Goal: Task Accomplishment & Management: Use online tool/utility

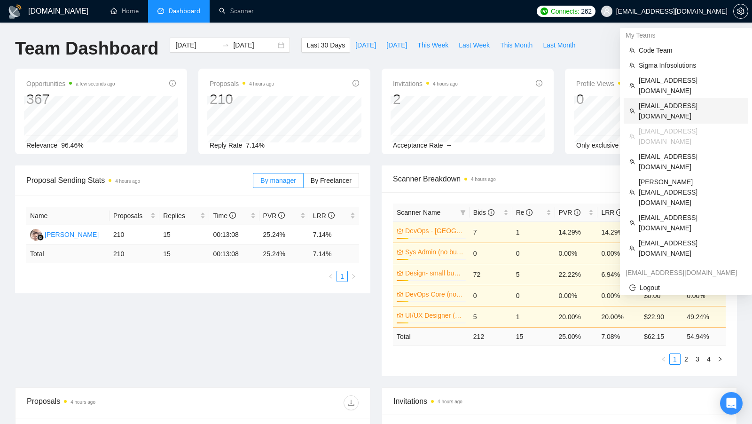
click at [677, 101] on span "[EMAIL_ADDRESS][DOMAIN_NAME]" at bounding box center [691, 111] width 104 height 21
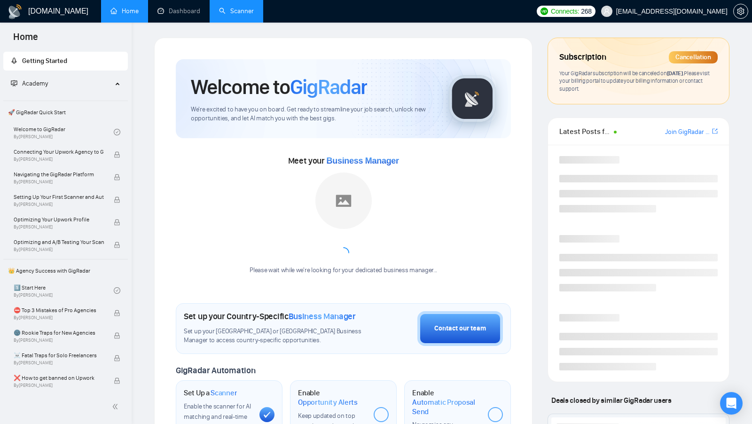
click at [240, 7] on link "Scanner" at bounding box center [236, 11] width 35 height 8
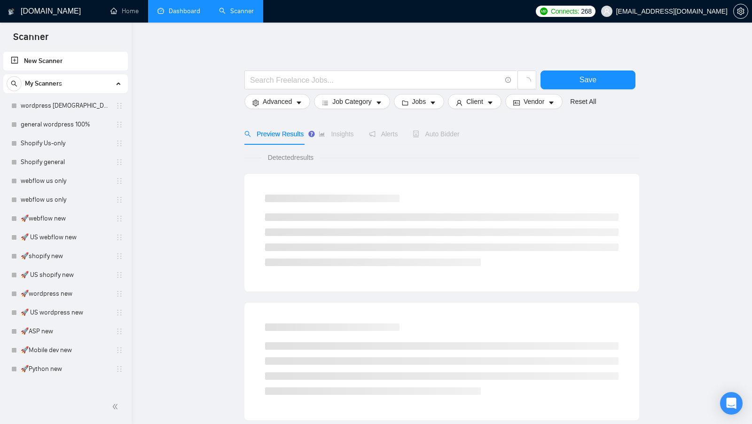
click at [181, 11] on link "Dashboard" at bounding box center [178, 11] width 43 height 8
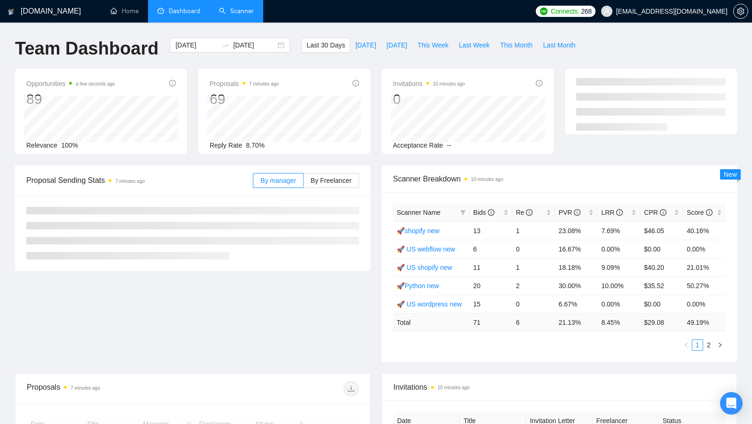
click at [224, 11] on link "Scanner" at bounding box center [236, 11] width 35 height 8
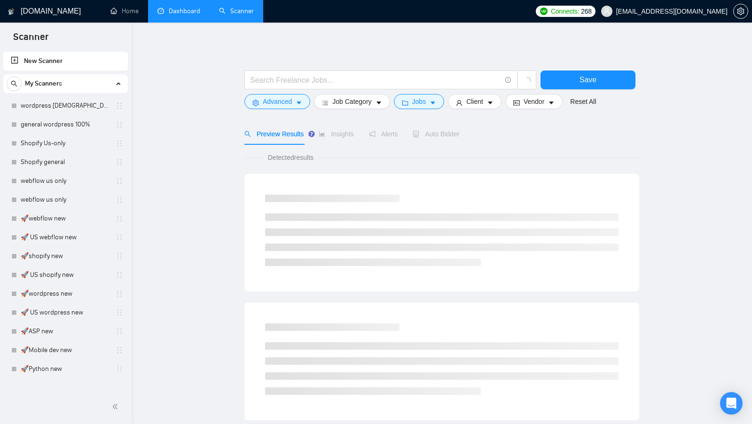
click at [166, 15] on link "Dashboard" at bounding box center [178, 11] width 43 height 8
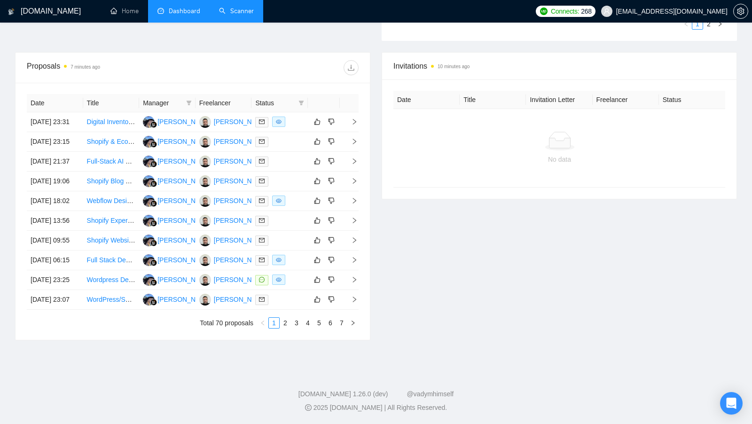
scroll to position [405, 0]
click at [344, 325] on link "7" at bounding box center [342, 323] width 10 height 10
click at [273, 328] on link "1" at bounding box center [274, 323] width 10 height 10
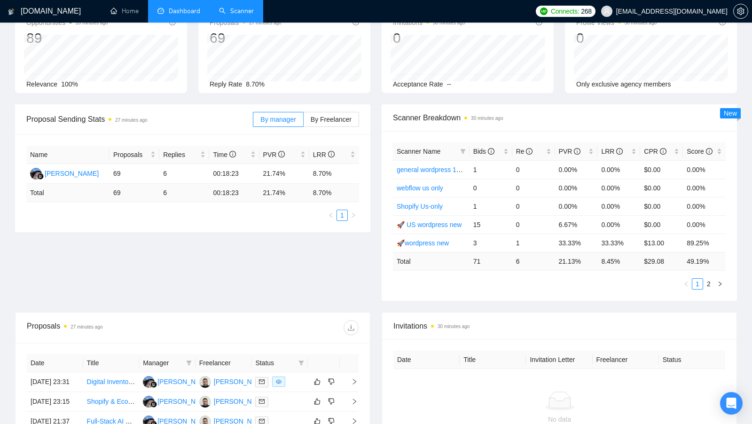
scroll to position [0, 0]
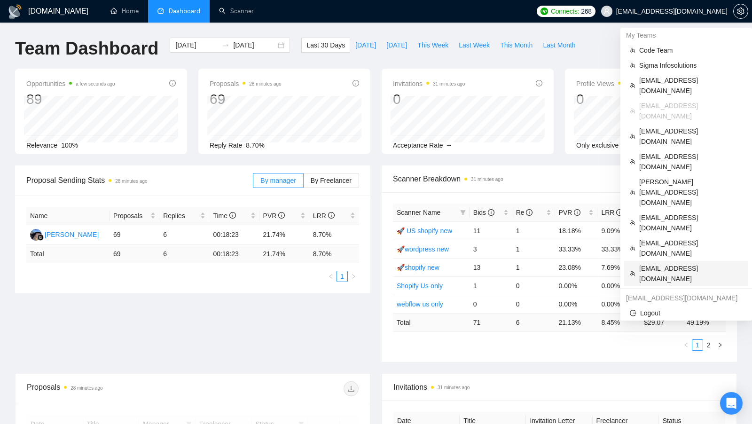
click at [657, 263] on span "[EMAIL_ADDRESS][DOMAIN_NAME]" at bounding box center [690, 273] width 103 height 21
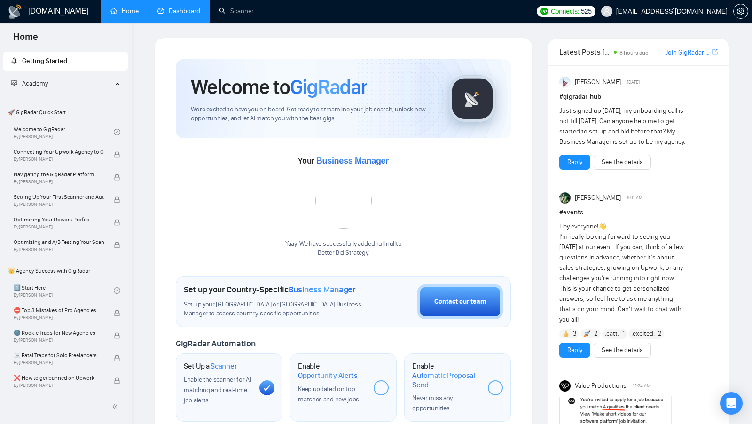
click at [193, 14] on link "Dashboard" at bounding box center [178, 11] width 43 height 8
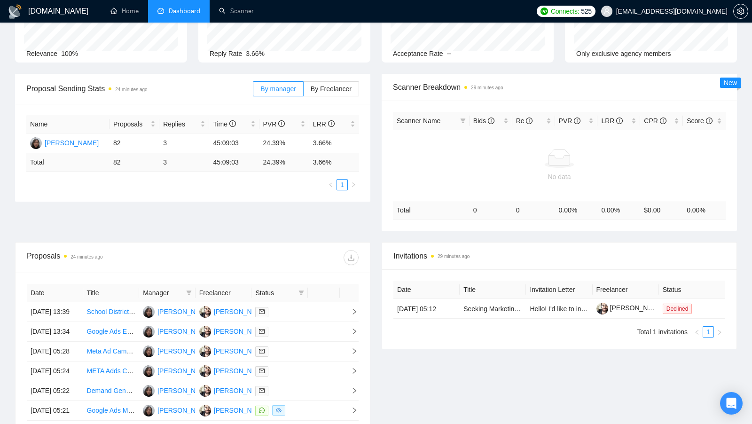
scroll to position [175, 0]
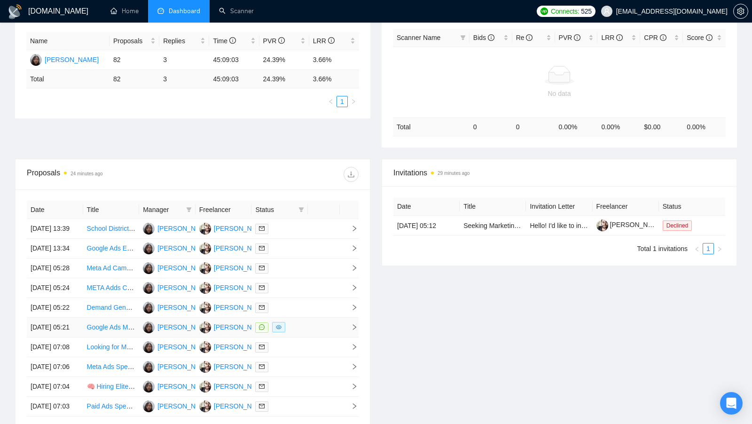
click at [321, 337] on td at bounding box center [324, 328] width 32 height 20
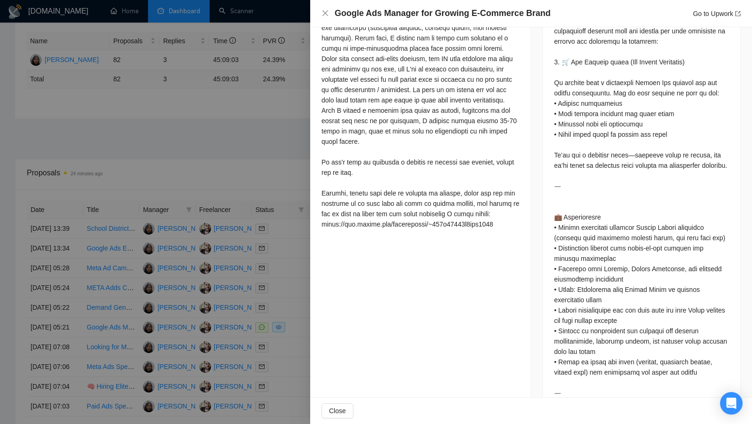
scroll to position [39, 0]
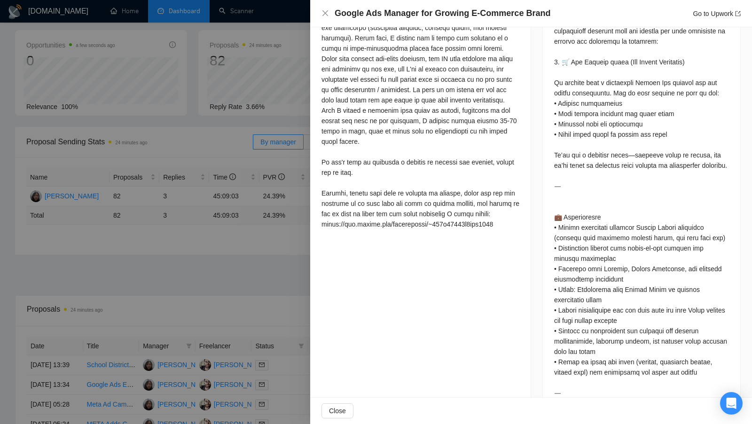
click at [243, 246] on div at bounding box center [376, 212] width 752 height 424
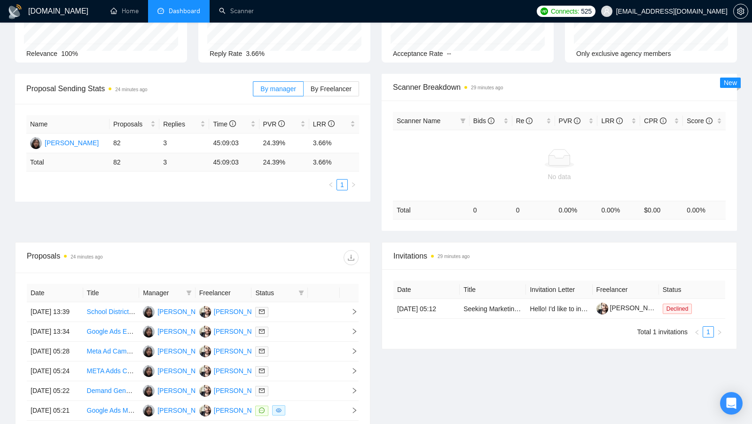
scroll to position [0, 0]
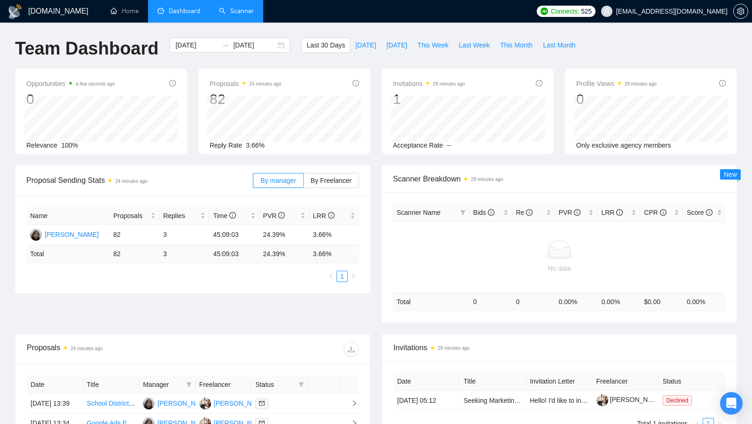
click at [243, 15] on link "Scanner" at bounding box center [236, 11] width 35 height 8
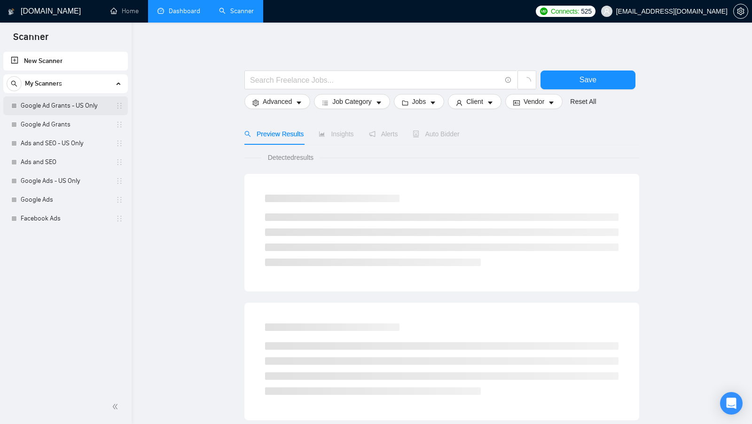
click at [40, 108] on link "Google Ad Grants - US Only" at bounding box center [65, 105] width 89 height 19
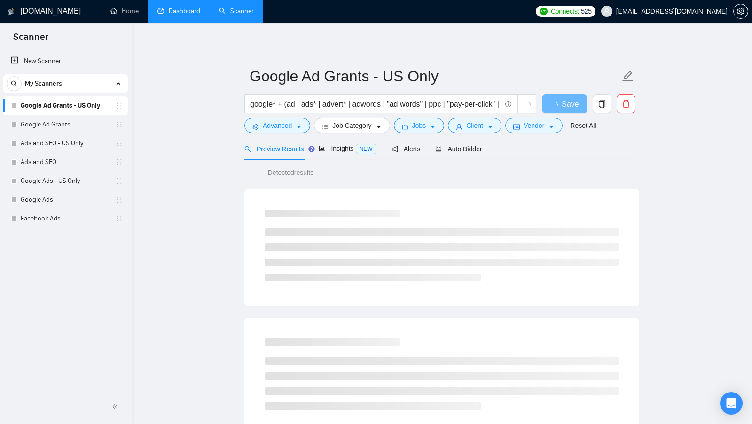
click at [188, 13] on link "Dashboard" at bounding box center [178, 11] width 43 height 8
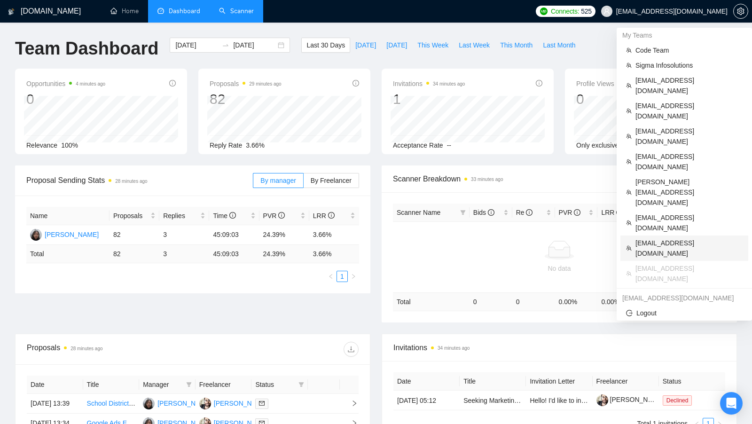
click at [664, 235] on li "[EMAIL_ADDRESS][DOMAIN_NAME]" at bounding box center [684, 247] width 128 height 25
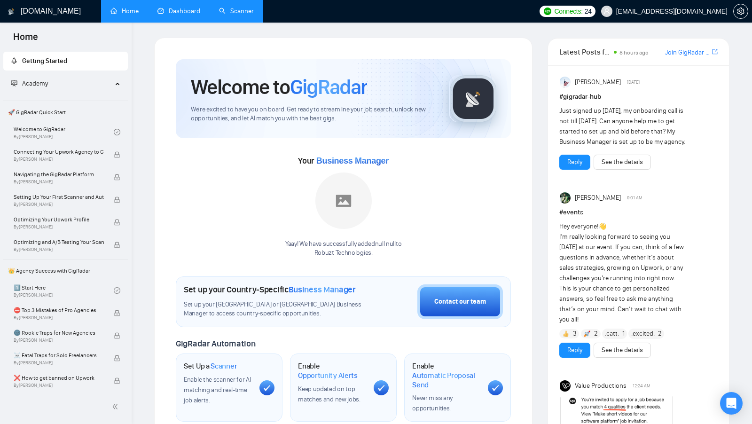
click at [175, 9] on link "Dashboard" at bounding box center [178, 11] width 43 height 8
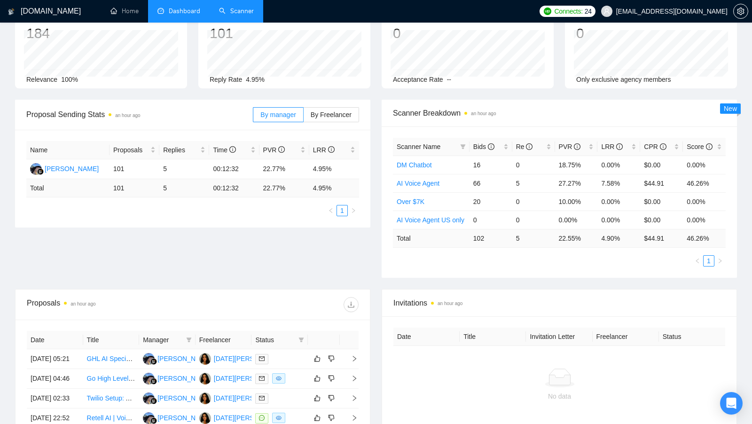
scroll to position [149, 0]
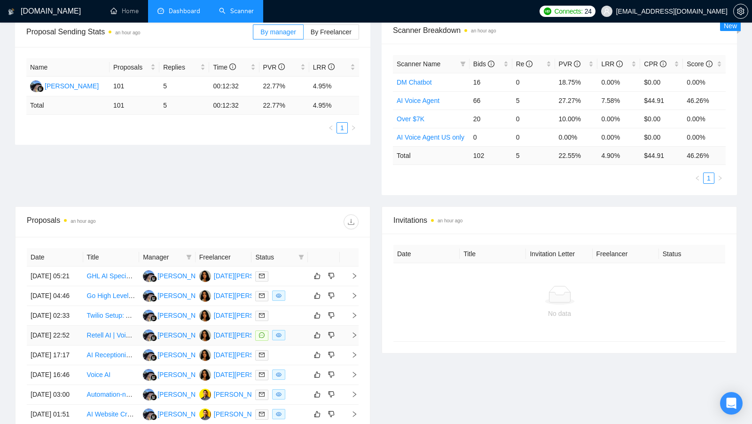
click at [291, 345] on td at bounding box center [279, 336] width 56 height 20
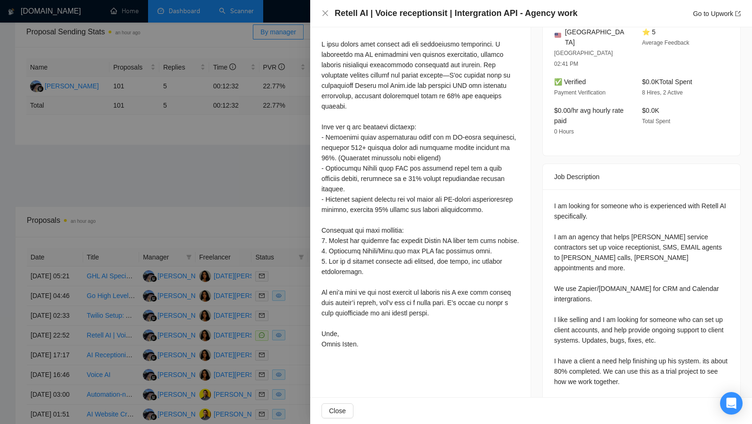
scroll to position [272, 0]
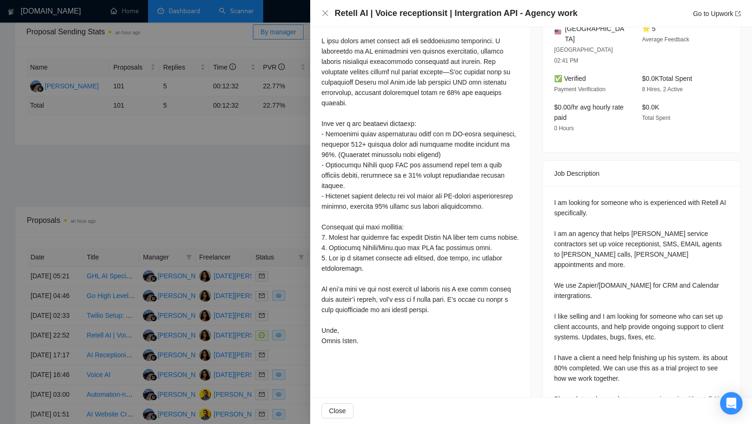
click at [238, 185] on div at bounding box center [376, 212] width 752 height 424
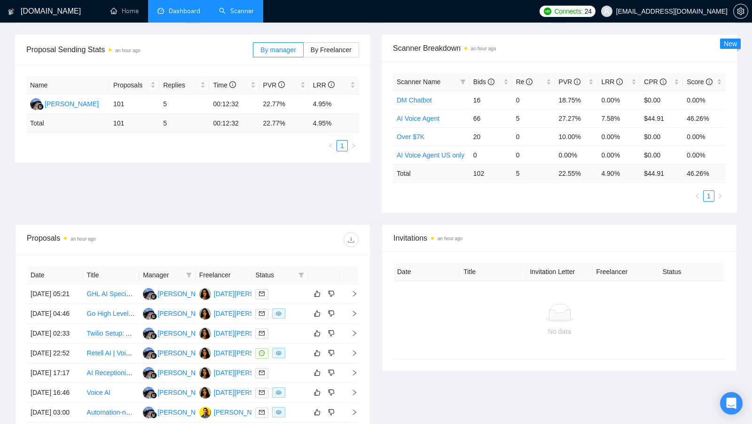
scroll to position [127, 0]
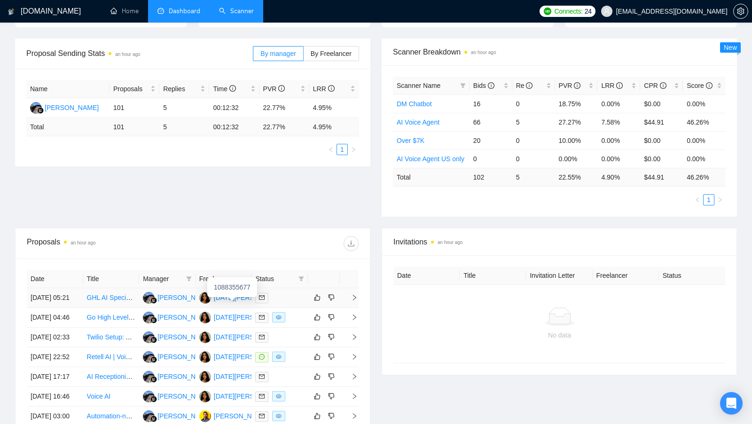
click at [236, 296] on div "1088355677" at bounding box center [232, 287] width 50 height 20
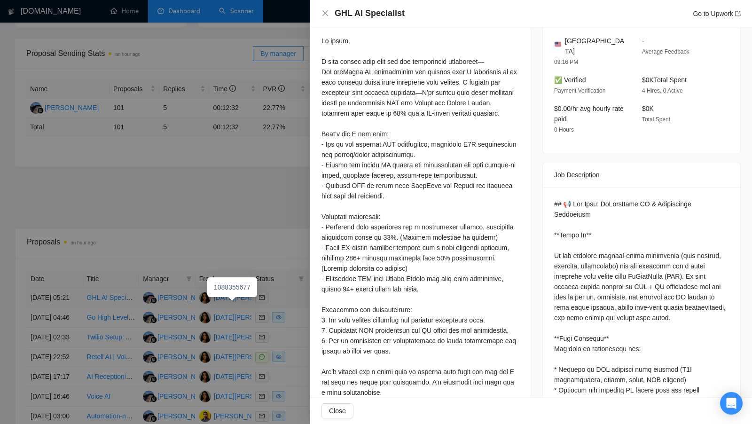
click at [262, 312] on div at bounding box center [376, 212] width 752 height 424
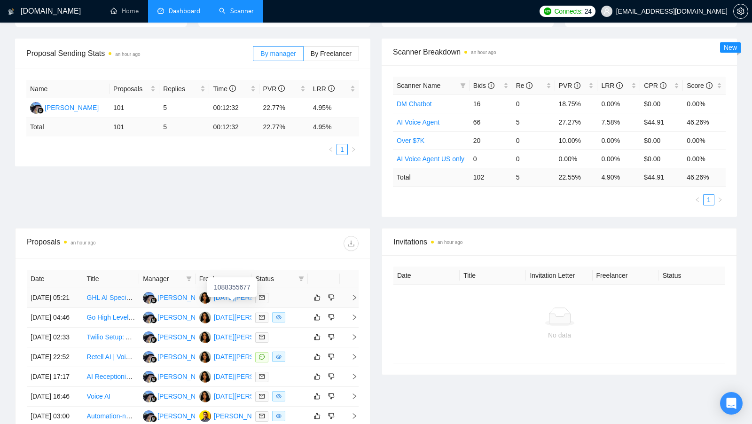
click at [233, 299] on div "[DATE][PERSON_NAME]" at bounding box center [251, 297] width 75 height 10
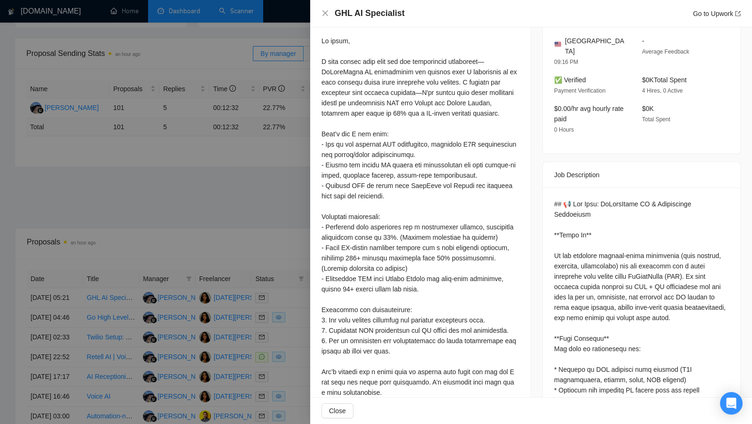
click at [189, 176] on div at bounding box center [376, 212] width 752 height 424
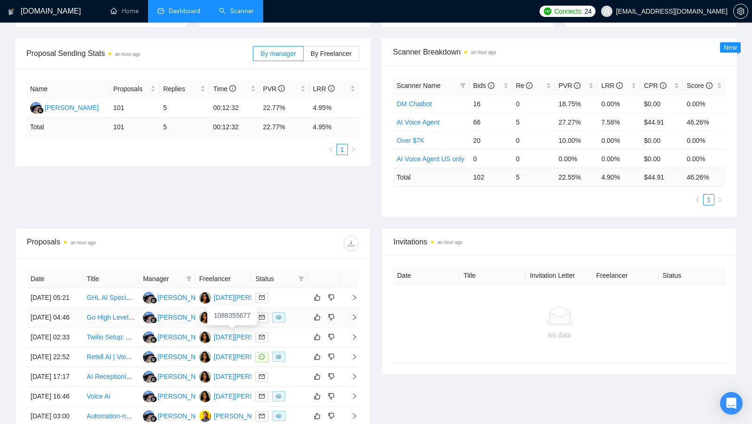
click at [229, 322] on div "[DATE][PERSON_NAME]" at bounding box center [251, 317] width 75 height 10
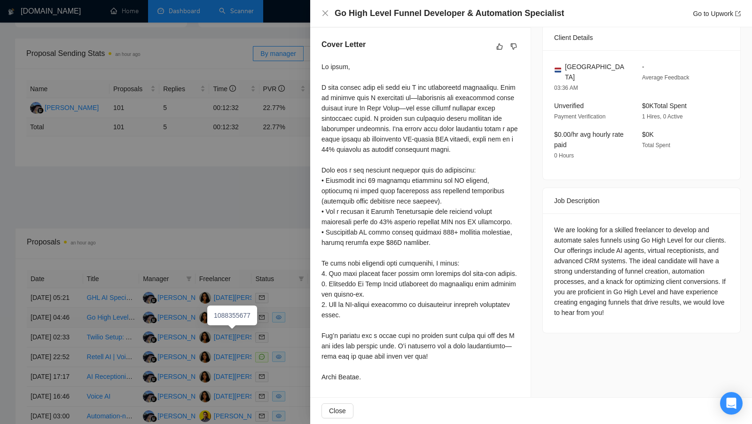
scroll to position [244, 0]
click at [180, 168] on div at bounding box center [376, 212] width 752 height 424
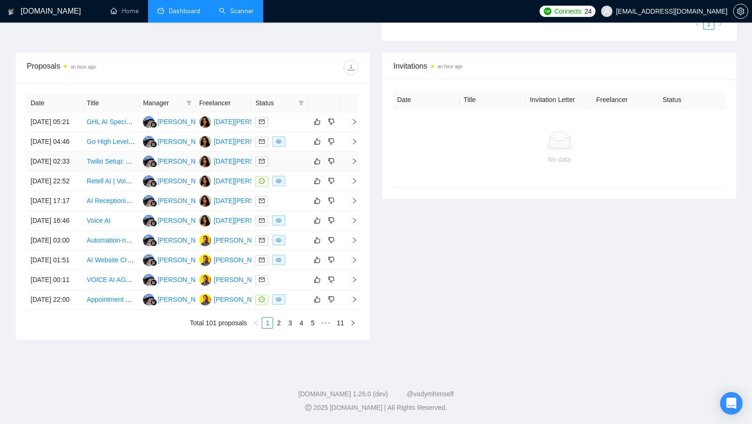
scroll to position [348, 0]
click at [222, 245] on div "[PERSON_NAME]" at bounding box center [241, 240] width 54 height 10
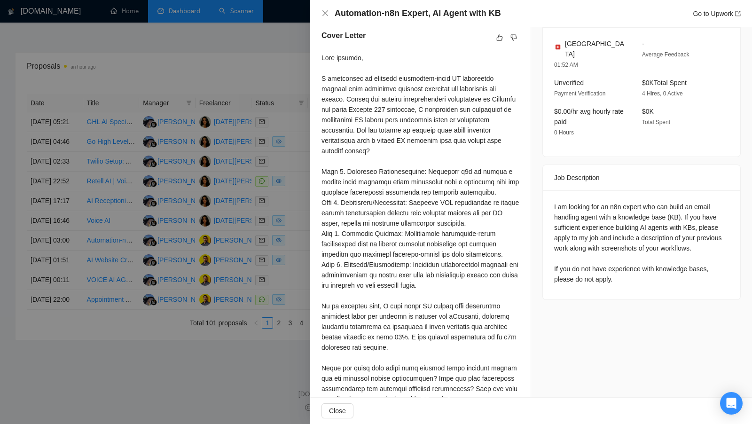
click at [207, 106] on div at bounding box center [376, 212] width 752 height 424
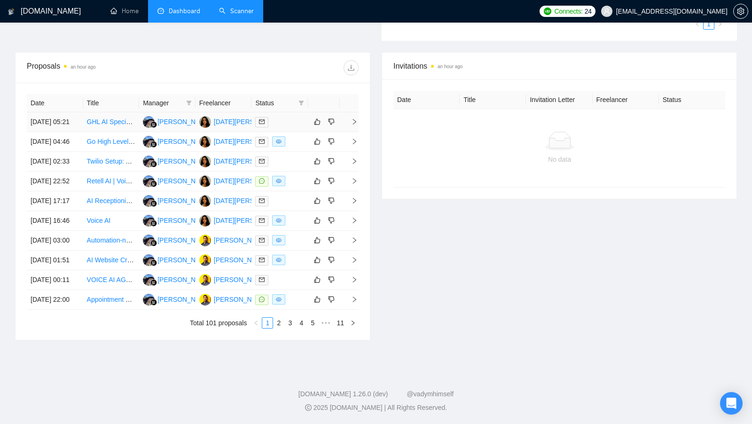
click at [238, 117] on div "[DATE][PERSON_NAME]" at bounding box center [251, 122] width 75 height 10
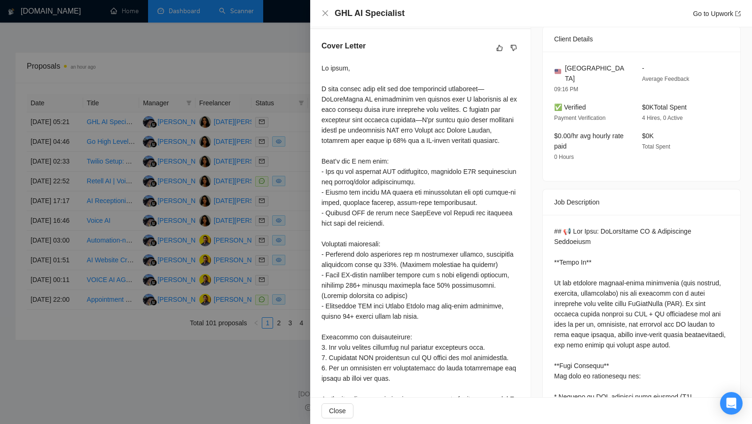
click at [310, 160] on div at bounding box center [376, 212] width 752 height 424
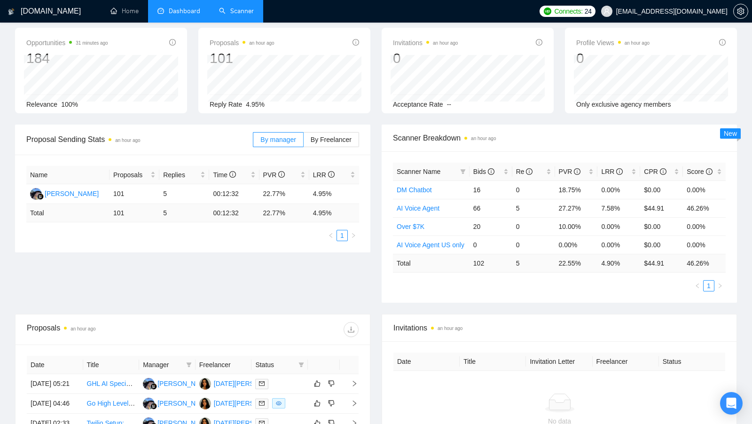
scroll to position [41, 0]
click at [240, 15] on link "Scanner" at bounding box center [236, 11] width 35 height 8
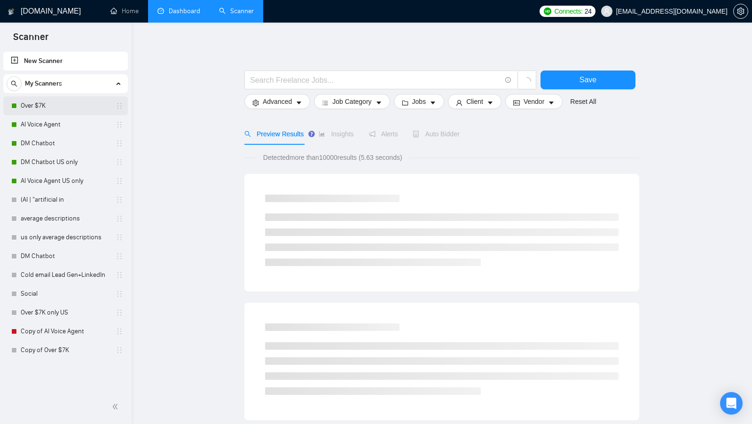
click at [58, 110] on link "Over $7K" at bounding box center [65, 105] width 89 height 19
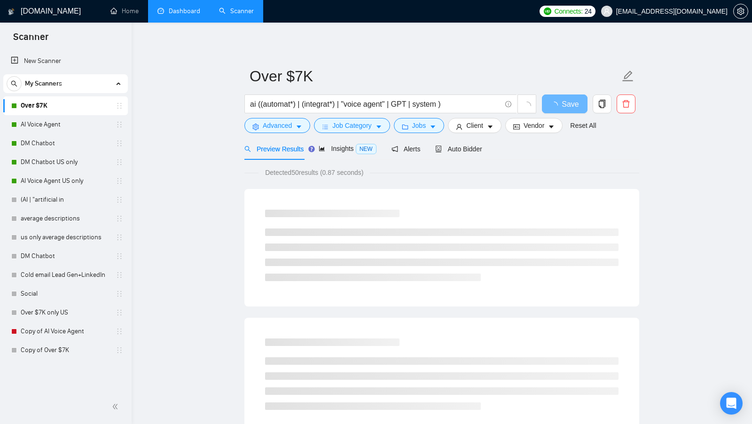
click at [190, 9] on link "Dashboard" at bounding box center [178, 11] width 43 height 8
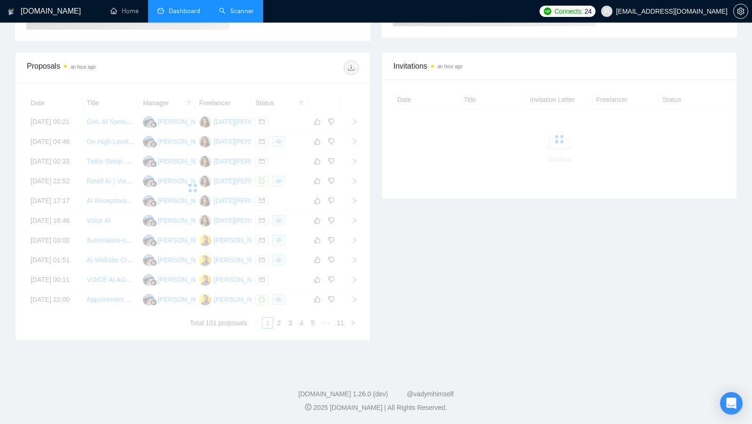
scroll to position [257, 0]
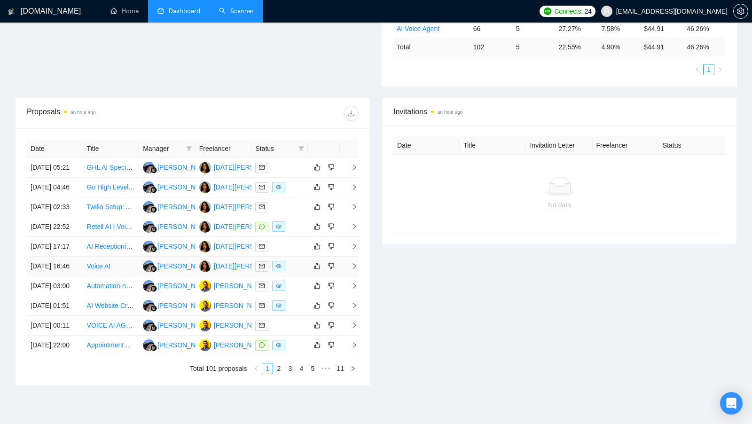
click at [297, 276] on td at bounding box center [279, 267] width 56 height 20
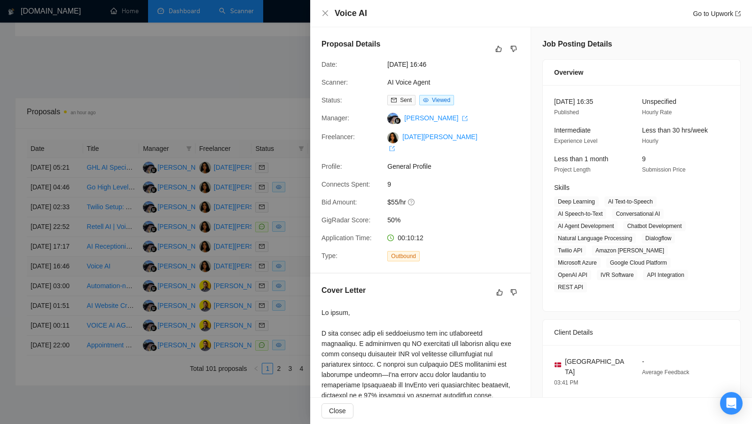
click at [297, 299] on div at bounding box center [376, 212] width 752 height 424
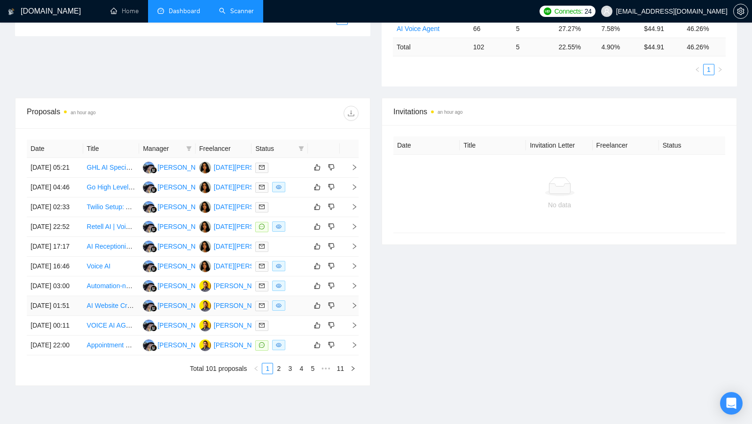
click at [295, 316] on td at bounding box center [279, 306] width 56 height 20
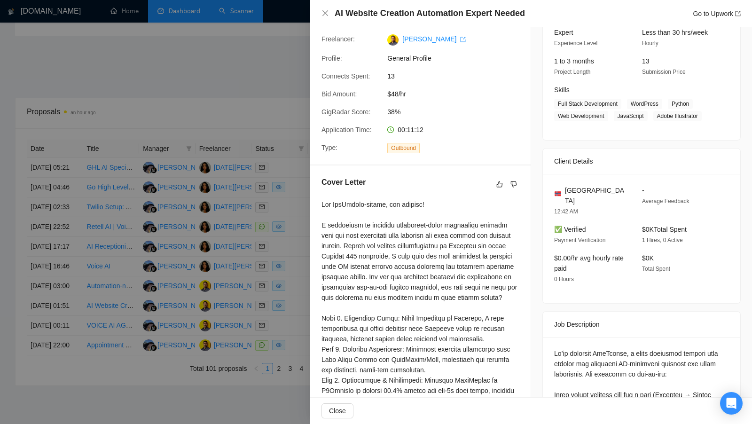
scroll to position [152, 0]
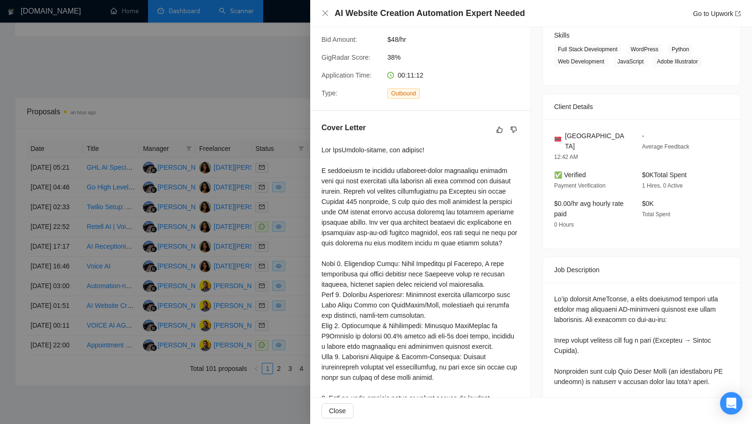
click at [290, 323] on div at bounding box center [376, 212] width 752 height 424
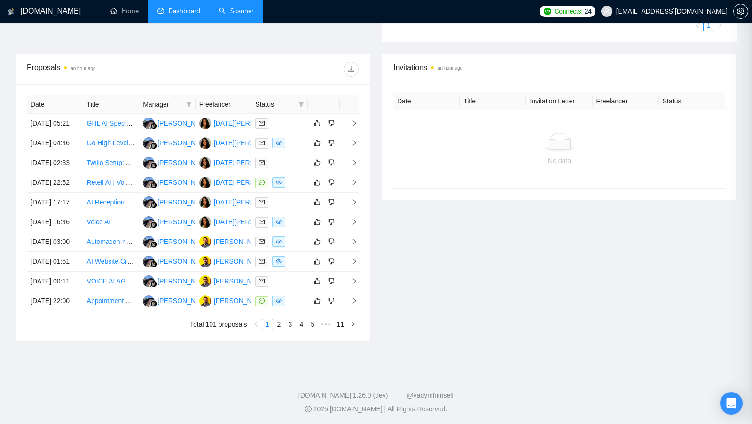
scroll to position [306, 0]
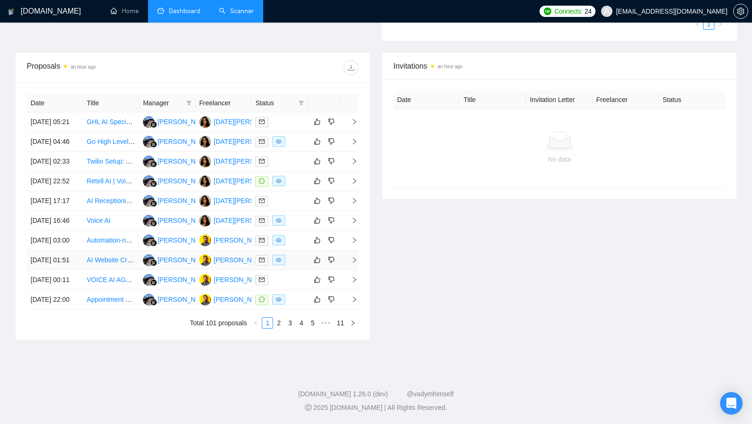
click at [292, 270] on td at bounding box center [279, 260] width 56 height 20
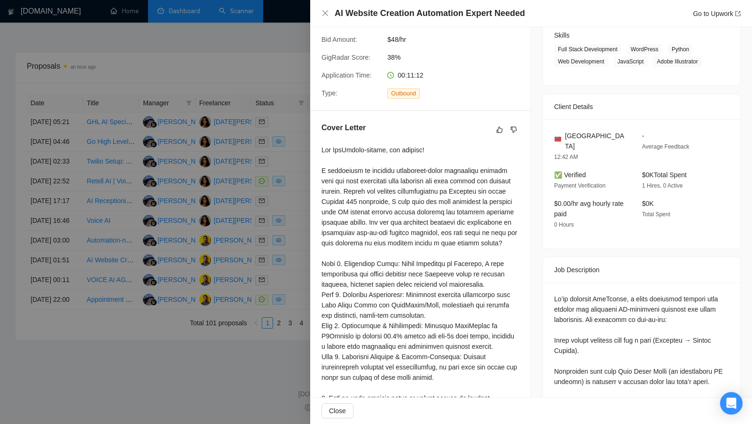
click at [294, 282] on div at bounding box center [376, 212] width 752 height 424
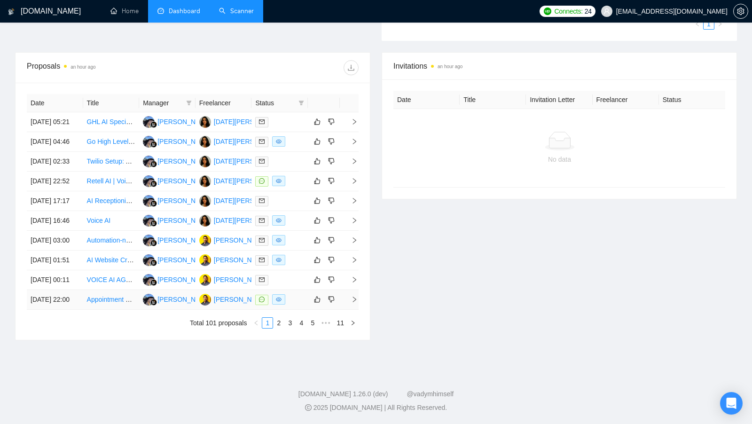
click at [297, 305] on div at bounding box center [279, 299] width 49 height 11
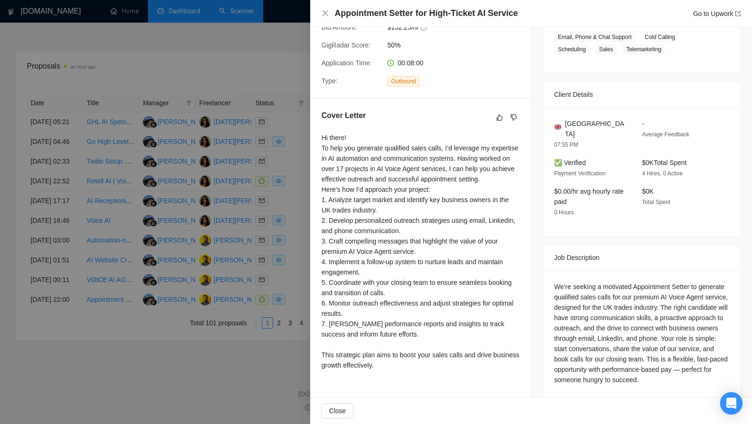
scroll to position [166, 0]
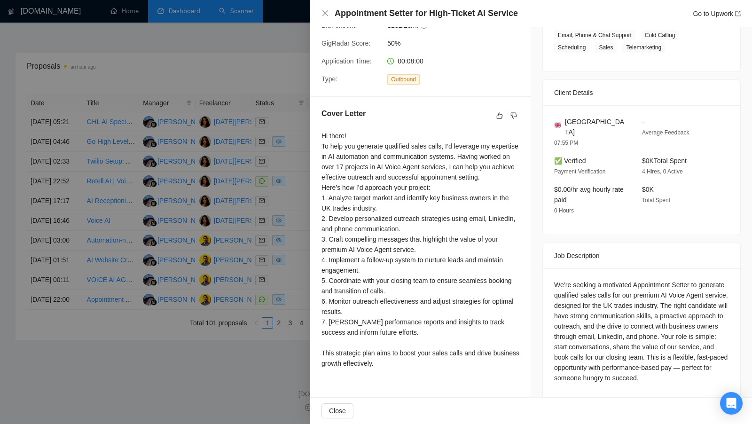
click at [304, 321] on div at bounding box center [376, 212] width 752 height 424
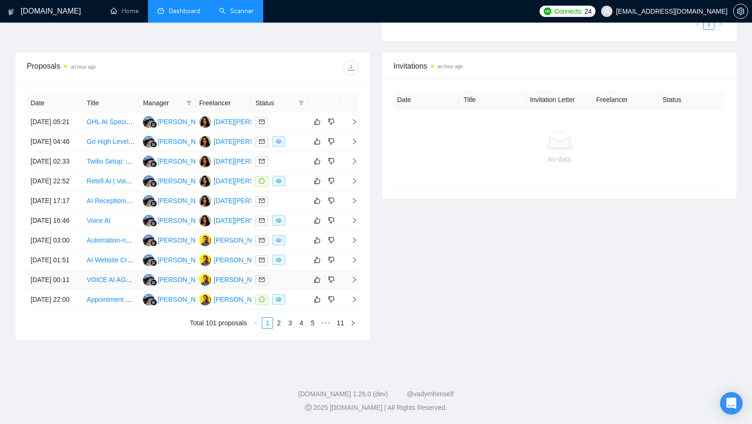
click at [293, 290] on td at bounding box center [279, 280] width 56 height 20
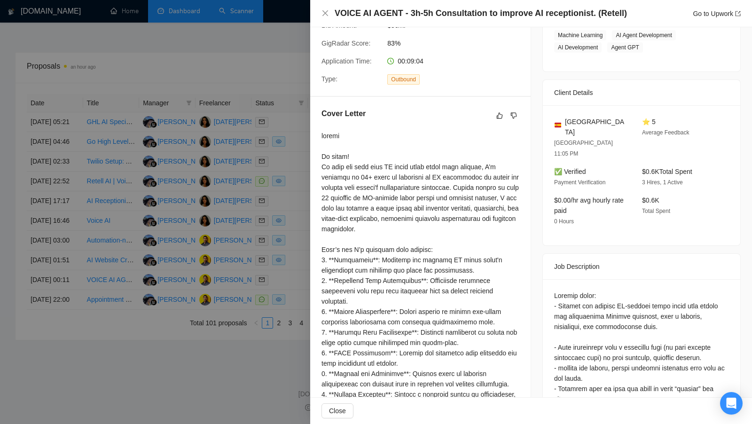
click at [289, 285] on div at bounding box center [376, 212] width 752 height 424
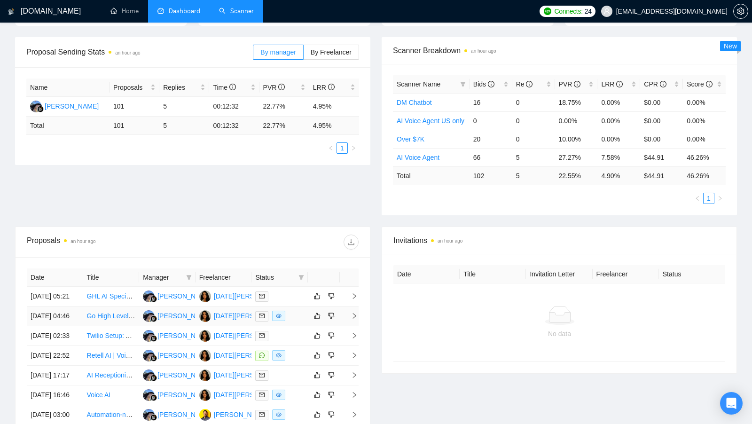
scroll to position [89, 0]
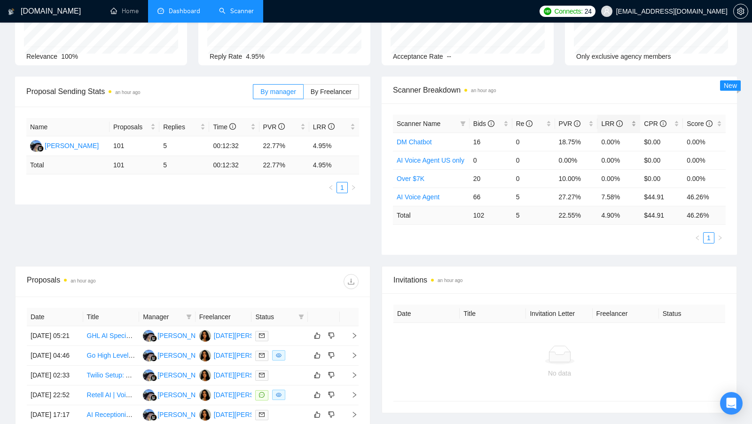
click at [635, 124] on div "LRR" at bounding box center [618, 123] width 35 height 10
click at [635, 121] on div "LRR" at bounding box center [618, 123] width 35 height 10
click at [430, 141] on link "AI Voice Agent" at bounding box center [418, 142] width 43 height 8
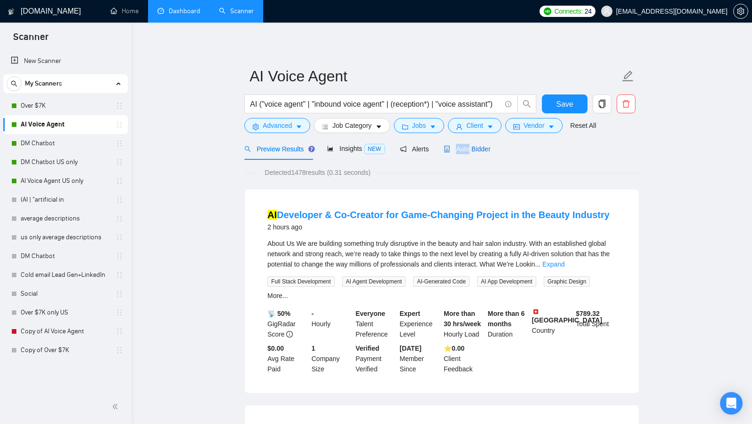
click at [470, 144] on div "Auto Bidder" at bounding box center [467, 149] width 47 height 10
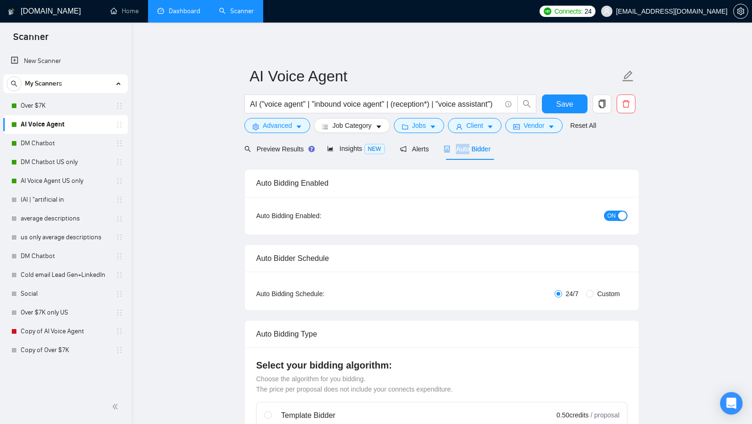
checkbox input "true"
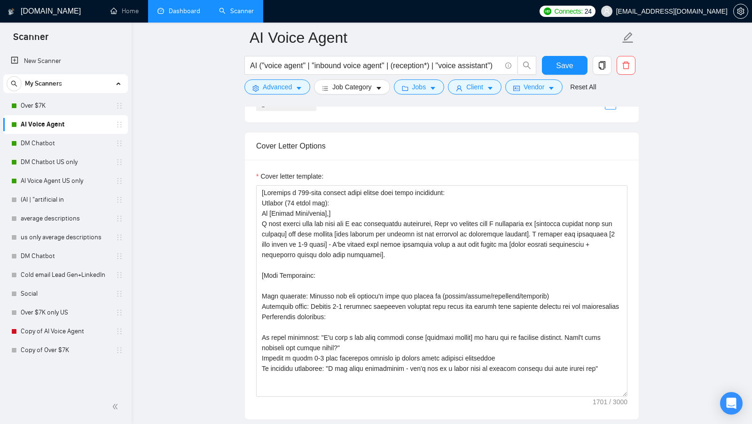
click at [172, 15] on link "Dashboard" at bounding box center [178, 11] width 43 height 8
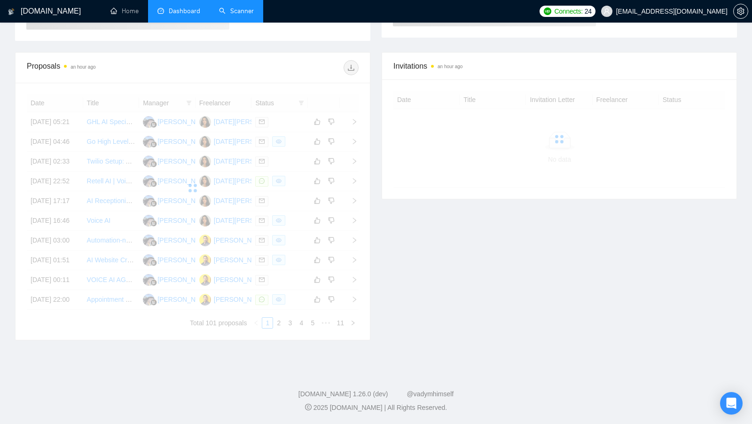
scroll to position [117, 0]
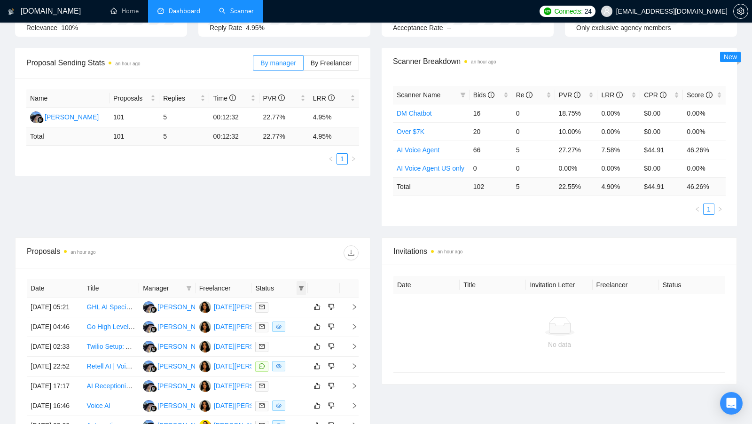
click at [302, 285] on icon "filter" at bounding box center [301, 288] width 6 height 6
click at [272, 305] on span "Chat" at bounding box center [271, 304] width 18 height 8
click at [298, 233] on div "Proposal Sending Stats an hour ago By manager By Freelancer Name Proposals Repl…" at bounding box center [375, 142] width 733 height 189
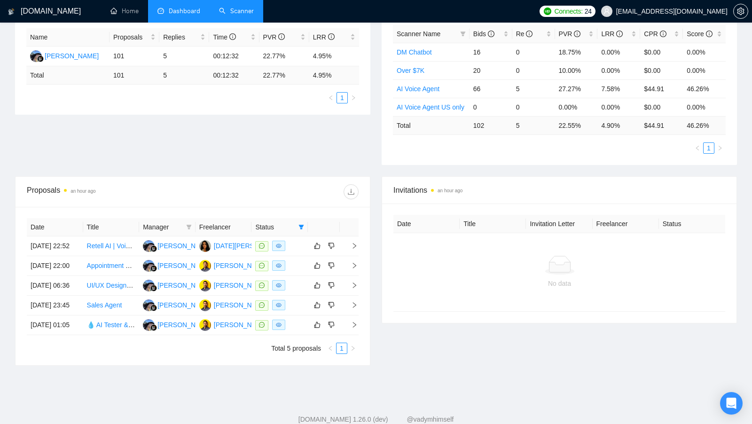
scroll to position [197, 0]
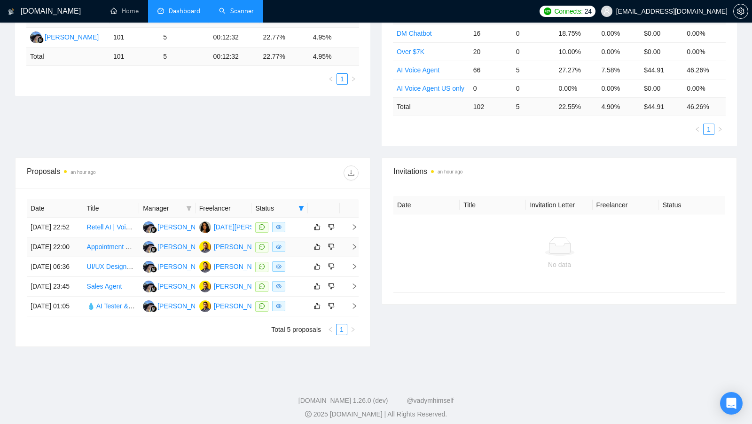
click at [299, 252] on div at bounding box center [279, 247] width 49 height 11
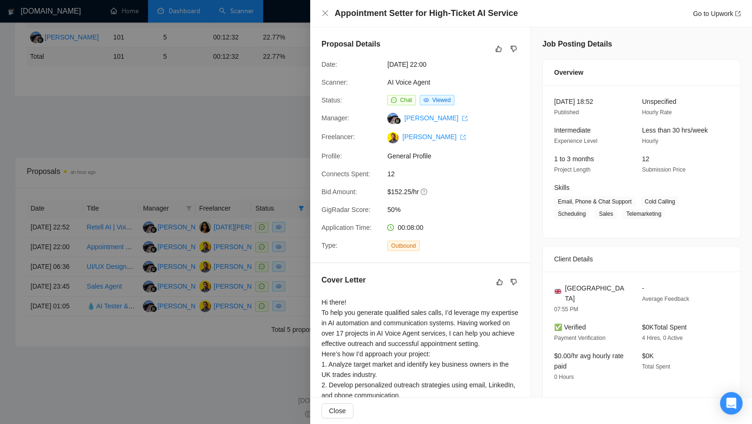
scroll to position [116, 0]
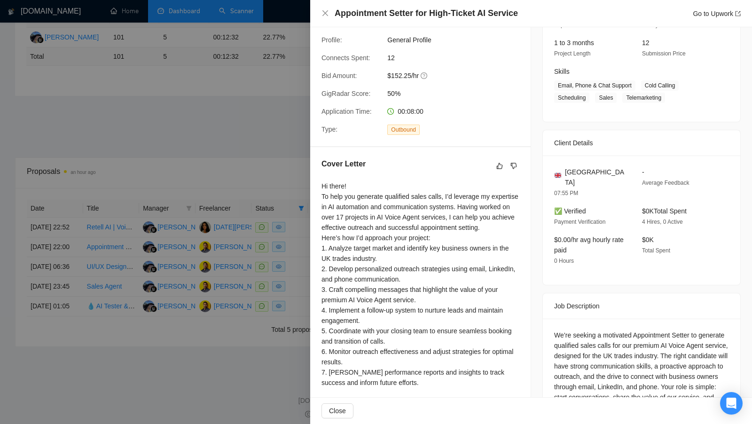
click at [277, 267] on div at bounding box center [376, 212] width 752 height 424
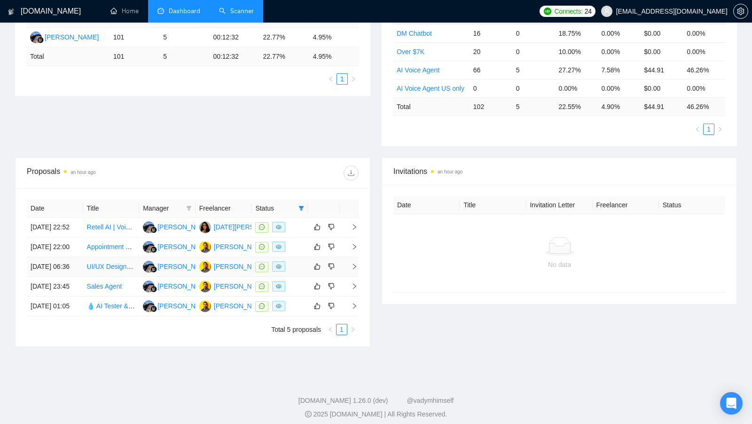
click at [290, 272] on div at bounding box center [279, 266] width 49 height 11
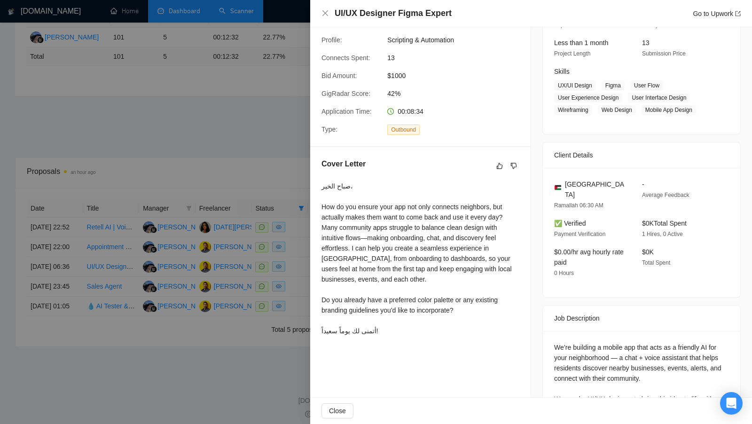
click at [298, 262] on div at bounding box center [376, 212] width 752 height 424
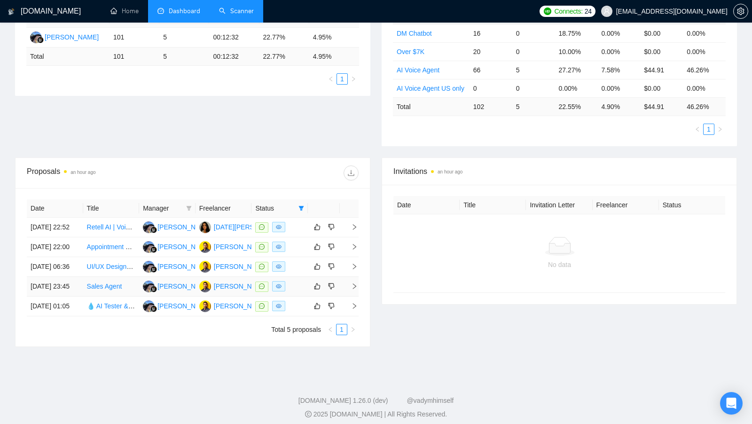
click at [300, 297] on td at bounding box center [279, 287] width 56 height 20
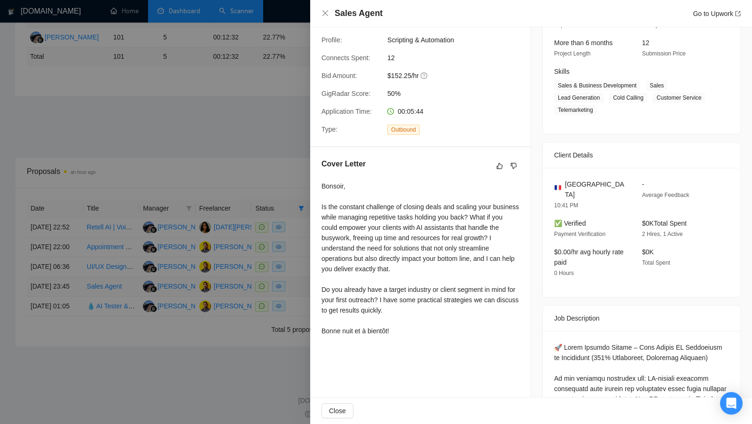
click at [300, 304] on div at bounding box center [376, 212] width 752 height 424
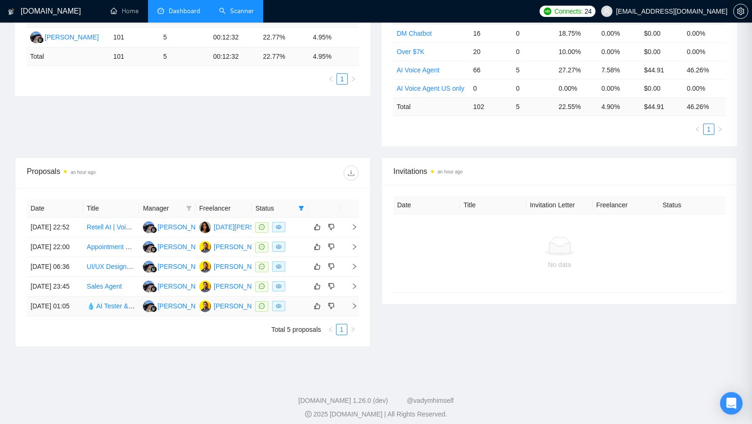
click at [300, 316] on td at bounding box center [279, 307] width 56 height 20
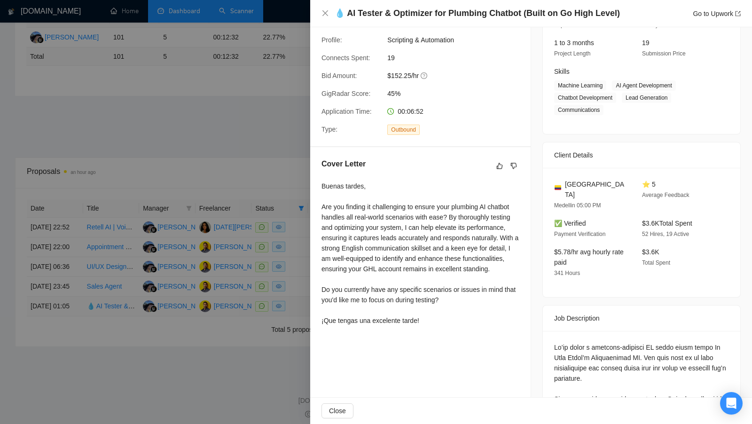
click at [300, 331] on div at bounding box center [376, 212] width 752 height 424
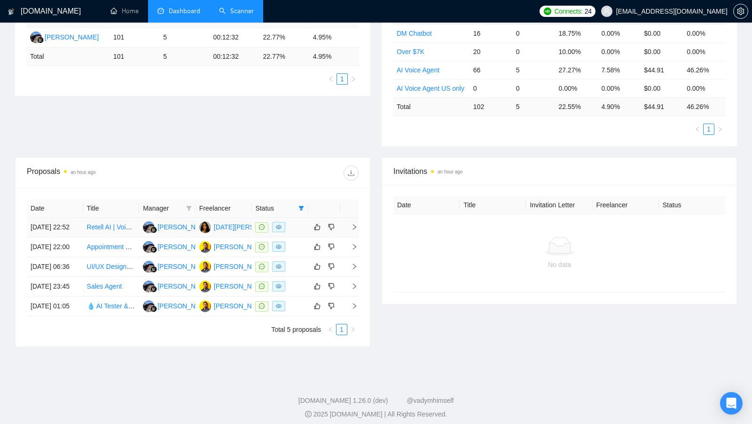
click at [300, 237] on td at bounding box center [279, 228] width 56 height 20
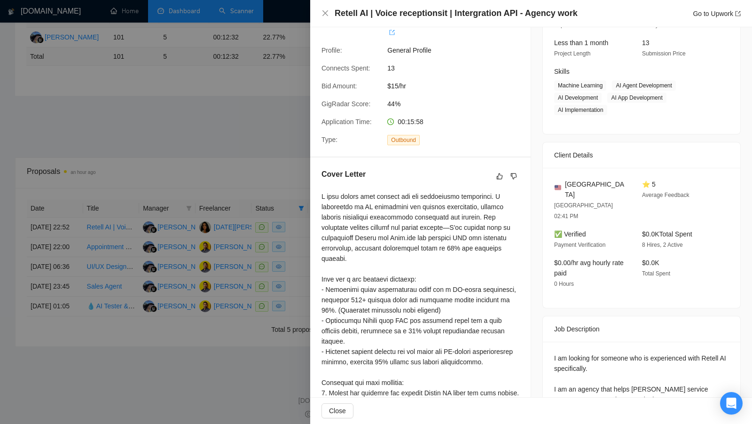
click at [298, 237] on div at bounding box center [376, 212] width 752 height 424
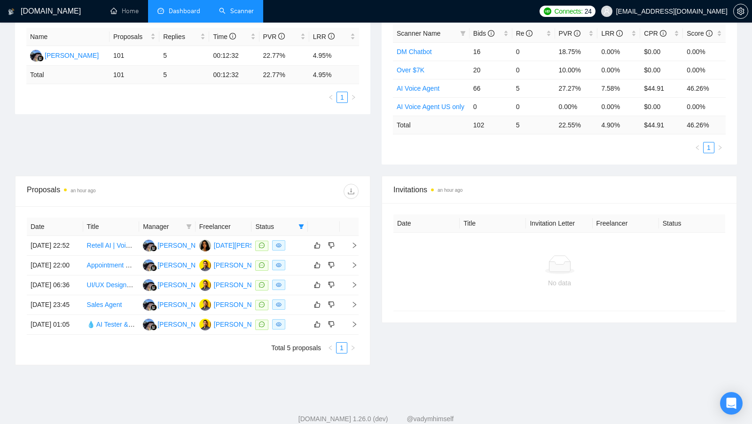
scroll to position [177, 0]
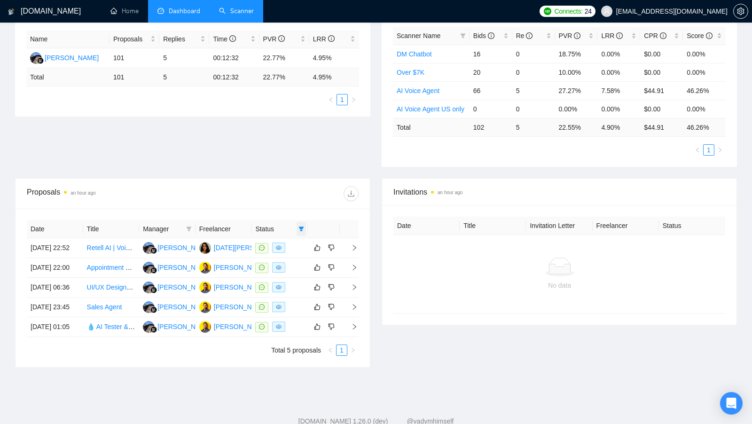
click at [305, 228] on span at bounding box center [301, 229] width 9 height 14
click at [266, 251] on li "Chat" at bounding box center [277, 244] width 56 height 15
checkbox input "false"
click at [258, 146] on div "Proposal Sending Stats an hour ago By manager By Freelancer Name Proposals Repl…" at bounding box center [375, 83] width 733 height 189
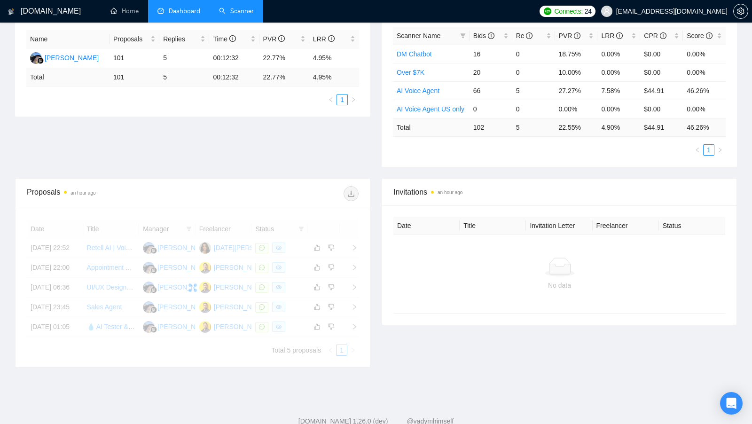
click at [241, 9] on link "Scanner" at bounding box center [236, 11] width 35 height 8
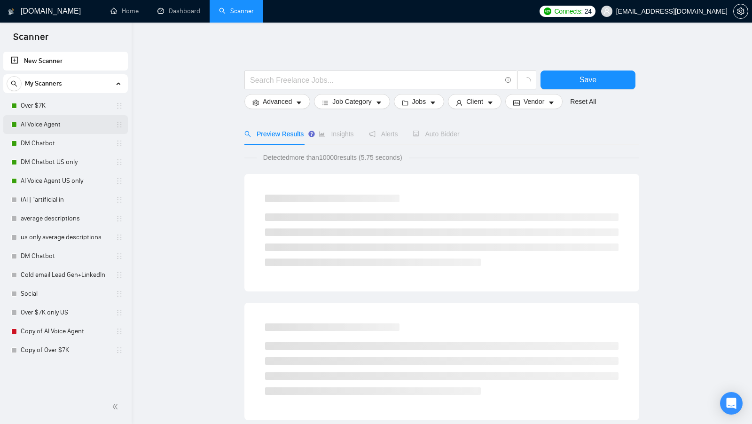
click at [42, 129] on link "AI Voice Agent" at bounding box center [65, 124] width 89 height 19
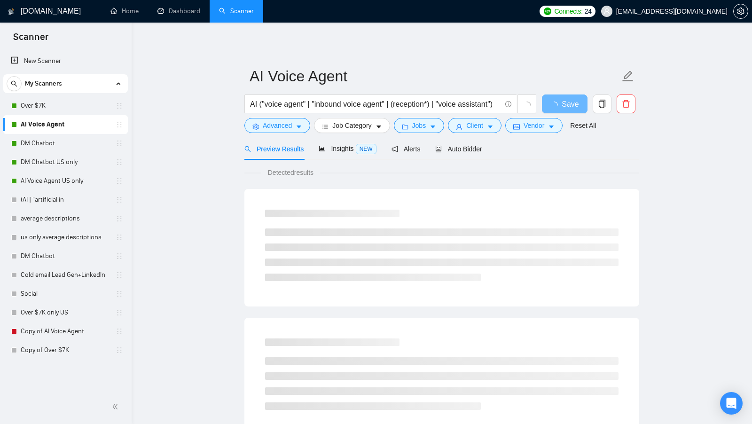
click at [46, 133] on link "AI Voice Agent" at bounding box center [65, 124] width 89 height 19
click at [463, 145] on span "Auto Bidder" at bounding box center [458, 149] width 47 height 8
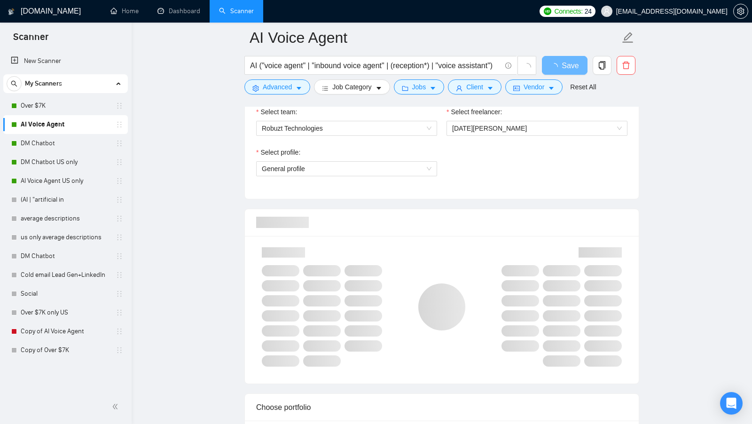
scroll to position [515, 0]
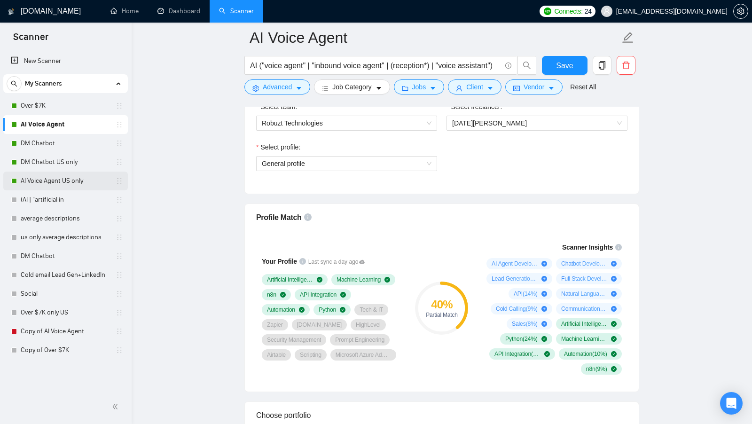
click at [64, 183] on link "AI Voice Agent US only" at bounding box center [65, 181] width 89 height 19
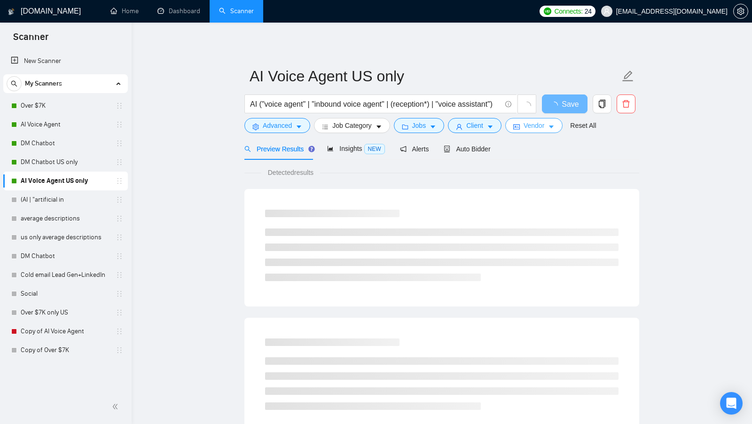
click at [531, 127] on span "Vendor" at bounding box center [534, 125] width 21 height 10
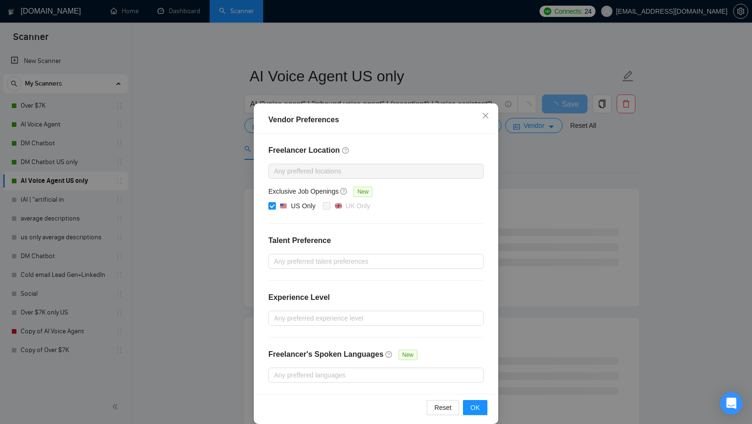
click at [531, 176] on div "Vendor Preferences Freelancer Location Any preffered locations Exclusive Job Op…" at bounding box center [376, 212] width 752 height 424
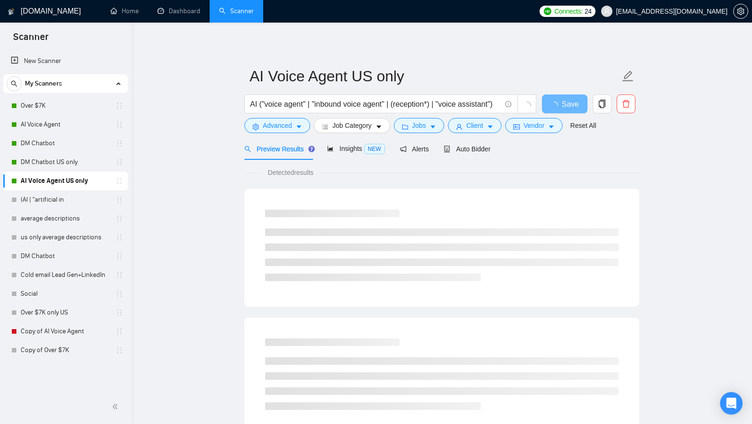
click at [472, 135] on form "AI Voice Agent US only AI ("voice agent" | "inbound voice agent" | (reception*)…" at bounding box center [441, 99] width 395 height 77
click at [472, 128] on span "Client" at bounding box center [474, 125] width 17 height 10
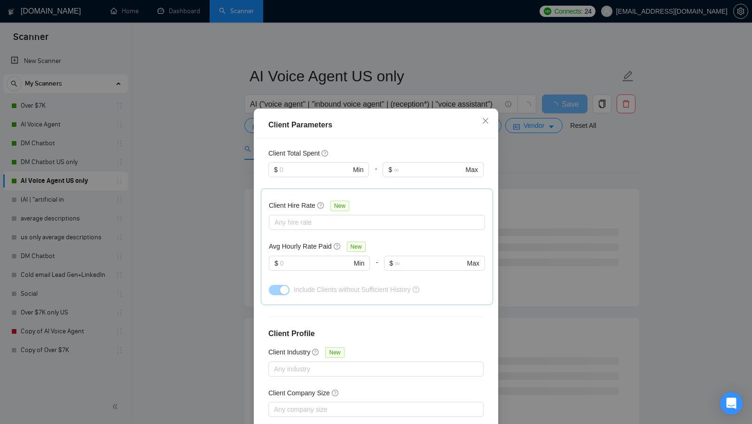
scroll to position [287, 0]
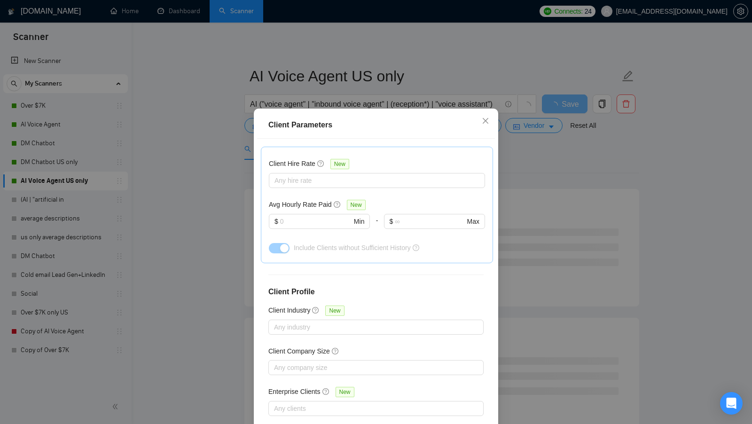
click at [542, 164] on div "Client Parameters Client Location Include Client Countries Select Exclude Clien…" at bounding box center [376, 212] width 752 height 424
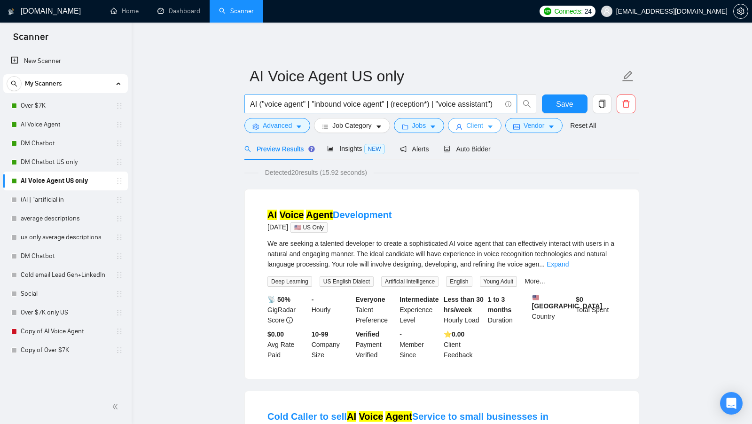
scroll to position [0, 0]
click at [423, 103] on input "AI ("voice agent" | "inbound voice agent" | (reception*) | "voice assistant")" at bounding box center [375, 104] width 251 height 12
click at [285, 129] on span "Advanced" at bounding box center [277, 125] width 29 height 10
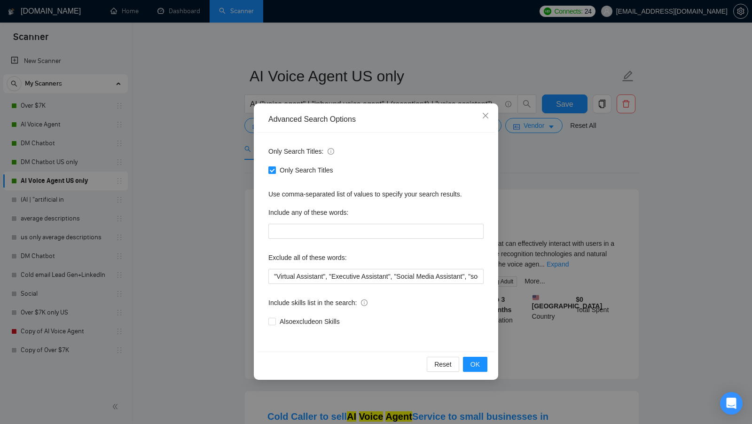
click at [274, 164] on div "Only Search Titles" at bounding box center [375, 170] width 215 height 15
click at [274, 172] on input "Only Search Titles" at bounding box center [271, 169] width 7 height 7
checkbox input "false"
click at [475, 365] on span "OK" at bounding box center [474, 364] width 9 height 10
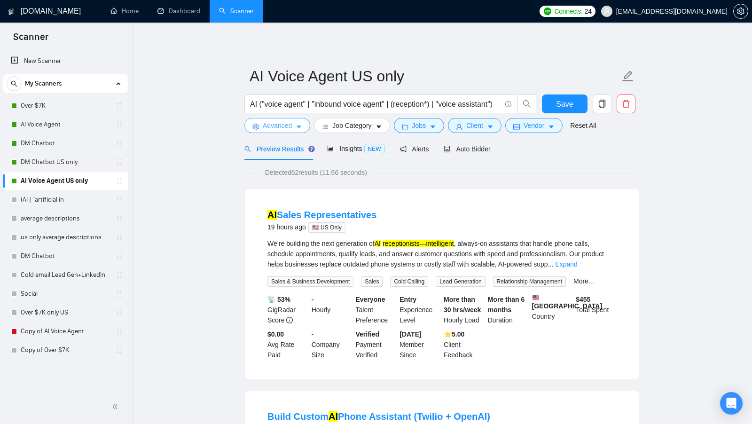
click at [297, 127] on icon "caret-down" at bounding box center [299, 127] width 7 height 7
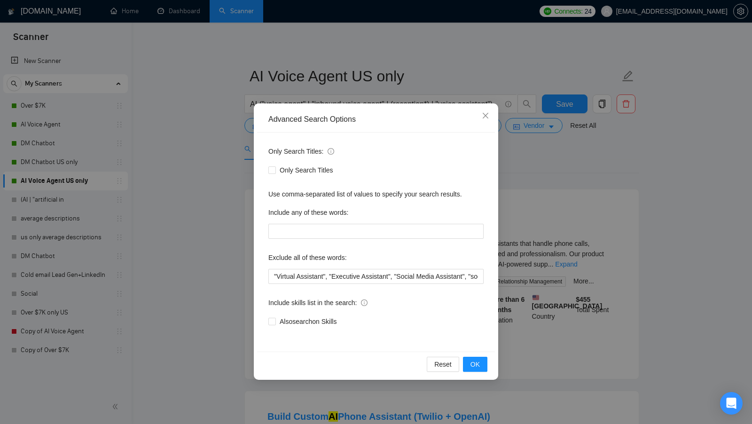
click at [222, 145] on div "Advanced Search Options Only Search Titles: Only Search Titles Use comma-separa…" at bounding box center [376, 212] width 752 height 424
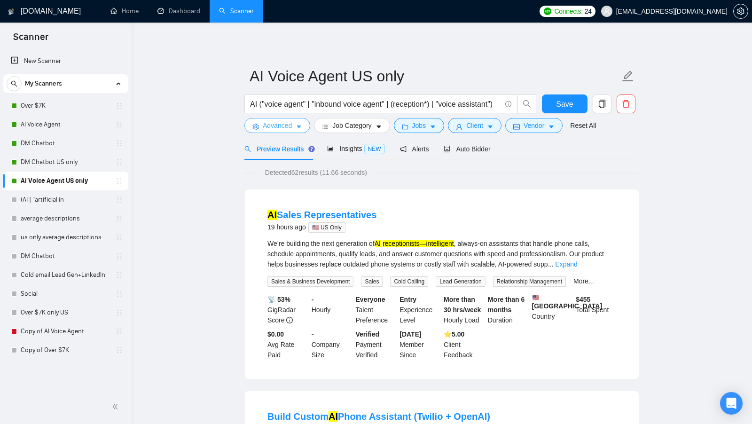
click at [282, 121] on span "Advanced" at bounding box center [277, 125] width 29 height 10
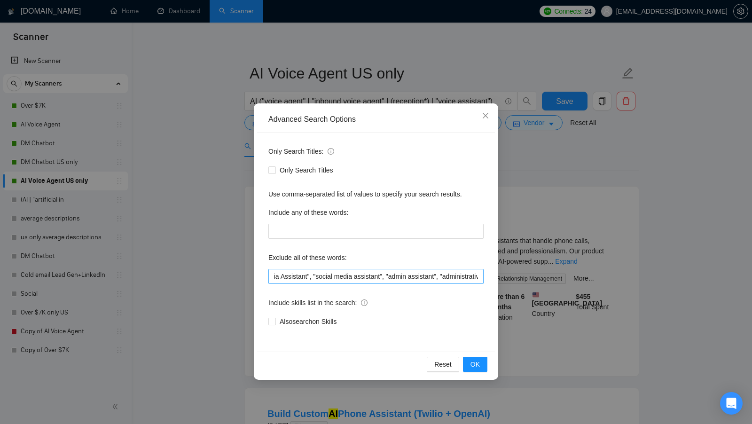
scroll to position [0, 279]
click at [525, 277] on div "Advanced Search Options Only Search Titles: Only Search Titles Use comma-separa…" at bounding box center [376, 212] width 752 height 424
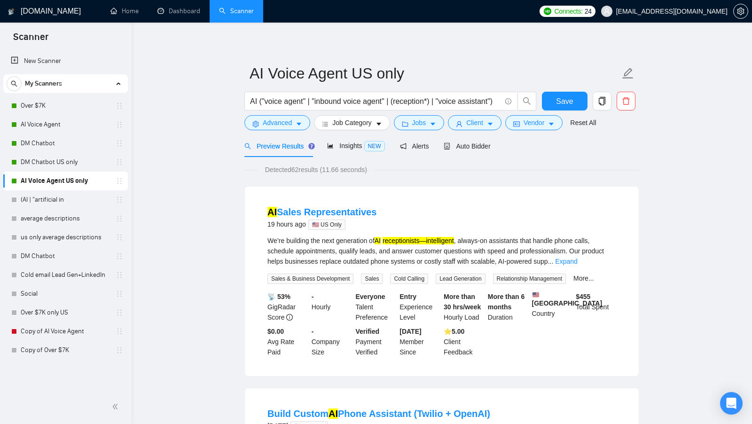
click at [429, 134] on form "AI Voice Agent US only AI ("voice agent" | "inbound voice agent" | (reception*)…" at bounding box center [441, 96] width 395 height 77
click at [427, 133] on form "AI Voice Agent US only AI ("voice agent" | "inbound voice agent" | (reception*)…" at bounding box center [441, 96] width 395 height 77
click at [425, 129] on button "Jobs" at bounding box center [419, 122] width 51 height 15
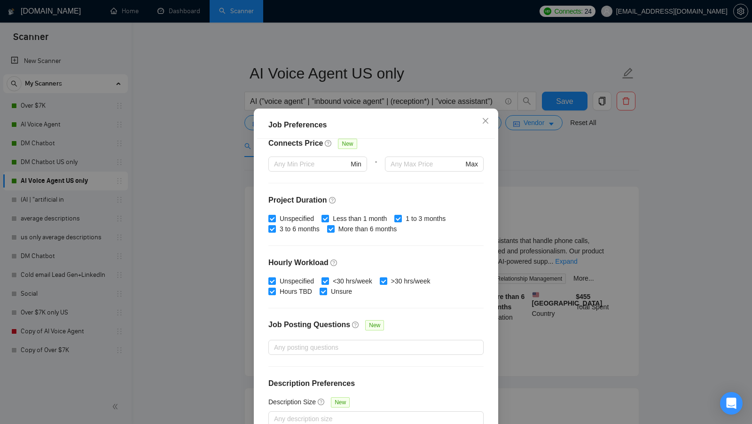
scroll to position [52, 0]
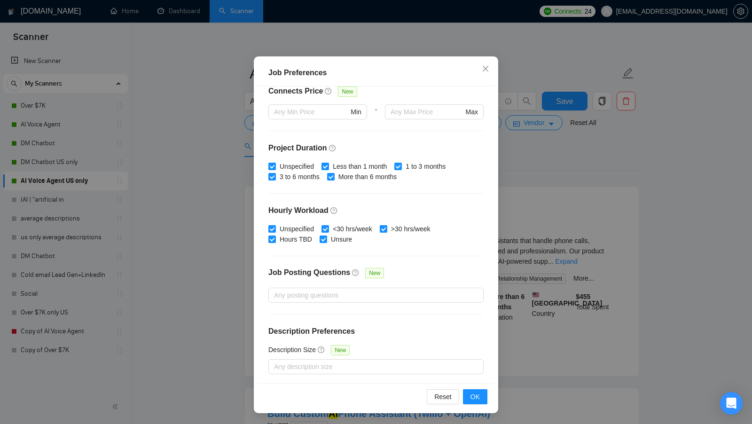
click at [557, 211] on div "Job Preferences Budget Project Type All Fixed Price Hourly Rate Fixed Price Bud…" at bounding box center [376, 212] width 752 height 424
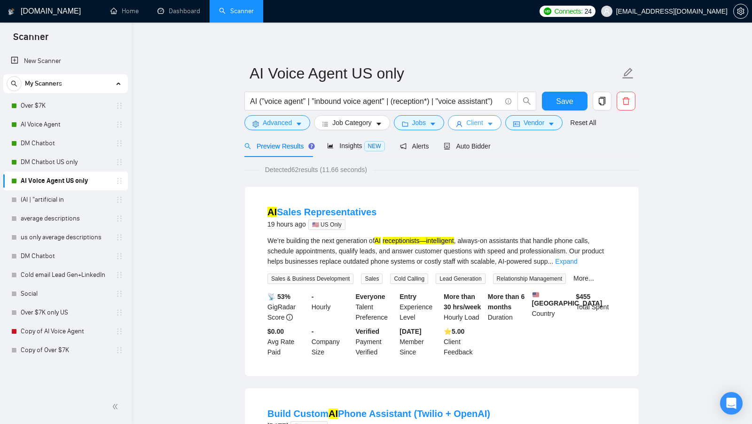
click at [483, 125] on span "Client" at bounding box center [474, 122] width 17 height 10
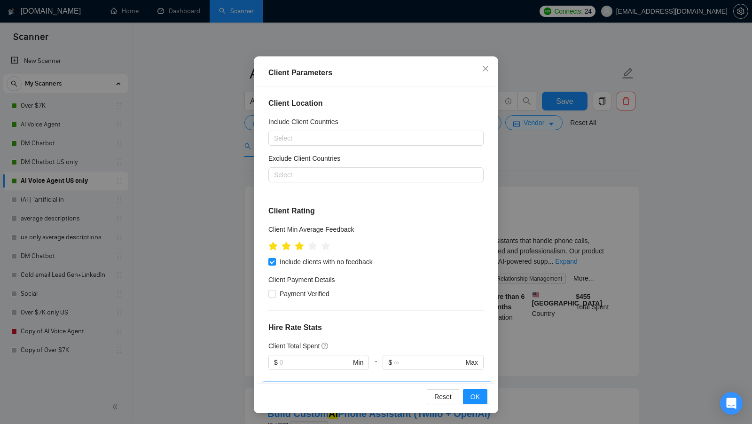
click at [499, 243] on div "Client Parameters Client Location Include Client Countries Select Exclude Clien…" at bounding box center [376, 212] width 752 height 424
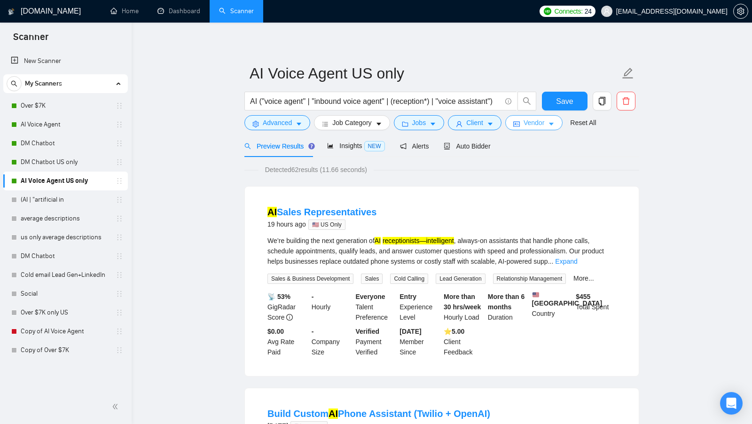
click at [542, 125] on span "Vendor" at bounding box center [534, 122] width 21 height 10
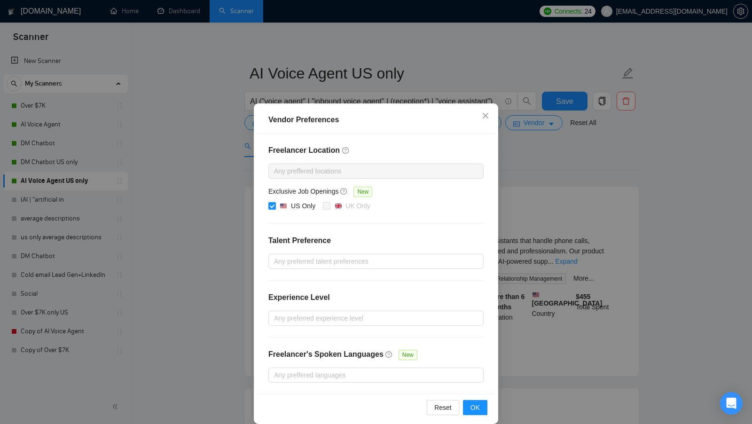
scroll to position [8, 0]
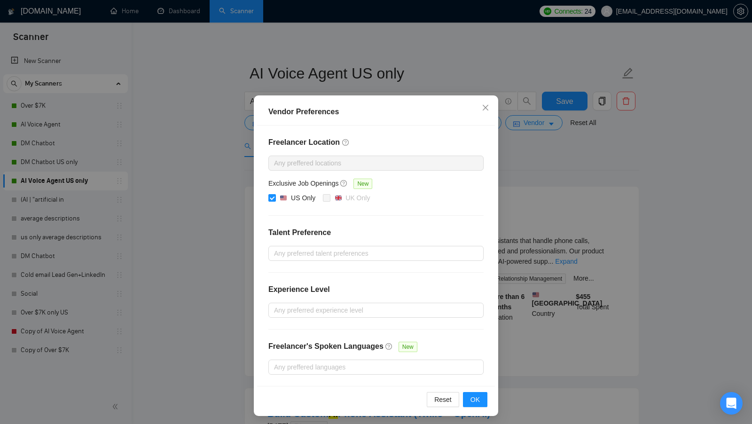
click at [514, 174] on div "Vendor Preferences Freelancer Location Any preffered locations Exclusive Job Op…" at bounding box center [376, 212] width 752 height 424
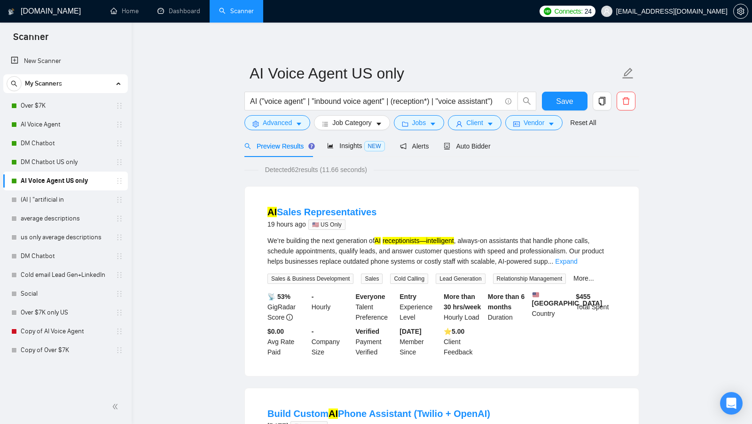
scroll to position [0, 0]
click at [396, 102] on input "AI ("voice agent" | "inbound voice agent" | (reception*) | "voice assistant")" at bounding box center [375, 101] width 251 height 12
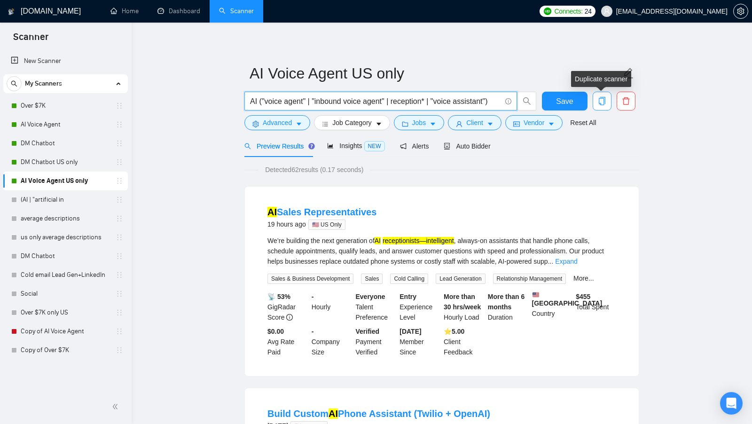
type input "AI ("voice agent" | "inbound voice agent" | reception* | "voice assistant")"
click at [607, 98] on span "copy" at bounding box center [602, 101] width 18 height 8
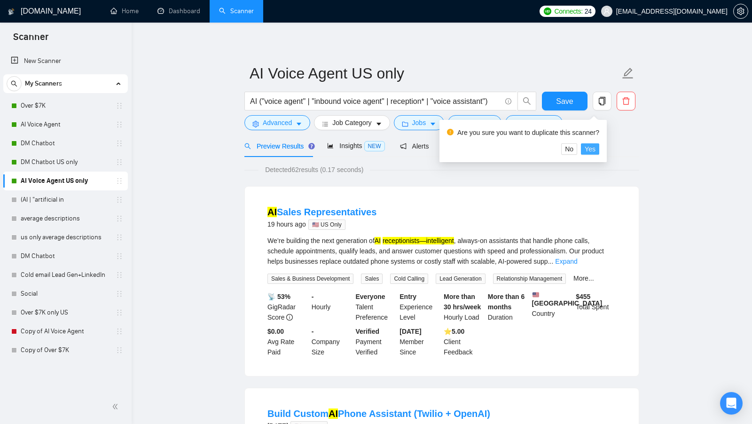
click at [591, 146] on span "Yes" at bounding box center [590, 149] width 11 height 10
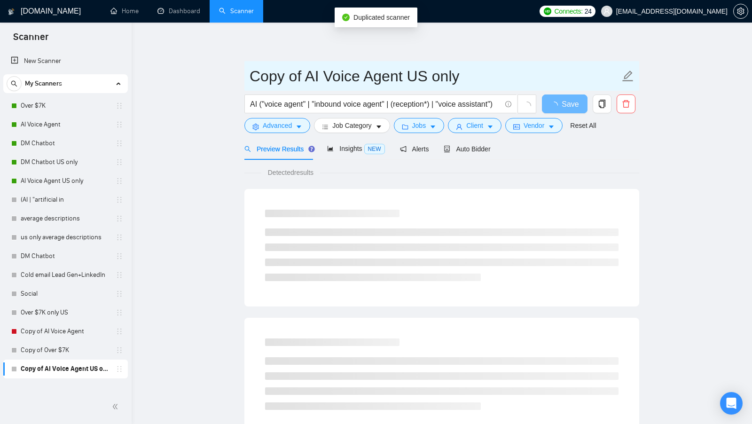
drag, startPoint x: 306, startPoint y: 81, endPoint x: 229, endPoint y: 77, distance: 76.7
click at [230, 77] on main "Copy of AI Voice Agent US only AI ("voice agent" | "inbound voice agent" | (rec…" at bounding box center [442, 430] width 590 height 784
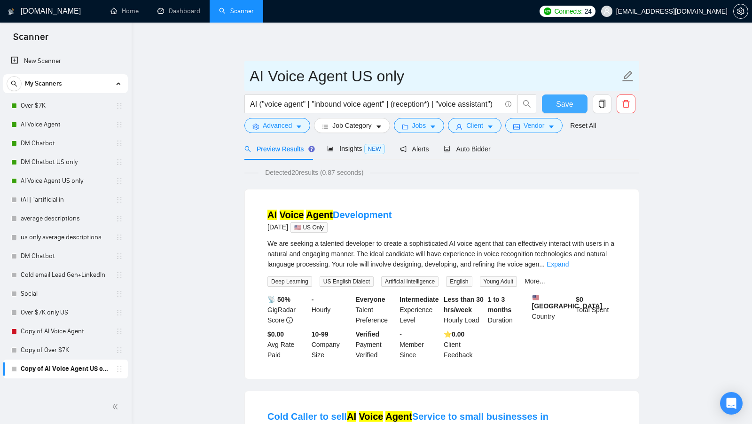
type input "AI Voice Agent US only"
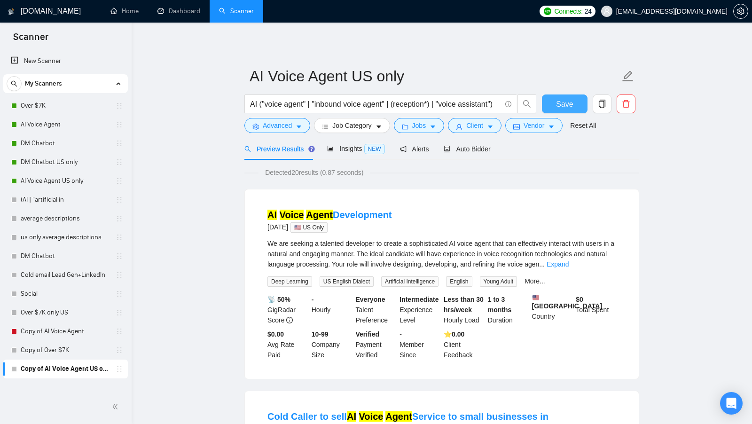
click at [549, 97] on button "Save" at bounding box center [565, 103] width 46 height 19
click at [499, 102] on input "AI ("voice agent" | "inbound voice agent" | (reception*) | "voice assistant")" at bounding box center [375, 104] width 251 height 12
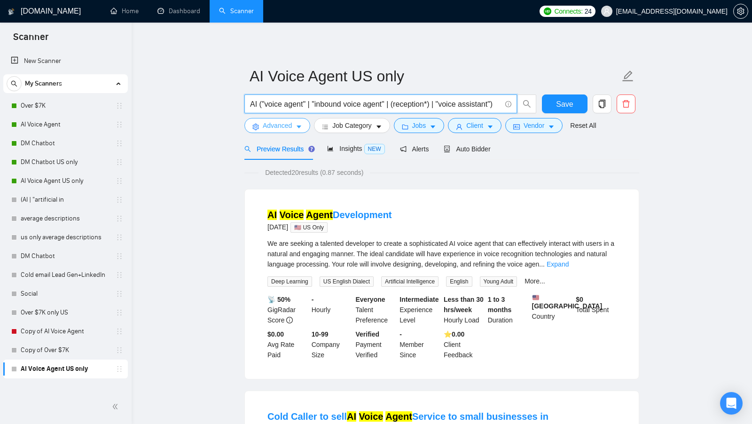
click at [280, 122] on span "Advanced" at bounding box center [277, 125] width 29 height 10
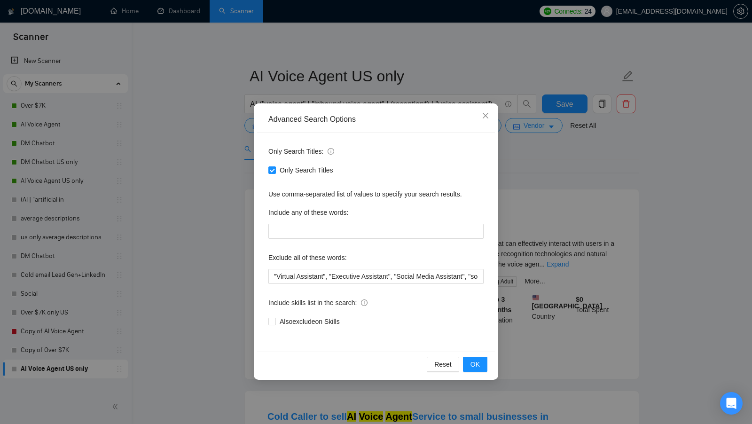
click at [241, 159] on div "Advanced Search Options Only Search Titles: Only Search Titles Use comma-separa…" at bounding box center [376, 212] width 752 height 424
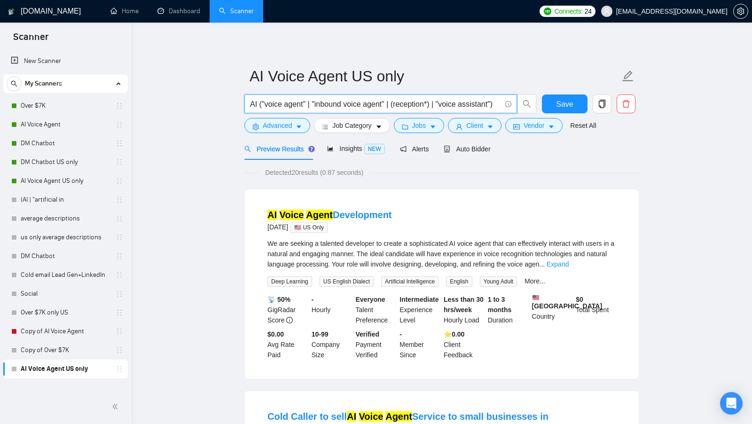
click at [497, 101] on input "AI ("voice agent" | "inbound voice agent" | (reception*) | "voice assistant")" at bounding box center [375, 104] width 251 height 12
click at [498, 102] on input "AI ("voice agent" | "inbound voice agent" | (reception*) | "voice assistant")" at bounding box center [375, 104] width 251 height 12
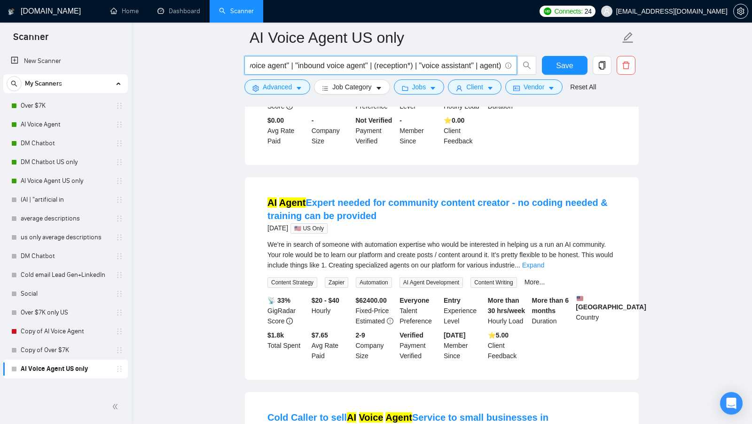
scroll to position [541, 0]
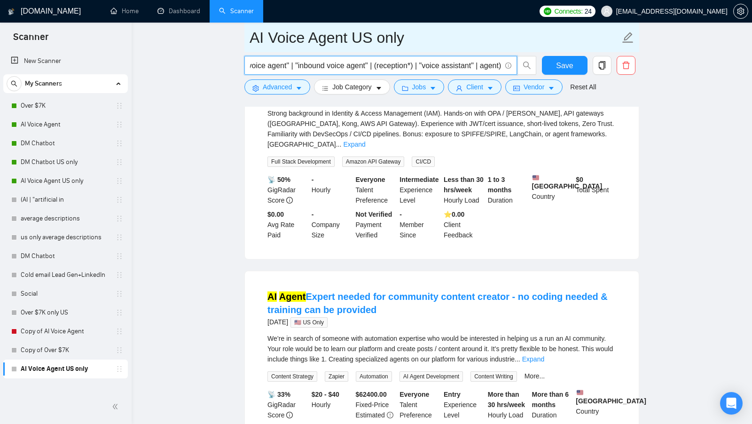
type input "AI ("voice agent" | "inbound voice agent" | (reception*) | "voice assistant" | …"
click at [250, 39] on input "AI Voice Agent US only" at bounding box center [435, 37] width 370 height 23
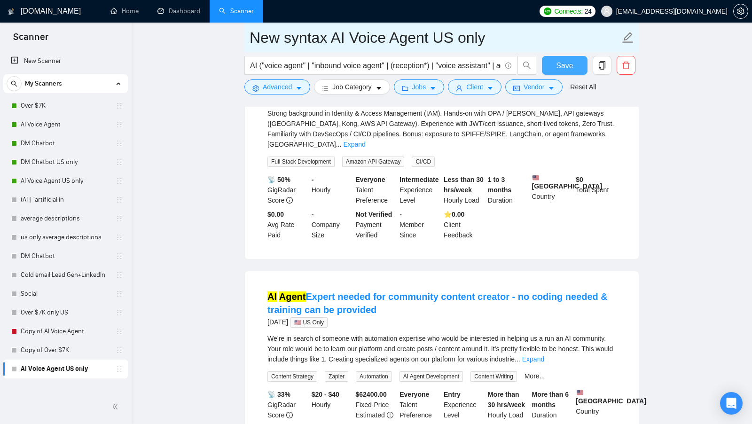
type input "New syntax AI Voice Agent US only"
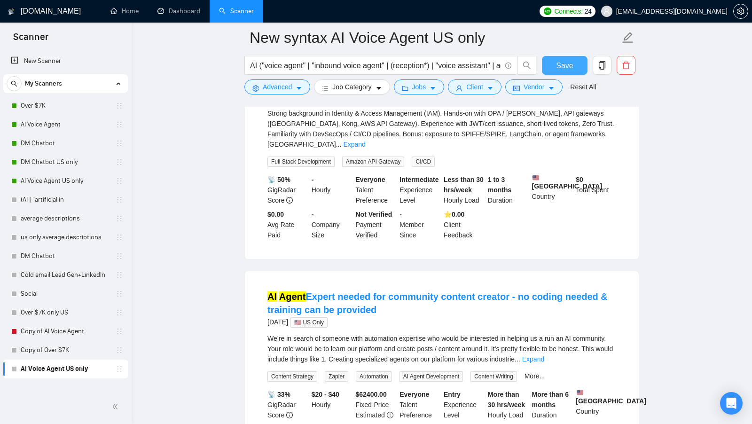
click at [549, 62] on button "Save" at bounding box center [565, 65] width 46 height 19
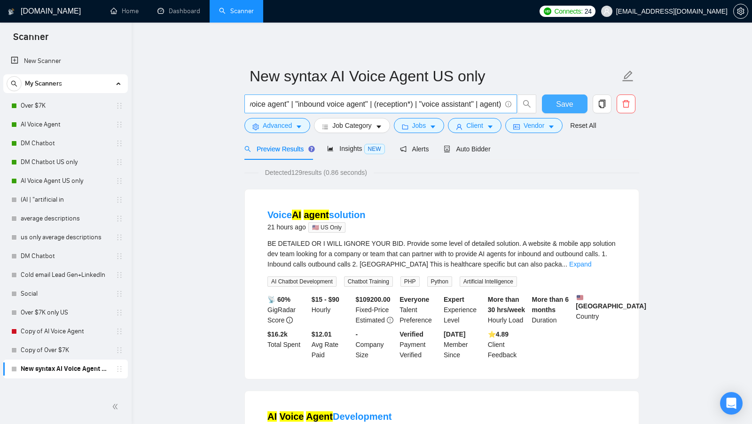
scroll to position [0, 25]
click at [498, 106] on input "AI ("voice agent" | "inbound voice agent" | (reception*) | "voice assistant" | …" at bounding box center [375, 104] width 251 height 12
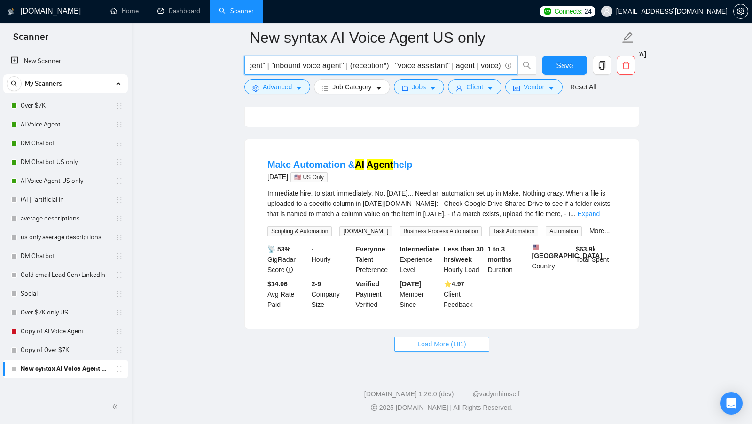
scroll to position [0, 0]
click at [478, 339] on button "Load More (181)" at bounding box center [441, 344] width 95 height 15
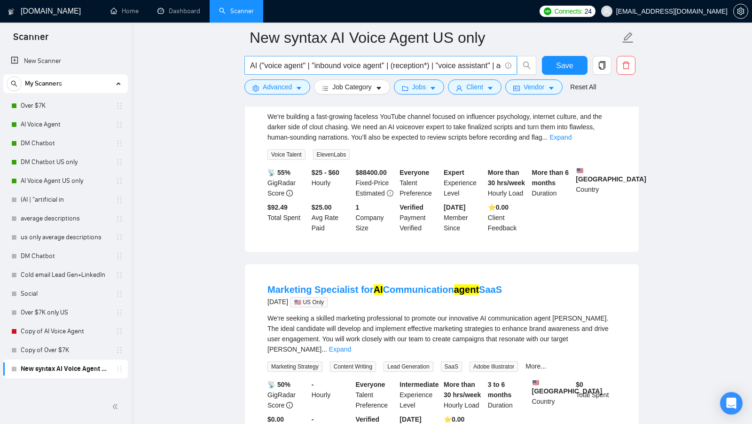
scroll to position [0, 49]
click at [487, 66] on input "AI ("voice agent" | "inbound voice agent" | (reception*) | "voice assistant" | …" at bounding box center [375, 66] width 251 height 12
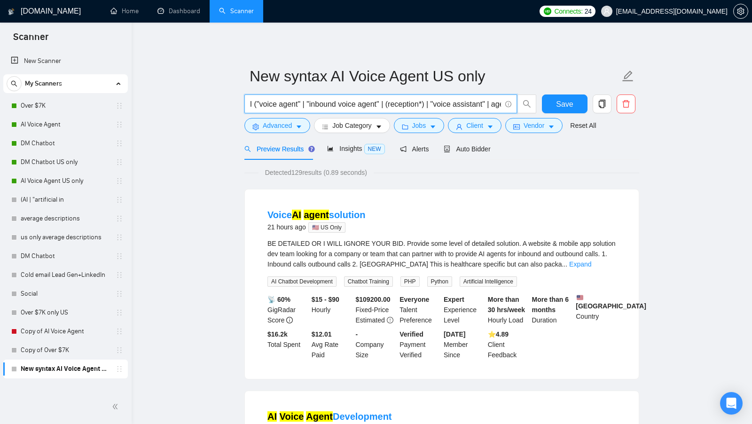
scroll to position [0, 0]
drag, startPoint x: 478, startPoint y: 105, endPoint x: 266, endPoint y: 103, distance: 212.9
click at [266, 103] on input "AI ("voice agent" | "inbound voice agent" | (reception*) | "voice assistant" | …" at bounding box center [375, 104] width 251 height 12
click at [337, 102] on input "AI (agent | assistent)" at bounding box center [375, 104] width 251 height 12
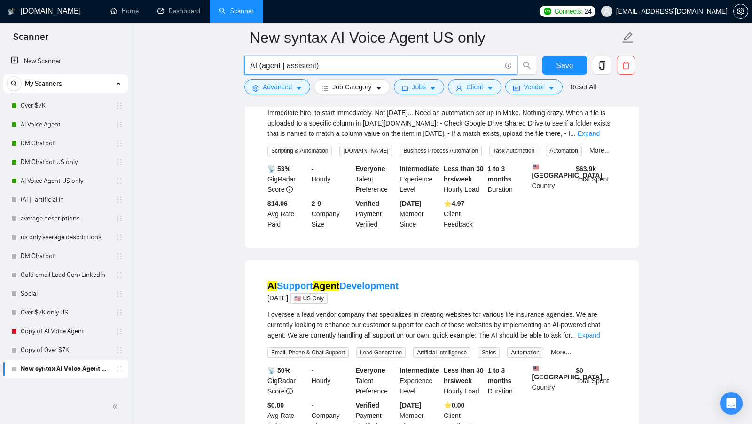
scroll to position [1852, 0]
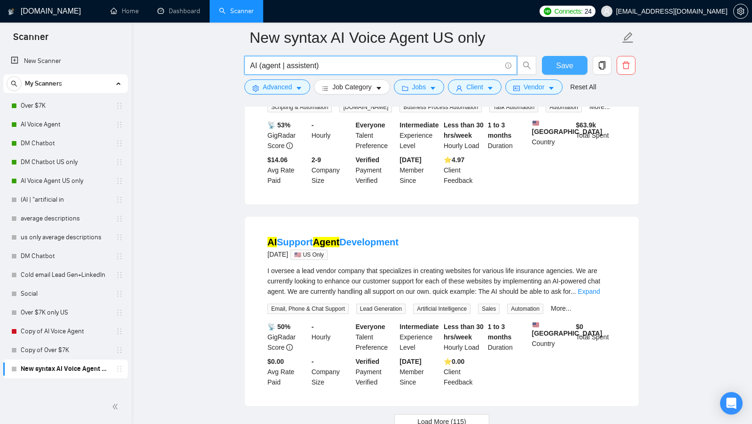
type input "AI (agent | assistent)"
click at [570, 68] on span "Save" at bounding box center [564, 66] width 17 height 12
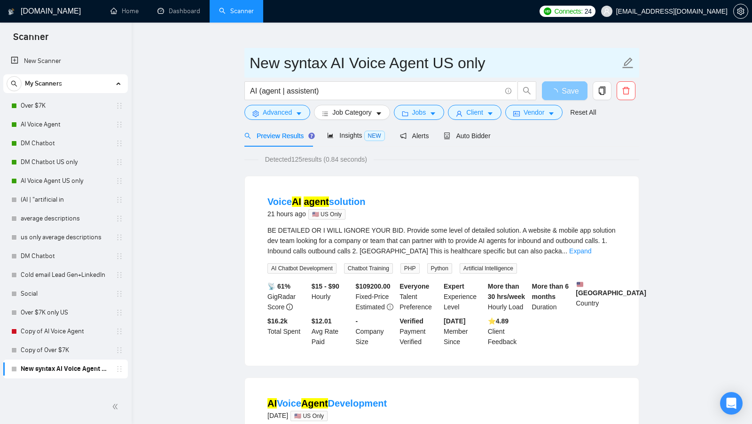
scroll to position [12, 0]
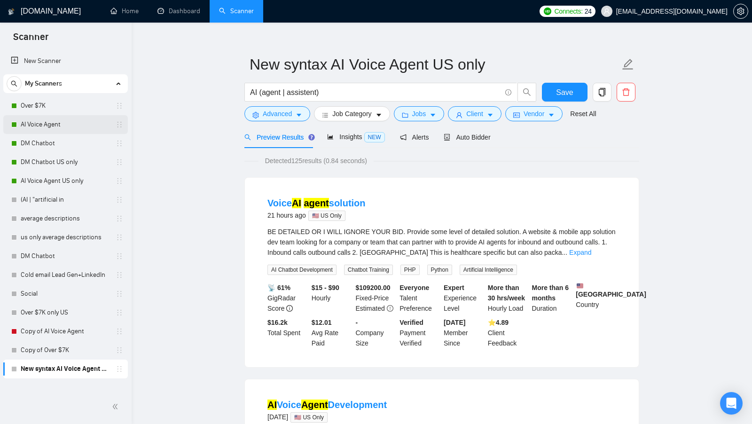
click at [70, 126] on link "AI Voice Agent" at bounding box center [65, 124] width 89 height 19
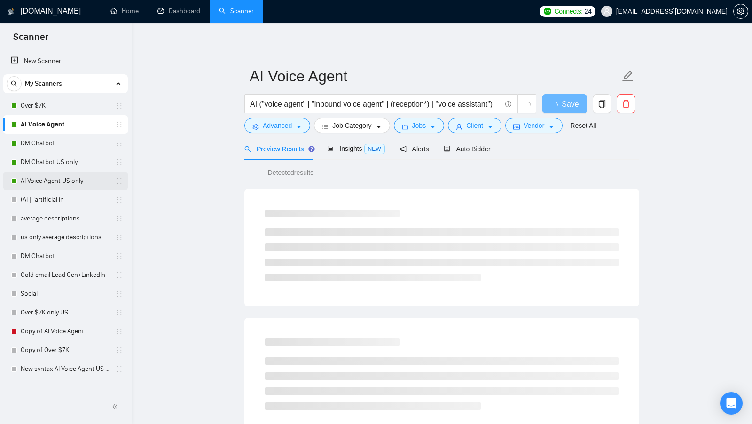
click at [43, 181] on link "AI Voice Agent US only" at bounding box center [65, 181] width 89 height 19
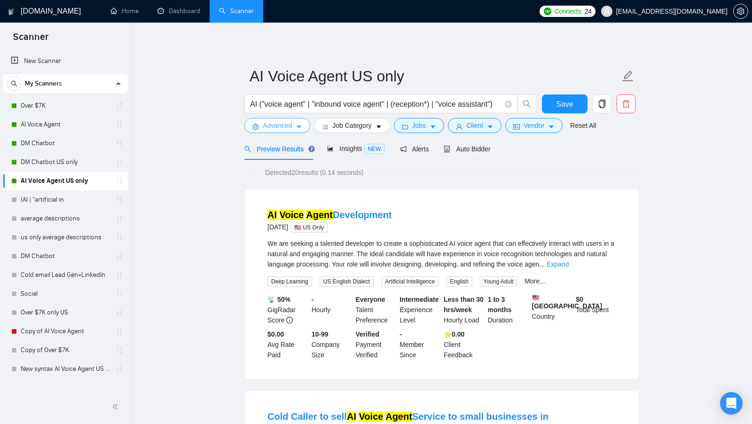
click at [299, 123] on span "caret-down" at bounding box center [299, 126] width 7 height 7
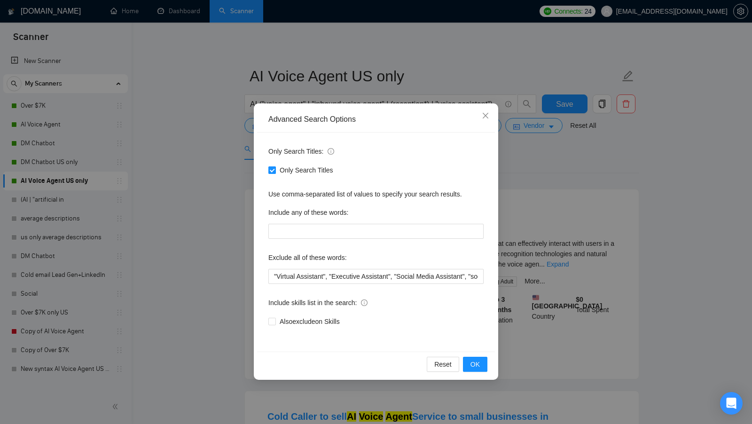
click at [295, 172] on span "Only Search Titles" at bounding box center [306, 170] width 61 height 10
click at [275, 172] on input "Only Search Titles" at bounding box center [271, 169] width 7 height 7
checkbox input "false"
click at [485, 361] on button "OK" at bounding box center [475, 364] width 24 height 15
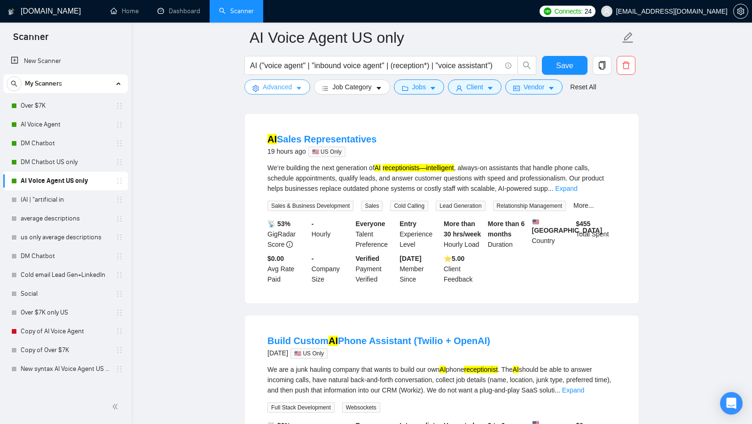
scroll to position [82, 0]
click at [577, 186] on link "Expand" at bounding box center [566, 190] width 22 height 8
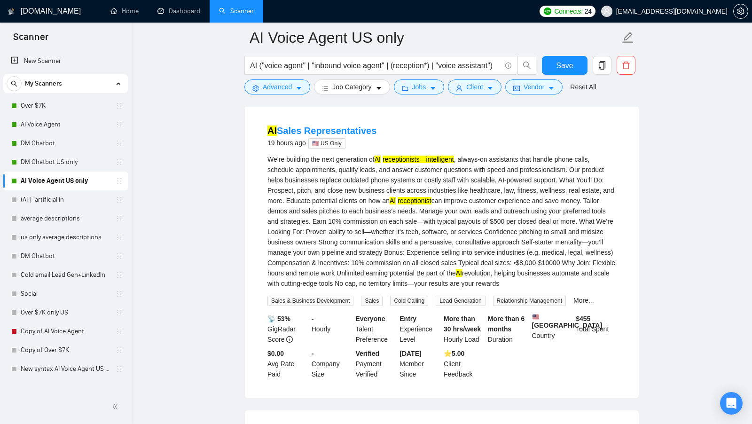
scroll to position [92, 0]
copy link "Sales Representatives"
drag, startPoint x: 378, startPoint y: 131, endPoint x: 280, endPoint y: 131, distance: 98.2
click at [280, 131] on div "AI Sales Representatives 19 hours ago 🇺🇸 US Only" at bounding box center [441, 136] width 349 height 24
click at [295, 93] on button "Advanced" at bounding box center [277, 86] width 66 height 15
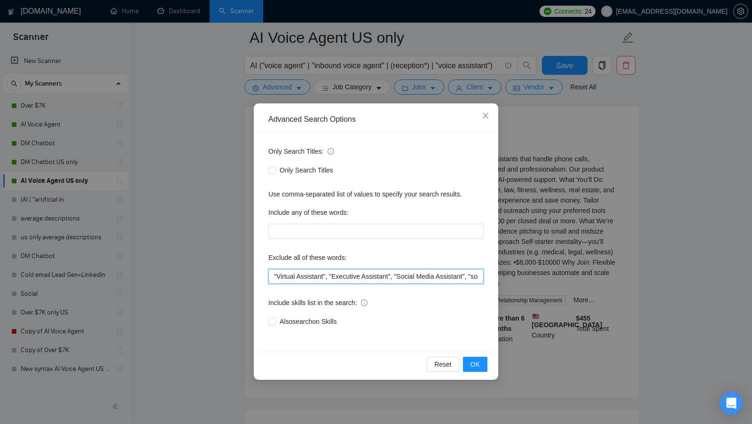
click at [272, 274] on input ""Virtual Assistant", "Executive Assistant", "Social Media Assistant", "social m…" at bounding box center [375, 276] width 215 height 15
paste input "Sales Representatives"
type input "Sales Representatives, "Virtual Assistant", "Executive Assistant", "Social Medi…"
click at [471, 364] on span "OK" at bounding box center [474, 364] width 9 height 10
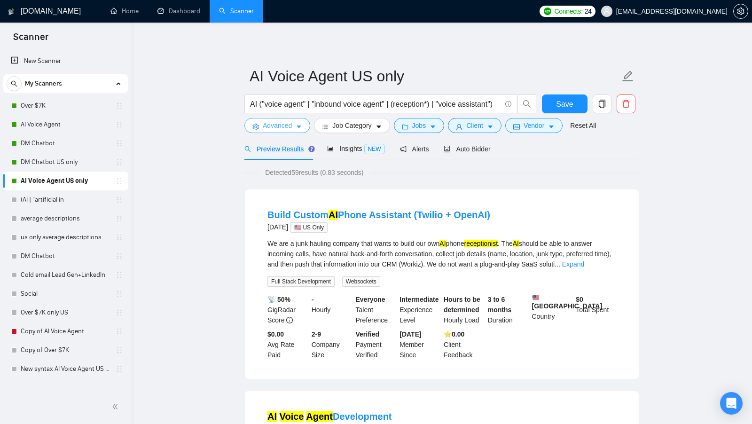
scroll to position [5, 0]
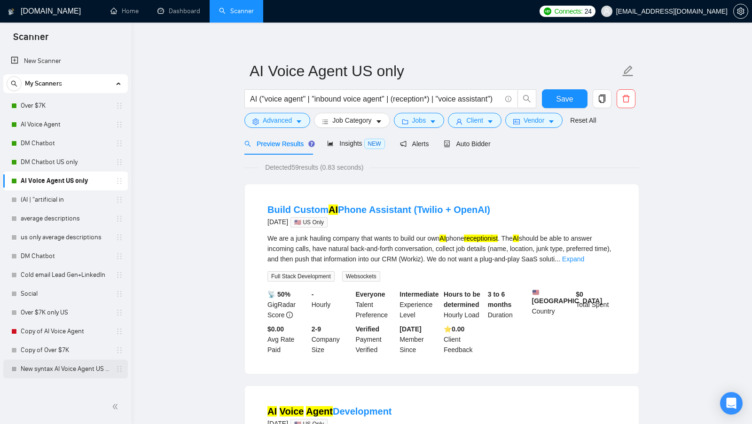
click at [61, 374] on link "New syntax AI Voice Agent US only" at bounding box center [65, 369] width 89 height 19
click at [548, 91] on button "Save" at bounding box center [565, 98] width 46 height 19
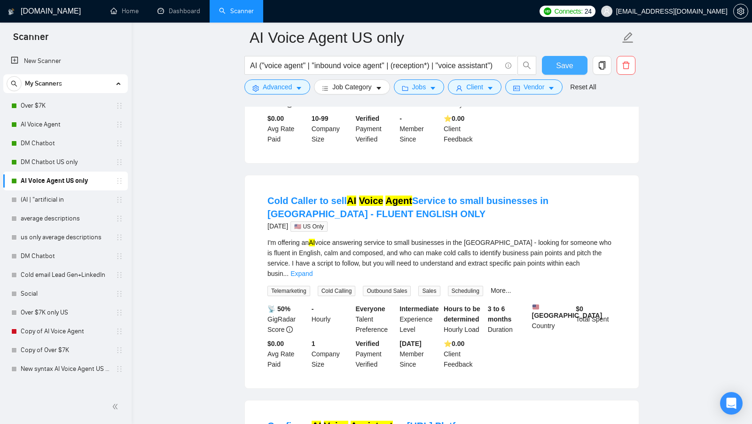
scroll to position [494, 0]
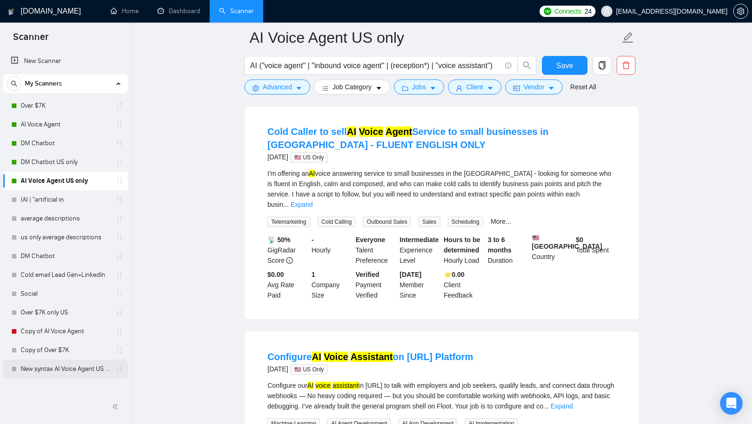
click at [60, 369] on link "New syntax AI Voice Agent US only" at bounding box center [65, 369] width 89 height 19
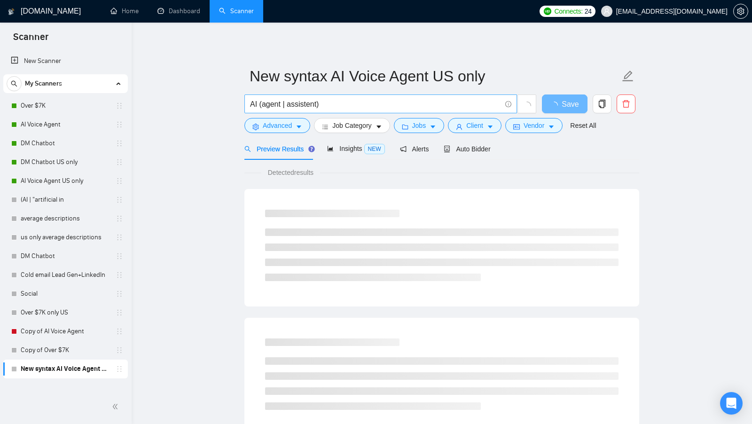
click at [317, 102] on input "AI (agent | assistent)" at bounding box center [375, 104] width 251 height 12
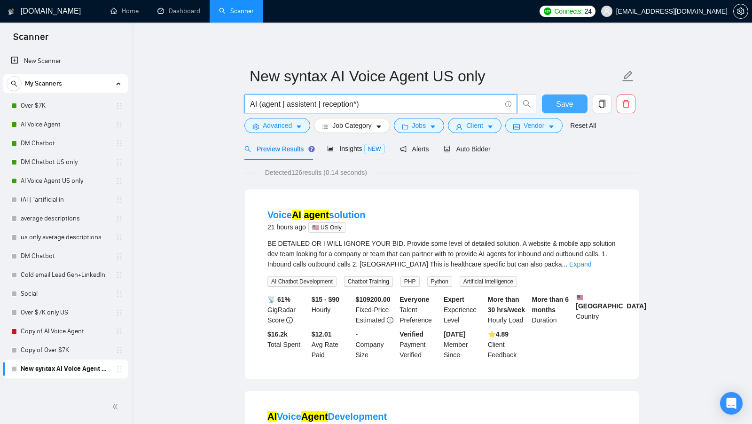
type input "AI (agent | assistent | reception*)"
click at [570, 106] on span "Save" at bounding box center [564, 104] width 17 height 12
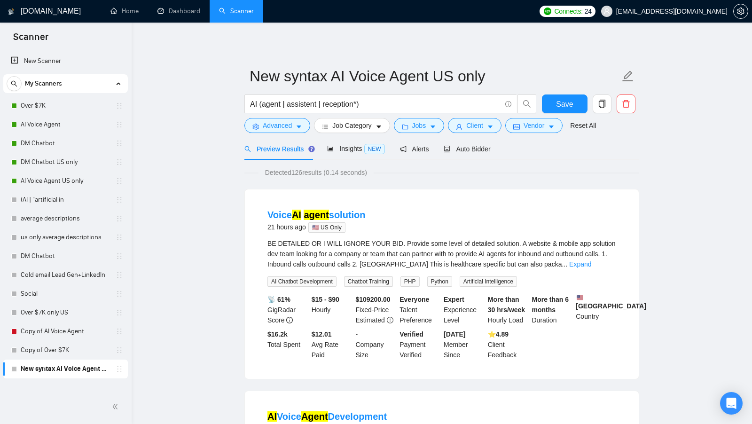
click at [556, 105] on button "Save" at bounding box center [565, 103] width 46 height 19
click at [78, 166] on link "DM Chatbot US only" at bounding box center [65, 162] width 89 height 19
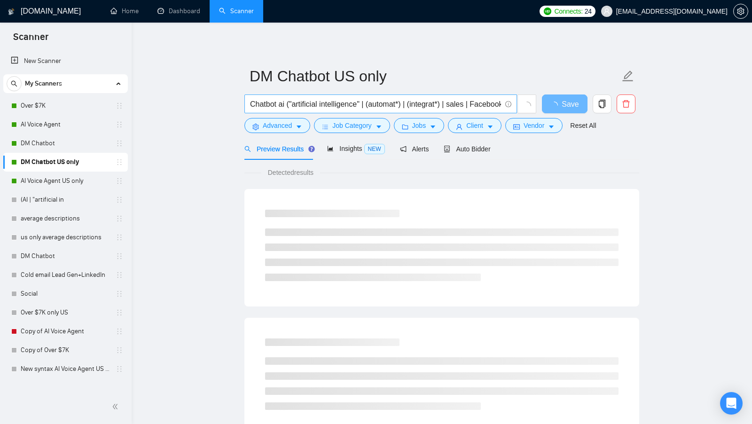
click at [330, 106] on input "Chatbot ai ("artificial intelligence" | (automat*) | (integrat*) | sales | Face…" at bounding box center [375, 104] width 251 height 12
click at [231, 110] on main "DM Chatbot US only Chatbot ai ("artificial intelligence" | (automat*) | (integr…" at bounding box center [442, 430] width 590 height 784
click at [272, 123] on span "Advanced" at bounding box center [277, 125] width 29 height 10
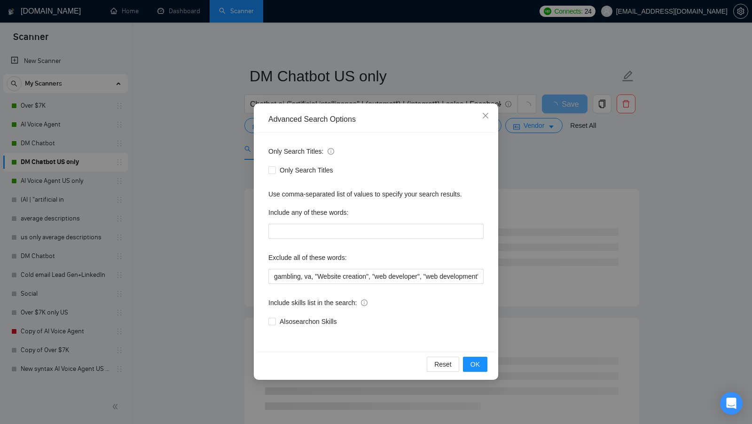
click at [225, 148] on div "Advanced Search Options Only Search Titles: Only Search Titles Use comma-separa…" at bounding box center [376, 212] width 752 height 424
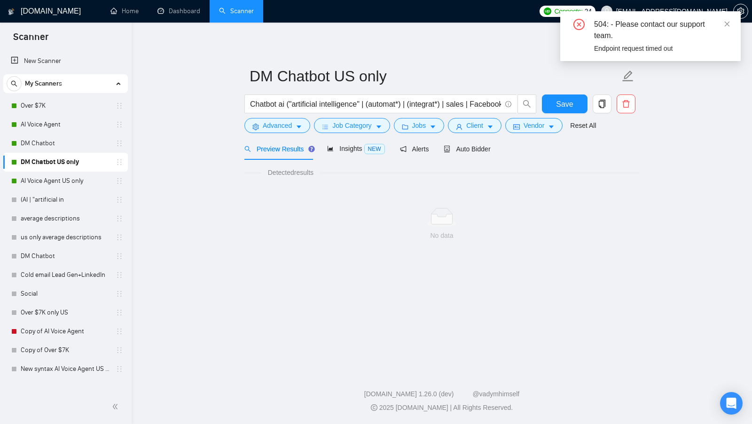
click at [71, 156] on link "DM Chatbot US only" at bounding box center [65, 162] width 89 height 19
click at [87, 147] on link "DM Chatbot" at bounding box center [65, 143] width 89 height 19
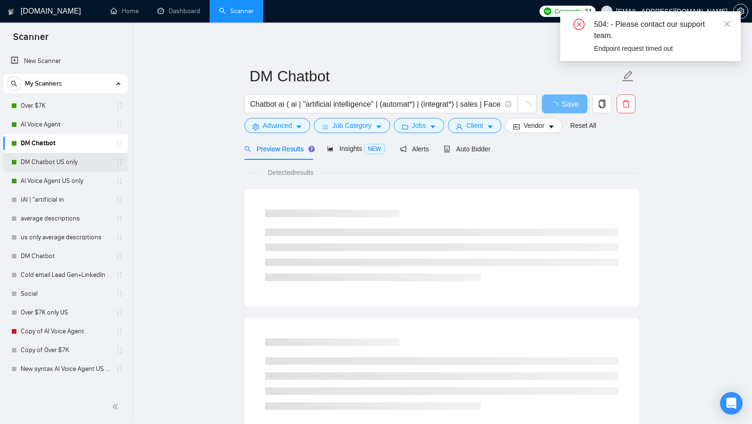
click at [89, 163] on link "DM Chatbot US only" at bounding box center [65, 162] width 89 height 19
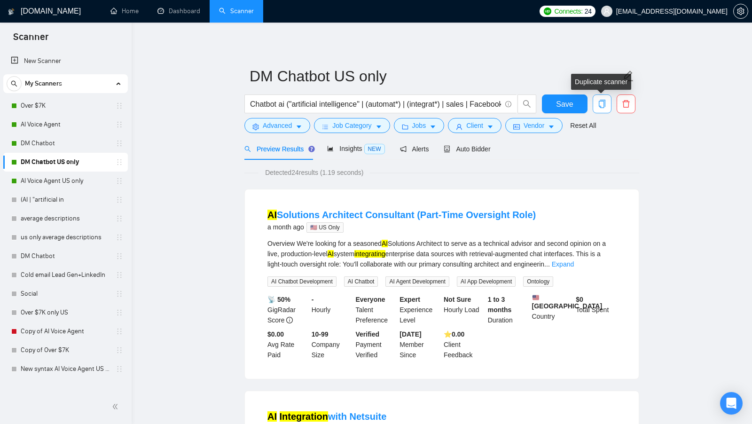
click at [599, 105] on icon "copy" at bounding box center [602, 104] width 8 height 8
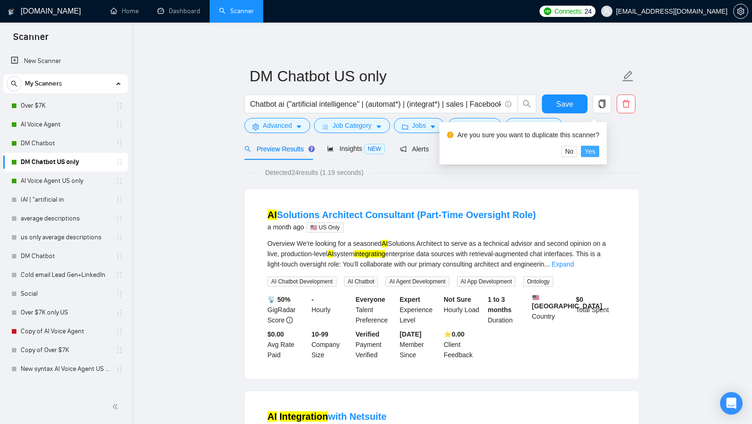
click at [595, 152] on span "Yes" at bounding box center [590, 151] width 11 height 10
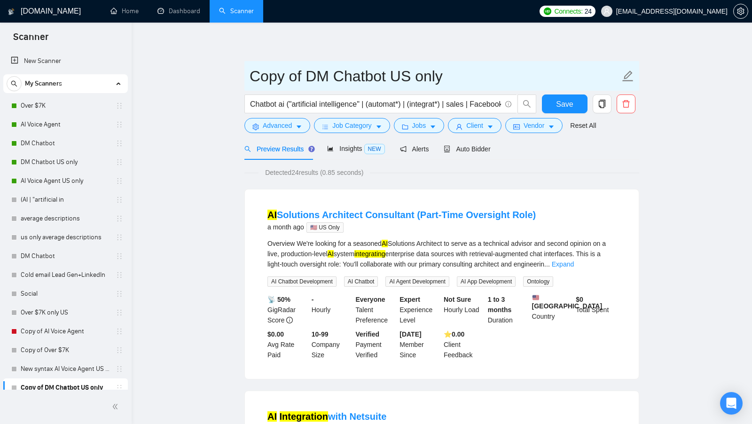
click at [311, 79] on input "Copy of DM Chatbot US only" at bounding box center [435, 75] width 370 height 23
drag, startPoint x: 299, startPoint y: 79, endPoint x: 183, endPoint y: 78, distance: 116.1
type input "us only DM Chatbot US only"
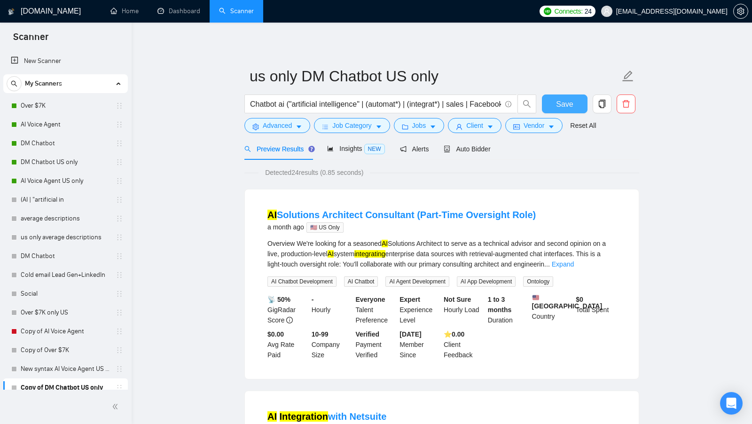
click at [546, 106] on button "Save" at bounding box center [565, 103] width 46 height 19
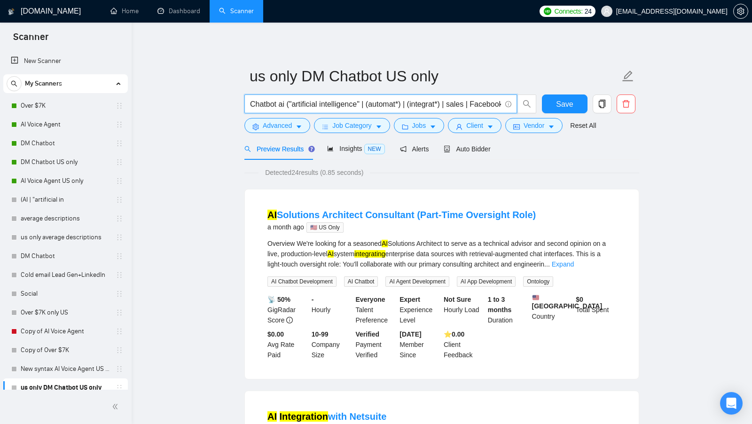
drag, startPoint x: 288, startPoint y: 104, endPoint x: 335, endPoint y: 104, distance: 47.5
click at [335, 104] on input "Chatbot ai ("artificial intelligence" | (automat*) | (integrat*) | sales | Face…" at bounding box center [375, 104] width 251 height 12
drag, startPoint x: 292, startPoint y: 103, endPoint x: 299, endPoint y: 103, distance: 7.0
click at [299, 103] on input "Chatbot ai ("artificial intelligence" | (automat*) | (integrat*) | sales | Face…" at bounding box center [375, 104] width 251 height 12
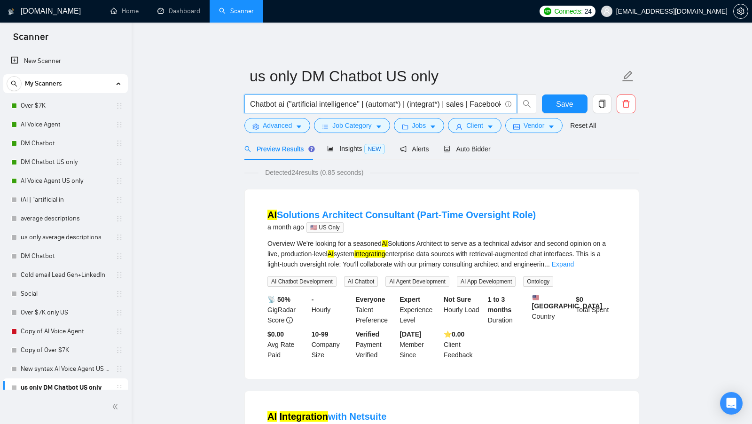
drag, startPoint x: 290, startPoint y: 103, endPoint x: 365, endPoint y: 101, distance: 74.7
click at [365, 101] on input "Chatbot ai ("artificial intelligence" | (automat*) | (integrat*) | sales | Face…" at bounding box center [375, 104] width 251 height 12
click at [282, 102] on input "Chatbot ai ("artificial intelligence" | (automat*) | (integrat*) | sales | Face…" at bounding box center [375, 104] width 251 height 12
click at [284, 102] on input "Chatbot ai ("artificial intelligence" | (automat*) | (integrat*) | sales | Face…" at bounding box center [375, 104] width 251 height 12
paste input ""artificial intelligence""
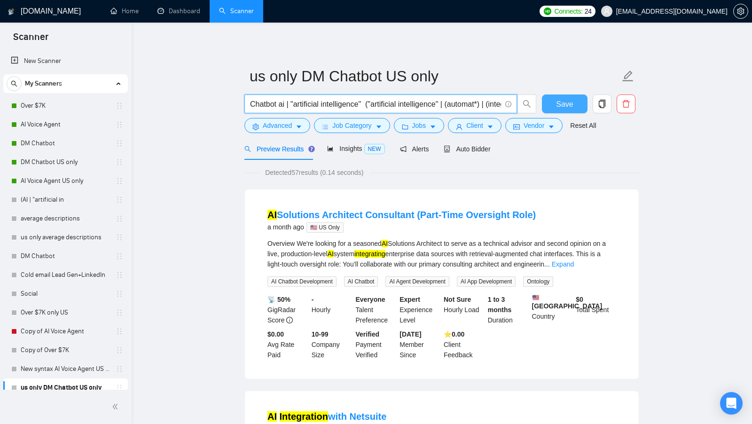
scroll to position [0, 206]
drag, startPoint x: 369, startPoint y: 104, endPoint x: 544, endPoint y: 102, distance: 175.3
click at [544, 102] on div "Chatbot ai | "artificial intelligence" ("artificial intelligence" | (automat*) …" at bounding box center [440, 105] width 395 height 23
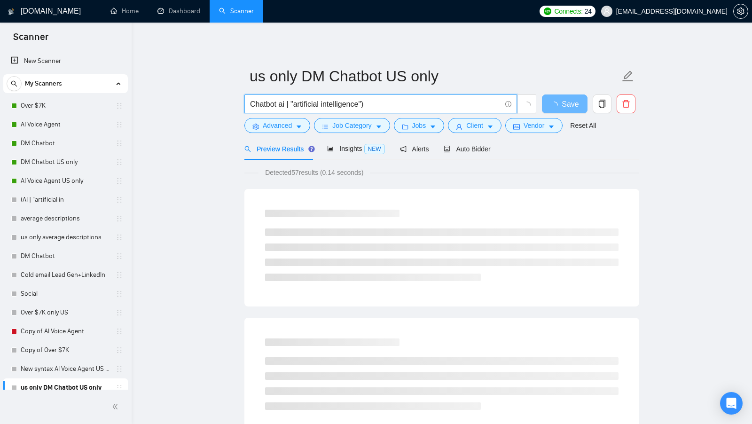
click at [279, 106] on input "Chatbot ai | "artificial intelligence")" at bounding box center [375, 104] width 251 height 12
click at [446, 101] on input "Chatbot (ai | "artificial intelligence")" at bounding box center [375, 104] width 251 height 12
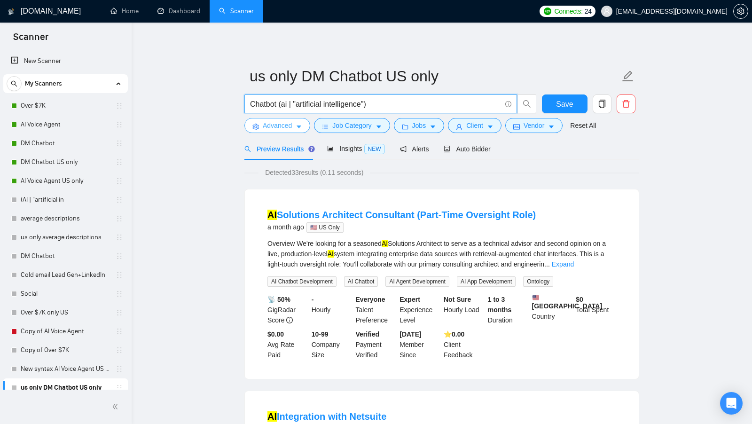
click at [308, 130] on button "Advanced" at bounding box center [277, 125] width 66 height 15
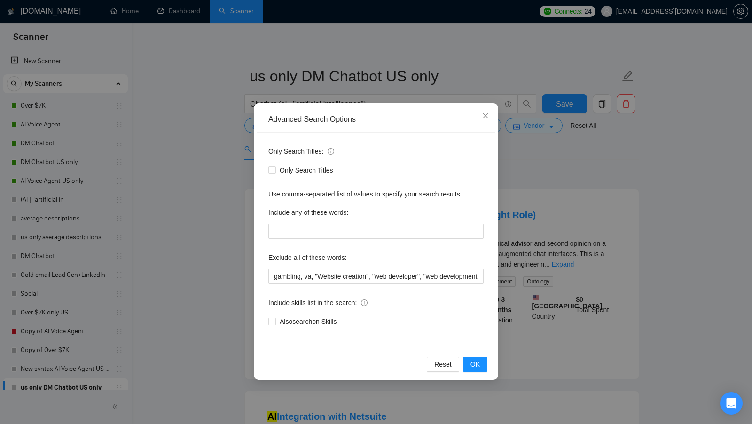
click at [579, 153] on div "Advanced Search Options Only Search Titles: Only Search Titles Use comma-separa…" at bounding box center [376, 212] width 752 height 424
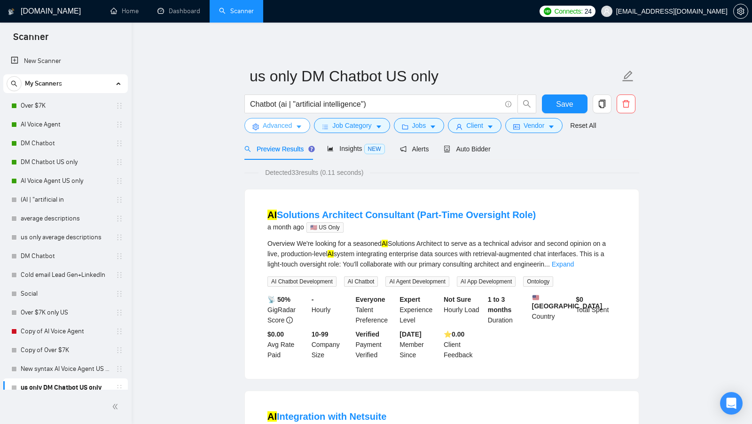
click at [294, 121] on button "Advanced" at bounding box center [277, 125] width 66 height 15
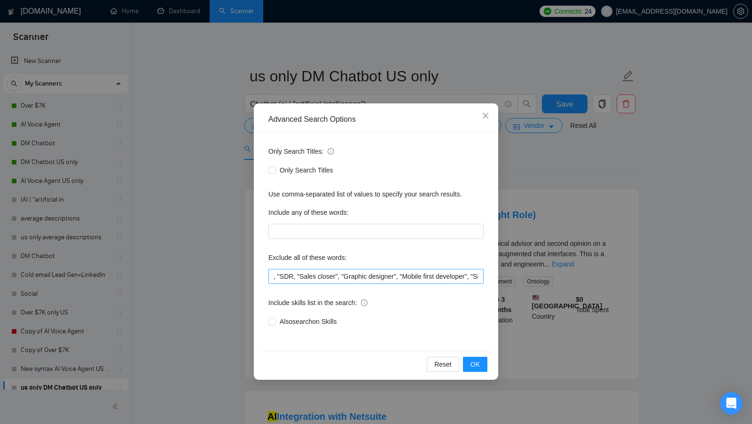
scroll to position [0, 819]
click at [561, 198] on div "Advanced Search Options Only Search Titles: Only Search Titles Use comma-separa…" at bounding box center [376, 212] width 752 height 424
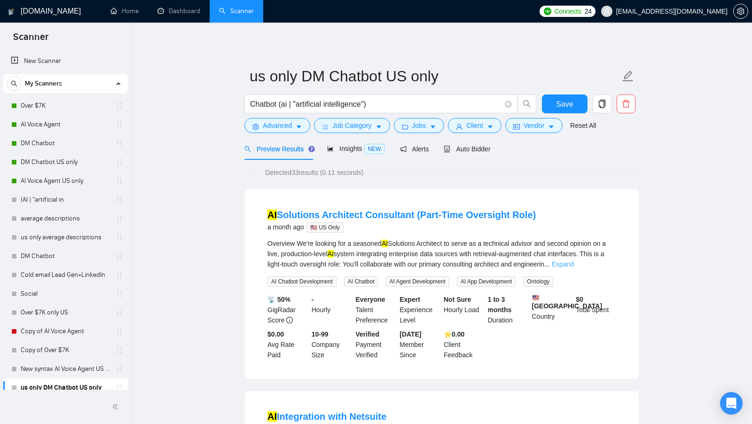
click at [574, 265] on link "Expand" at bounding box center [563, 264] width 22 height 8
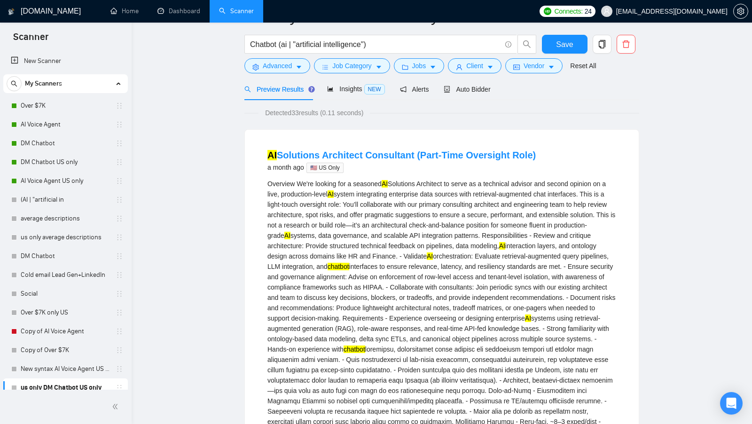
scroll to position [0, 0]
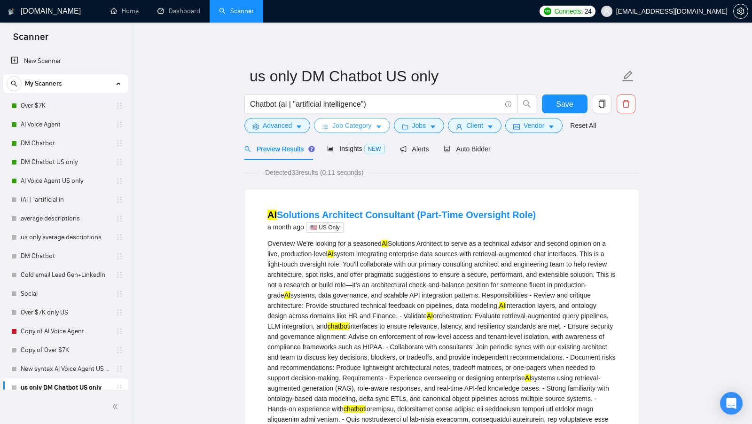
click at [379, 129] on icon "caret-down" at bounding box center [379, 127] width 7 height 7
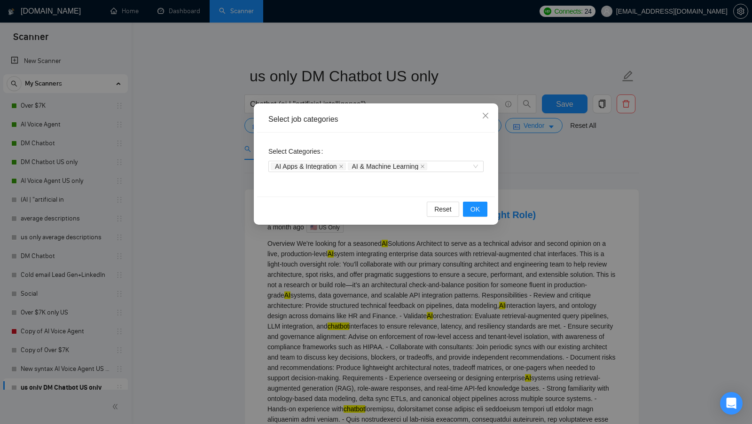
click at [529, 152] on div "Select job categories Select Categories AI Apps & Integration AI & Machine Lear…" at bounding box center [376, 212] width 752 height 424
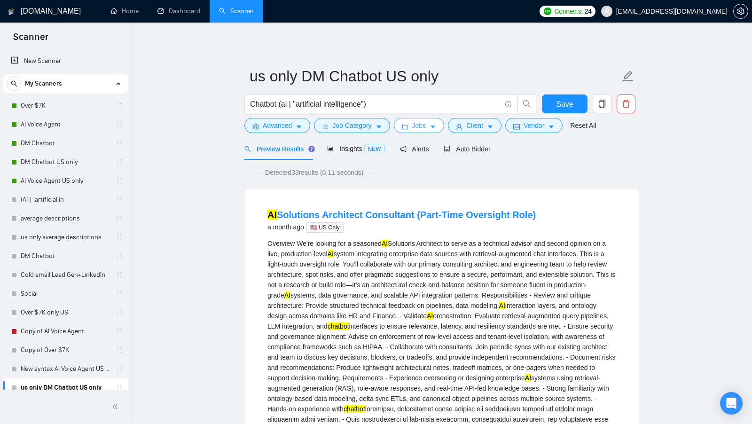
click at [436, 125] on icon "caret-down" at bounding box center [433, 127] width 7 height 7
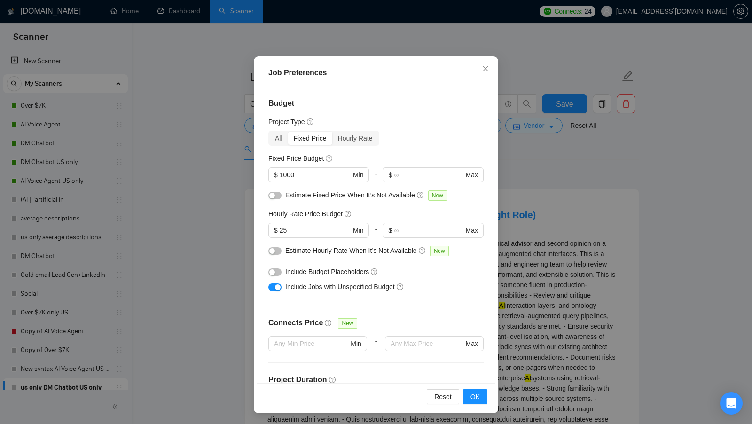
click at [539, 201] on div "Job Preferences Budget Project Type All Fixed Price Hourly Rate Fixed Price Bud…" at bounding box center [376, 212] width 752 height 424
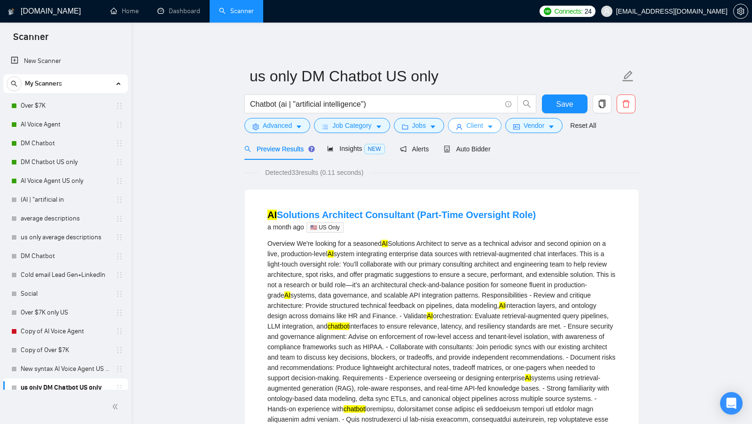
click at [483, 127] on span "Client" at bounding box center [474, 125] width 17 height 10
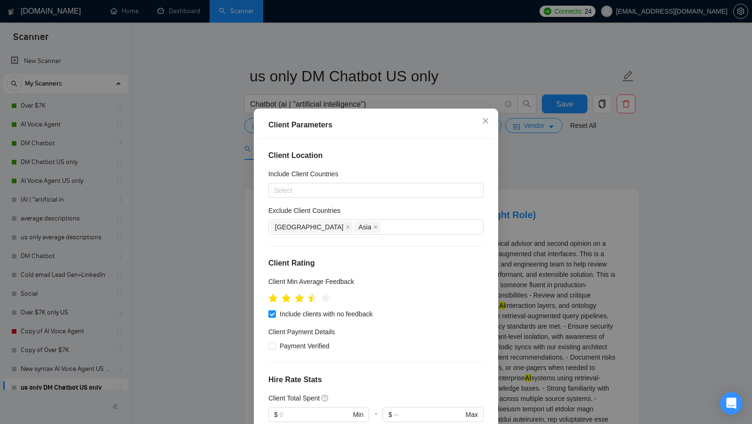
click at [554, 149] on div "Client Parameters Client Location Include Client Countries Select Exclude Clien…" at bounding box center [376, 212] width 752 height 424
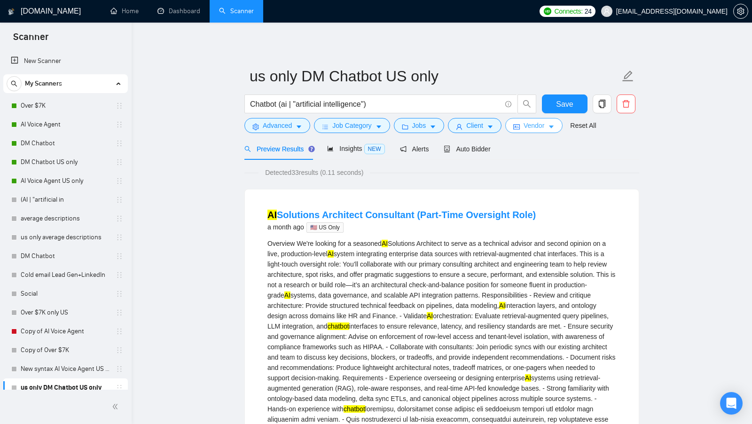
click at [534, 130] on span "Vendor" at bounding box center [534, 125] width 21 height 10
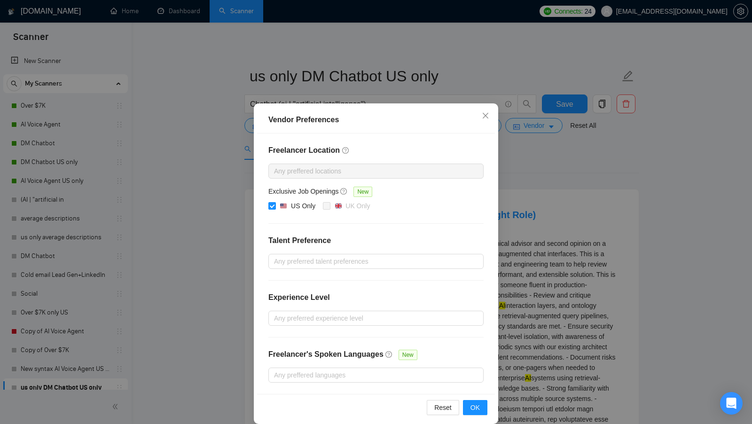
click at [521, 155] on div "Vendor Preferences Freelancer Location Any preffered locations Exclusive Job Op…" at bounding box center [376, 212] width 752 height 424
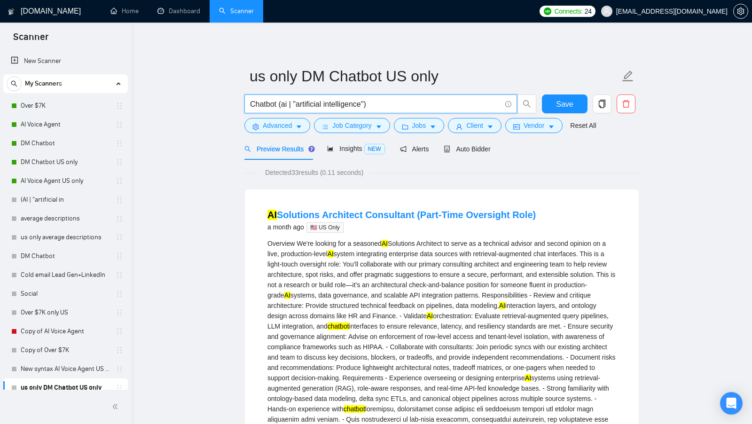
drag, startPoint x: 376, startPoint y: 107, endPoint x: 277, endPoint y: 105, distance: 98.7
click at [277, 104] on input "Chatbot (ai | "artificial intelligence")" at bounding box center [375, 104] width 251 height 12
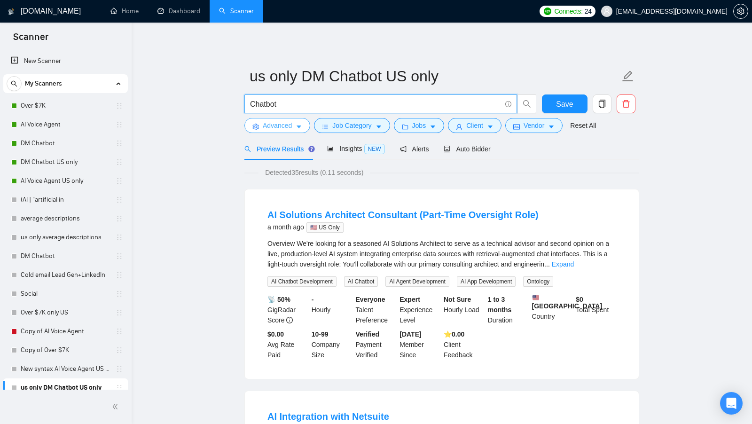
type input "Chatbot"
click at [294, 130] on button "Advanced" at bounding box center [277, 125] width 66 height 15
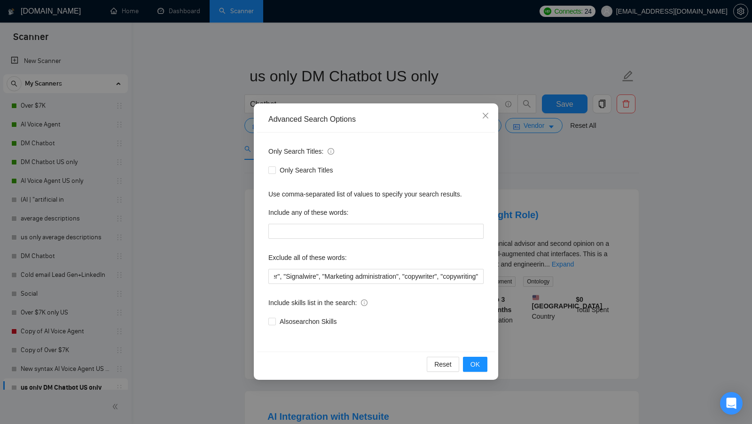
click at [653, 158] on div "Advanced Search Options Only Search Titles: Only Search Titles Use comma-separa…" at bounding box center [376, 212] width 752 height 424
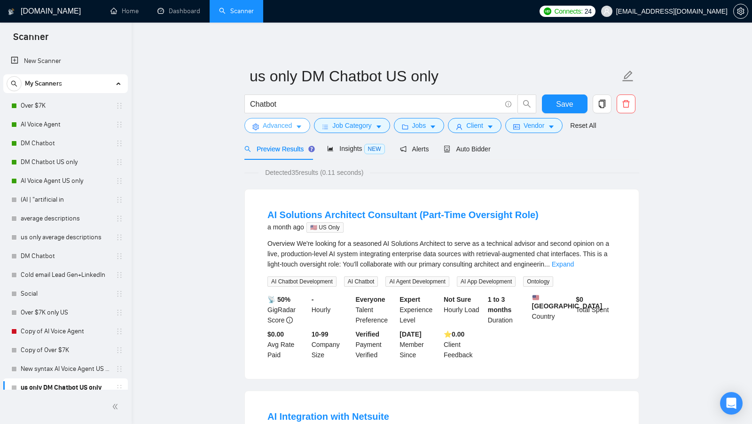
click at [288, 130] on span "Advanced" at bounding box center [277, 125] width 29 height 10
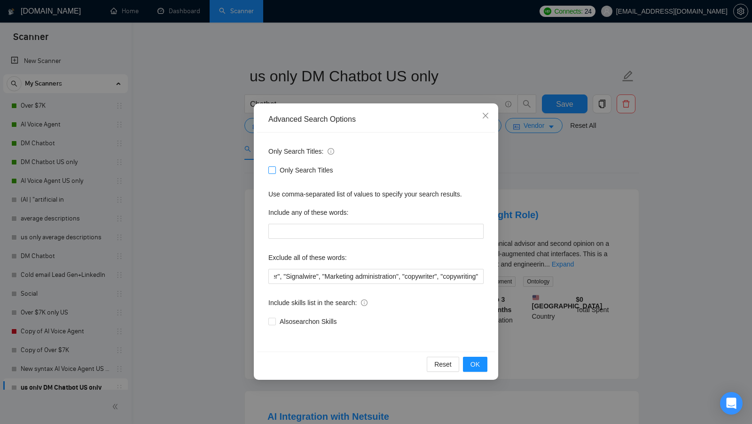
click at [289, 165] on span "Only Search Titles" at bounding box center [306, 170] width 61 height 10
click at [275, 166] on input "Only Search Titles" at bounding box center [271, 169] width 7 height 7
checkbox input "true"
click at [472, 363] on span "OK" at bounding box center [474, 364] width 9 height 10
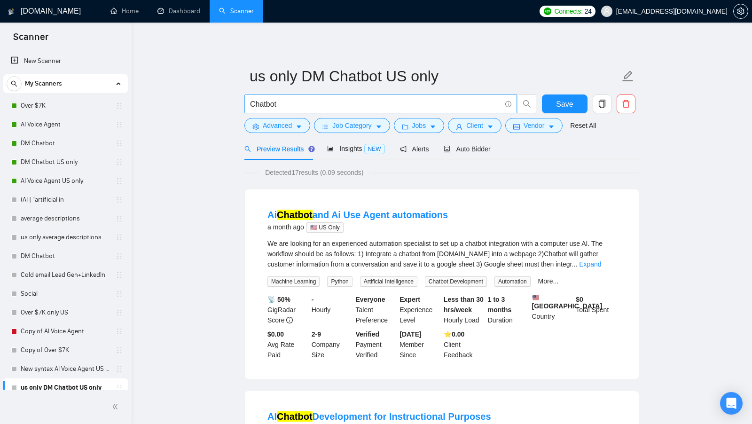
click at [311, 105] on input "Chatbot" at bounding box center [375, 104] width 251 height 12
click at [284, 103] on input "Chatbot | chat bot"" at bounding box center [375, 104] width 251 height 12
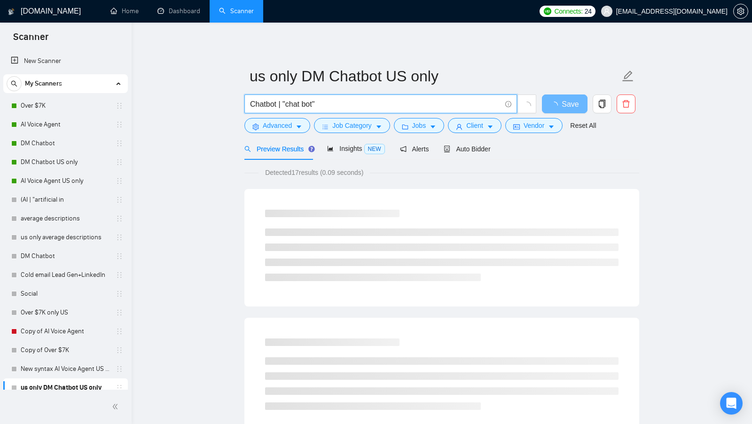
click at [356, 102] on input "Chatbot | "chat bot"" at bounding box center [375, 104] width 251 height 12
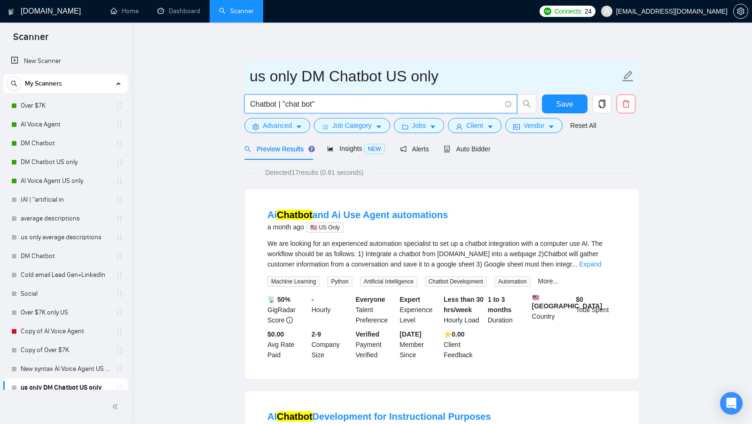
type input "Chatbot | "chat bot""
click at [250, 76] on input "us only DM Chatbot US only" at bounding box center [435, 75] width 370 height 23
click at [378, 75] on input "us only DM Chatbot US only" at bounding box center [435, 75] width 370 height 23
drag, startPoint x: 329, startPoint y: 74, endPoint x: 220, endPoint y: 76, distance: 108.6
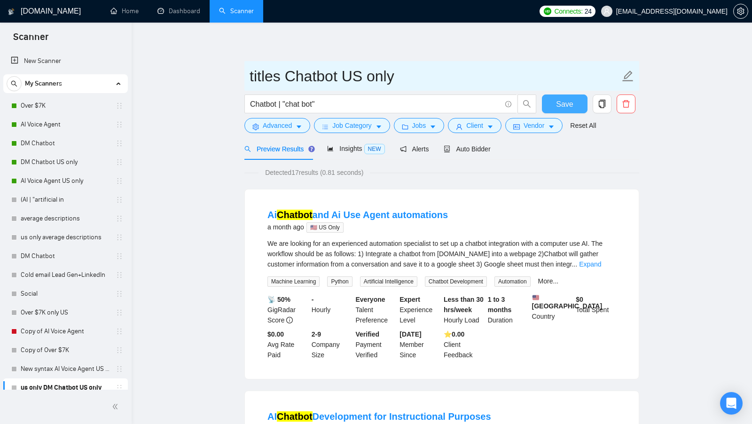
type input "titles Chatbot US only"
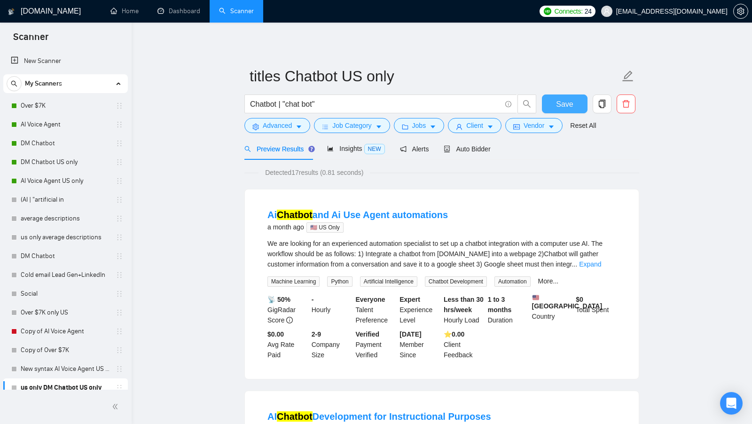
click at [548, 97] on button "Save" at bounding box center [565, 103] width 46 height 19
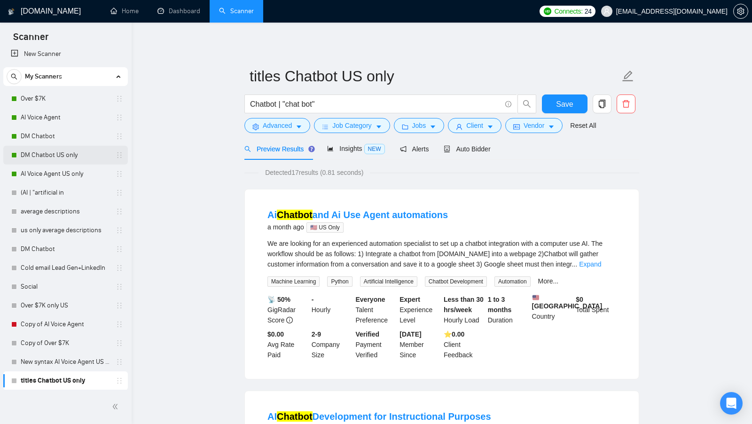
click at [57, 150] on link "DM Chatbot US only" at bounding box center [65, 155] width 89 height 19
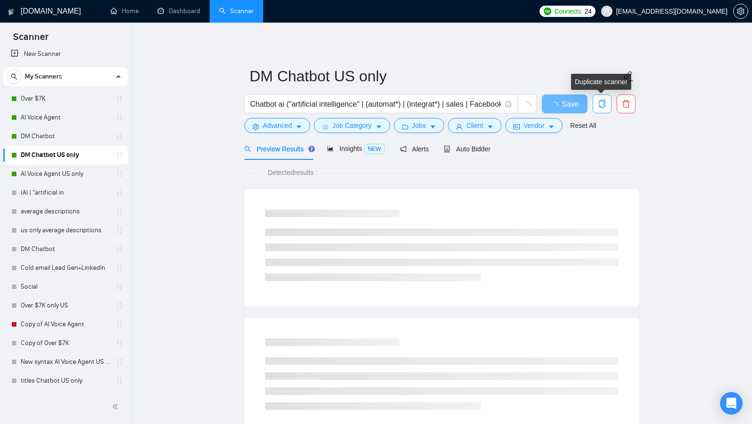
click at [596, 101] on span "copy" at bounding box center [602, 104] width 18 height 8
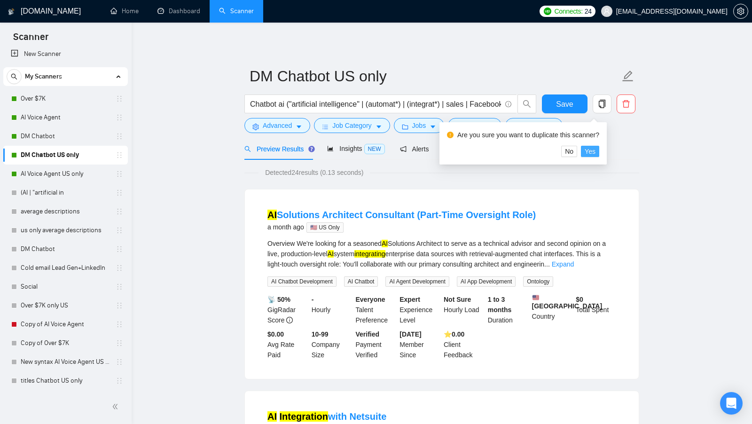
click at [593, 150] on span "Yes" at bounding box center [590, 151] width 11 height 10
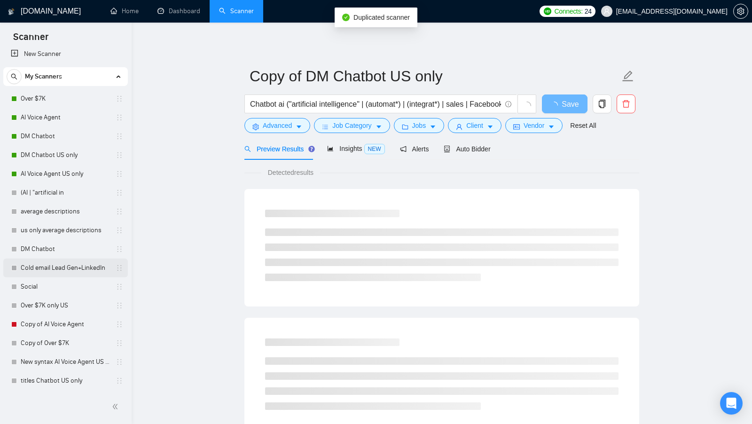
scroll to position [26, 0]
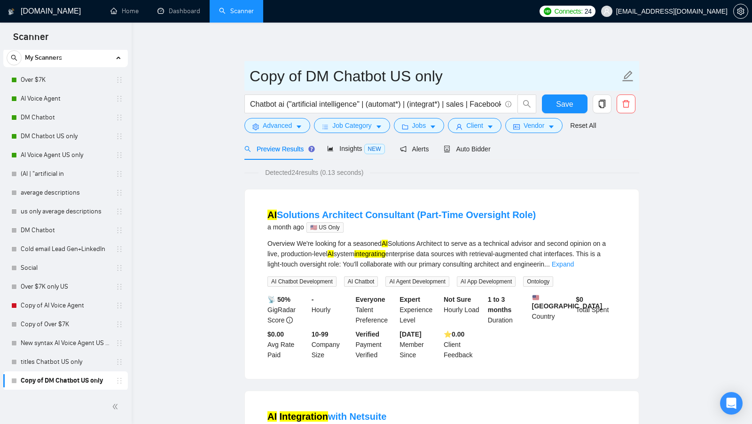
drag, startPoint x: 306, startPoint y: 80, endPoint x: 228, endPoint y: 80, distance: 78.0
type input "new syntax DM Chatbot US only"
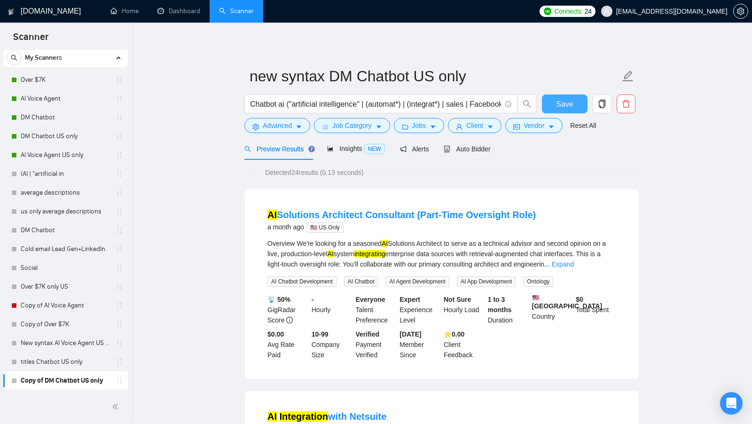
click at [558, 104] on span "Save" at bounding box center [564, 104] width 17 height 12
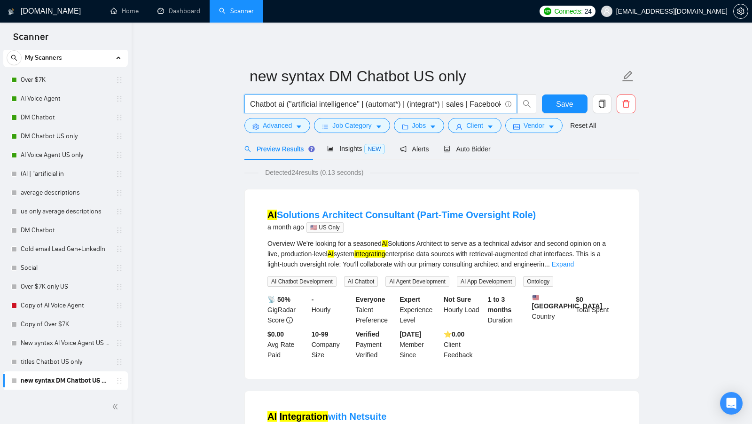
click at [281, 107] on input "Chatbot ai ("artificial intelligence" | (automat*) | (integrat*) | sales | Face…" at bounding box center [375, 104] width 251 height 12
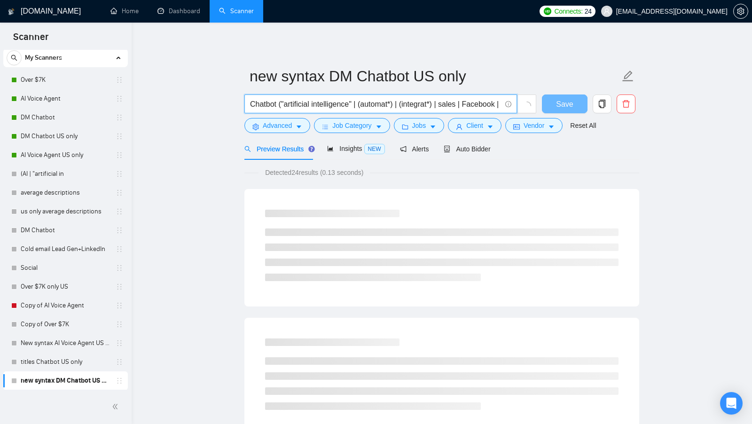
click at [360, 102] on input "Chatbot ("artificial intelligence" | (automat*) | (integrat*) | sales | Faceboo…" at bounding box center [375, 104] width 251 height 12
paste input "ai"
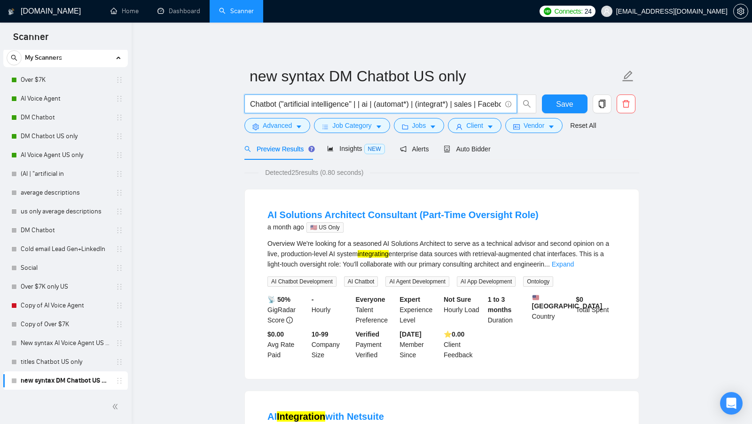
click at [363, 102] on input "Chatbot ("artificial intelligence" | | ai | (automat*) | (integrat*) | sales | …" at bounding box center [375, 104] width 251 height 12
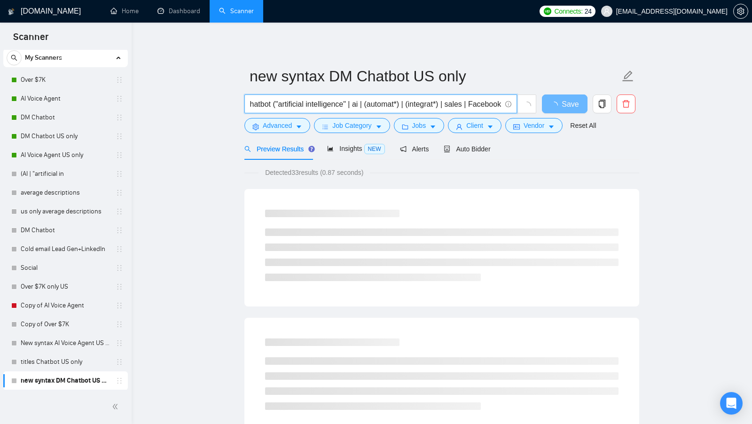
type input "Chatbot ("artificial intelligence" | ai | (automat*) | (integrat*) | sales | Fa…"
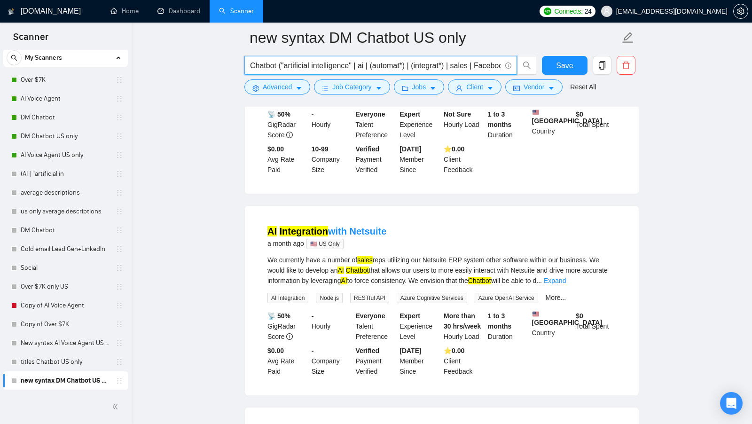
scroll to position [194, 0]
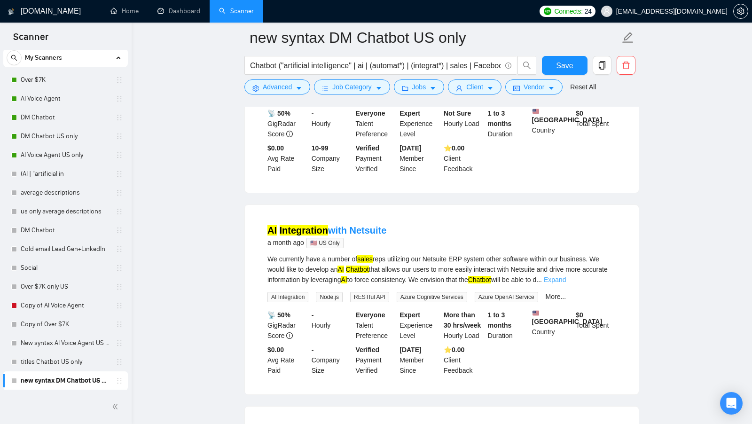
click at [566, 283] on link "Expand" at bounding box center [555, 280] width 22 height 8
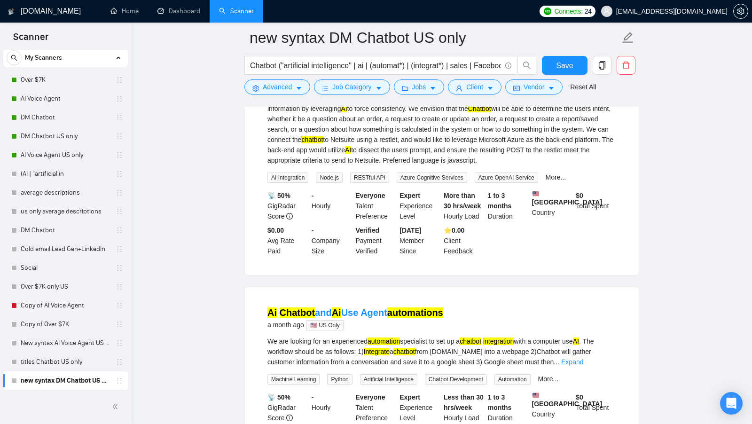
scroll to position [366, 0]
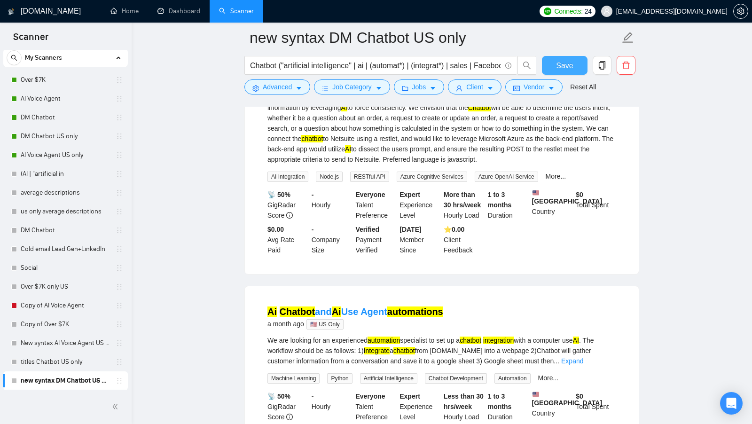
click at [568, 68] on span "Save" at bounding box center [564, 66] width 17 height 12
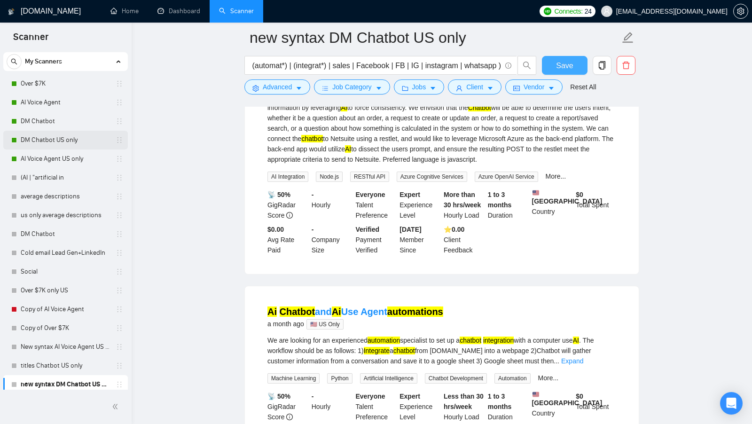
scroll to position [21, 0]
click at [70, 118] on link "DM Chatbot" at bounding box center [65, 122] width 89 height 19
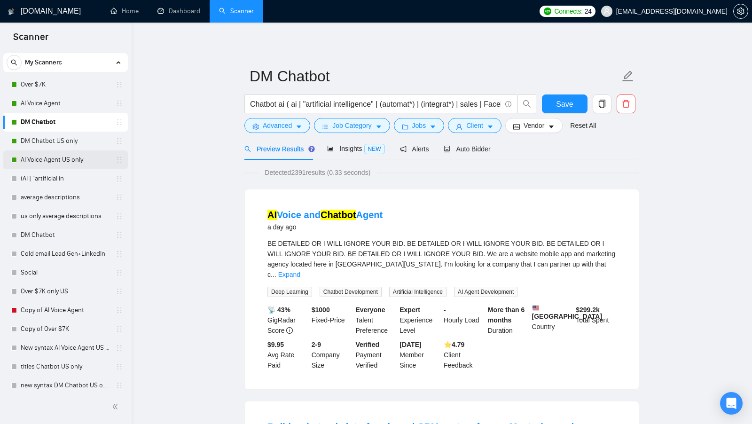
click at [72, 158] on link "AI Voice Agent US only" at bounding box center [65, 159] width 89 height 19
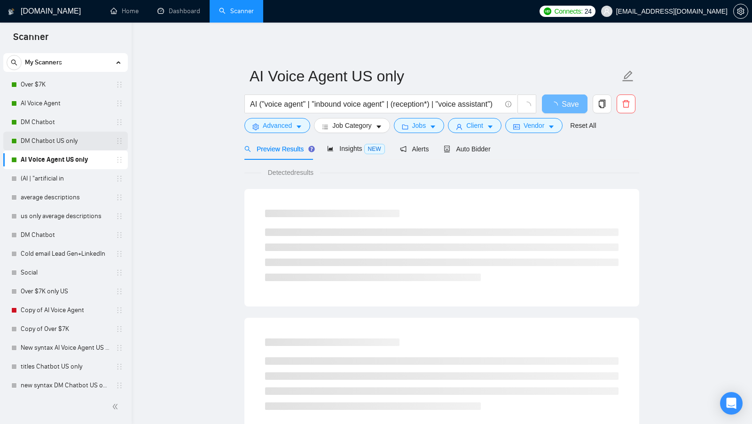
click at [78, 142] on link "DM Chatbot US only" at bounding box center [65, 141] width 89 height 19
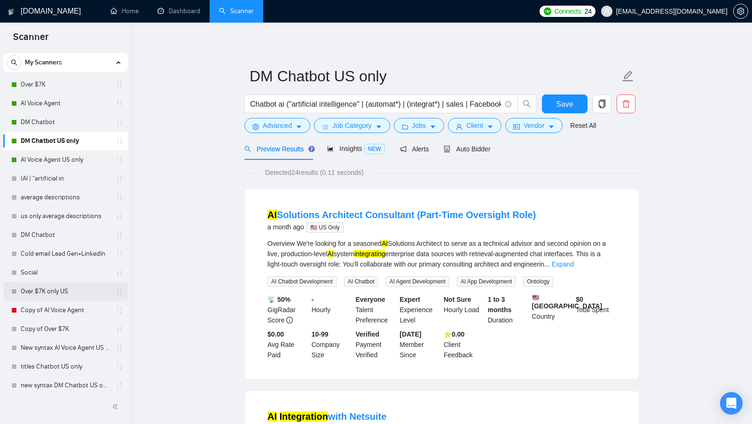
scroll to position [26, 0]
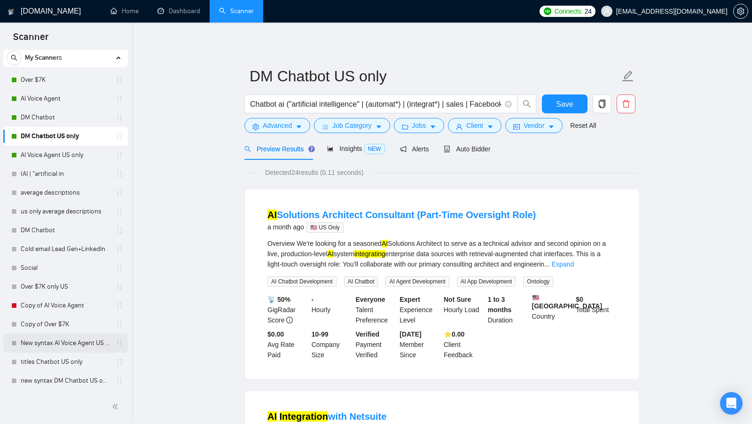
click at [67, 349] on link "New syntax AI Voice Agent US only" at bounding box center [65, 343] width 89 height 19
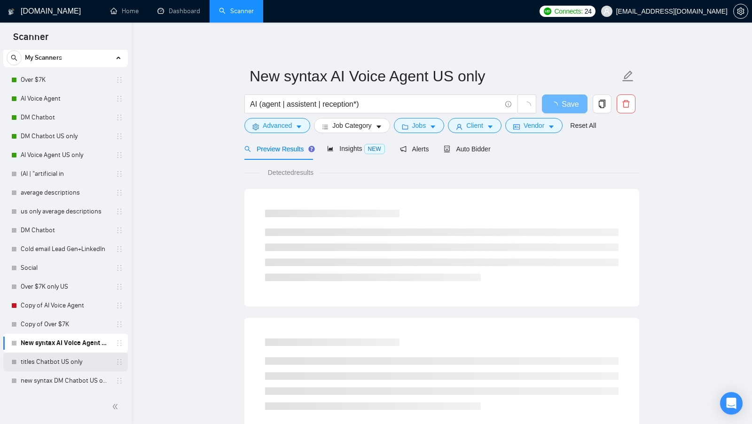
click at [59, 366] on link "titles Chatbot US only" at bounding box center [65, 361] width 89 height 19
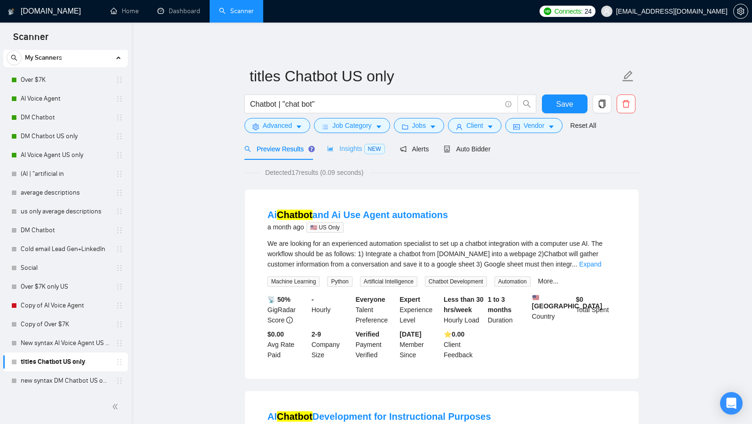
click at [349, 142] on div "Insights NEW" at bounding box center [355, 149] width 57 height 22
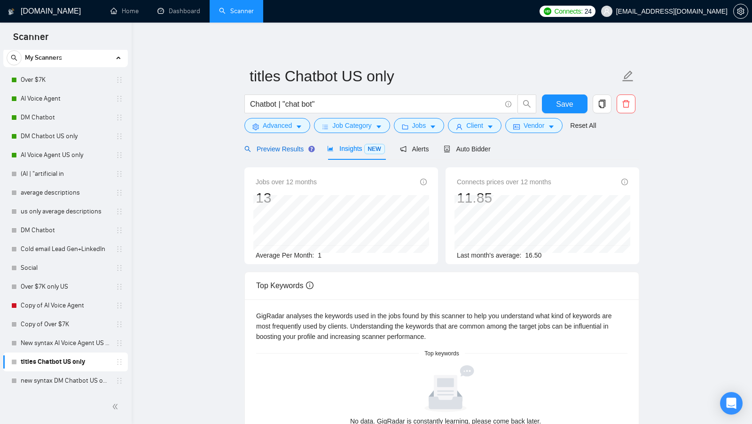
click at [282, 153] on div "Preview Results" at bounding box center [278, 149] width 68 height 10
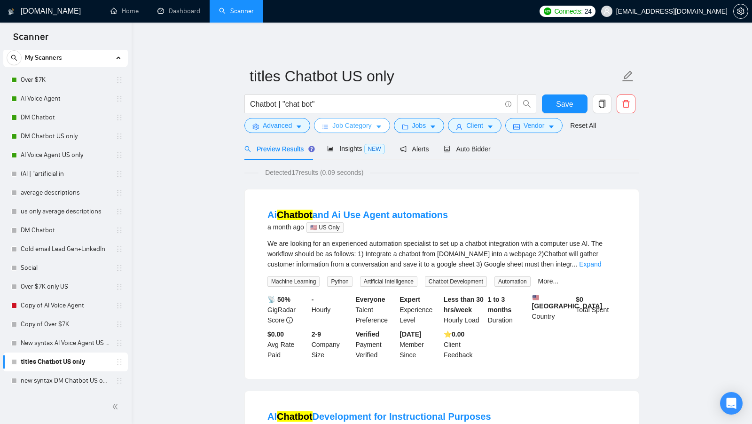
click at [359, 124] on span "Job Category" at bounding box center [351, 125] width 39 height 10
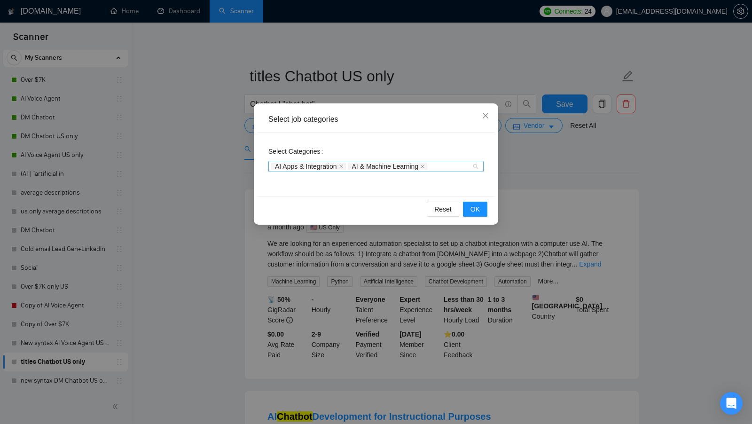
click at [428, 168] on span "AI & Machine Learning" at bounding box center [388, 167] width 80 height 8
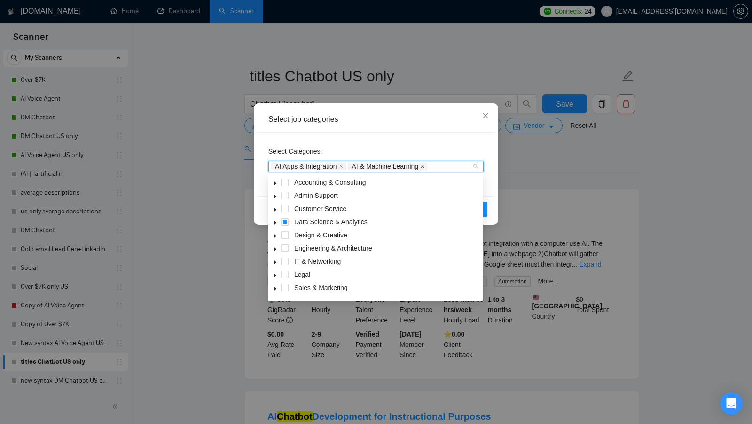
click at [425, 168] on icon "close" at bounding box center [422, 166] width 5 height 5
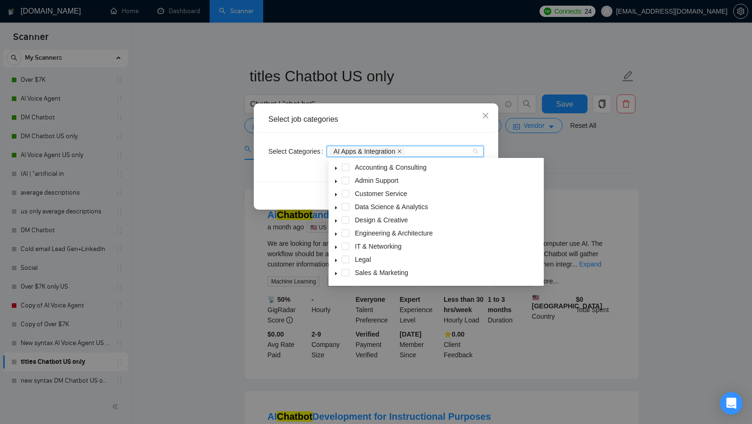
click at [401, 150] on icon "close" at bounding box center [400, 151] width 4 height 4
click at [422, 140] on div "Select Categories Categories" at bounding box center [376, 157] width 238 height 49
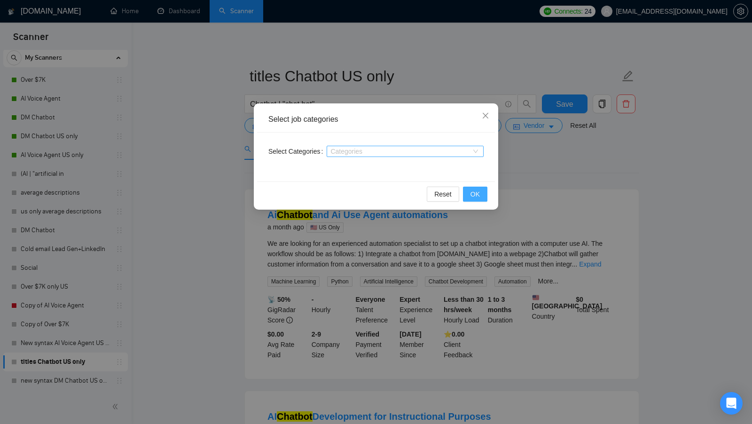
click at [472, 189] on span "OK" at bounding box center [474, 194] width 9 height 10
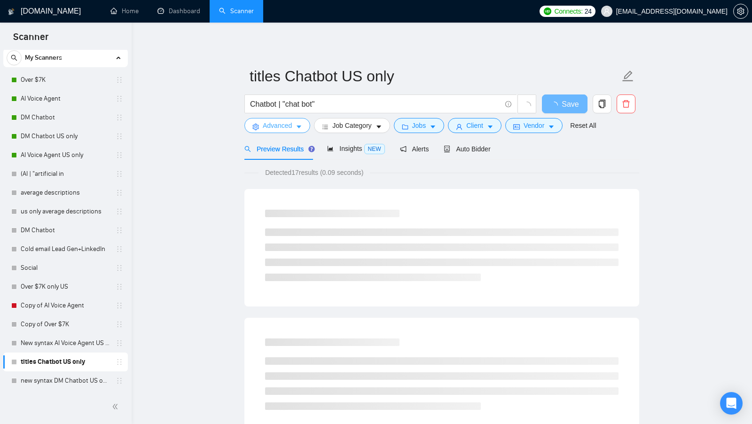
click at [299, 127] on icon "caret-down" at bounding box center [299, 127] width 5 height 3
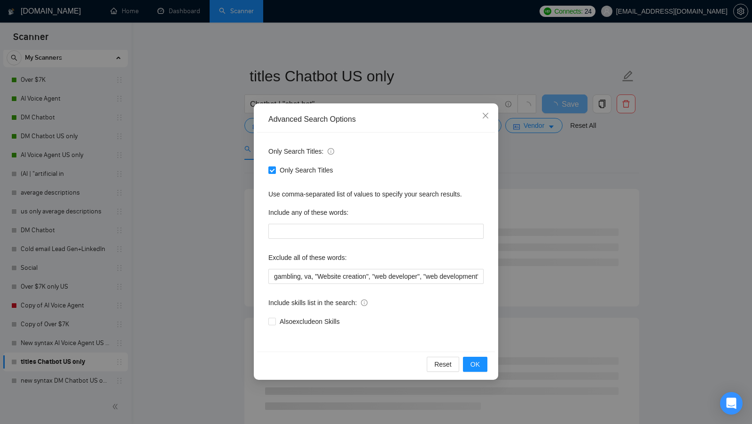
click at [224, 183] on div "Advanced Search Options Only Search Titles: Only Search Titles Use comma-separa…" at bounding box center [376, 212] width 752 height 424
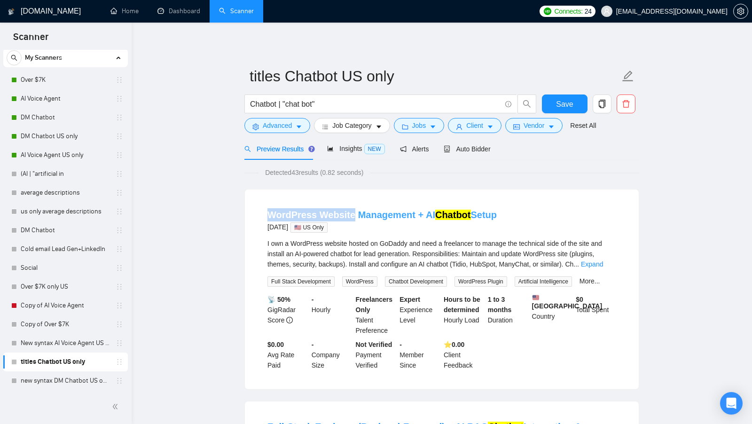
drag, startPoint x: 259, startPoint y: 209, endPoint x: 349, endPoint y: 212, distance: 89.8
click at [349, 212] on li "WordPress Website Management + AI Chatbot Setup [DATE] 🇺🇸 US Only I own a WordP…" at bounding box center [441, 289] width 371 height 177
copy link "WordPress Website"
click at [292, 135] on form "titles Chatbot US only Chatbot | "chat bot" Save Advanced Job Category Jobs Cli…" at bounding box center [441, 99] width 395 height 77
click at [290, 129] on span "Advanced" at bounding box center [277, 125] width 29 height 10
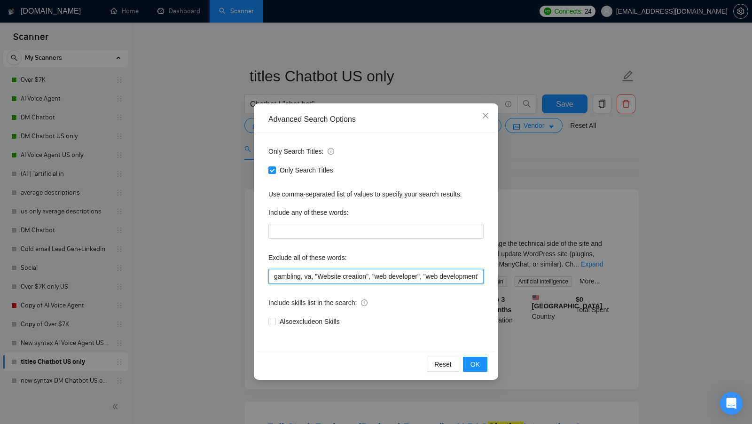
click at [274, 280] on input "gambling, va, "Website creation", "web developer", "web development", "Virtual …" at bounding box center [375, 276] width 215 height 15
paste input "WordPress Website"
click at [482, 365] on button "OK" at bounding box center [475, 364] width 24 height 15
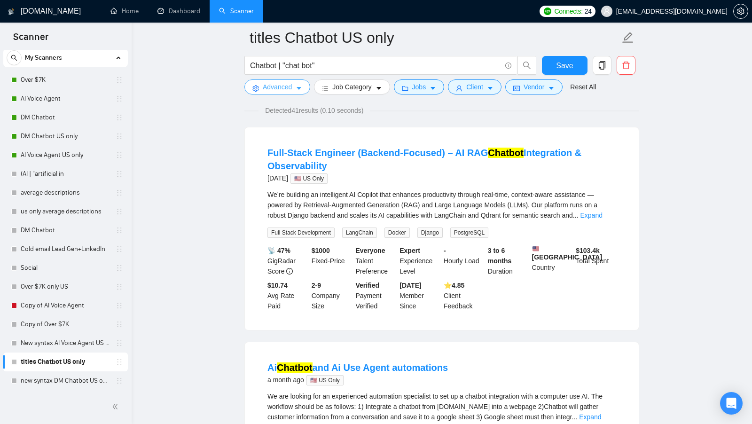
scroll to position [48, 0]
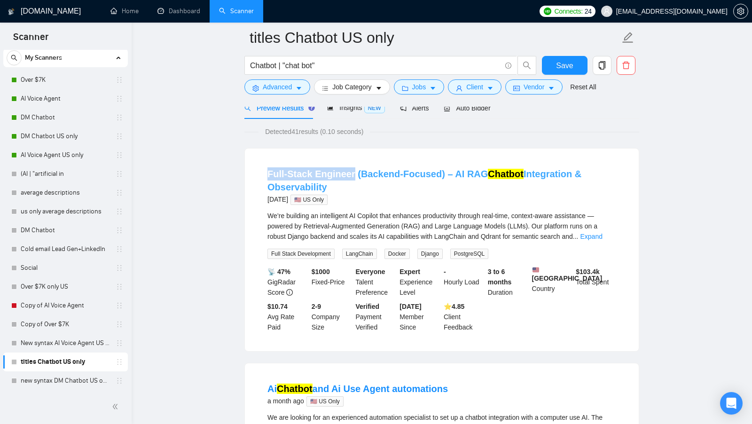
copy link "Full-Stack Engineer"
drag, startPoint x: 260, startPoint y: 174, endPoint x: 350, endPoint y: 174, distance: 89.8
click at [350, 174] on li "Full-Stack Engineer (Backend-Focused) – AI RAG Chatbot Integration & Observabil…" at bounding box center [441, 250] width 371 height 180
click at [284, 86] on span "Advanced" at bounding box center [277, 87] width 29 height 10
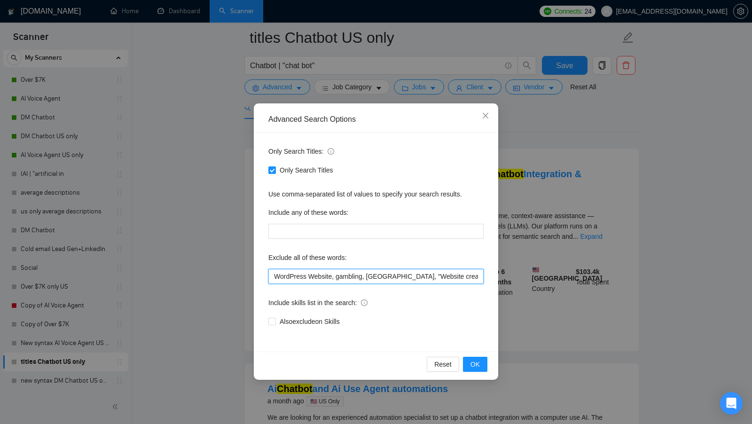
click at [275, 272] on input "WordPress Website, gambling, [GEOGRAPHIC_DATA], "Website creation", "web develo…" at bounding box center [375, 276] width 215 height 15
paste input "Full-Stack Engineer"
type input "Full-Stack Engineer, WordPress Website, gambling, va, "Website creation", "web …"
click at [487, 356] on div "Reset OK" at bounding box center [376, 364] width 238 height 25
click at [483, 357] on button "OK" at bounding box center [475, 364] width 24 height 15
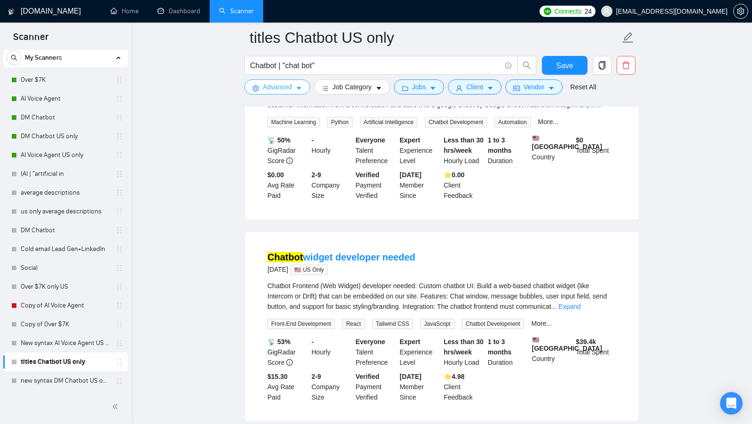
scroll to position [0, 0]
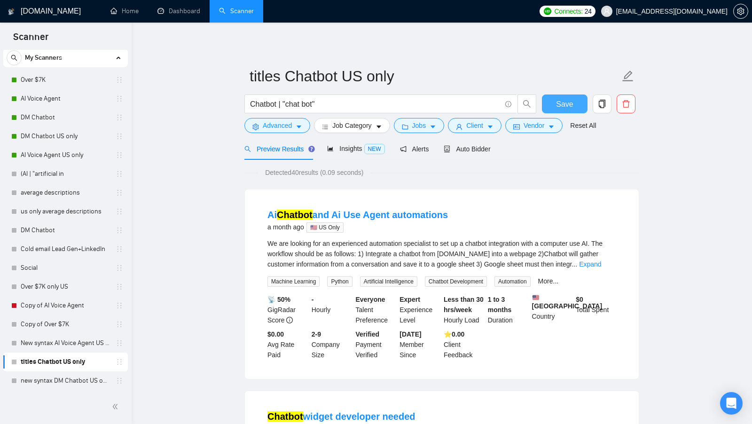
click at [576, 105] on button "Save" at bounding box center [565, 103] width 46 height 19
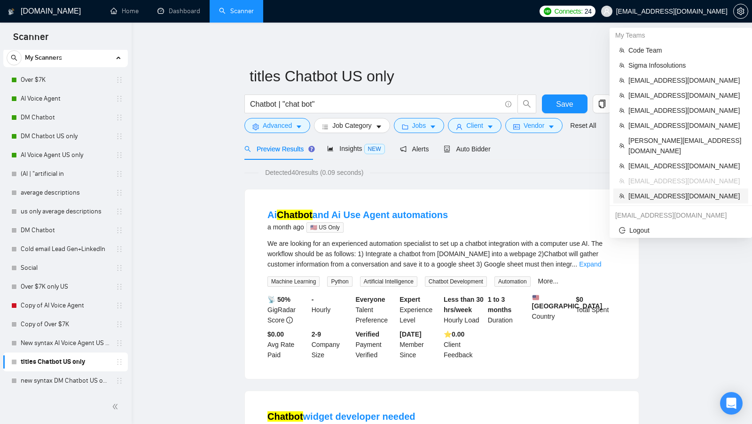
click at [674, 191] on span "[EMAIL_ADDRESS][DOMAIN_NAME]" at bounding box center [685, 196] width 114 height 10
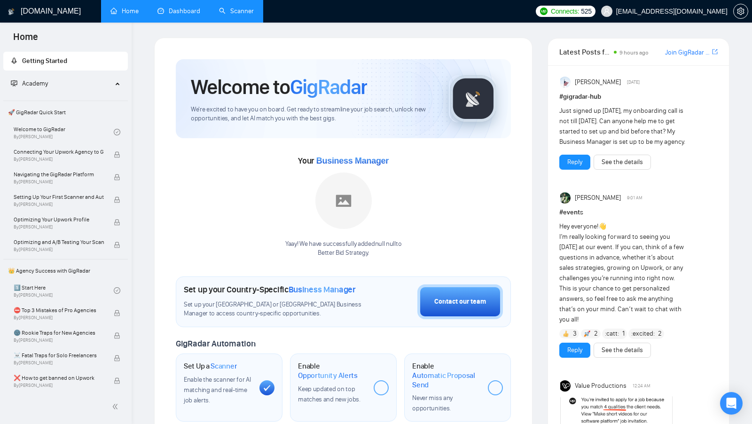
click at [200, 12] on link "Dashboard" at bounding box center [178, 11] width 43 height 8
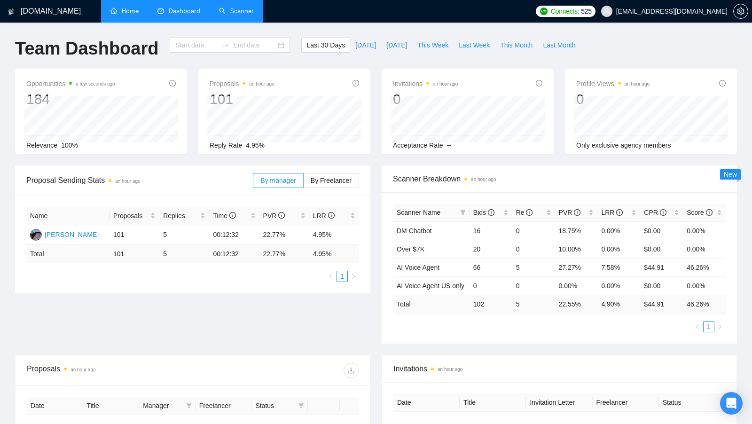
type input "[DATE]"
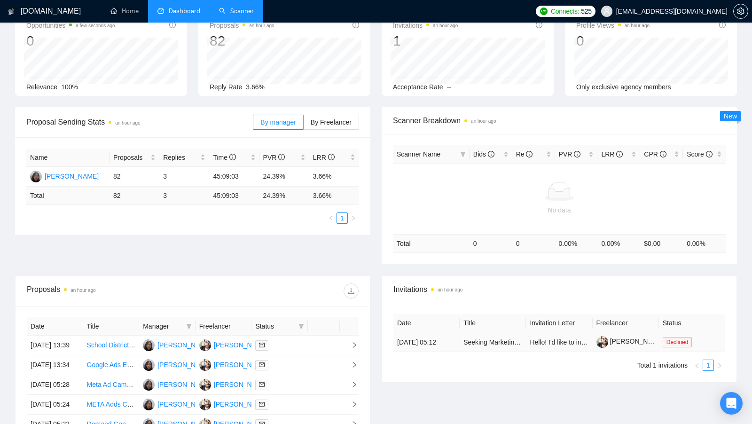
scroll to position [17, 0]
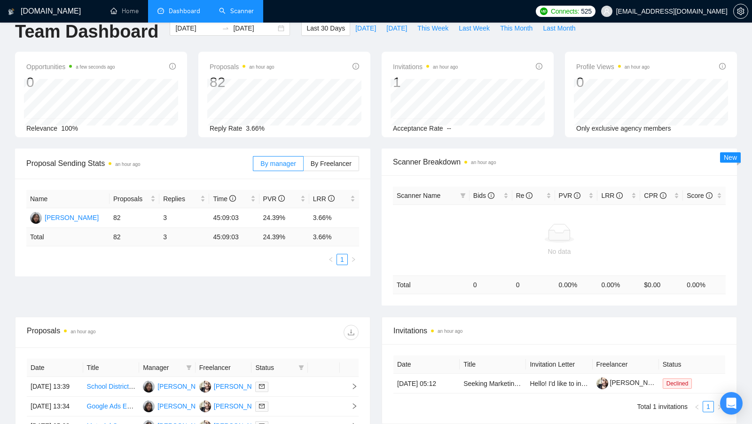
click at [223, 15] on link "Scanner" at bounding box center [236, 11] width 35 height 8
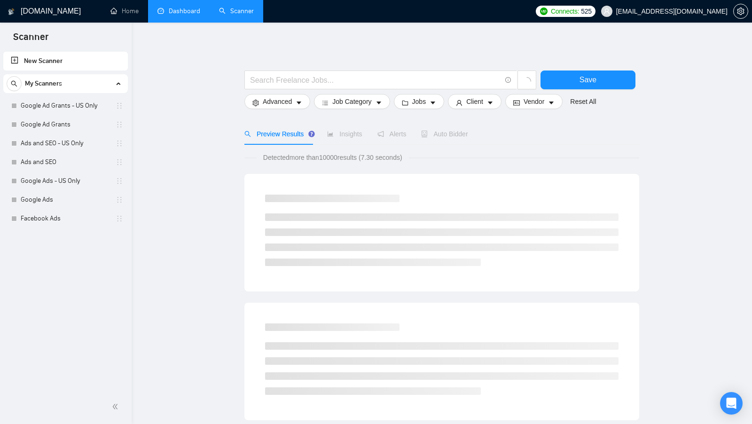
click at [200, 15] on link "Dashboard" at bounding box center [178, 11] width 43 height 8
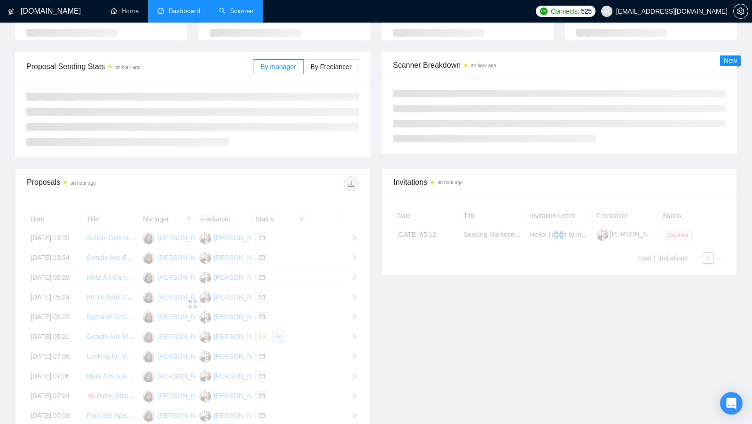
scroll to position [105, 0]
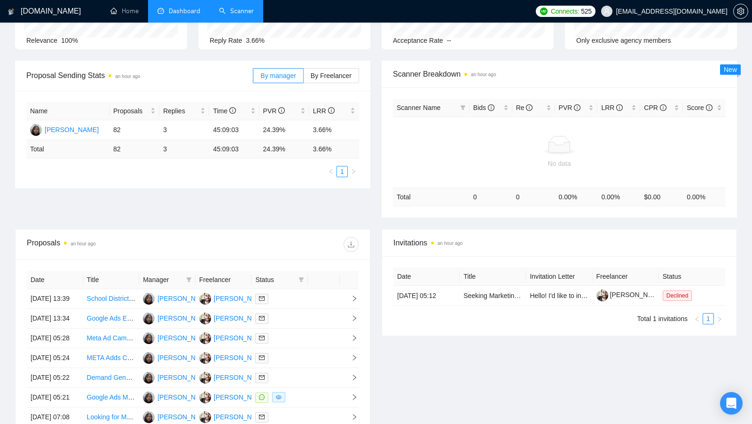
click at [232, 271] on th "Freelancer" at bounding box center [224, 280] width 56 height 18
click at [229, 304] on div "[PERSON_NAME]" at bounding box center [241, 298] width 54 height 10
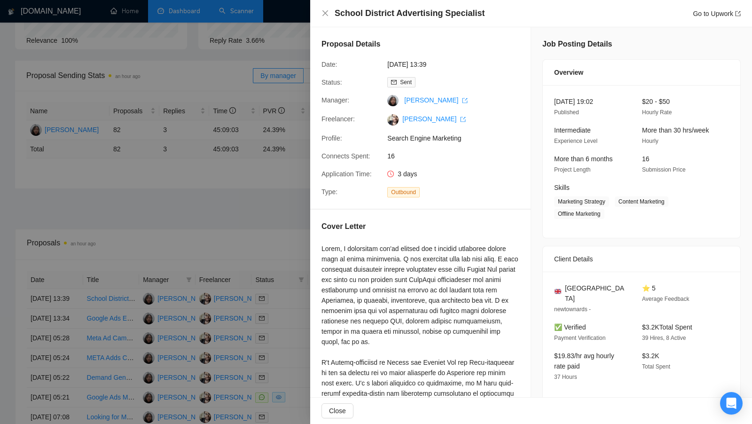
click at [245, 39] on div at bounding box center [376, 212] width 752 height 424
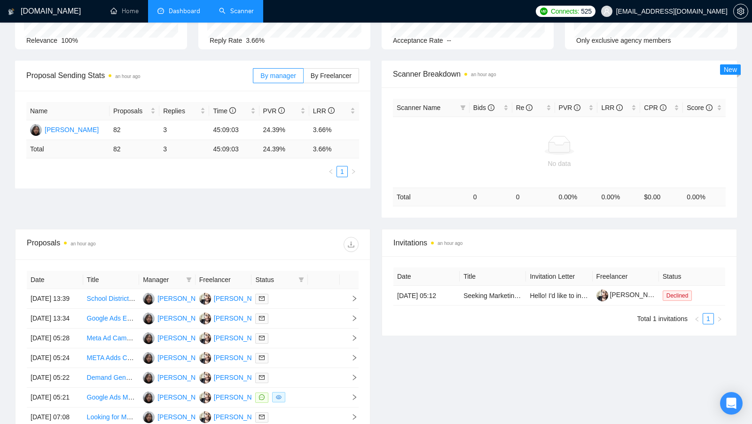
click at [245, 15] on link "Scanner" at bounding box center [236, 11] width 35 height 8
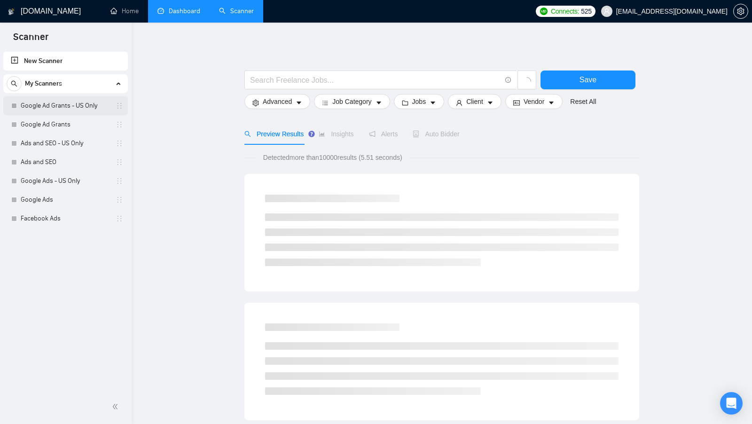
click at [68, 114] on link "Google Ad Grants - US Only" at bounding box center [65, 105] width 89 height 19
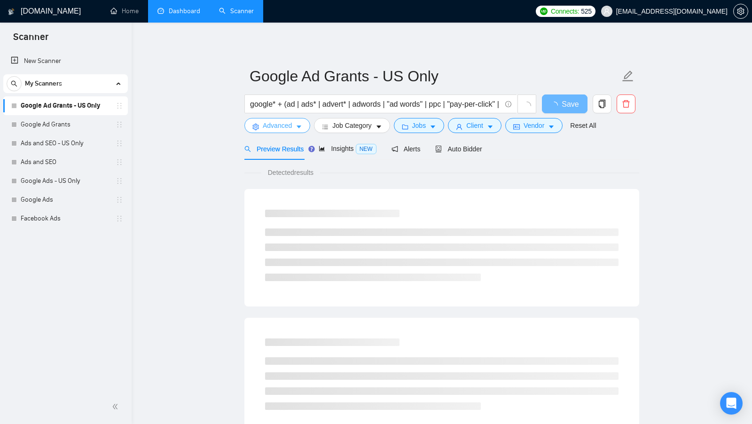
click at [302, 128] on icon "caret-down" at bounding box center [299, 127] width 7 height 7
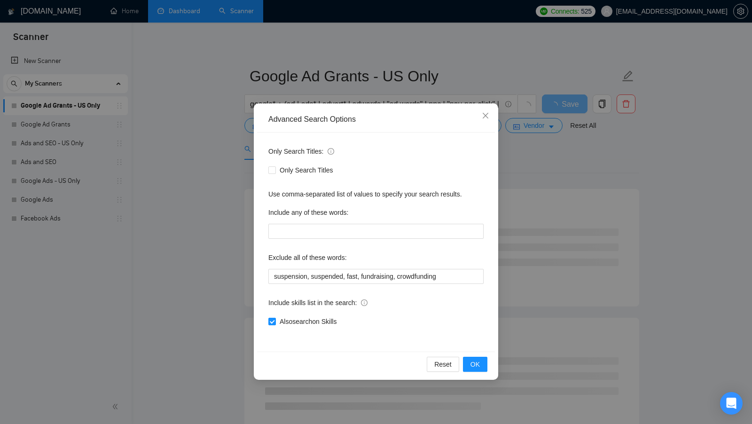
click at [223, 205] on div "Advanced Search Options Only Search Titles: Only Search Titles Use comma-separa…" at bounding box center [376, 212] width 752 height 424
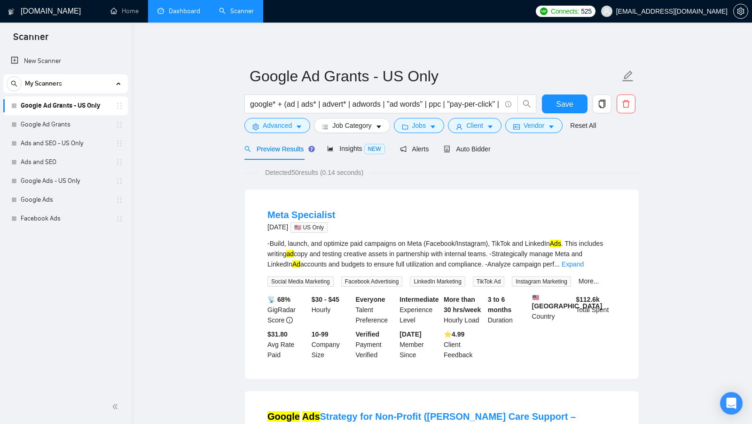
click at [218, 201] on div "Advanced Search Options Only Search Titles: Only Search Titles Use comma-separa…" at bounding box center [376, 212] width 752 height 424
click at [407, 122] on button "Jobs" at bounding box center [419, 125] width 51 height 15
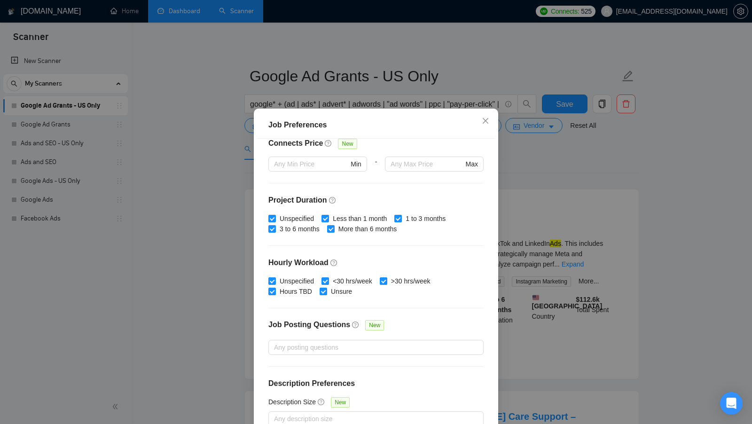
scroll to position [52, 0]
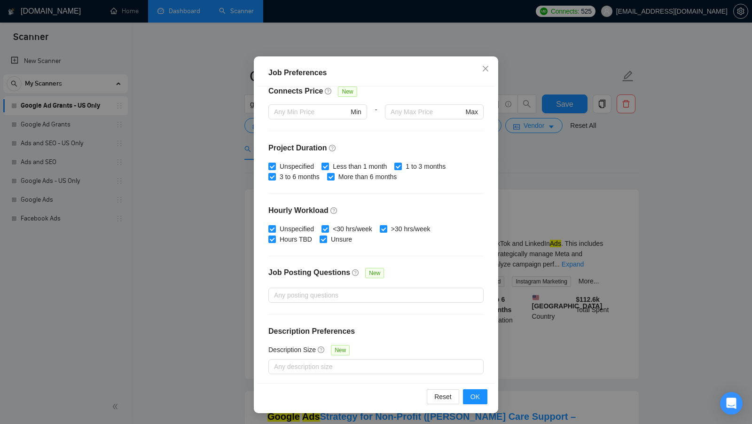
click at [532, 214] on div "Job Preferences Budget Project Type All Fixed Price Hourly Rate Fixed Price Bud…" at bounding box center [376, 212] width 752 height 424
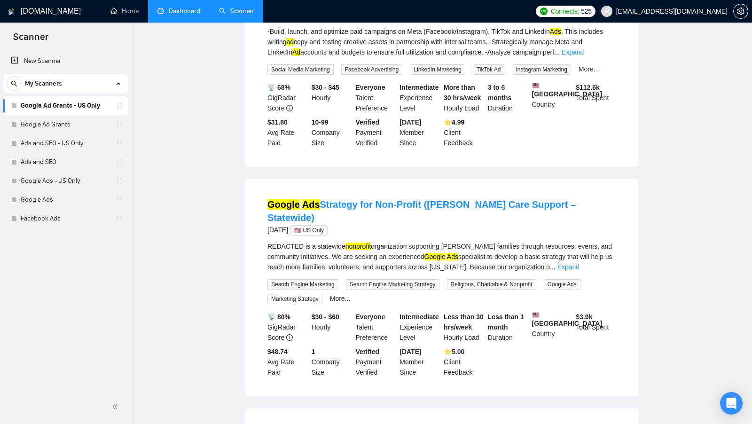
scroll to position [0, 0]
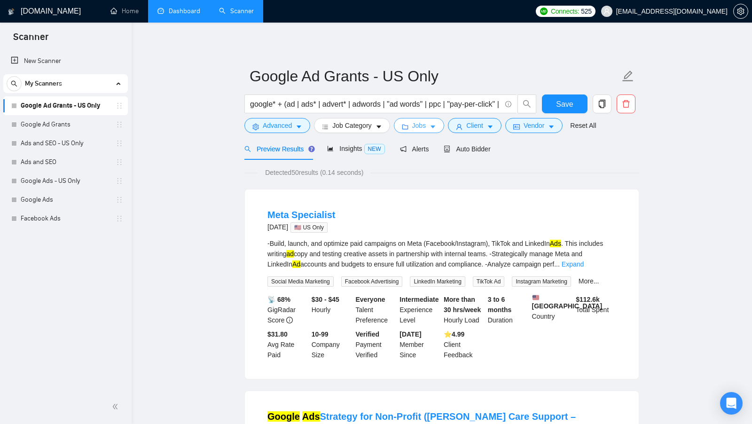
click at [408, 125] on icon "folder" at bounding box center [405, 127] width 7 height 7
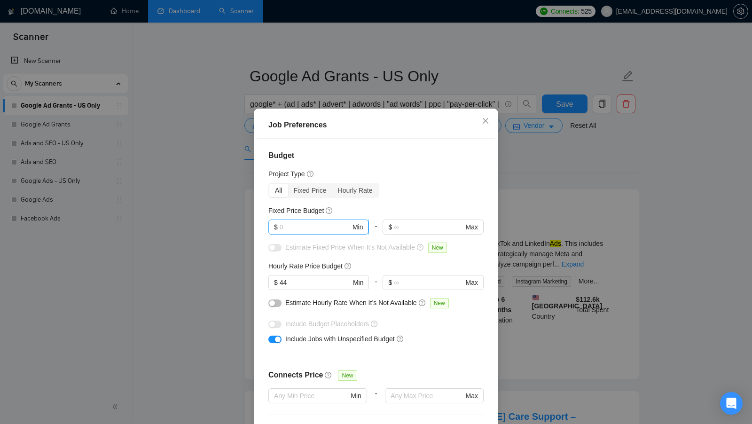
click at [310, 229] on input "text" at bounding box center [315, 227] width 71 height 10
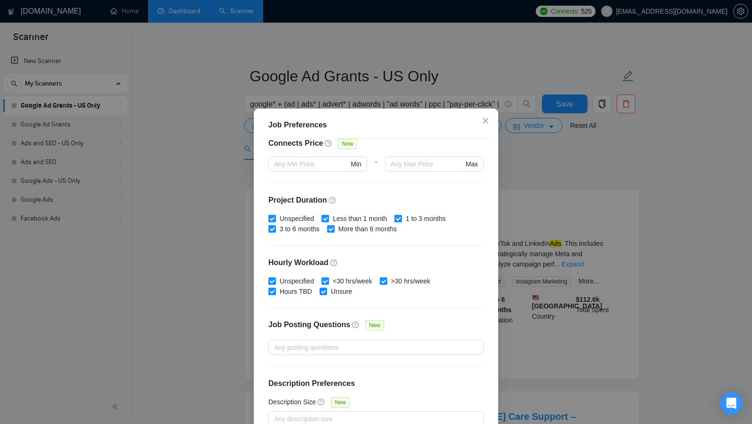
scroll to position [52, 0]
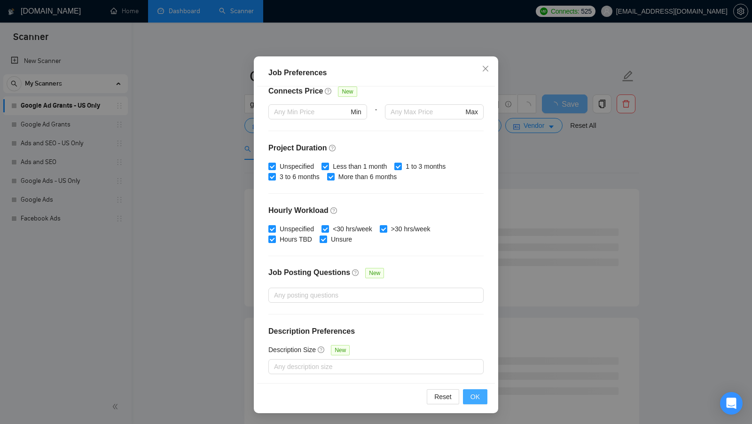
type input "1"
click at [475, 390] on button "OK" at bounding box center [475, 396] width 24 height 15
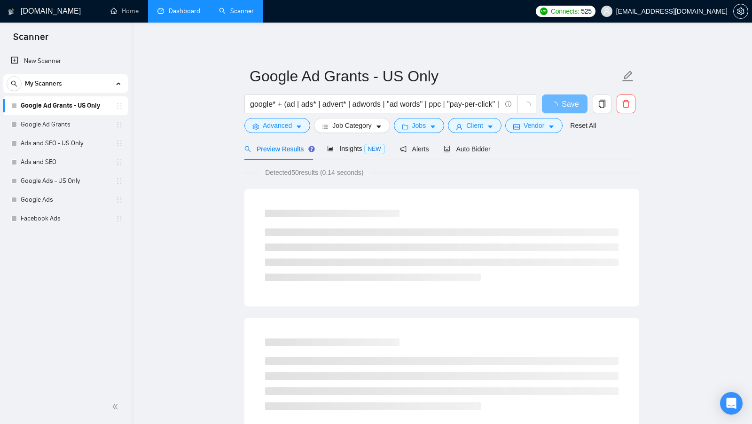
scroll to position [0, 0]
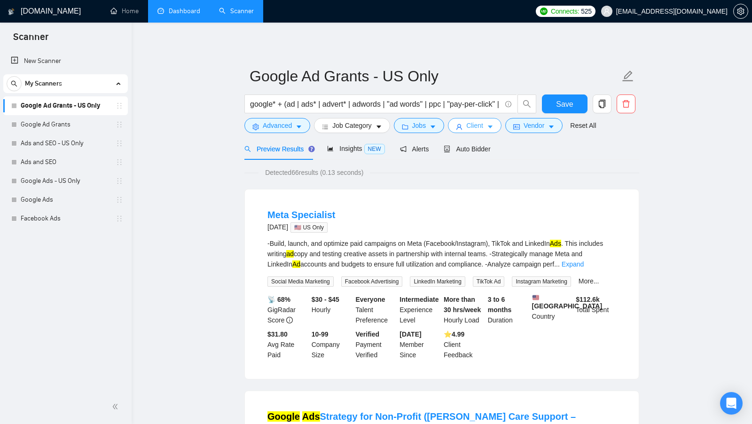
click at [471, 122] on span "Client" at bounding box center [474, 125] width 17 height 10
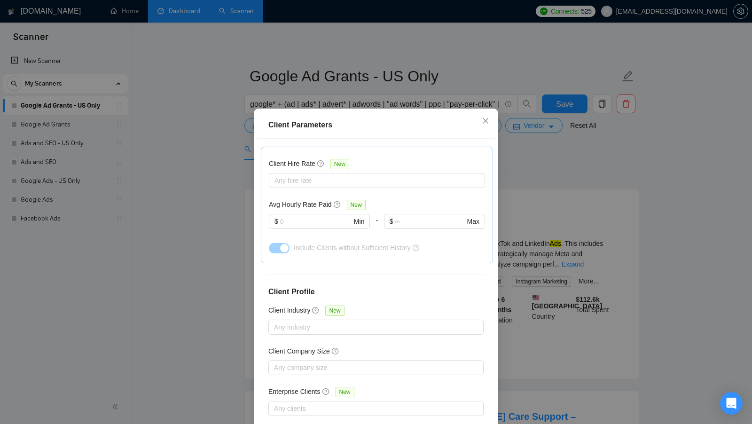
scroll to position [52, 0]
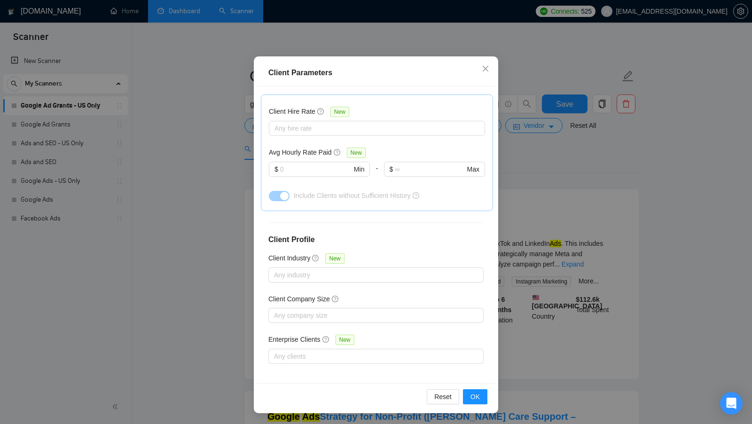
click at [534, 177] on div "Client Parameters Client Location Include Client Countries Select Exclude Clien…" at bounding box center [376, 212] width 752 height 424
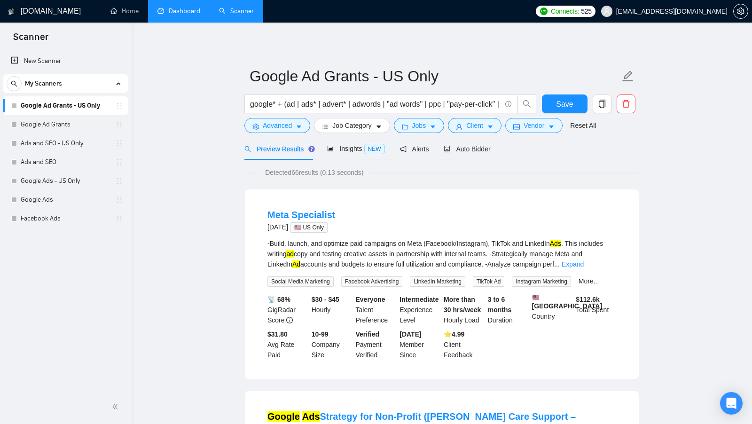
scroll to position [0, 0]
click at [543, 133] on form "Google Ad Grants - US Only google* + (ad | ads* | advert* | adwords | "ad words…" at bounding box center [441, 99] width 395 height 77
click at [544, 133] on button "Vendor" at bounding box center [533, 125] width 57 height 15
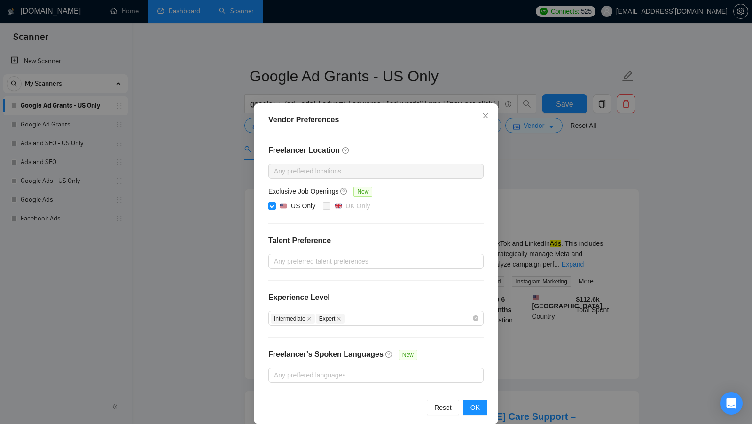
scroll to position [8, 0]
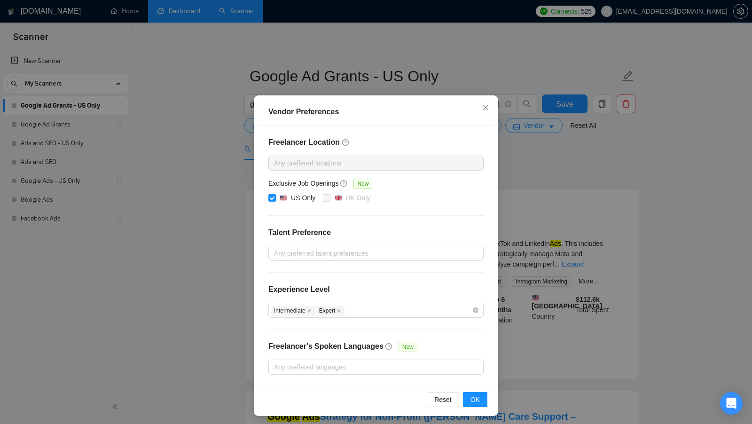
click at [526, 211] on div "Vendor Preferences Freelancer Location Any preffered locations Exclusive Job Op…" at bounding box center [376, 212] width 752 height 424
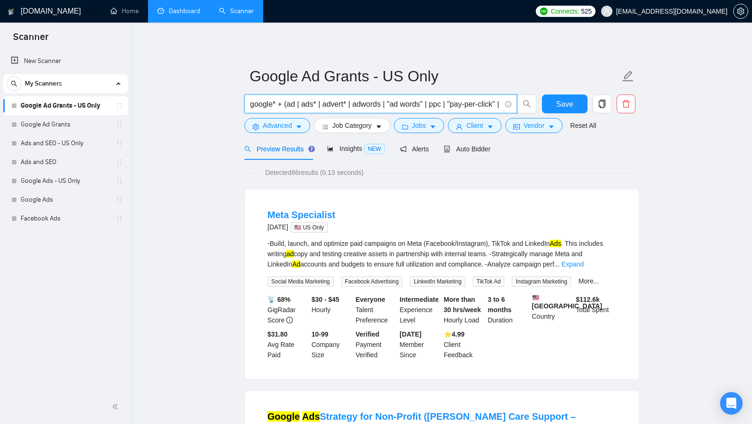
click at [366, 107] on input "google* + (ad | ads* | advert* | adwords | "ad words" | ppc | "pay-per-click" |…" at bounding box center [375, 104] width 251 height 12
click at [555, 109] on button "Save" at bounding box center [565, 103] width 46 height 19
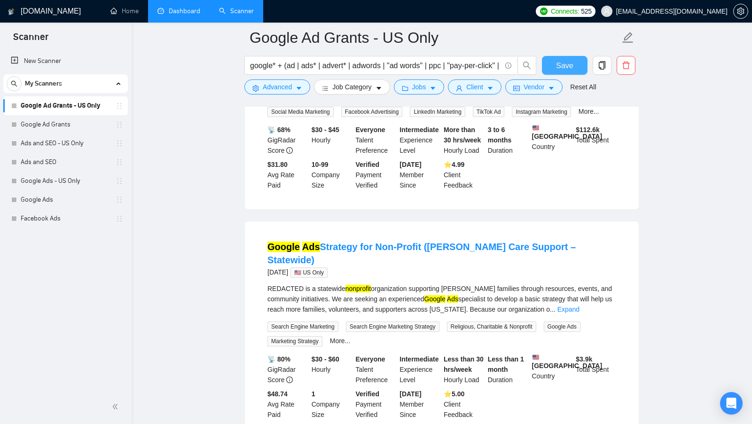
scroll to position [0, 0]
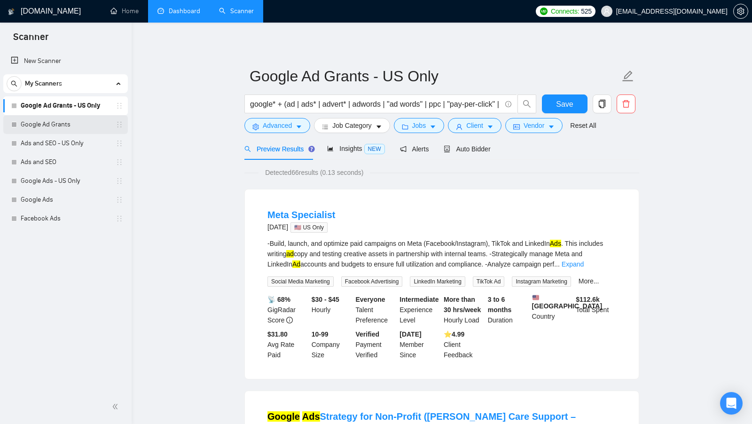
click at [46, 130] on link "Google Ad Grants" at bounding box center [65, 124] width 89 height 19
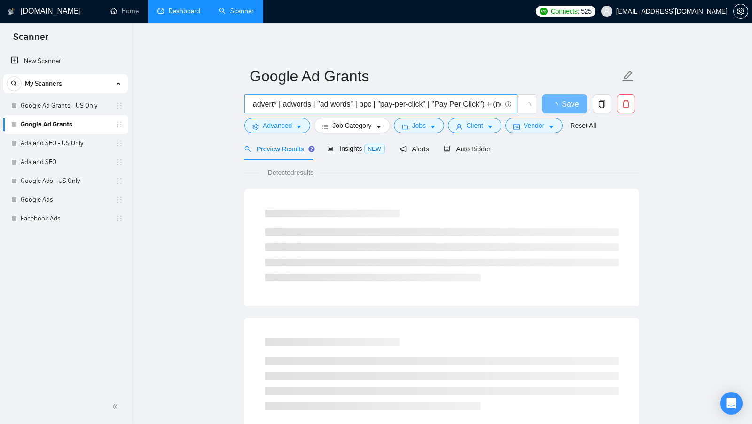
scroll to position [0, 177]
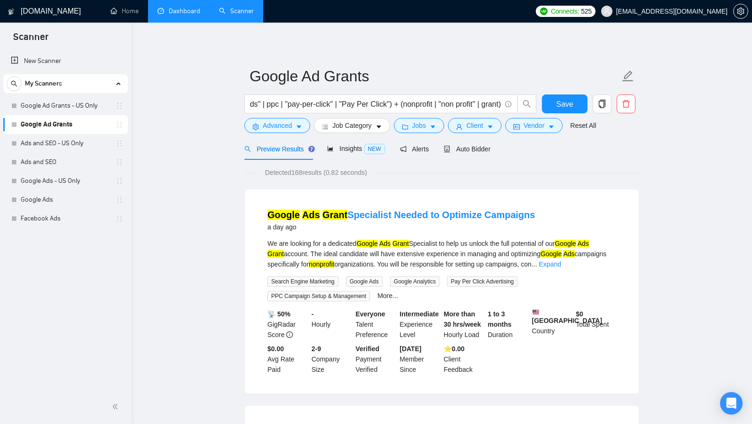
click at [194, 10] on link "Dashboard" at bounding box center [178, 11] width 43 height 8
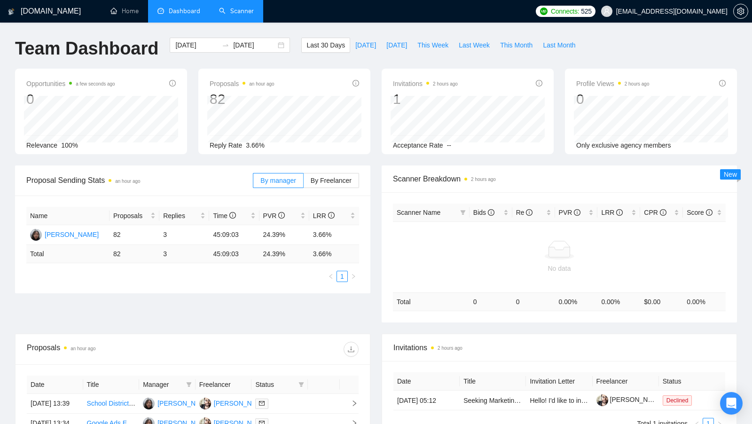
click at [219, 7] on link "Scanner" at bounding box center [236, 11] width 35 height 8
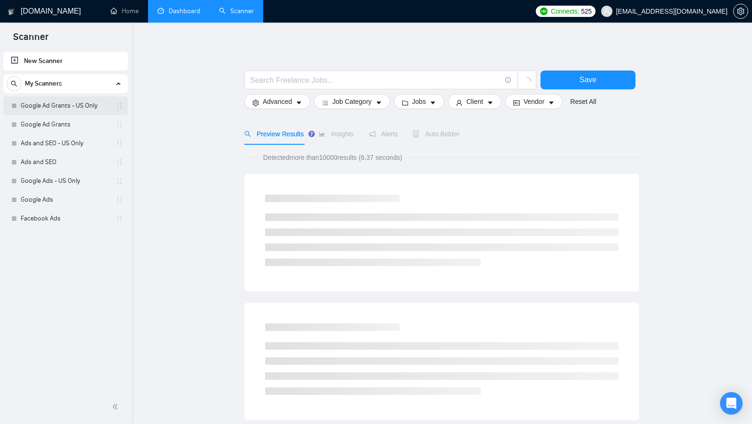
click at [80, 112] on link "Google Ad Grants - US Only" at bounding box center [65, 105] width 89 height 19
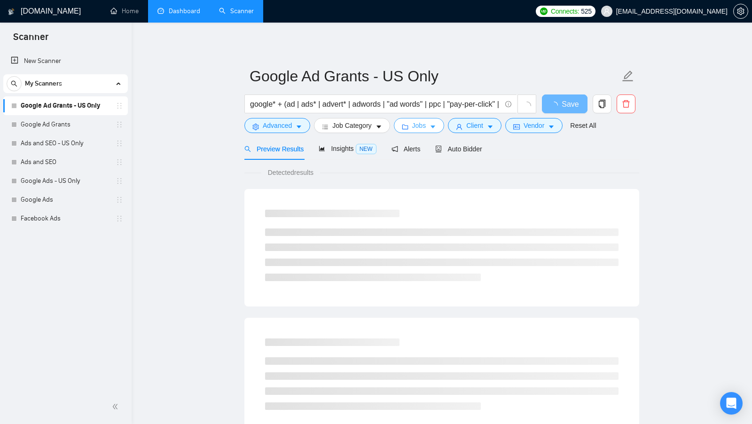
click at [423, 118] on button "Jobs" at bounding box center [419, 125] width 51 height 15
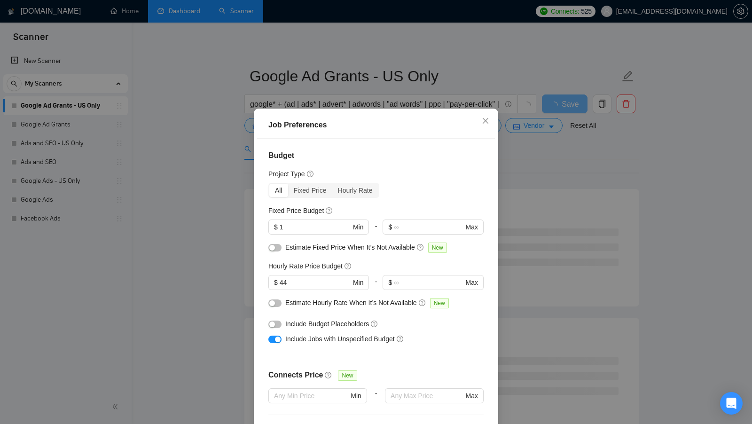
click at [225, 211] on div "Job Preferences Budget Project Type All Fixed Price Hourly Rate Fixed Price Bud…" at bounding box center [376, 212] width 752 height 424
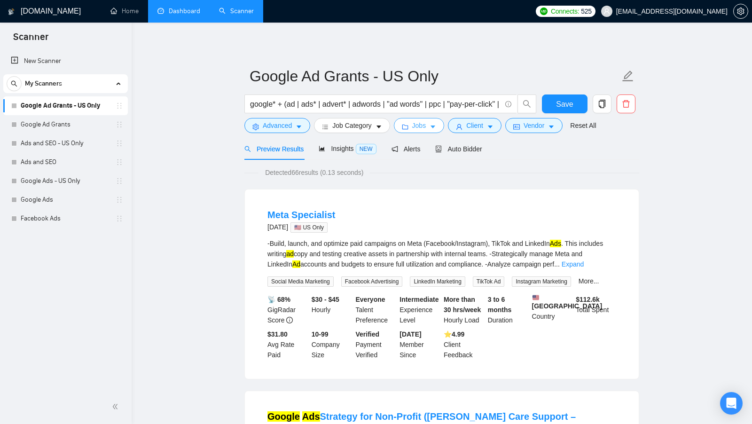
click at [399, 127] on button "Jobs" at bounding box center [419, 125] width 51 height 15
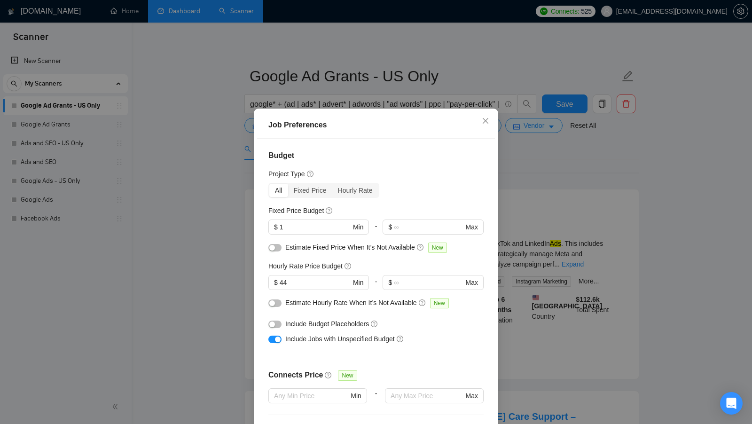
click at [236, 175] on div "Job Preferences Budget Project Type All Fixed Price Hourly Rate Fixed Price Bud…" at bounding box center [376, 212] width 752 height 424
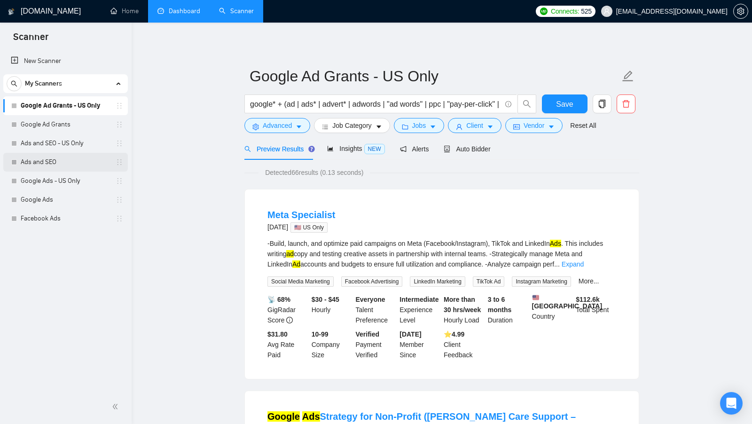
click at [63, 164] on link "Ads and SEO" at bounding box center [65, 162] width 89 height 19
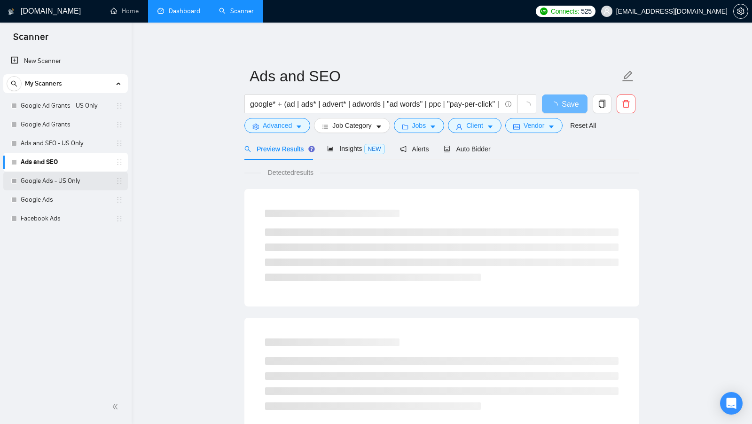
click at [67, 182] on link "Google Ads - US Only" at bounding box center [65, 181] width 89 height 19
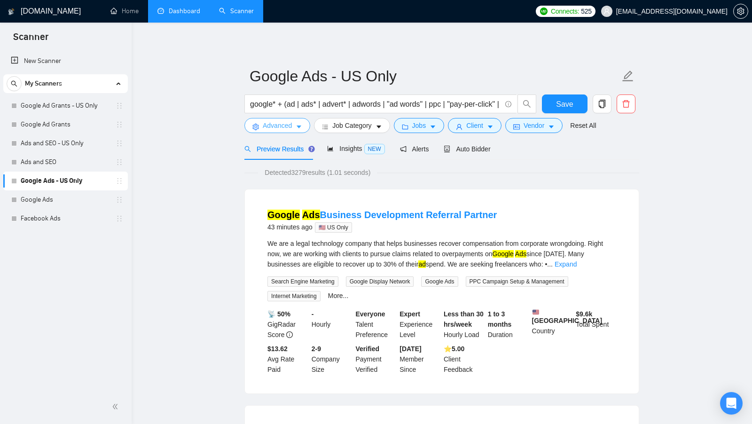
click at [294, 126] on button "Advanced" at bounding box center [277, 125] width 66 height 15
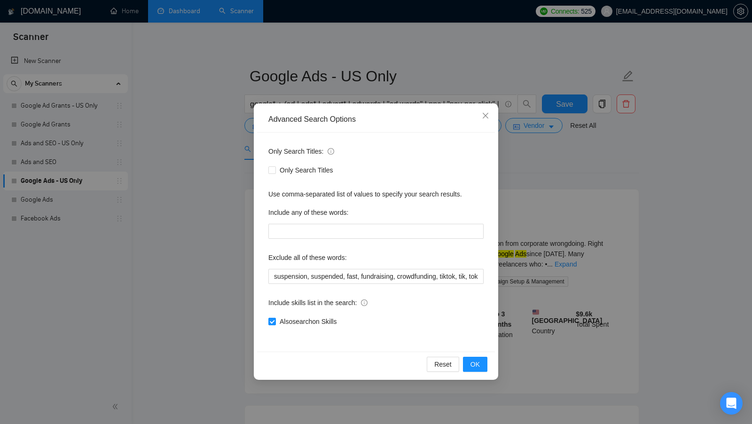
click at [217, 213] on div "Advanced Search Options Only Search Titles: Only Search Titles Use comma-separa…" at bounding box center [376, 212] width 752 height 424
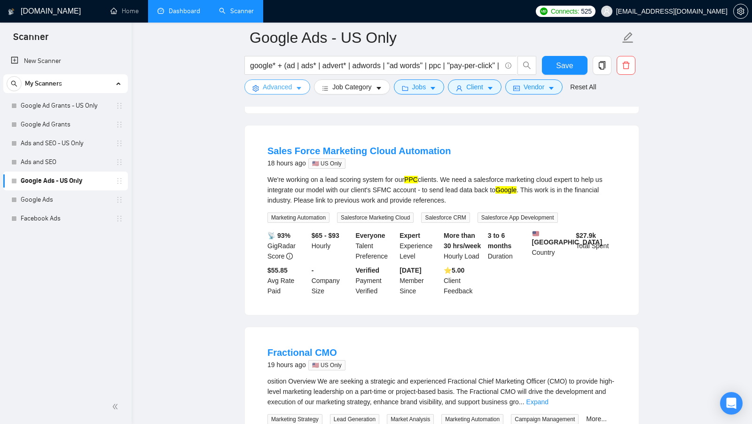
scroll to position [508, 0]
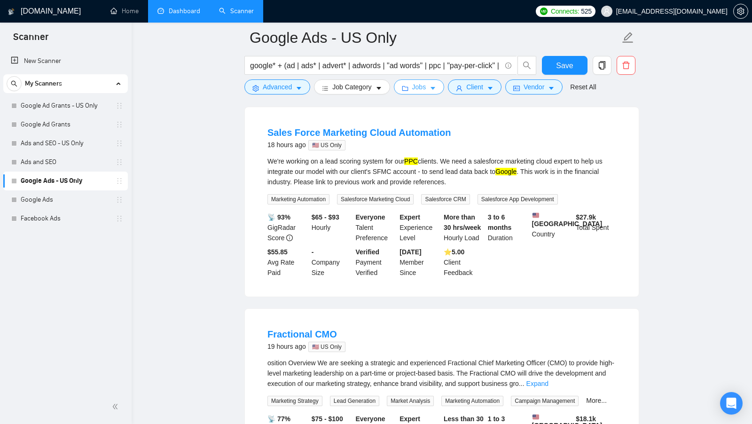
click at [424, 91] on span "Jobs" at bounding box center [419, 87] width 14 height 10
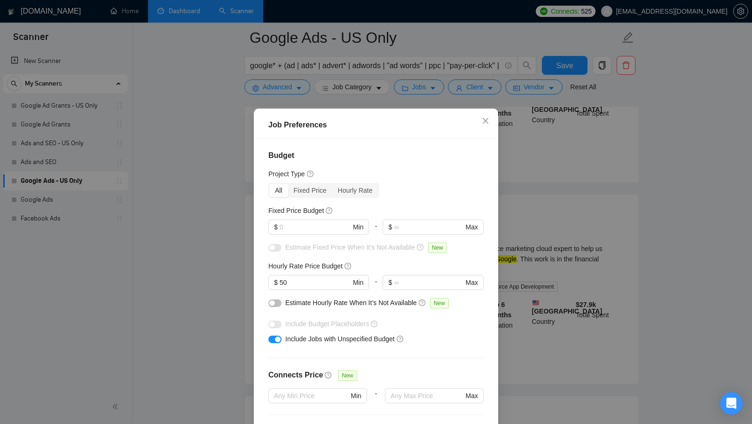
scroll to position [0, 0]
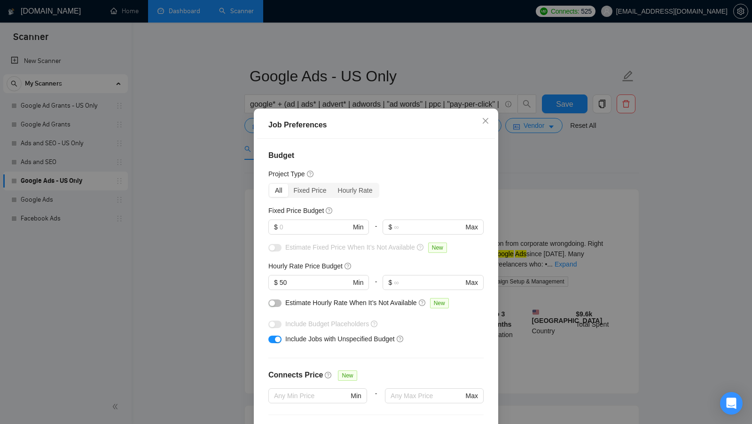
click at [526, 189] on div "Job Preferences Budget Project Type All Fixed Price Hourly Rate Fixed Price Bud…" at bounding box center [376, 212] width 752 height 424
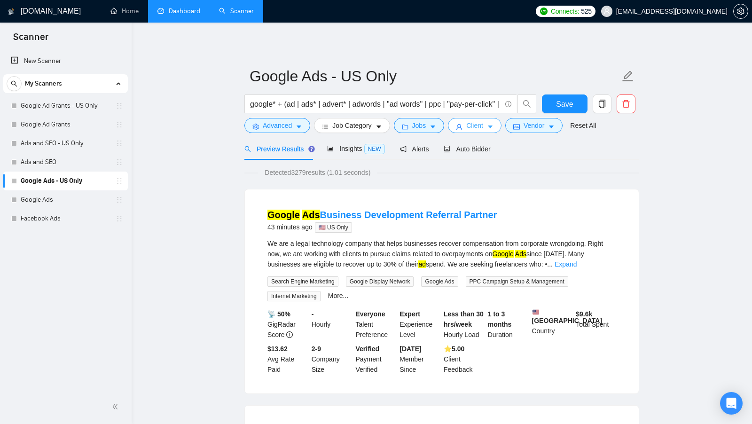
click at [489, 121] on button "Client" at bounding box center [475, 125] width 54 height 15
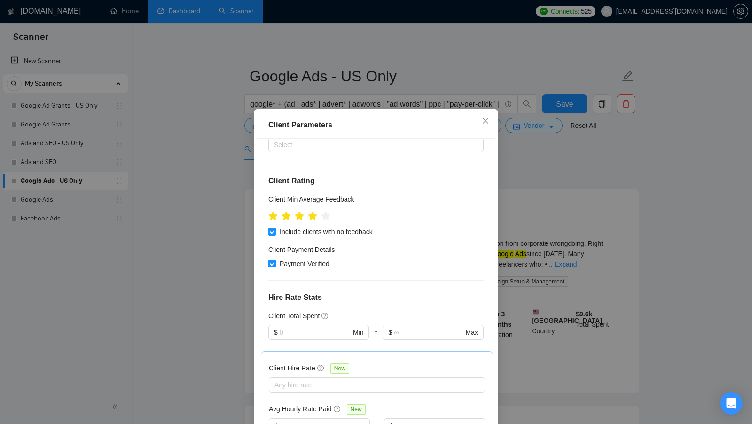
scroll to position [133, 0]
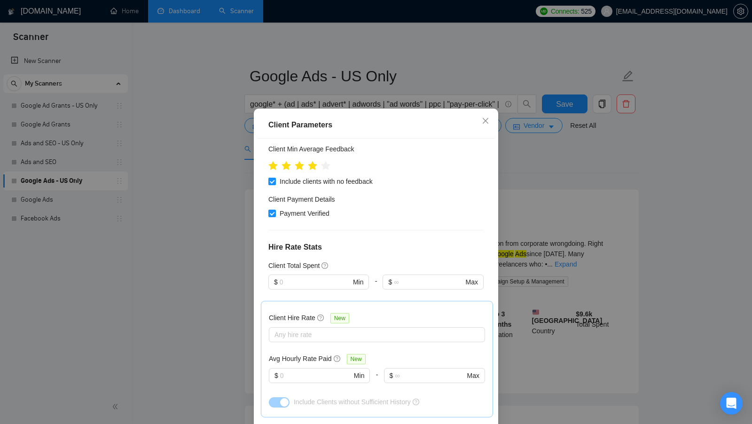
click at [517, 199] on div "Client Parameters Client Location Include Client Countries Select Exclude Clien…" at bounding box center [376, 212] width 752 height 424
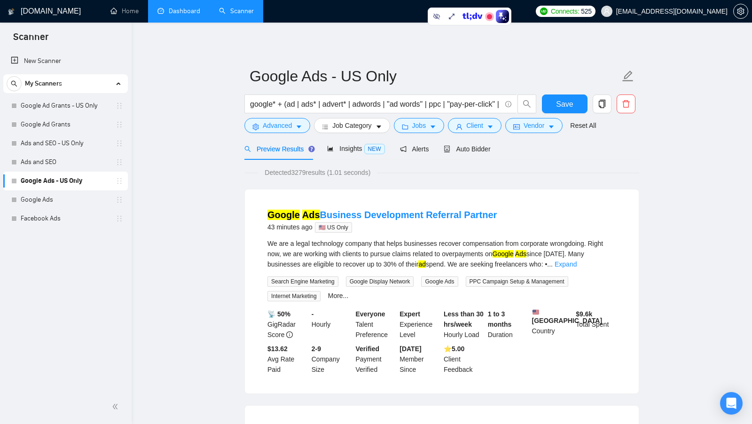
click at [183, 13] on link "Dashboard" at bounding box center [178, 11] width 43 height 8
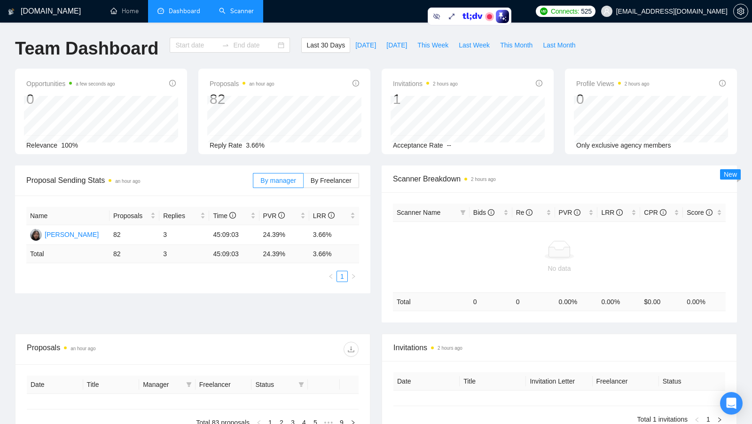
type input "[DATE]"
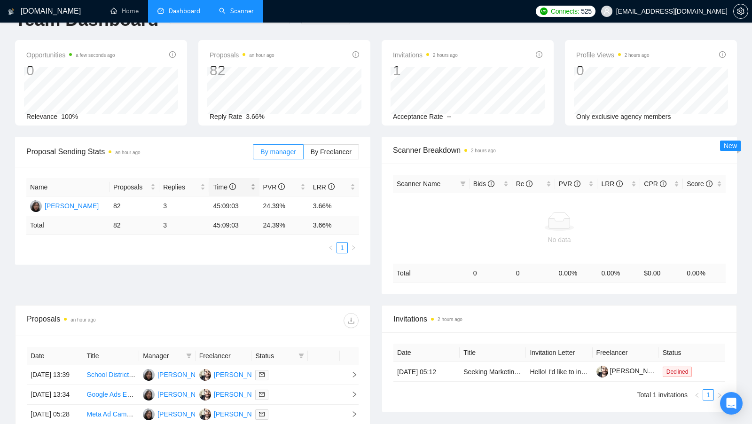
scroll to position [27, 0]
click at [247, 14] on link "Scanner" at bounding box center [236, 11] width 35 height 8
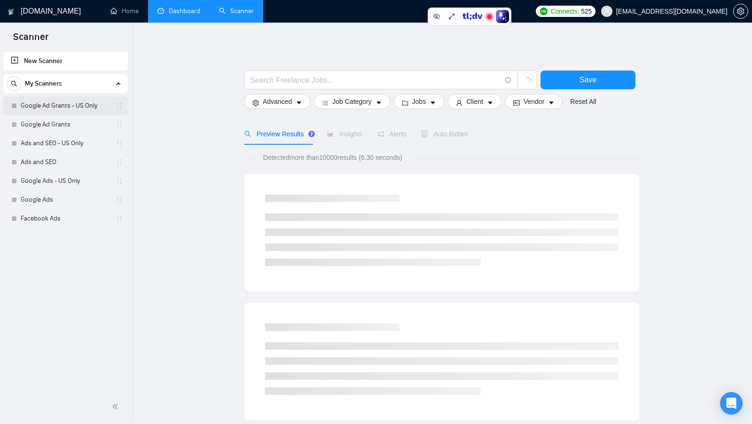
click at [84, 108] on link "Google Ad Grants - US Only" at bounding box center [65, 105] width 89 height 19
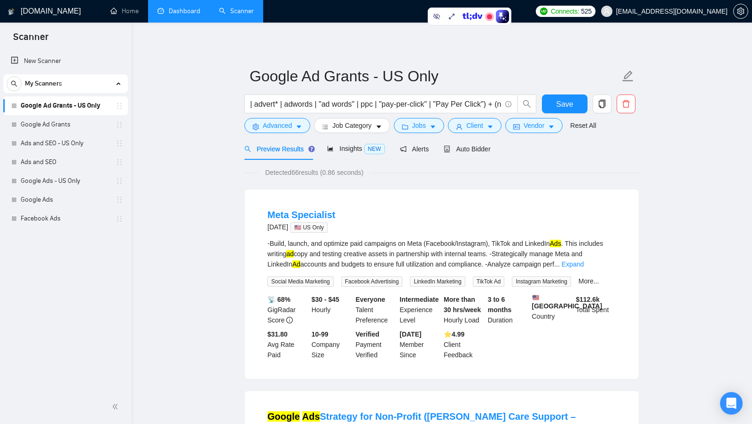
scroll to position [0, 177]
drag, startPoint x: 397, startPoint y: 102, endPoint x: 504, endPoint y: 102, distance: 107.2
click at [504, 102] on span "google* + (ad | ads* | advert* | adwords | "ad words" | ppc | "pay-per-click" |…" at bounding box center [380, 103] width 273 height 19
click at [584, 266] on link "Expand" at bounding box center [573, 264] width 22 height 8
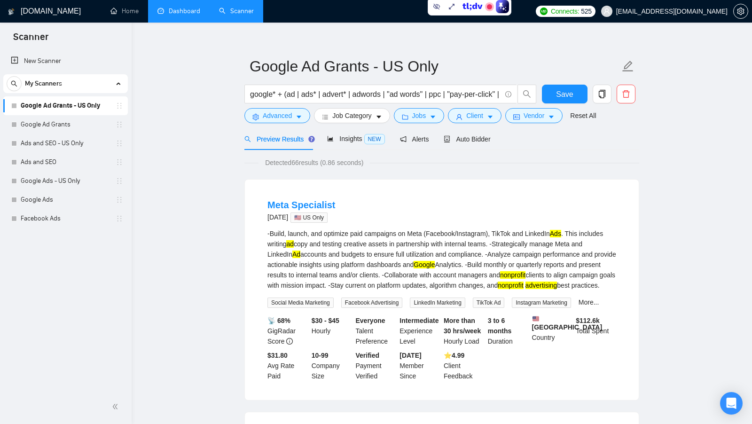
scroll to position [0, 0]
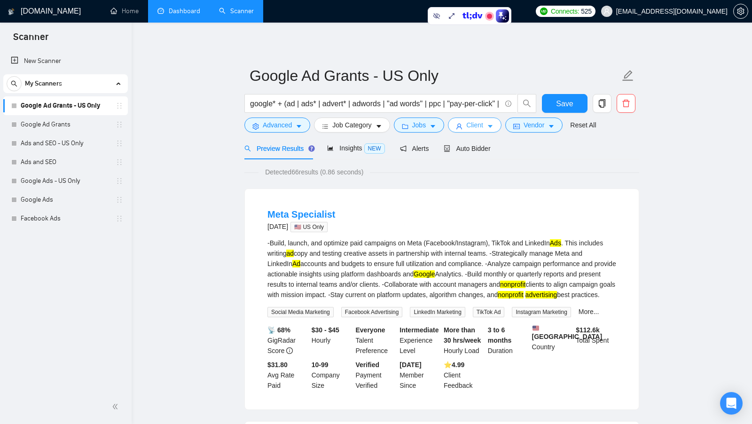
click at [483, 127] on span "Client" at bounding box center [474, 125] width 17 height 10
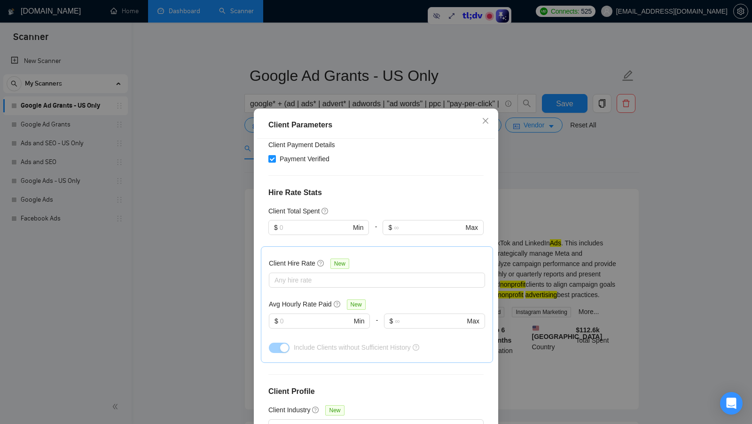
scroll to position [189, 0]
click at [342, 278] on div at bounding box center [372, 278] width 202 height 11
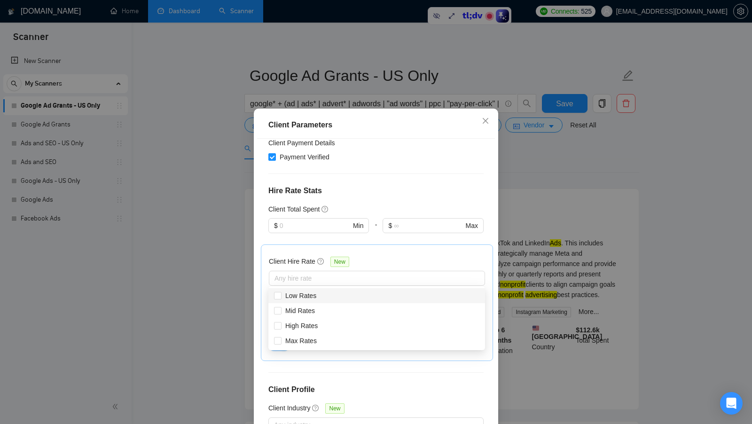
click at [414, 263] on div "Client Hire Rate New" at bounding box center [377, 263] width 216 height 15
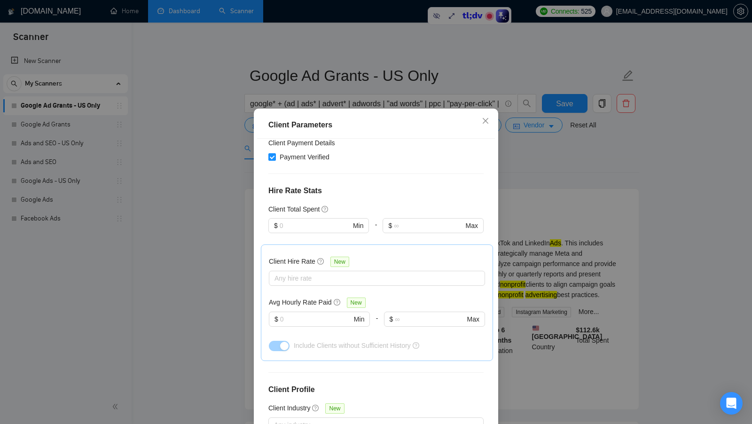
scroll to position [52, 0]
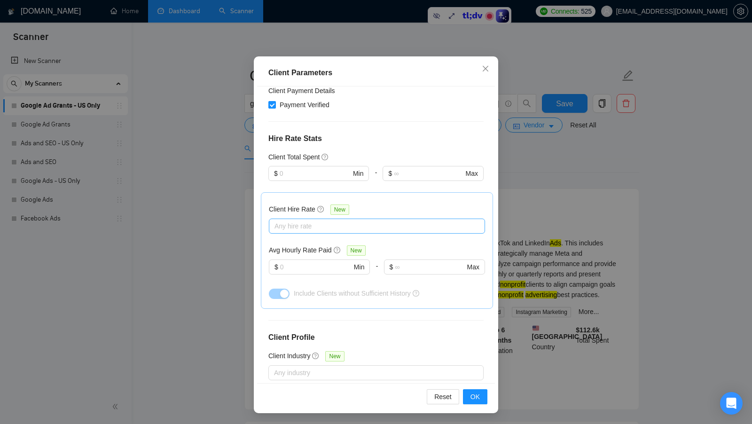
click at [419, 223] on div at bounding box center [372, 225] width 202 height 11
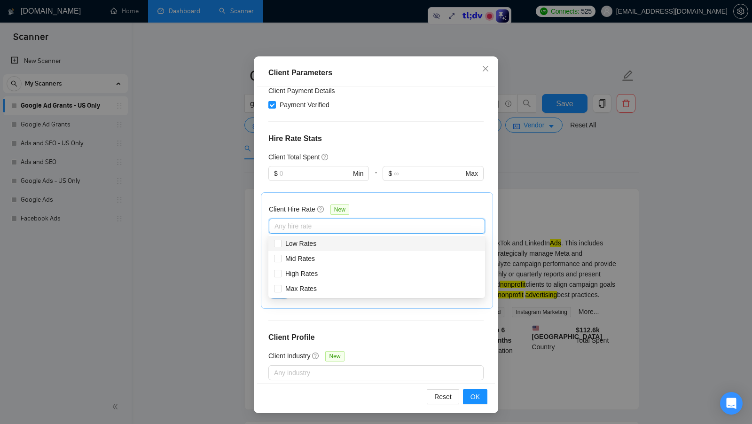
click at [521, 222] on div "Client Parameters Client Location Include Client Countries Select Exclude Clien…" at bounding box center [376, 212] width 752 height 424
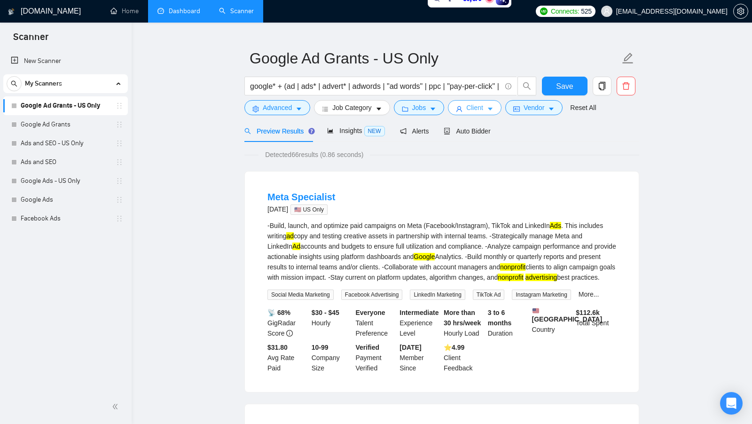
scroll to position [15, 0]
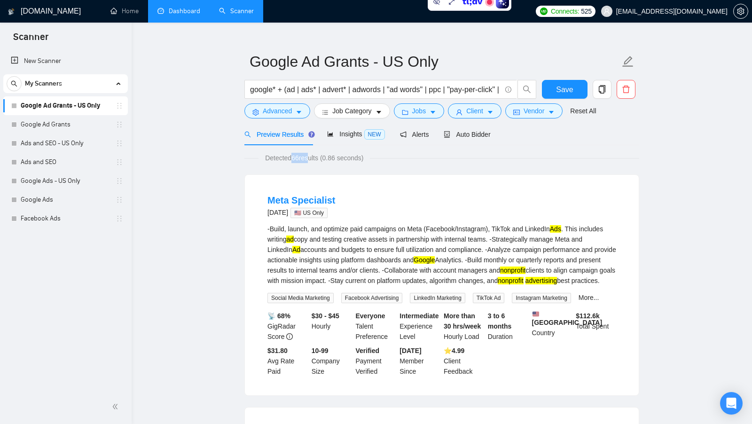
drag, startPoint x: 292, startPoint y: 158, endPoint x: 312, endPoint y: 158, distance: 19.7
click at [312, 158] on span "Detected 66 results (0.86 seconds)" at bounding box center [313, 158] width 111 height 10
click at [55, 125] on link "Google Ad Grants" at bounding box center [65, 124] width 89 height 19
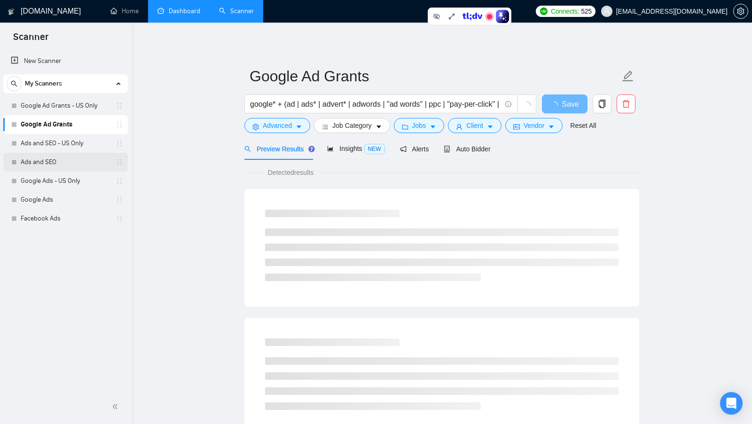
click at [51, 164] on link "Ads and SEO" at bounding box center [65, 162] width 89 height 19
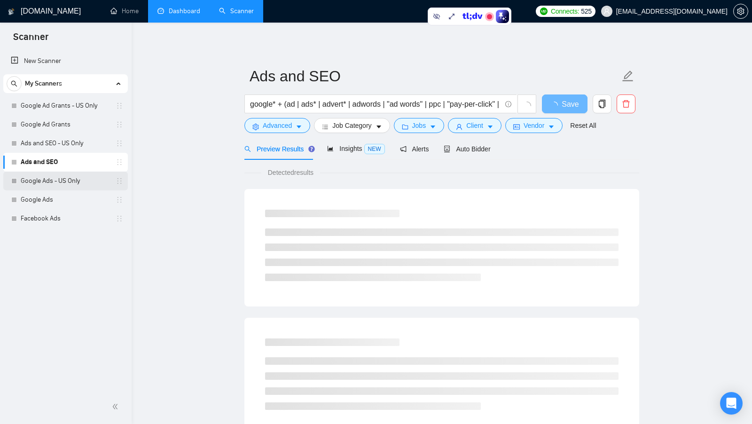
click at [58, 180] on link "Google Ads - US Only" at bounding box center [65, 181] width 89 height 19
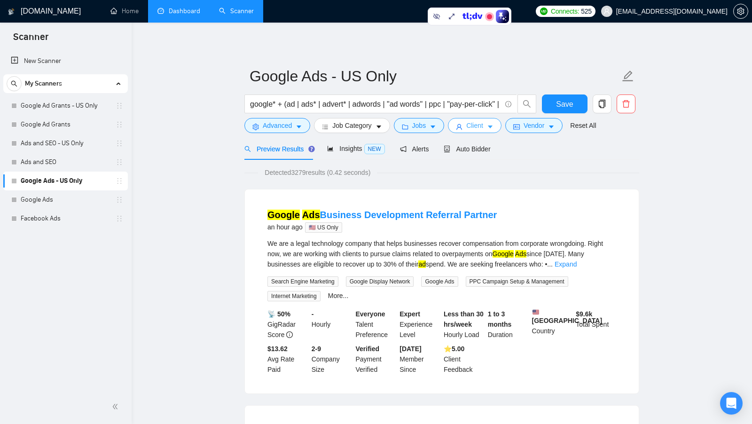
click at [481, 129] on span "Client" at bounding box center [474, 125] width 17 height 10
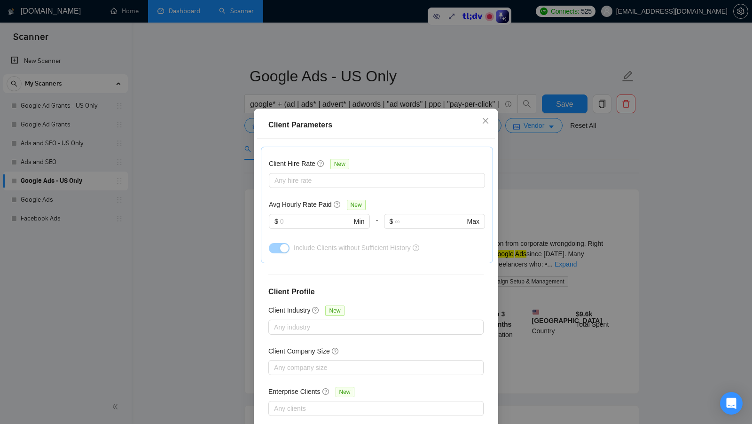
click at [509, 245] on div "Client Parameters Client Location Include Client Countries Select Exclude Clien…" at bounding box center [376, 212] width 752 height 424
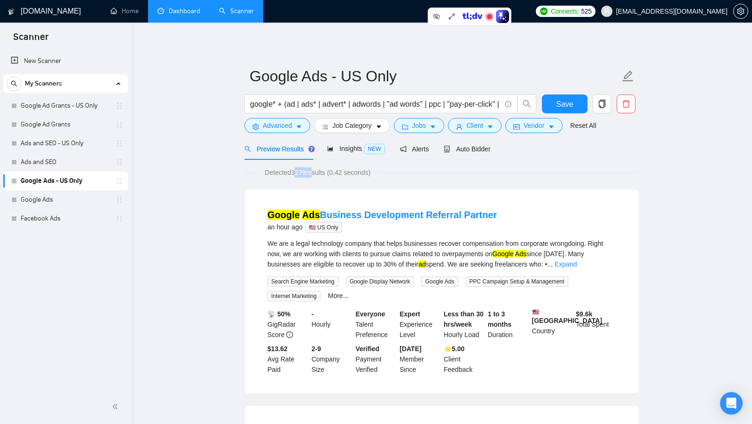
drag, startPoint x: 295, startPoint y: 172, endPoint x: 316, endPoint y: 172, distance: 21.2
click at [316, 172] on span "Detected 3279 results (0.42 seconds)" at bounding box center [317, 172] width 119 height 10
click at [358, 158] on div "Insights NEW" at bounding box center [355, 149] width 57 height 22
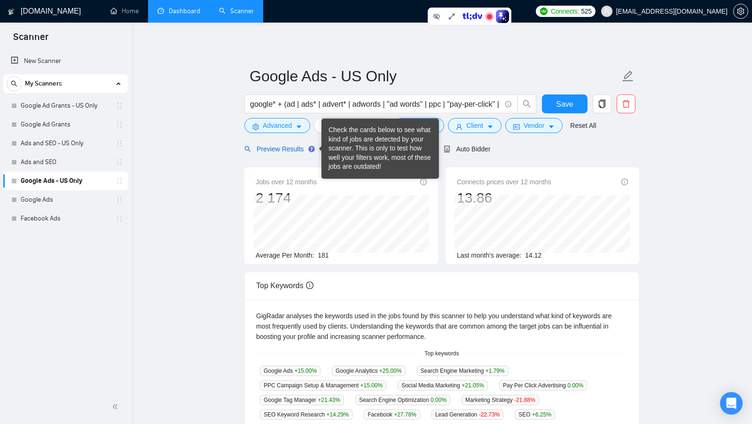
click at [293, 149] on span "Preview Results" at bounding box center [278, 149] width 68 height 8
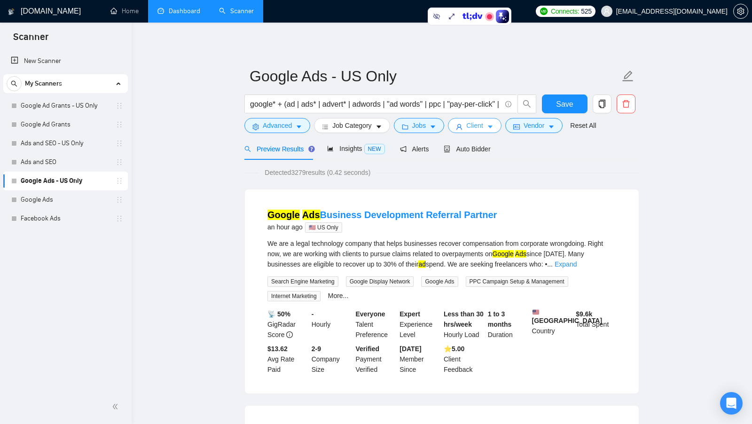
click at [485, 127] on button "Client" at bounding box center [475, 125] width 54 height 15
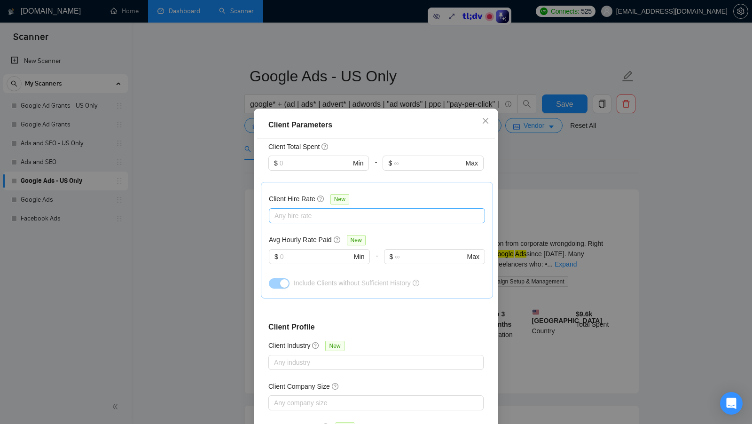
scroll to position [252, 0]
click at [337, 212] on div at bounding box center [372, 215] width 202 height 11
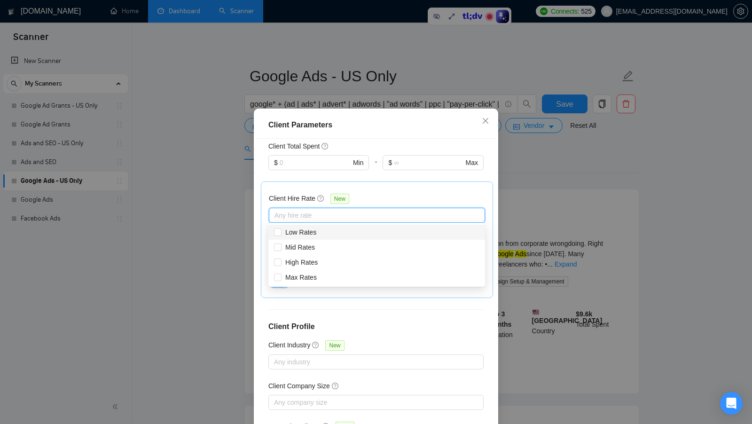
click at [448, 198] on div "Client Hire Rate New" at bounding box center [377, 200] width 216 height 15
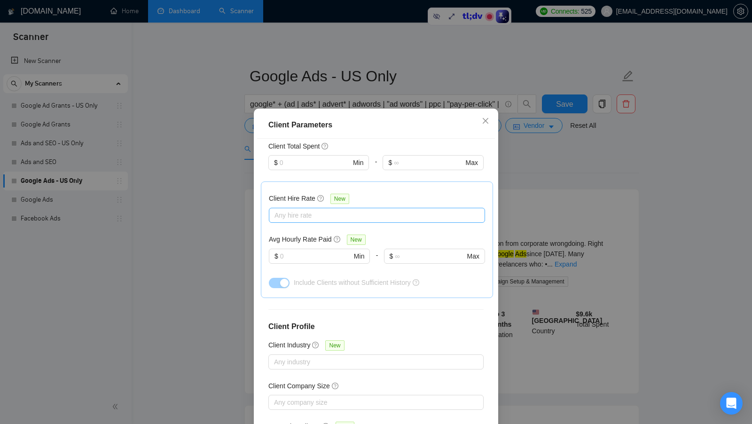
click at [397, 211] on div at bounding box center [372, 215] width 202 height 11
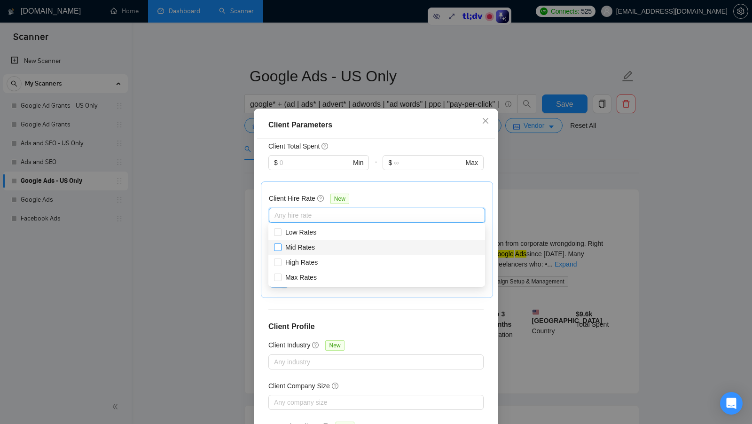
click at [307, 250] on span "Mid Rates" at bounding box center [300, 247] width 30 height 8
click at [281, 250] on input "Mid Rates" at bounding box center [277, 246] width 7 height 7
checkbox input "true"
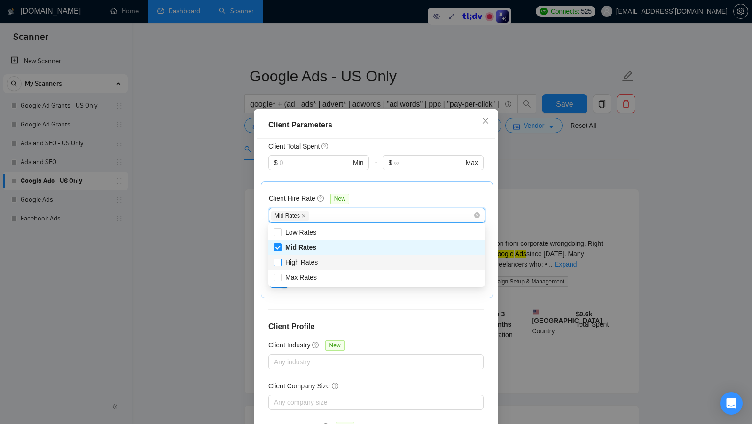
click at [300, 261] on span "High Rates" at bounding box center [301, 262] width 32 height 8
click at [281, 261] on input "High Rates" at bounding box center [277, 261] width 7 height 7
click at [300, 268] on div "High Rates" at bounding box center [376, 262] width 217 height 15
checkbox input "false"
click at [299, 270] on div "Max Rates" at bounding box center [376, 277] width 217 height 15
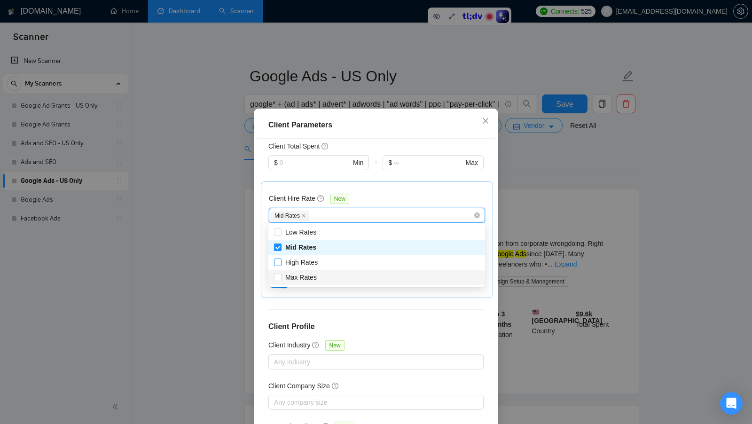
checkbox input "true"
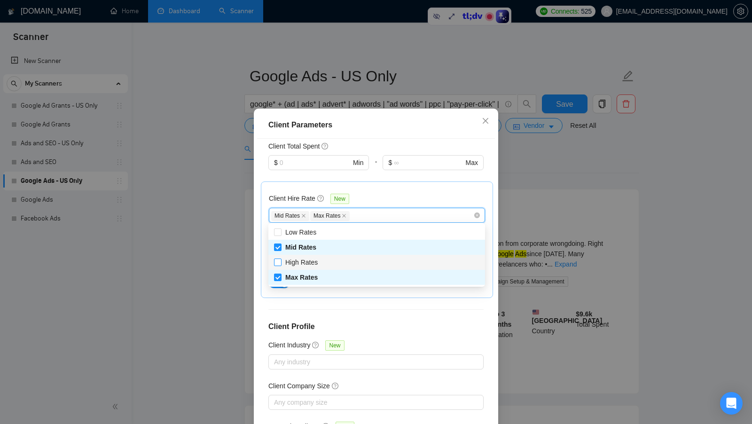
click at [310, 262] on span "High Rates" at bounding box center [301, 262] width 32 height 8
click at [281, 262] on input "High Rates" at bounding box center [277, 261] width 7 height 7
checkbox input "true"
click at [421, 197] on div "Client Hire Rate New" at bounding box center [377, 200] width 216 height 15
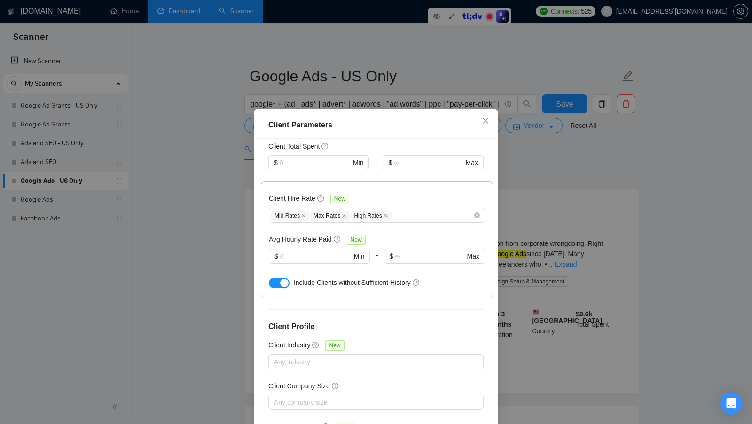
scroll to position [52, 0]
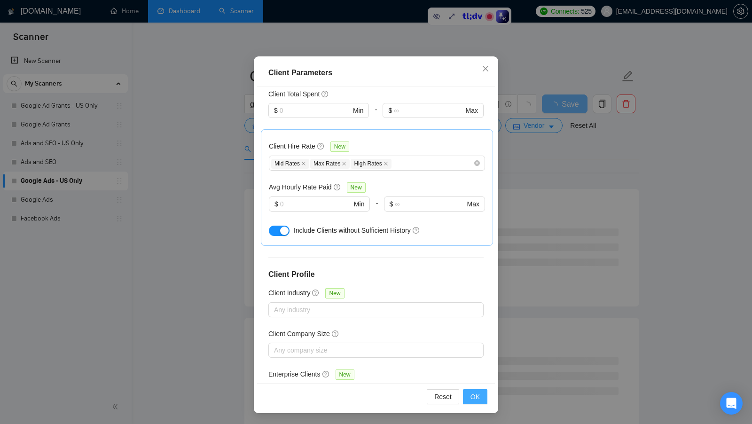
click at [476, 391] on span "OK" at bounding box center [474, 396] width 9 height 10
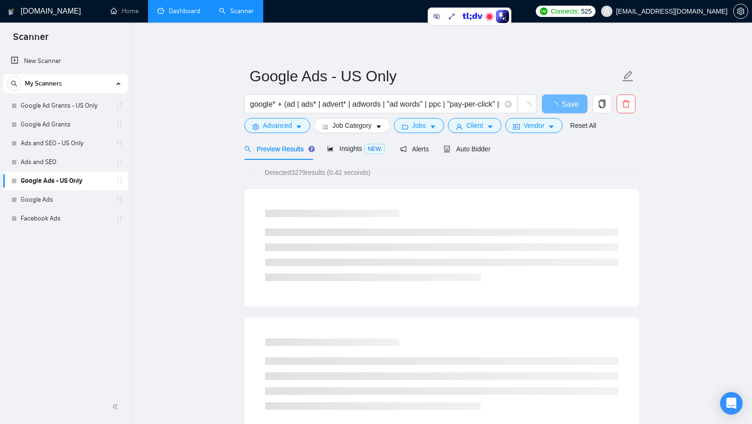
scroll to position [0, 0]
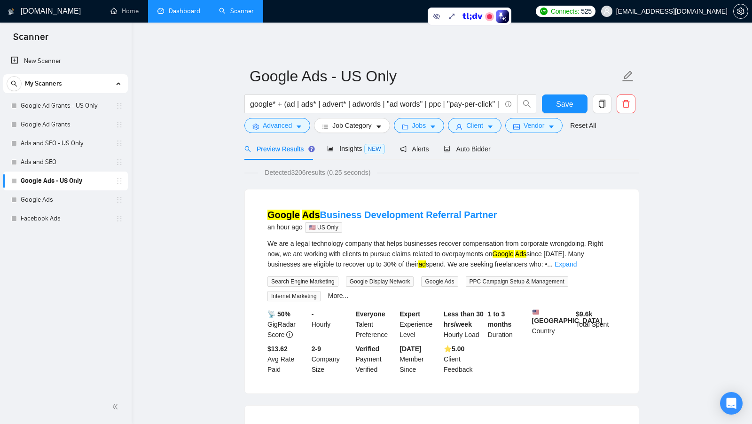
drag, startPoint x: 295, startPoint y: 171, endPoint x: 311, endPoint y: 171, distance: 15.5
click at [311, 171] on span "Detected 3206 results (0.25 seconds)" at bounding box center [317, 172] width 119 height 10
click at [440, 173] on div "Detected 3206 results (0.25 seconds)" at bounding box center [441, 172] width 395 height 10
click at [554, 99] on button "Save" at bounding box center [565, 103] width 46 height 19
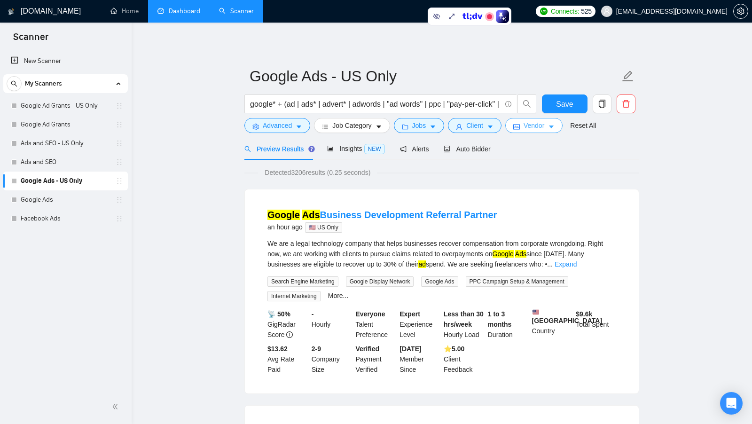
click at [533, 132] on button "Vendor" at bounding box center [533, 125] width 57 height 15
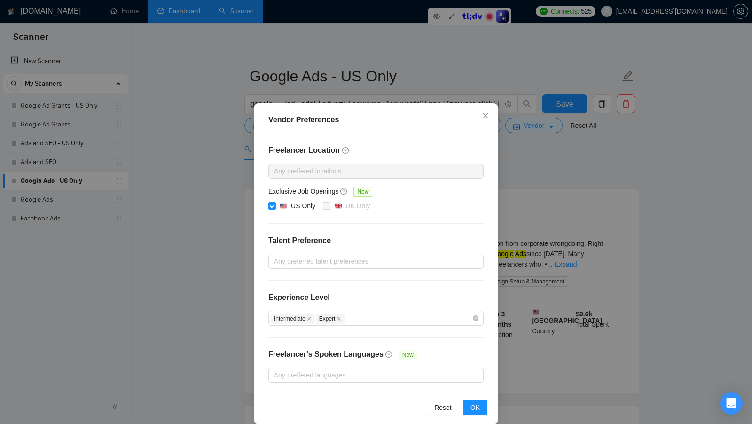
click at [542, 158] on div "Vendor Preferences Freelancer Location Any preffered locations Exclusive Job Op…" at bounding box center [376, 212] width 752 height 424
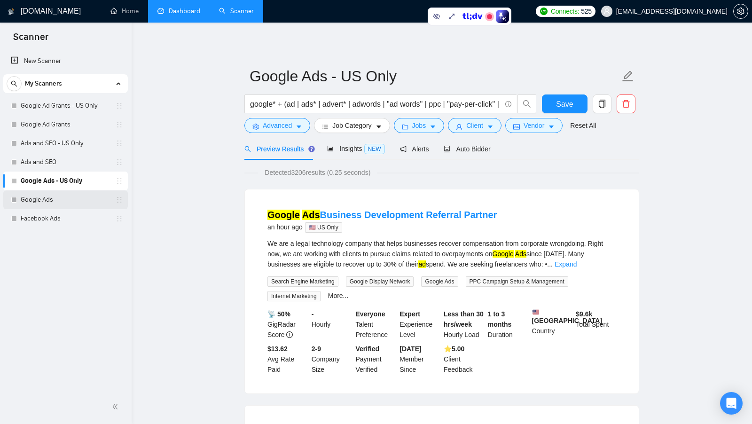
click at [75, 202] on link "Google Ads" at bounding box center [65, 199] width 89 height 19
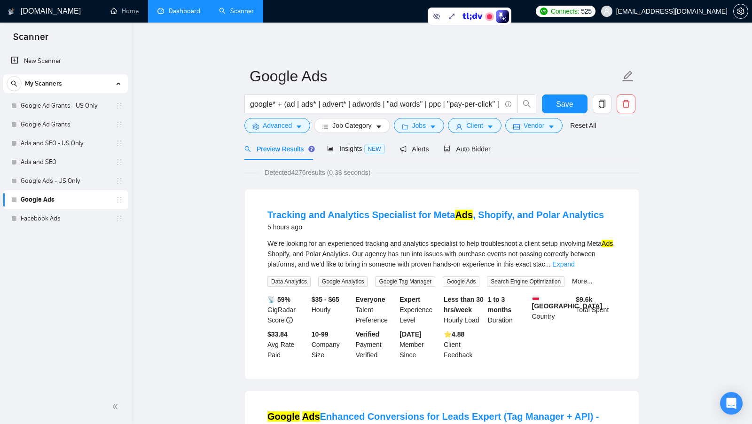
click at [352, 155] on div "Insights NEW" at bounding box center [355, 149] width 57 height 22
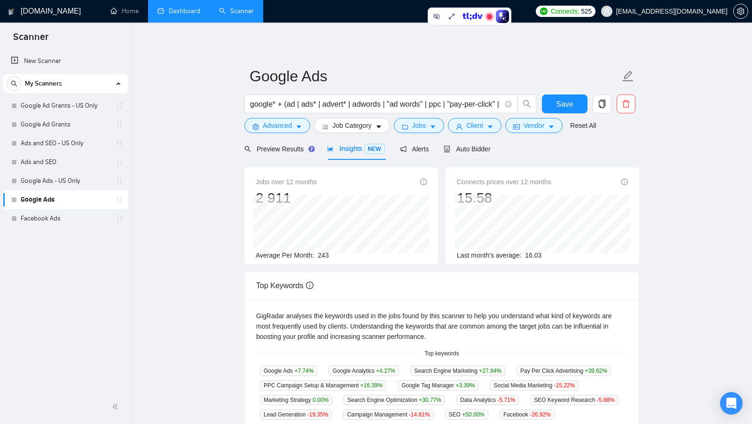
click at [224, 170] on main "Google Ads google* + (ad | ads* | advert* | adwords | "ad words" | ppc | "pay-p…" at bounding box center [442, 360] width 590 height 645
click at [538, 125] on span "Vendor" at bounding box center [534, 125] width 21 height 10
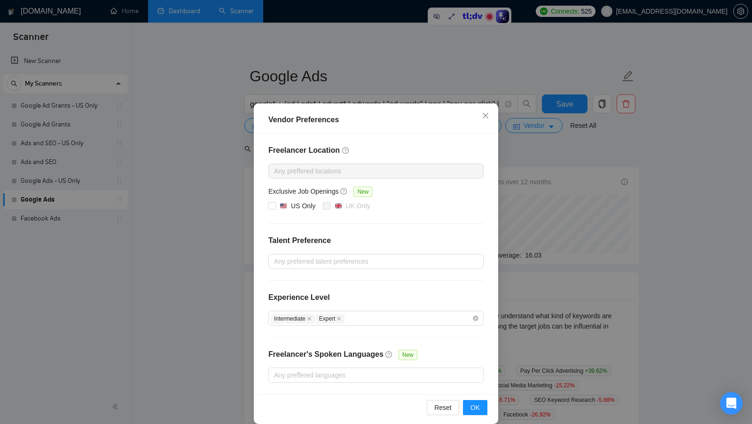
click at [536, 166] on div "Vendor Preferences Freelancer Location Any preffered locations Exclusive Job Op…" at bounding box center [376, 212] width 752 height 424
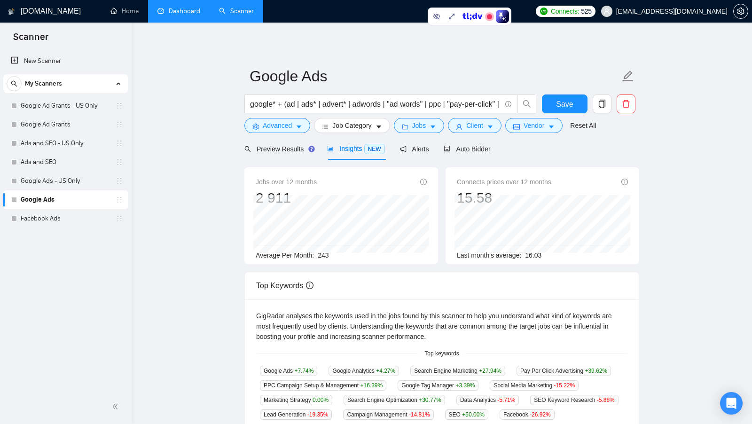
click at [475, 133] on form "Google Ads google* + (ad | ads* | advert* | adwords | "ad words" | ppc | "pay-p…" at bounding box center [441, 99] width 395 height 77
click at [476, 133] on form "Google Ads google* + (ad | ads* | advert* | adwords | "ad words" | ppc | "pay-p…" at bounding box center [441, 99] width 395 height 77
click at [478, 127] on span "Client" at bounding box center [474, 125] width 17 height 10
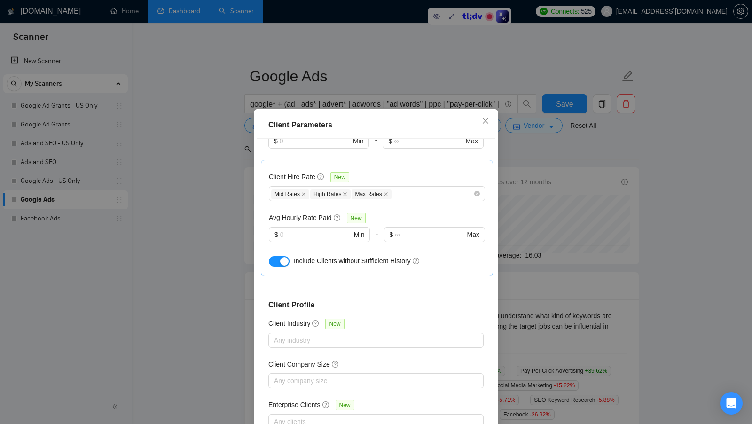
scroll to position [17, 0]
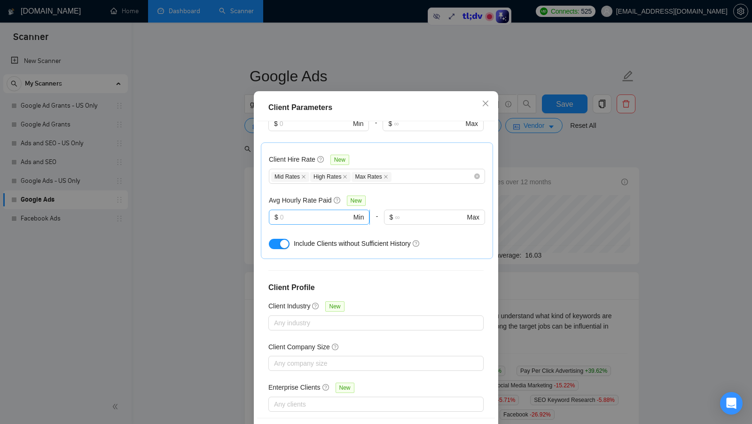
click at [319, 212] on input "text" at bounding box center [315, 217] width 71 height 10
drag, startPoint x: 271, startPoint y: 185, endPoint x: 327, endPoint y: 188, distance: 56.0
click at [327, 195] on h5 "Avg Hourly Rate Paid" at bounding box center [300, 200] width 63 height 10
click at [316, 212] on input "text" at bounding box center [315, 217] width 71 height 10
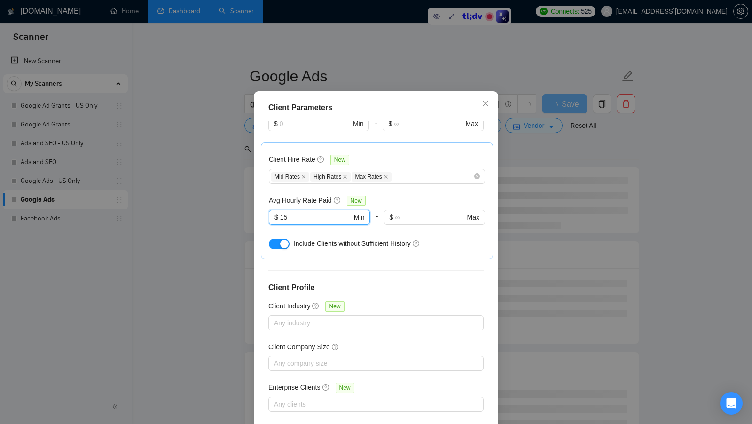
scroll to position [52, 0]
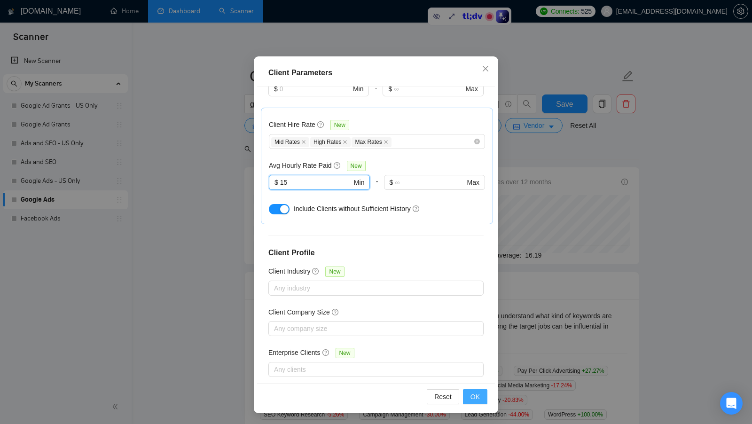
type input "15"
click at [473, 391] on button "OK" at bounding box center [475, 396] width 24 height 15
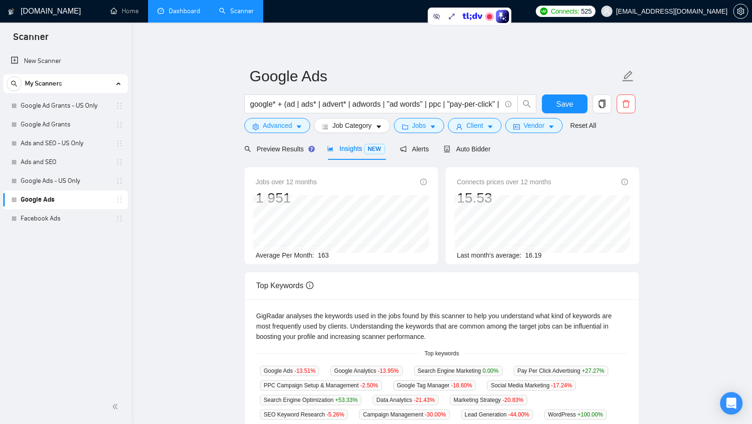
scroll to position [0, 0]
click at [287, 147] on span "Preview Results" at bounding box center [278, 149] width 68 height 8
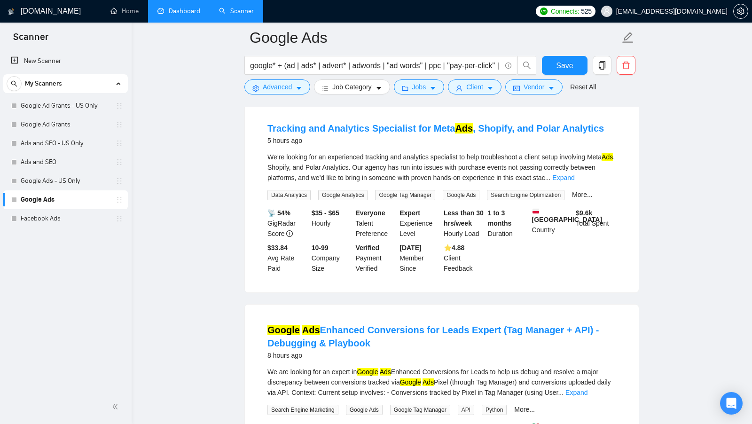
scroll to position [97, 0]
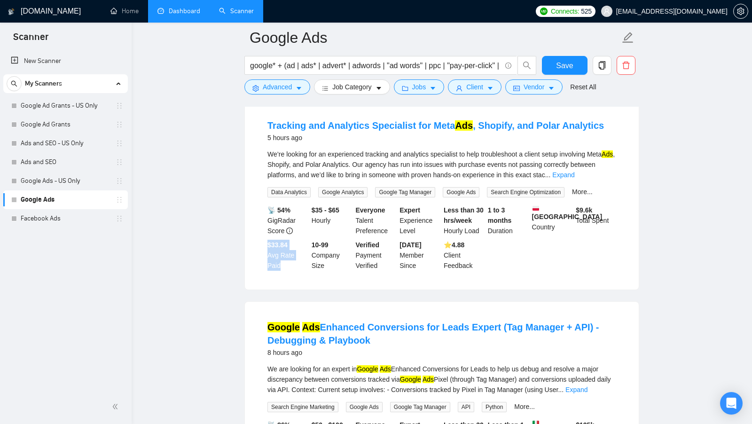
drag, startPoint x: 259, startPoint y: 242, endPoint x: 282, endPoint y: 264, distance: 32.2
click at [282, 264] on li "Tracking and Analytics Specialist for Meta Ads , Shopify, and Polar Analytics 5…" at bounding box center [441, 194] width 371 height 167
click at [282, 264] on div "$33.84 Avg Rate Paid" at bounding box center [288, 255] width 44 height 31
click at [426, 90] on span "Jobs" at bounding box center [419, 87] width 14 height 10
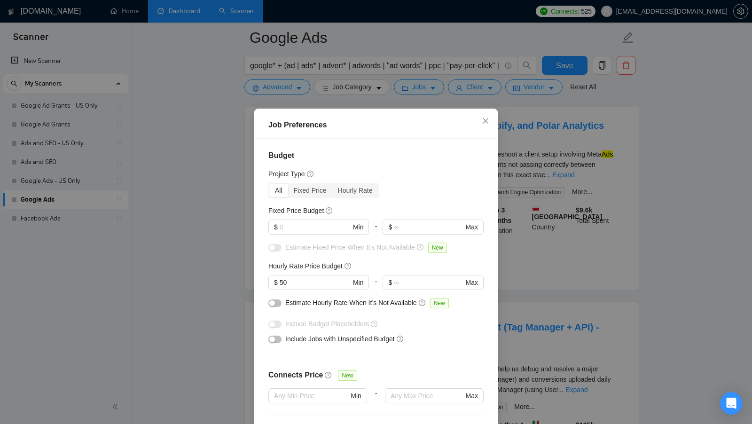
click at [542, 206] on div "Job Preferences Budget Project Type All Fixed Price Hourly Rate Fixed Price Bud…" at bounding box center [376, 212] width 752 height 424
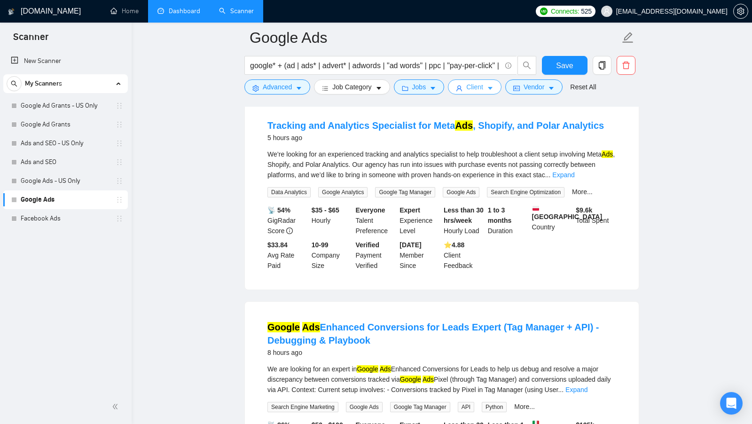
click at [499, 92] on button "Client" at bounding box center [475, 86] width 54 height 15
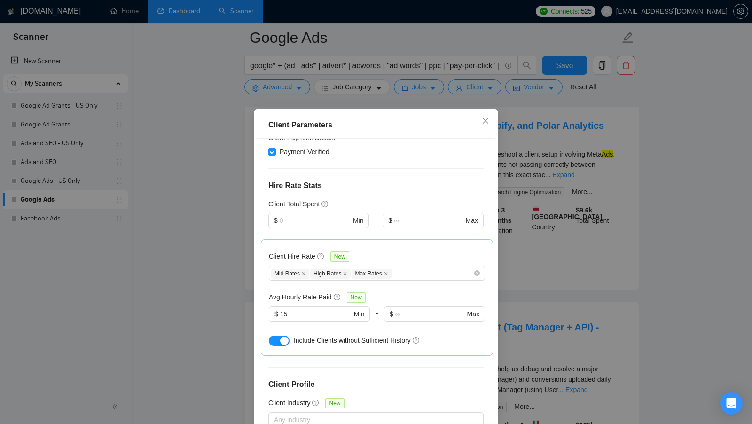
scroll to position [212, 0]
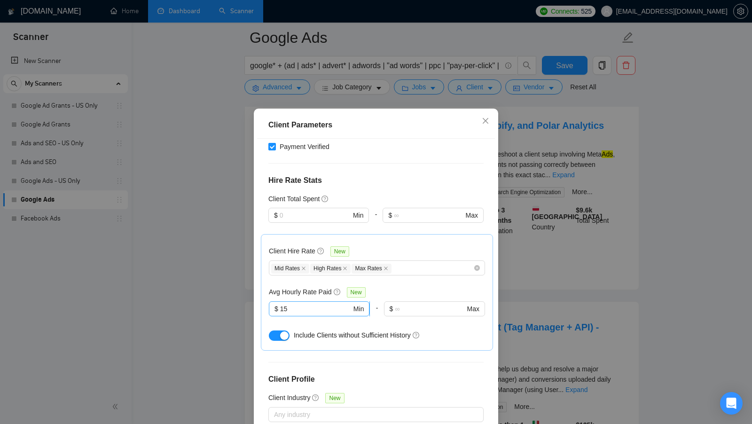
click at [317, 304] on input "15" at bounding box center [315, 309] width 71 height 10
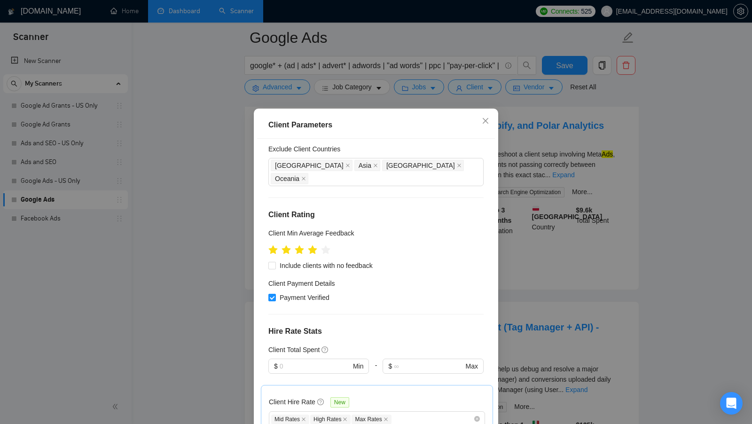
scroll to position [70, 0]
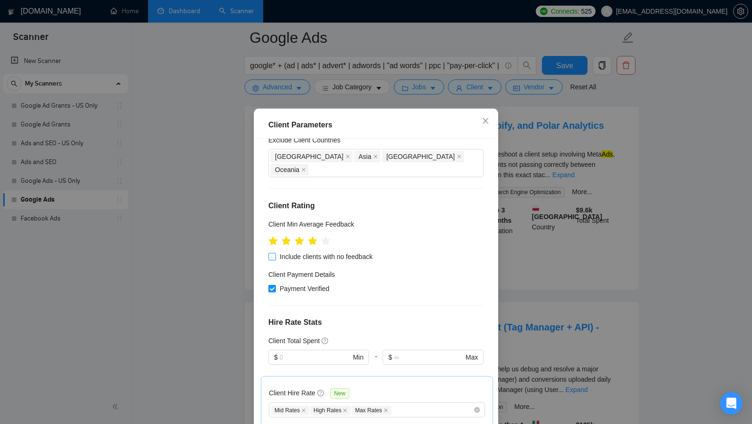
click at [274, 253] on input "Include clients with no feedback" at bounding box center [271, 256] width 7 height 7
checkbox input "true"
click at [302, 352] on input "text" at bounding box center [315, 357] width 71 height 10
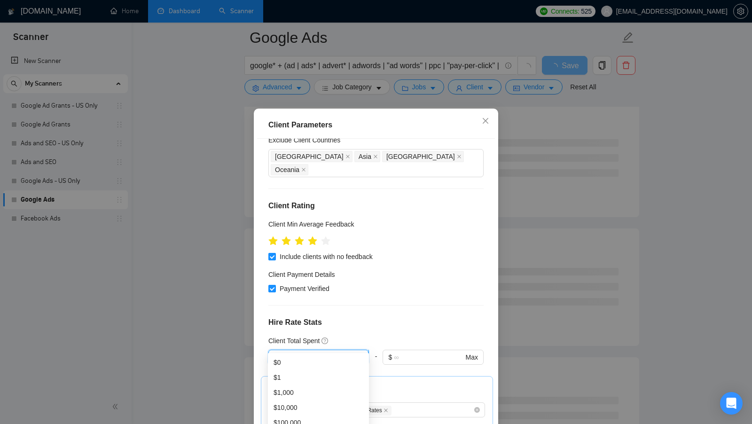
scroll to position [92, 0]
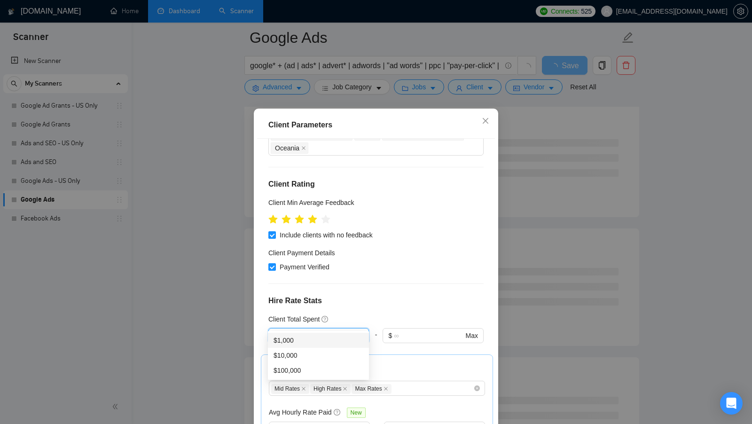
type input "10"
click at [449, 294] on div "Client Location Include Client Countries Select Exclude Client Countries [GEOGR…" at bounding box center [376, 287] width 238 height 297
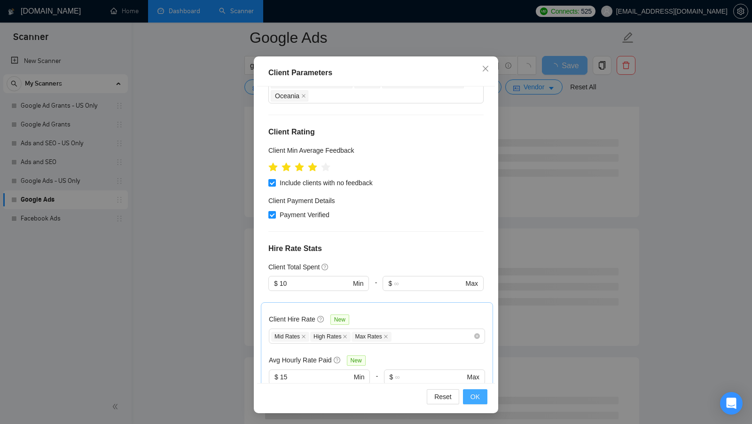
click at [477, 397] on span "OK" at bounding box center [474, 396] width 9 height 10
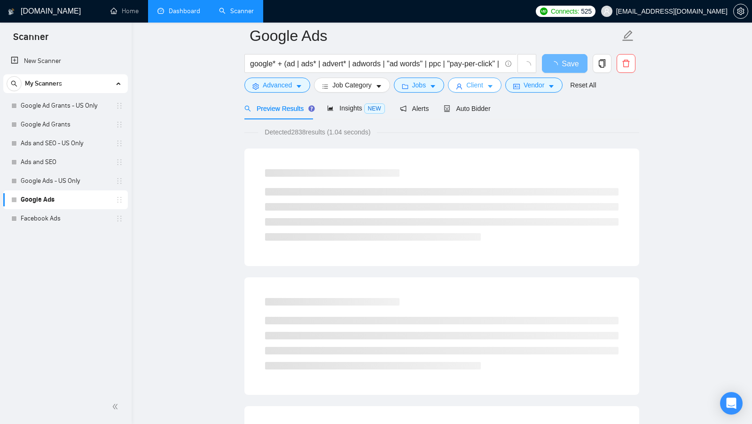
scroll to position [33, 0]
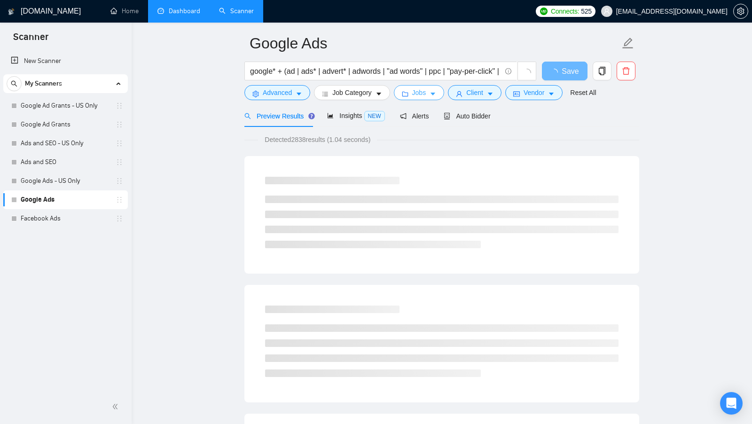
click at [433, 93] on icon "caret-down" at bounding box center [432, 94] width 5 height 3
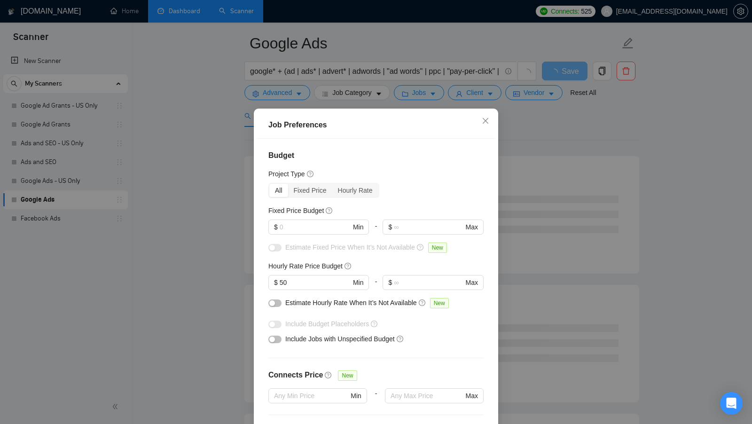
scroll to position [19, 0]
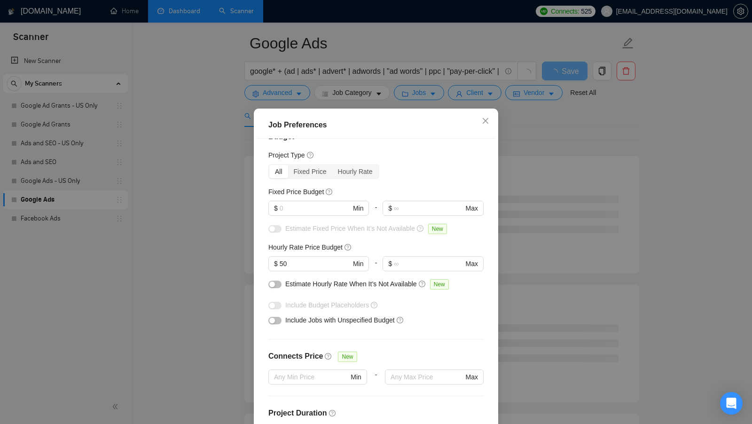
click at [516, 219] on div "Job Preferences Budget Project Type All Fixed Price Hourly Rate Fixed Price Bud…" at bounding box center [376, 212] width 752 height 424
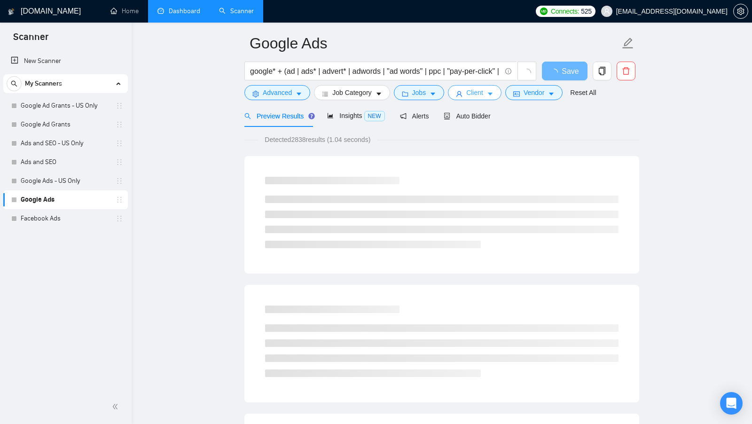
click at [487, 98] on button "Client" at bounding box center [475, 92] width 54 height 15
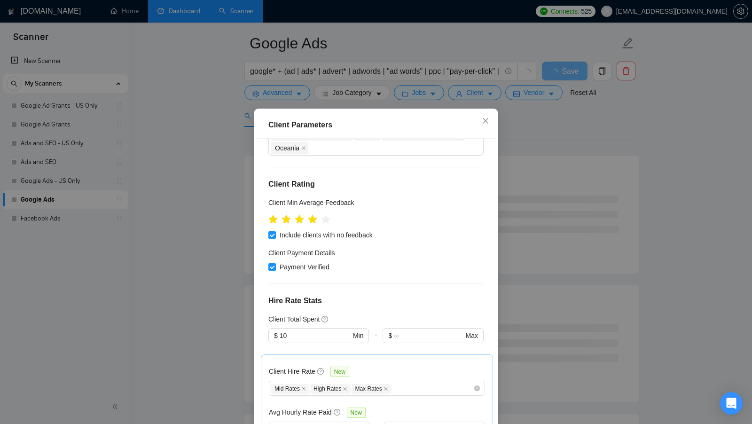
scroll to position [106, 0]
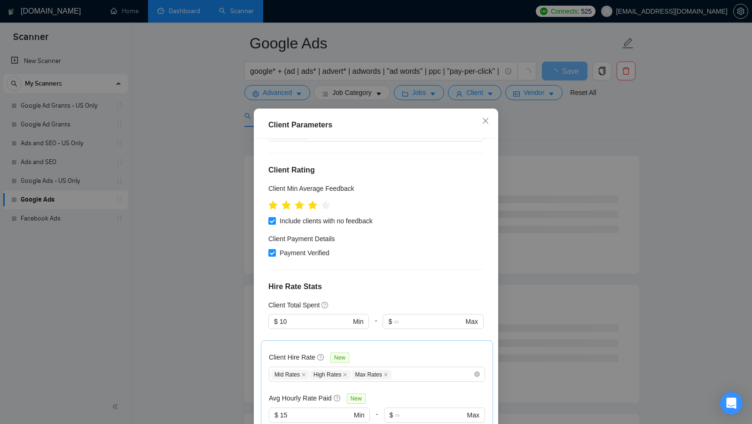
click at [485, 220] on div "Client Location Include Client Countries Select Exclude Client Countries [GEOGR…" at bounding box center [376, 287] width 238 height 297
click at [517, 211] on div "Client Parameters Client Location Include Client Countries Select Exclude Clien…" at bounding box center [376, 212] width 752 height 424
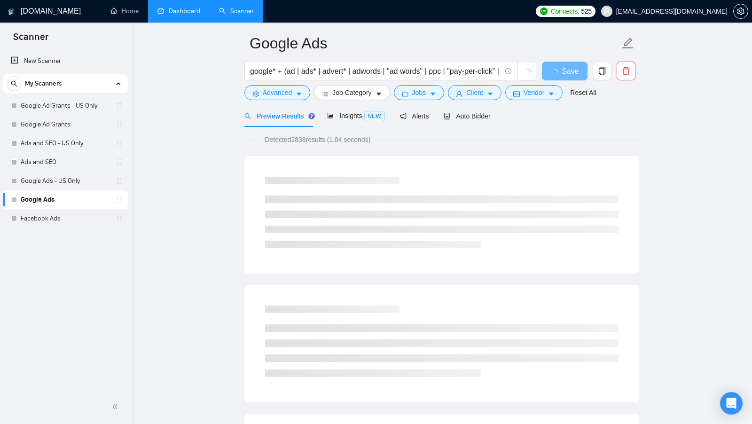
click at [188, 10] on link "Dashboard" at bounding box center [178, 11] width 43 height 8
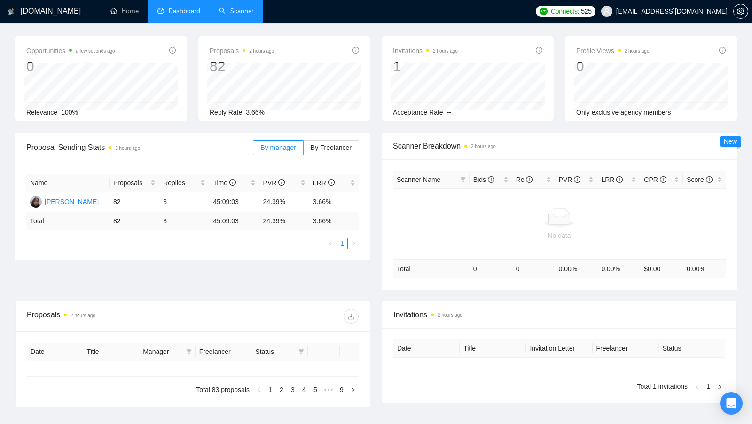
type input "[DATE]"
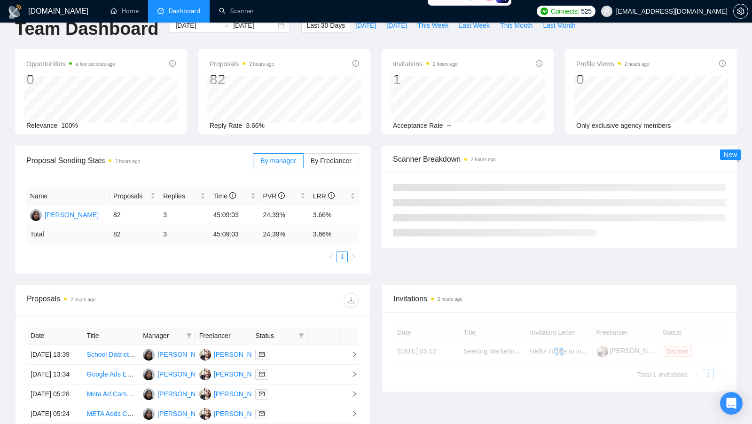
scroll to position [1, 0]
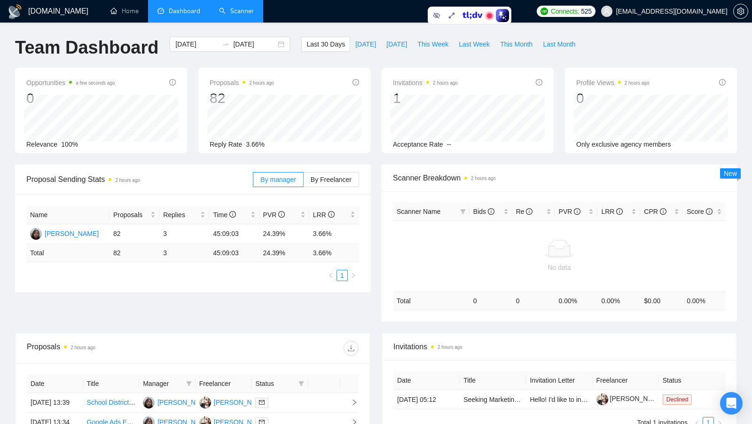
click at [249, 7] on link "Scanner" at bounding box center [236, 11] width 35 height 8
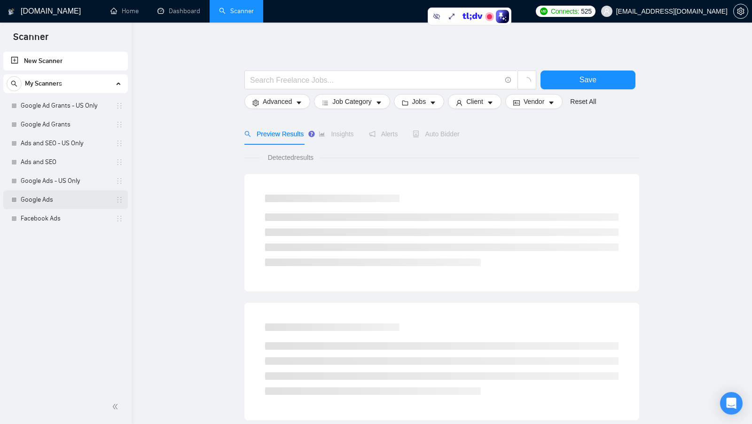
click at [62, 197] on link "Google Ads" at bounding box center [65, 199] width 89 height 19
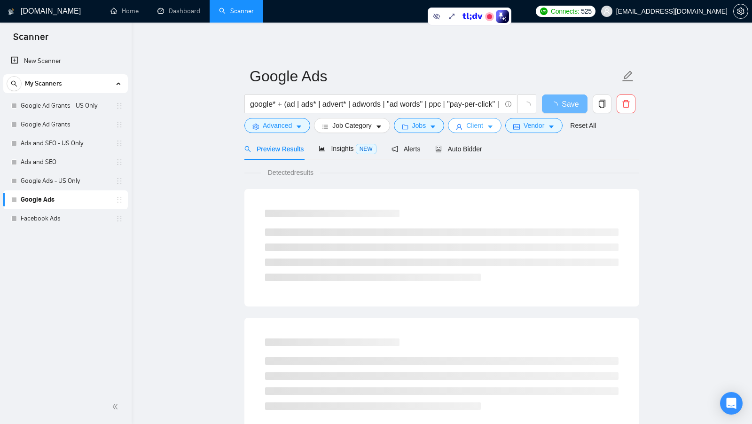
click at [450, 126] on button "Client" at bounding box center [475, 125] width 54 height 15
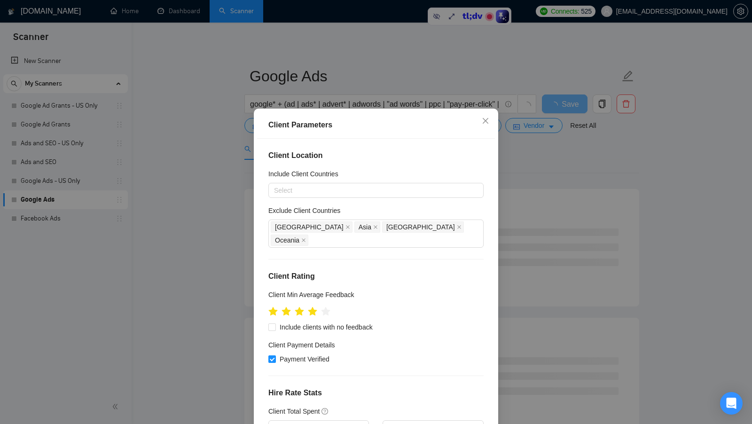
scroll to position [163, 0]
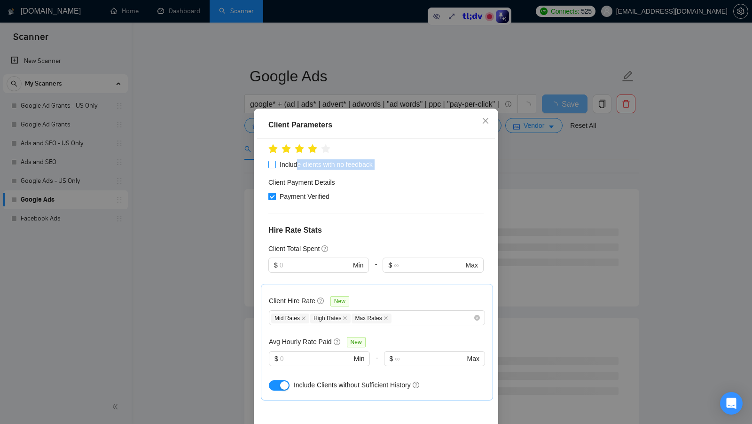
drag, startPoint x: 385, startPoint y: 157, endPoint x: 299, endPoint y: 154, distance: 86.1
click at [299, 154] on div "Client Location Include Client Countries Select Exclude Client Countries Africa…" at bounding box center [376, 287] width 238 height 297
click at [387, 191] on div "Payment Verified" at bounding box center [375, 196] width 215 height 10
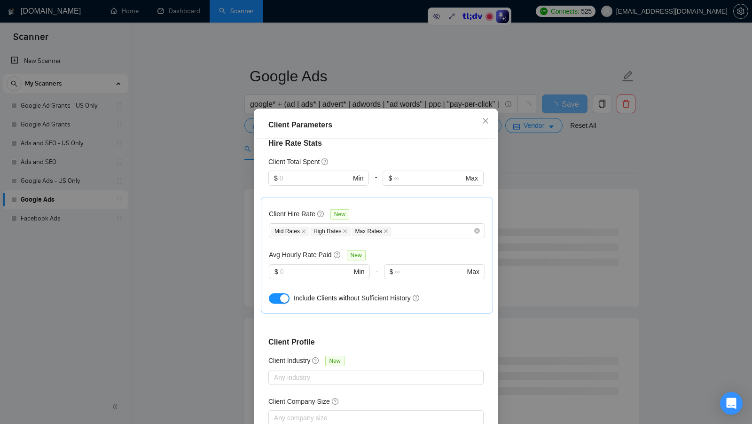
scroll to position [287, 0]
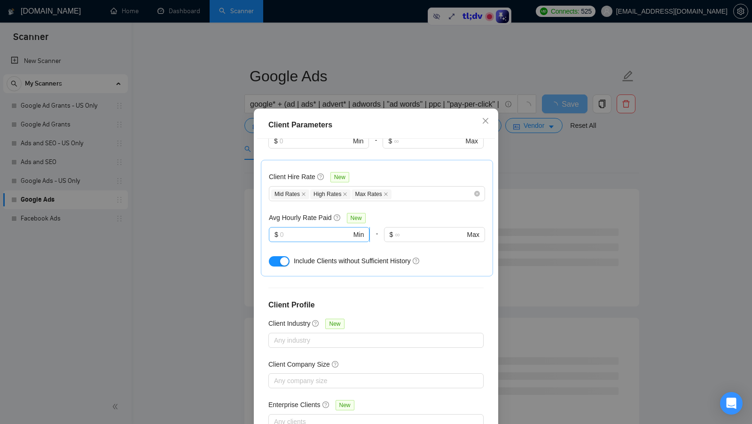
click at [322, 227] on span "$ Min" at bounding box center [319, 234] width 101 height 15
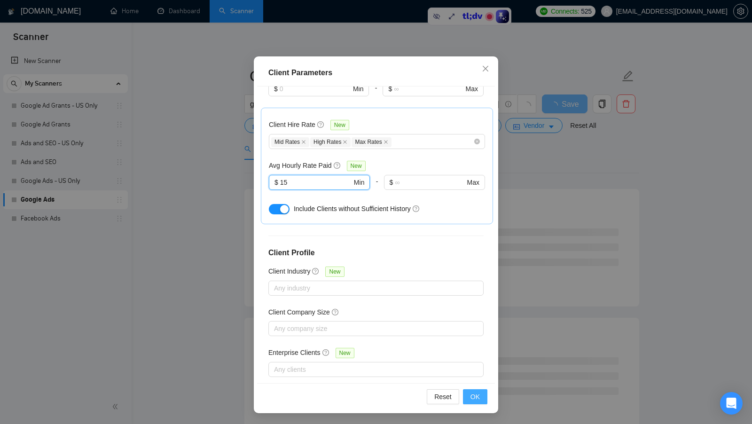
type input "15"
click at [477, 394] on span "OK" at bounding box center [474, 396] width 9 height 10
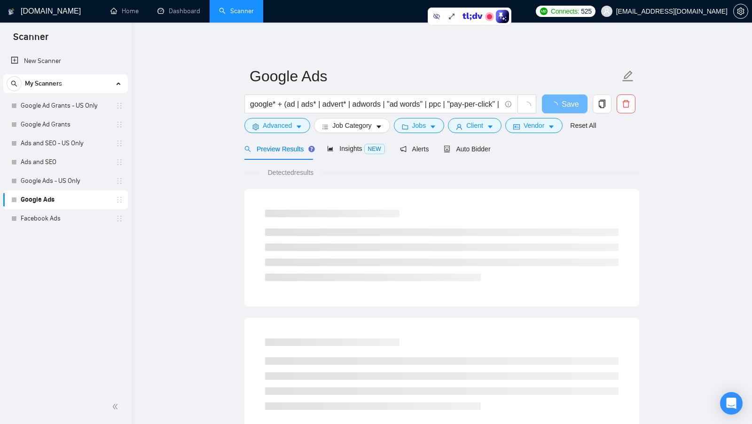
scroll to position [0, 0]
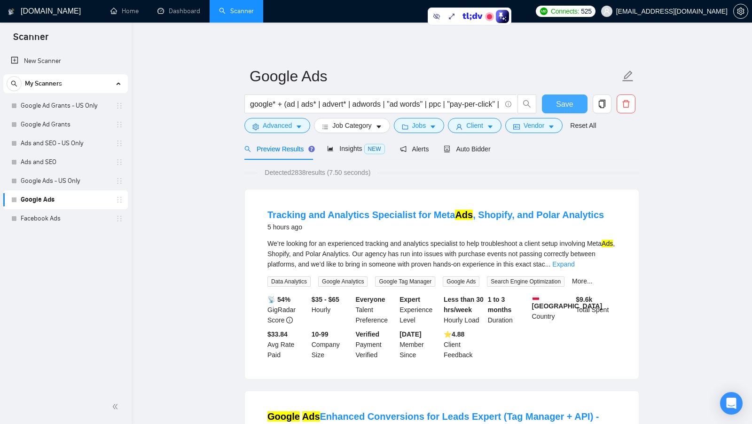
click at [573, 109] on button "Save" at bounding box center [565, 103] width 46 height 19
click at [432, 127] on icon "caret-down" at bounding box center [433, 127] width 7 height 7
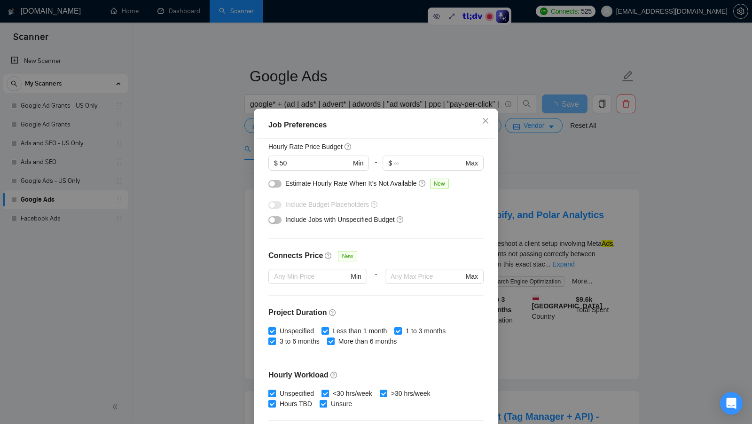
scroll to position [232, 0]
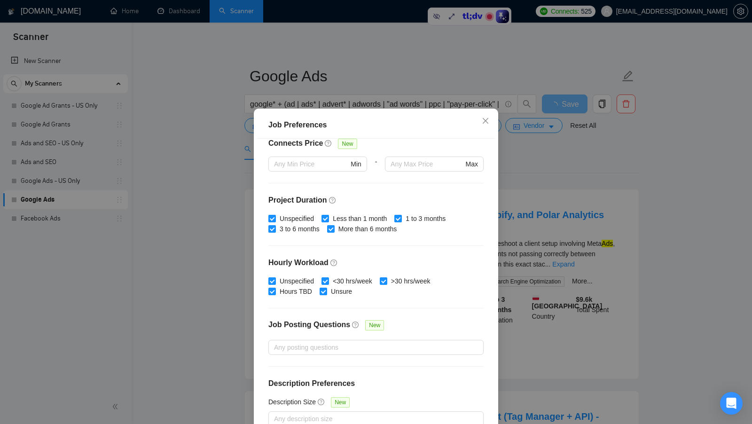
click at [531, 192] on div "Job Preferences Budget Project Type All Fixed Price Hourly Rate Fixed Price Bud…" at bounding box center [376, 212] width 752 height 424
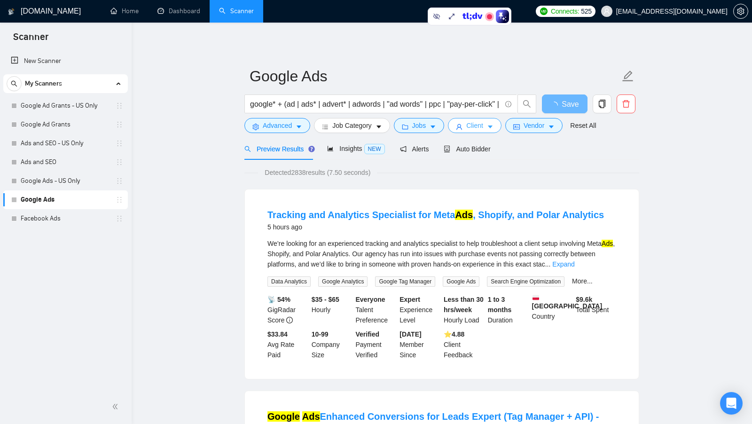
click at [493, 126] on icon "caret-down" at bounding box center [490, 127] width 5 height 3
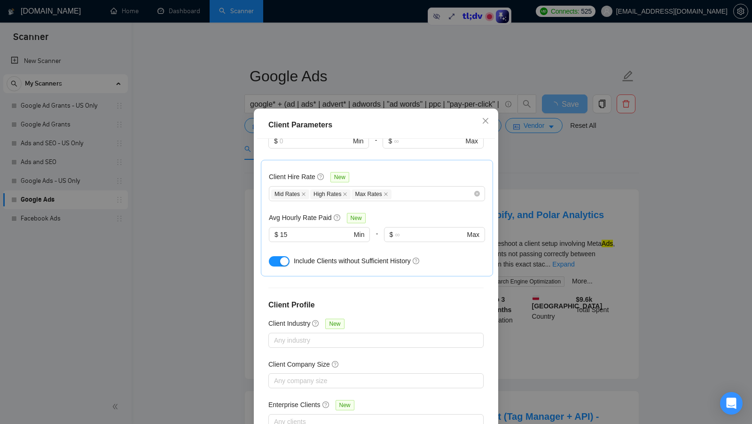
click at [524, 270] on div "Client Parameters Client Location Include Client Countries Select Exclude Clien…" at bounding box center [376, 212] width 752 height 424
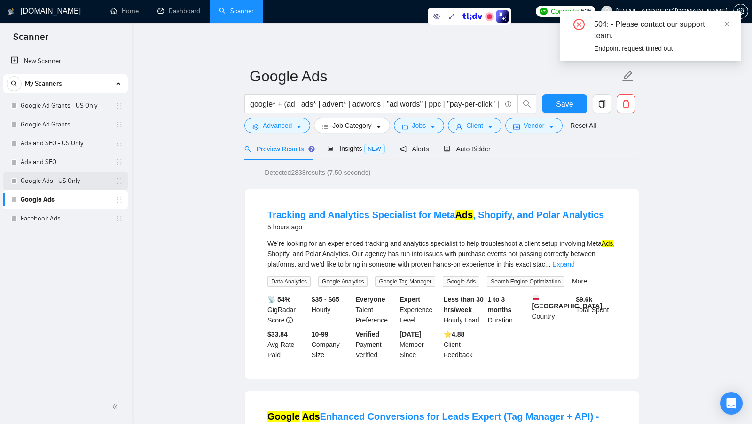
click at [67, 186] on link "Google Ads - US Only" at bounding box center [65, 181] width 89 height 19
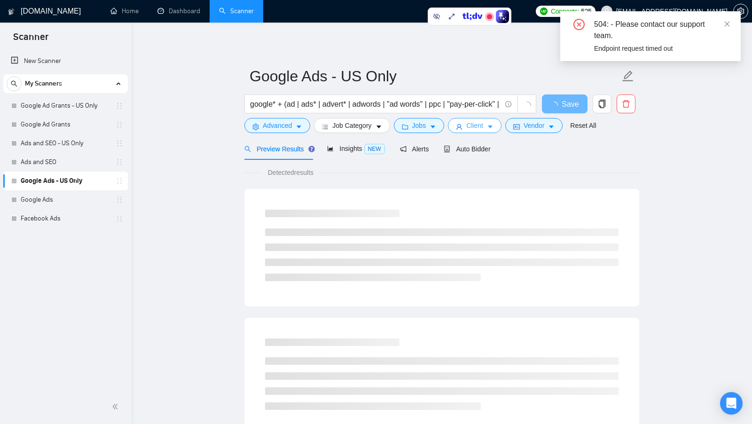
click at [477, 130] on span "Client" at bounding box center [474, 125] width 17 height 10
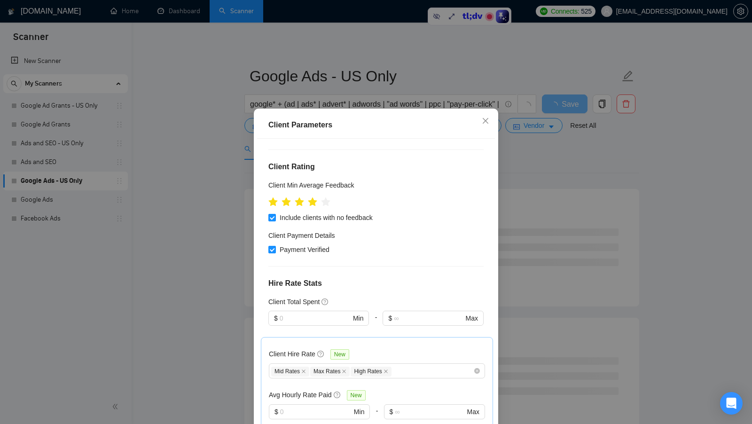
scroll to position [180, 0]
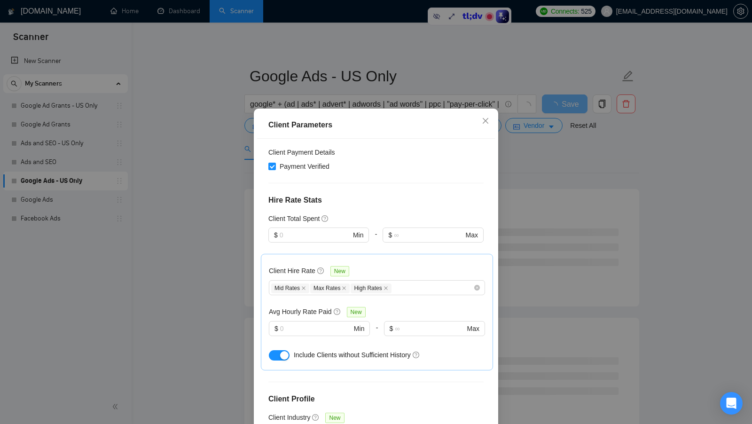
click at [555, 182] on div "Client Parameters Client Location Include Client Countries Select Exclude Clien…" at bounding box center [376, 212] width 752 height 424
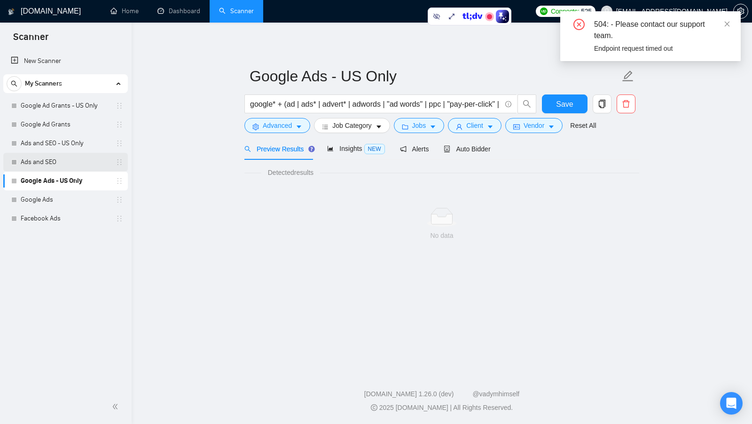
click at [64, 164] on link "Ads and SEO" at bounding box center [65, 162] width 89 height 19
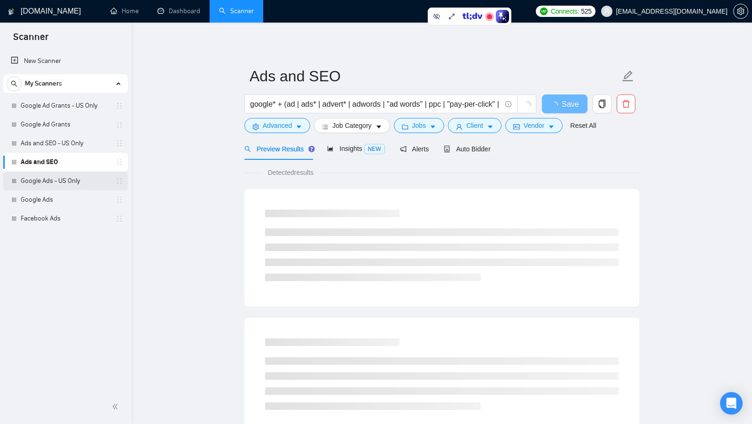
click at [71, 179] on link "Google Ads - US Only" at bounding box center [65, 181] width 89 height 19
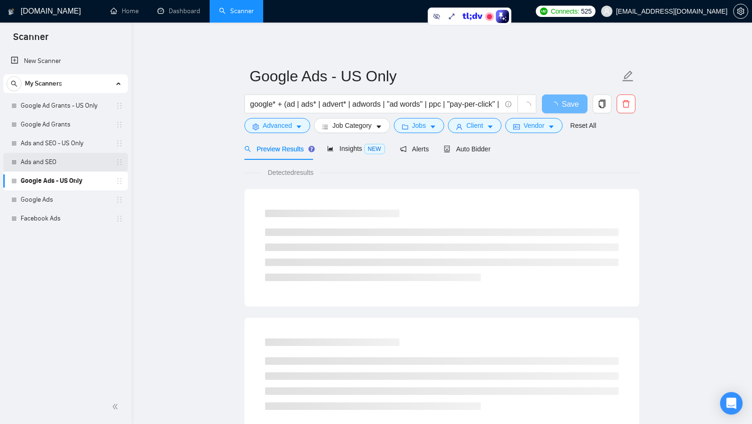
click at [66, 166] on link "Ads and SEO" at bounding box center [65, 162] width 89 height 19
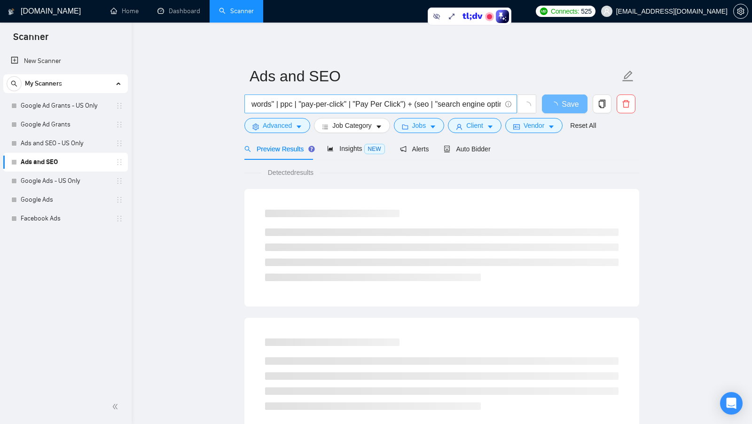
scroll to position [0, 193]
drag, startPoint x: 381, startPoint y: 103, endPoint x: 498, endPoint y: 105, distance: 116.6
click at [498, 105] on input "google* + (ad | ads* | advert* | adwords | "ad words" | ppc | "pay-per-click" |…" at bounding box center [375, 104] width 251 height 12
click at [659, 130] on main "Ads and SEO google* + (ad | ads* | advert* | adwords | "ad words" | ppc | "pay-…" at bounding box center [442, 430] width 590 height 784
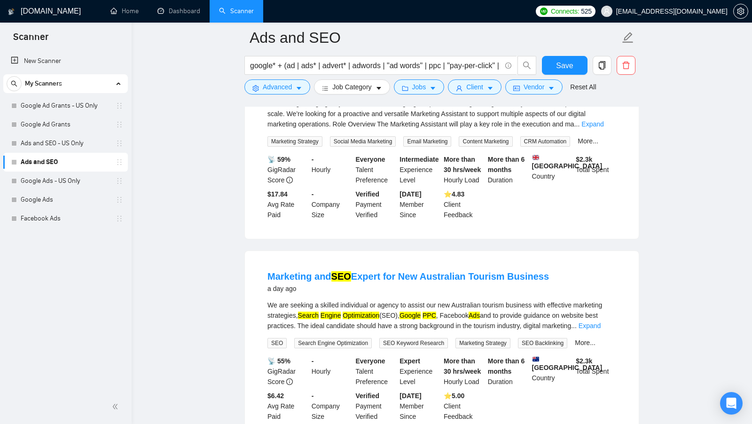
scroll to position [1386, 0]
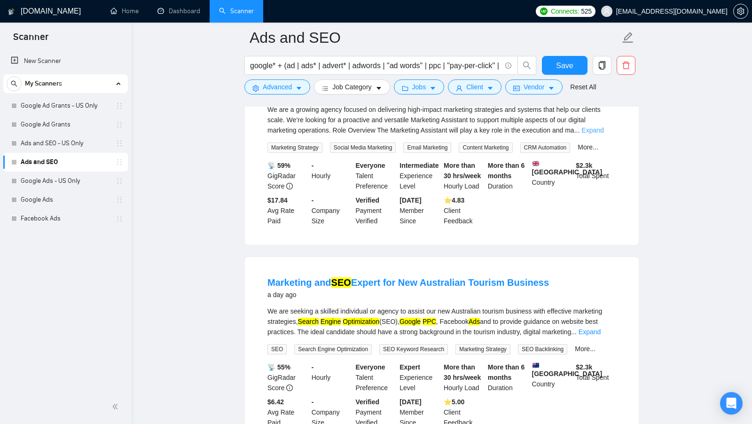
click at [603, 131] on link "Expand" at bounding box center [592, 130] width 22 height 8
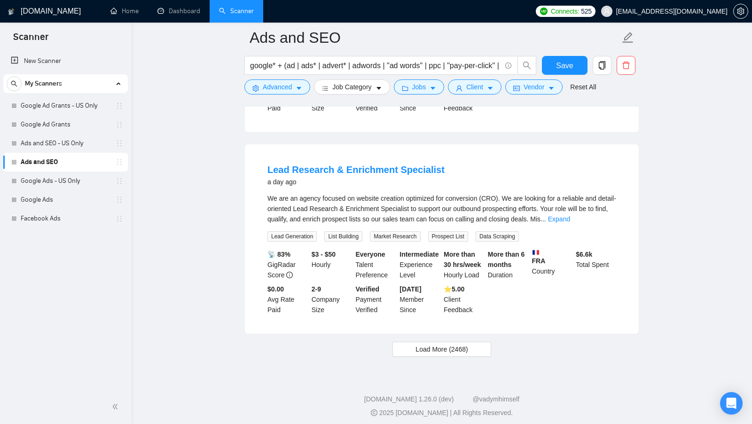
scroll to position [2200, 0]
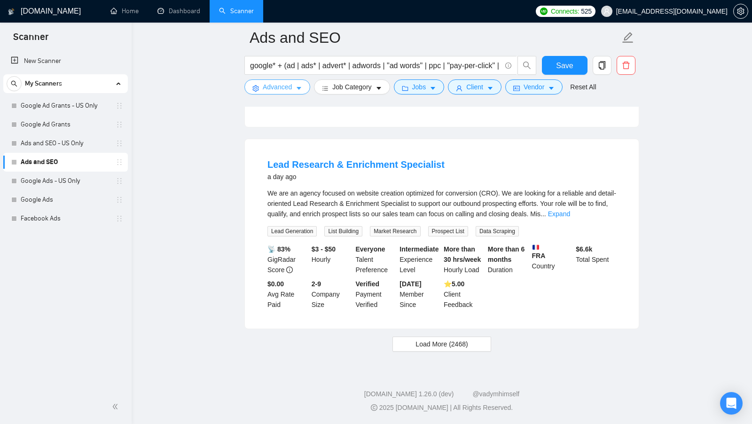
click at [293, 82] on button "Advanced" at bounding box center [277, 86] width 66 height 15
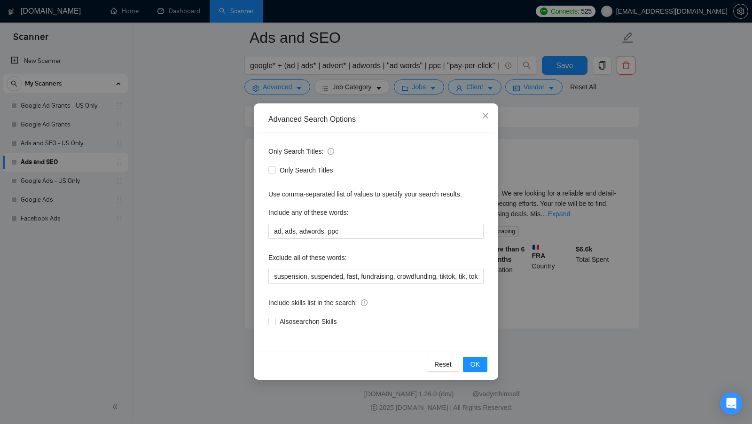
click at [208, 196] on div "Advanced Search Options Only Search Titles: Only Search Titles Use comma-separa…" at bounding box center [376, 212] width 752 height 424
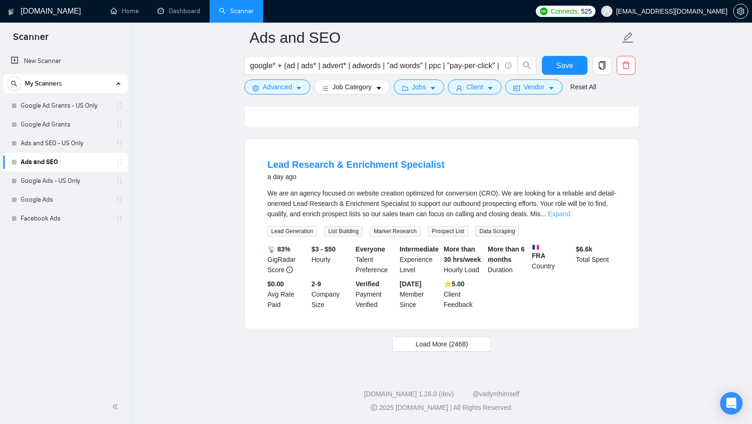
click at [570, 214] on link "Expand" at bounding box center [559, 214] width 22 height 8
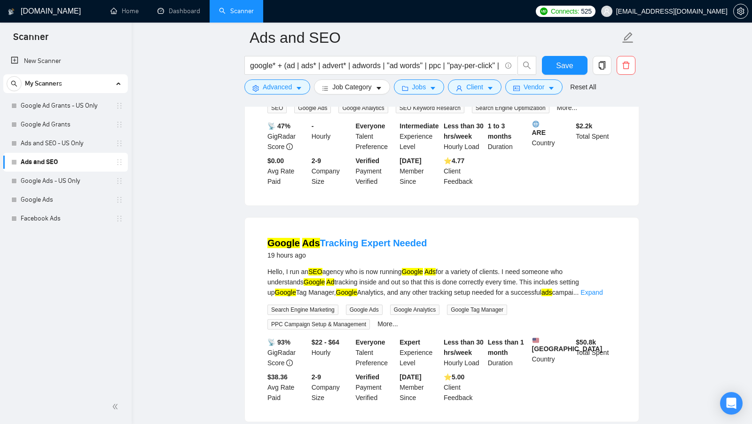
scroll to position [848, 0]
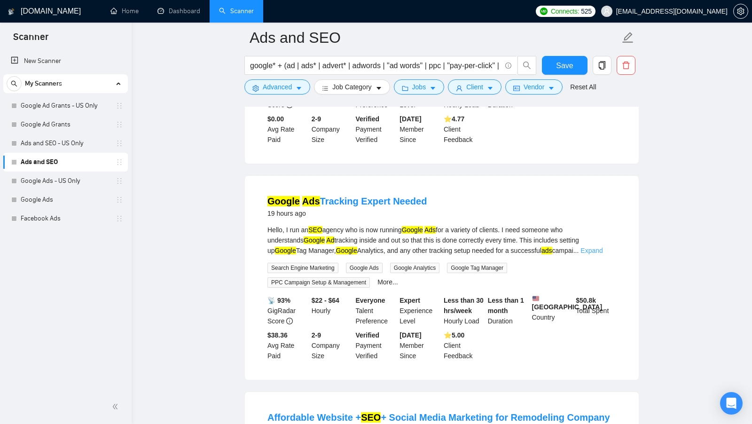
click at [603, 247] on link "Expand" at bounding box center [591, 251] width 22 height 8
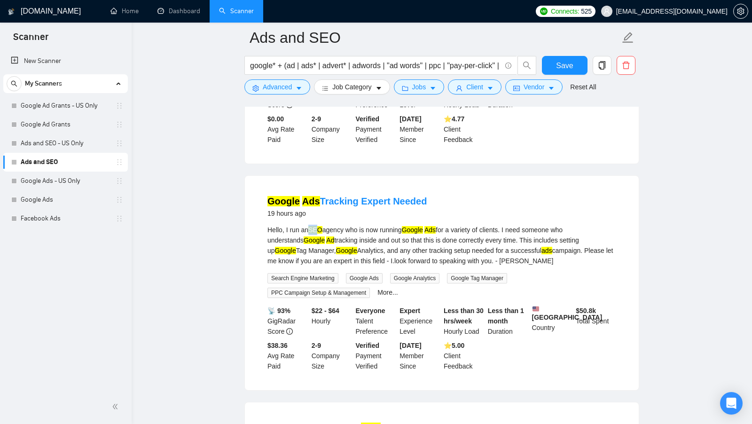
drag, startPoint x: 311, startPoint y: 219, endPoint x: 321, endPoint y: 219, distance: 9.9
click at [321, 226] on mark "SEO" at bounding box center [315, 230] width 14 height 8
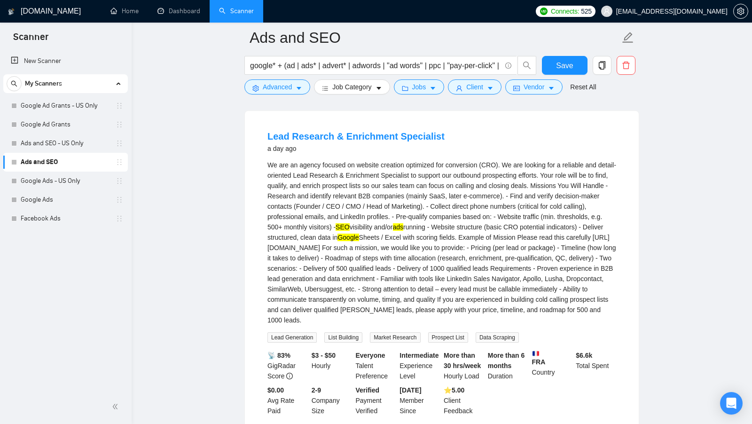
scroll to position [2231, 0]
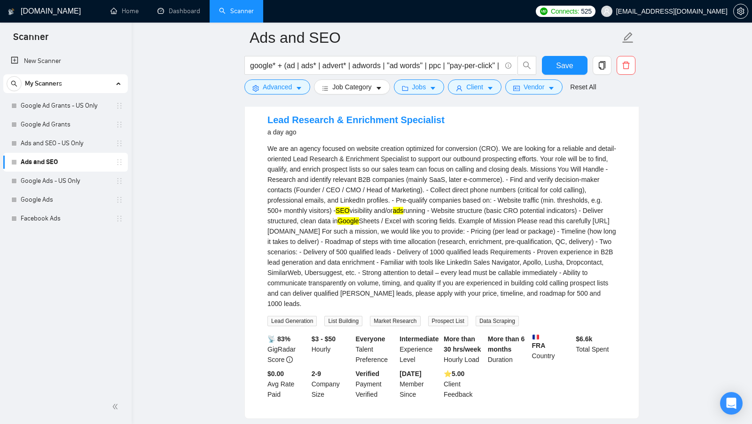
click at [350, 214] on mark "SEO" at bounding box center [343, 211] width 14 height 8
click at [404, 214] on mark "ads" at bounding box center [398, 211] width 11 height 8
click at [359, 225] on mark "Google" at bounding box center [347, 221] width 21 height 8
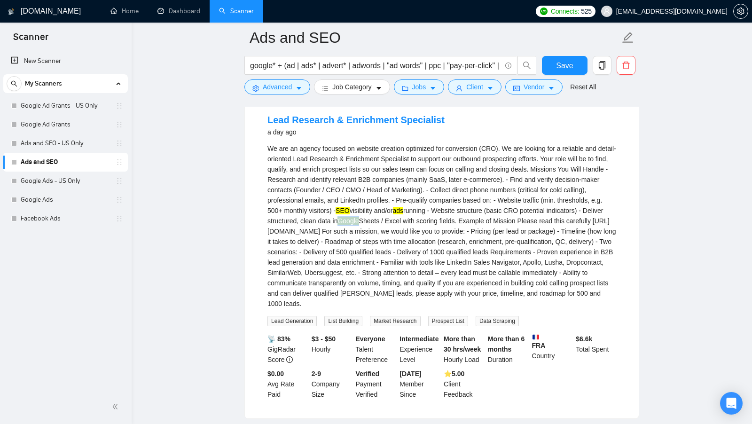
click at [359, 225] on mark "Google" at bounding box center [347, 221] width 21 height 8
click at [376, 89] on button "Job Category" at bounding box center [352, 86] width 76 height 15
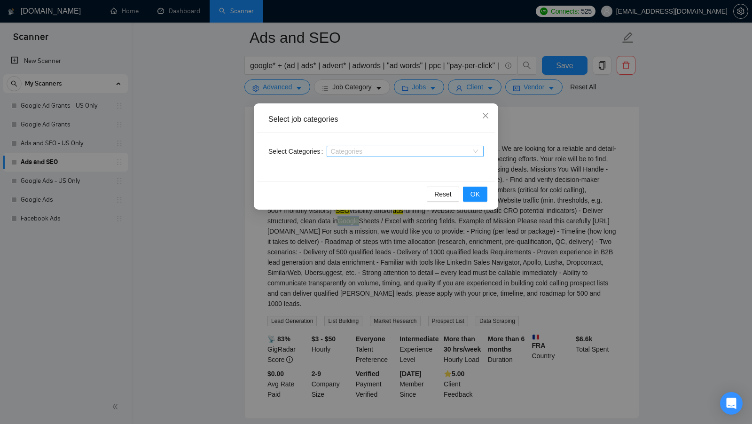
click at [358, 149] on div at bounding box center [400, 152] width 143 height 8
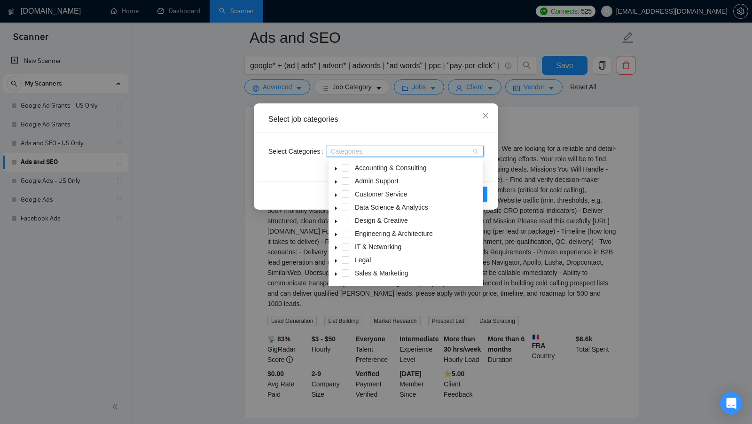
click at [457, 133] on div "Select Categories Categories" at bounding box center [376, 157] width 238 height 49
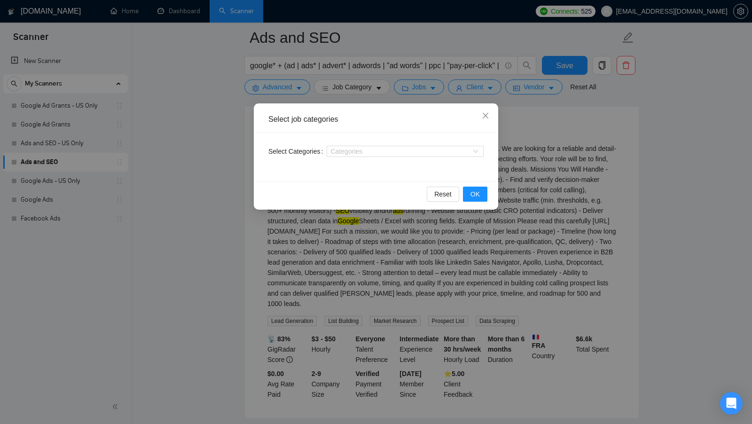
click at [518, 136] on div "Select job categories Select Categories Categories Reset OK" at bounding box center [376, 212] width 752 height 424
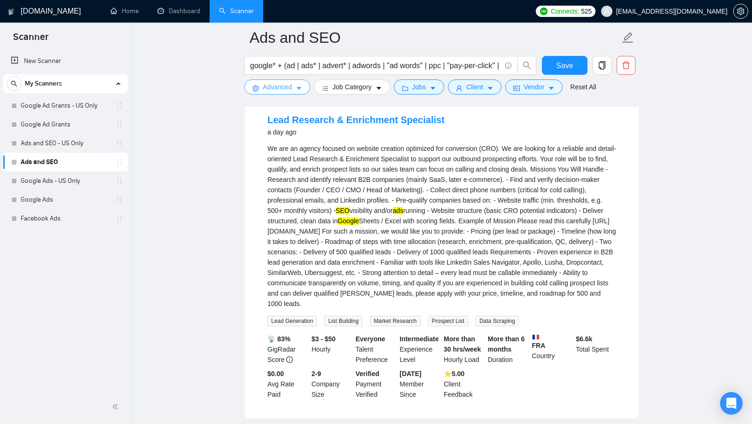
click at [281, 92] on span "Advanced" at bounding box center [277, 87] width 29 height 10
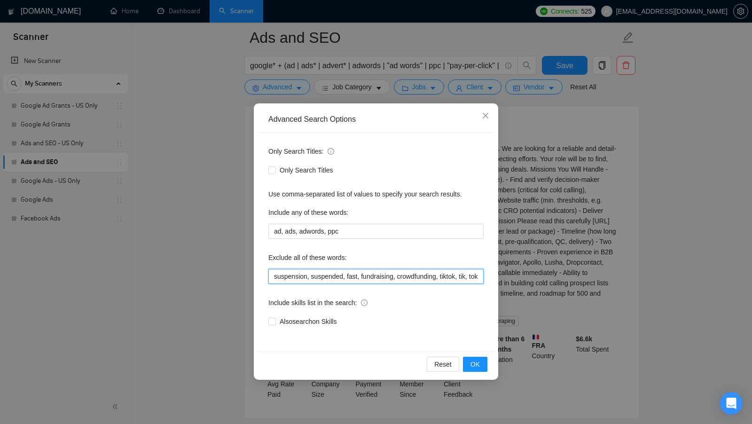
click at [291, 277] on input "suspension, suspended, fast, fundraising, crowdfunding, tiktok, tik, tok, creat…" at bounding box center [375, 276] width 215 height 15
click at [219, 263] on div "Advanced Search Options Only Search Titles: Only Search Titles Use comma-separa…" at bounding box center [376, 212] width 752 height 424
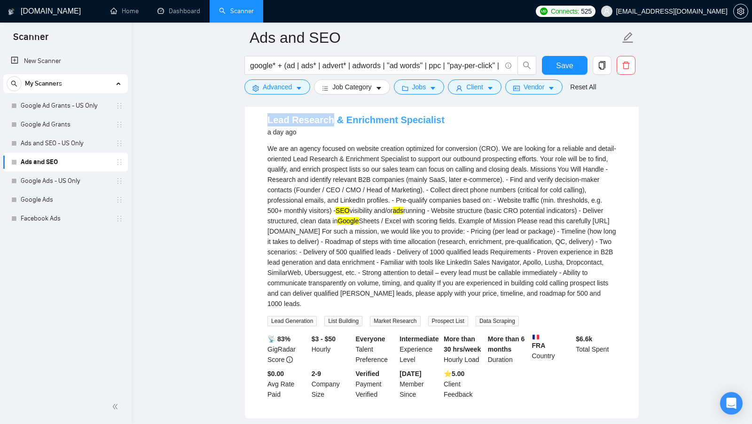
drag, startPoint x: 266, startPoint y: 147, endPoint x: 330, endPoint y: 147, distance: 64.4
click at [330, 147] on li "Lead Research & Enrichment Specialist a day ago We are an agency focused on web…" at bounding box center [441, 256] width 371 height 301
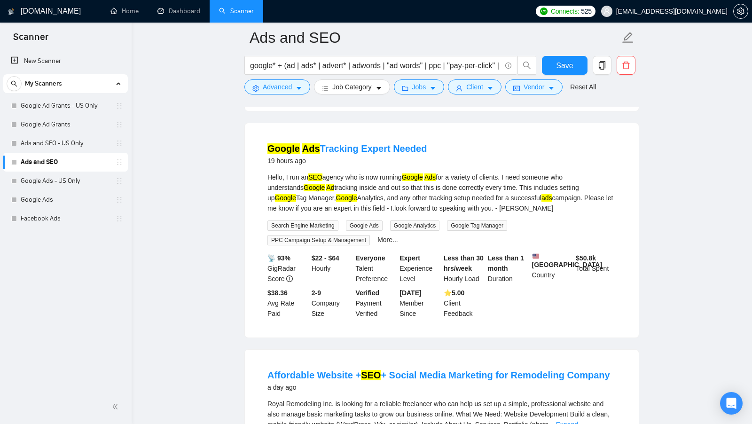
scroll to position [898, 0]
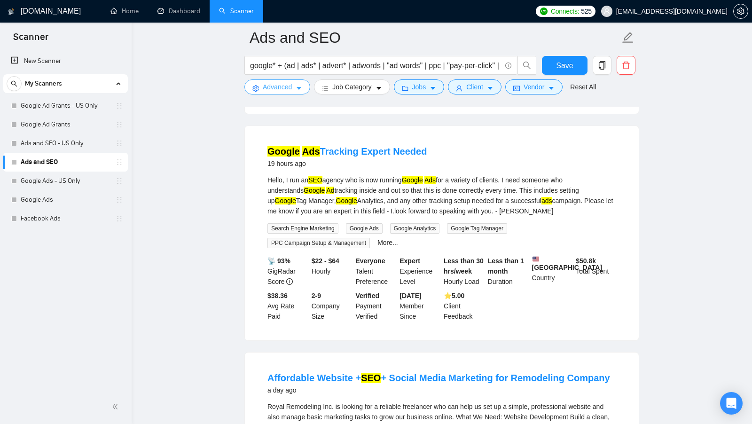
click at [296, 93] on button "Advanced" at bounding box center [277, 86] width 66 height 15
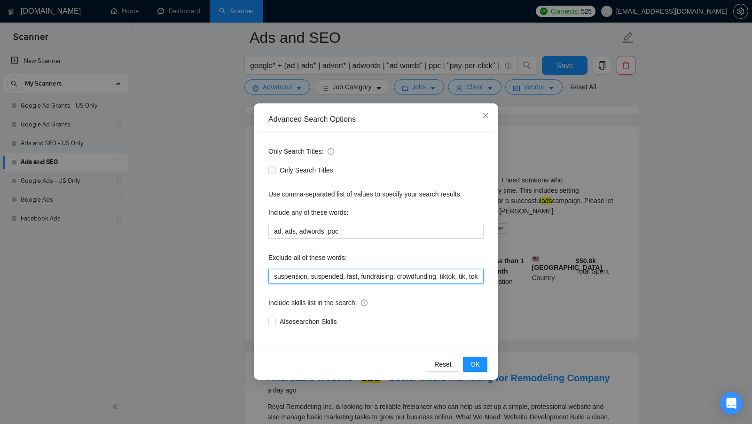
click at [276, 278] on input "suspension, suspended, fast, fundraising, crowdfunding, tiktok, tik, tok, creat…" at bounding box center [375, 276] width 215 height 15
click at [274, 278] on input "suspension, suspended, fast, fundraising, crowdfunding, tiktok, tik, tok, creat…" at bounding box center [375, 276] width 215 height 15
paste input "Google Ads Specialist – Performance-Focused Media Buyer"
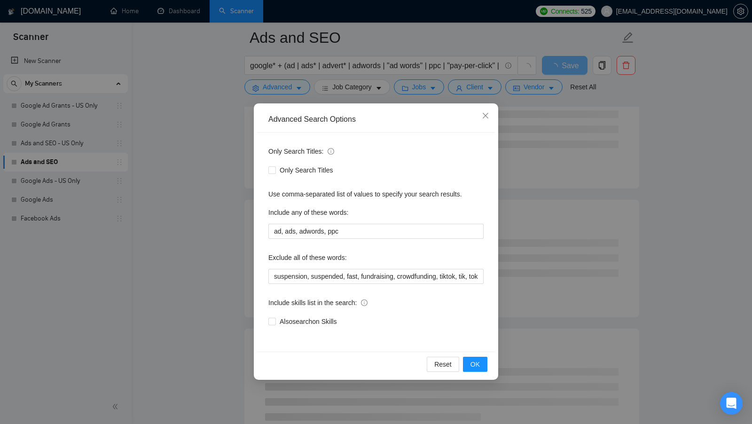
click at [512, 228] on div "Advanced Search Options Only Search Titles: Only Search Titles Use comma-separa…" at bounding box center [376, 212] width 752 height 424
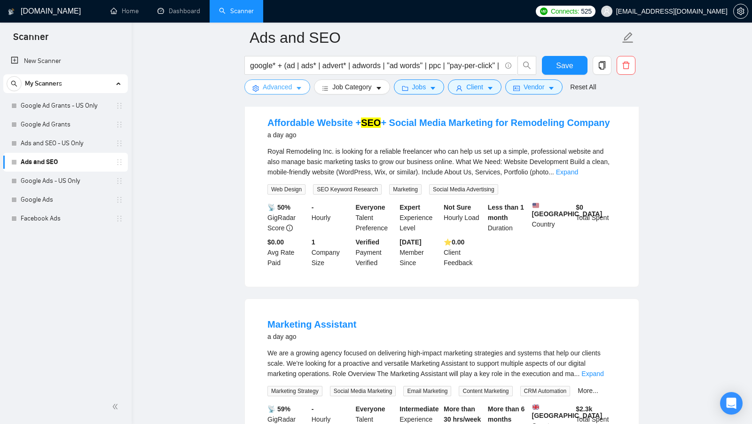
scroll to position [1911, 0]
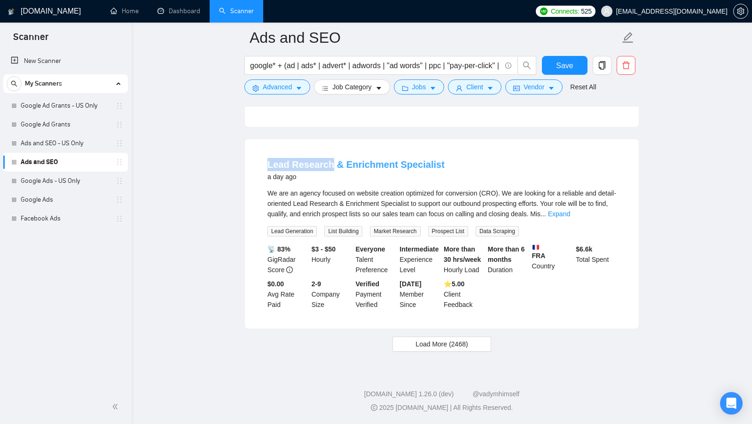
copy link "Lead Research"
drag, startPoint x: 258, startPoint y: 164, endPoint x: 331, endPoint y: 165, distance: 73.3
click at [331, 165] on li "Lead Research & Enrichment Specialist a day ago We are an agency focused on web…" at bounding box center [441, 233] width 371 height 167
click at [287, 91] on span "Advanced" at bounding box center [277, 87] width 29 height 10
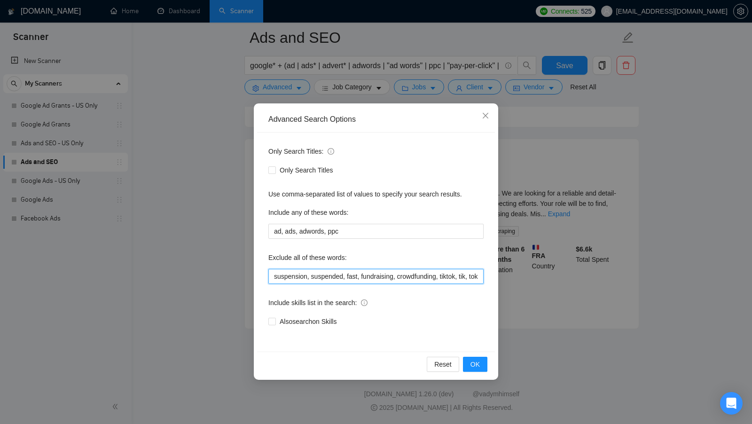
click at [276, 274] on input "suspension, suspended, fast, fundraising, crowdfunding, tiktok, tik, tok, creat…" at bounding box center [375, 276] width 215 height 15
click at [274, 274] on input "suspension, suspended, fast, fundraising, crowdfunding, tiktok, tik, tok, creat…" at bounding box center [375, 276] width 215 height 15
paste input "Lead Research"
click at [479, 362] on span "OK" at bounding box center [474, 364] width 9 height 10
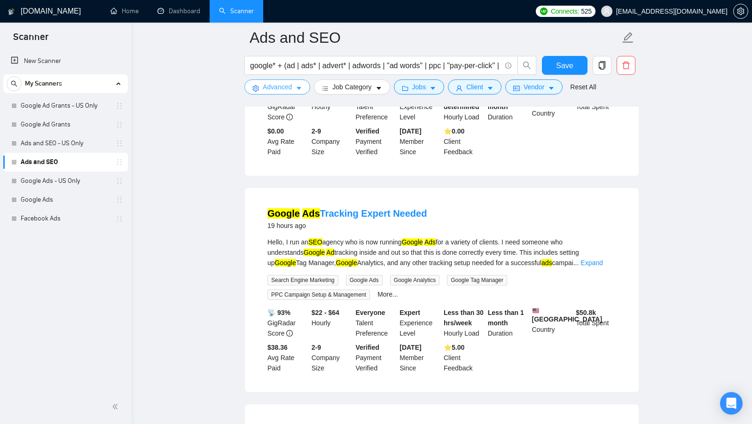
scroll to position [625, 0]
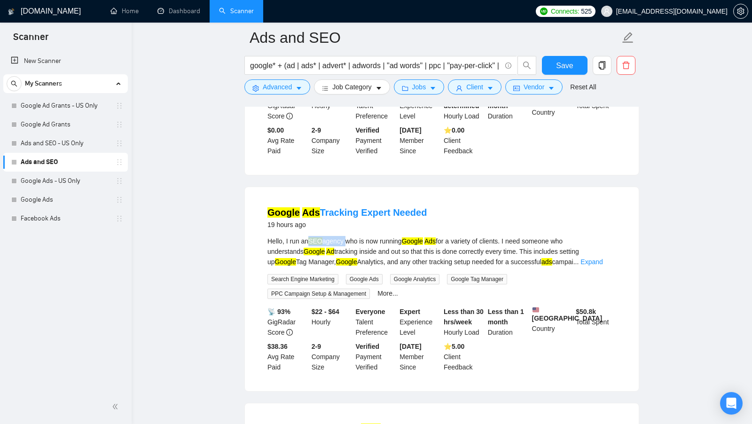
copy div "SEO agency"
drag, startPoint x: 311, startPoint y: 240, endPoint x: 347, endPoint y: 240, distance: 36.2
click at [347, 240] on div "Hello, I run an SEO agency who is now running Google Ads for a variety of clien…" at bounding box center [441, 251] width 349 height 31
click at [299, 86] on icon "caret-down" at bounding box center [299, 88] width 7 height 7
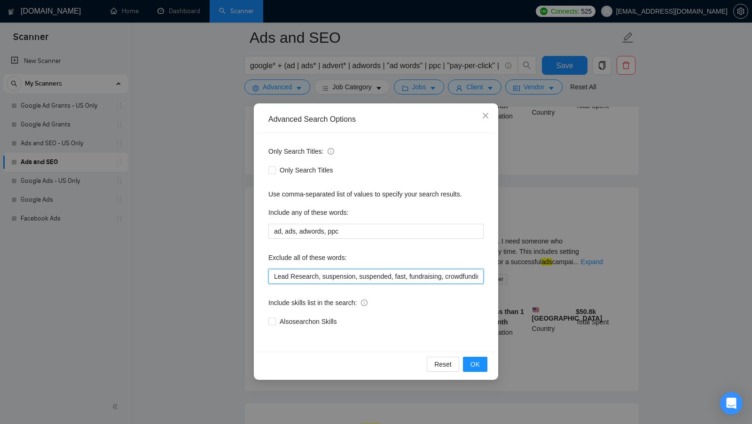
click at [274, 278] on input "Lead Research, suspension, suspended, fast, fundraising, crowdfunding, tiktok, …" at bounding box center [375, 276] width 215 height 15
paste input "SEO agency"
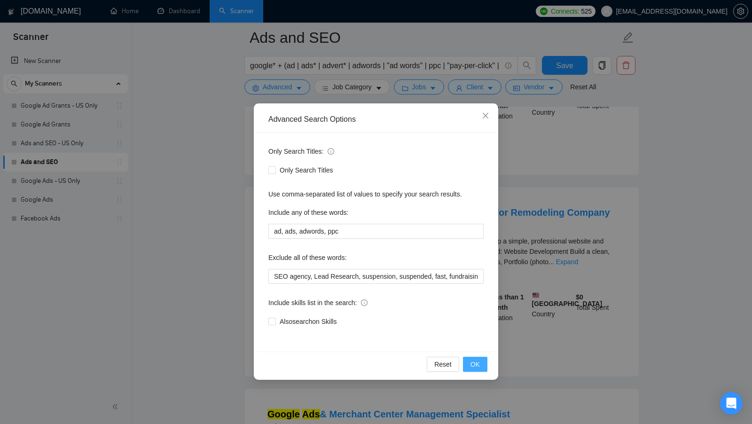
click at [471, 360] on span "OK" at bounding box center [474, 364] width 9 height 10
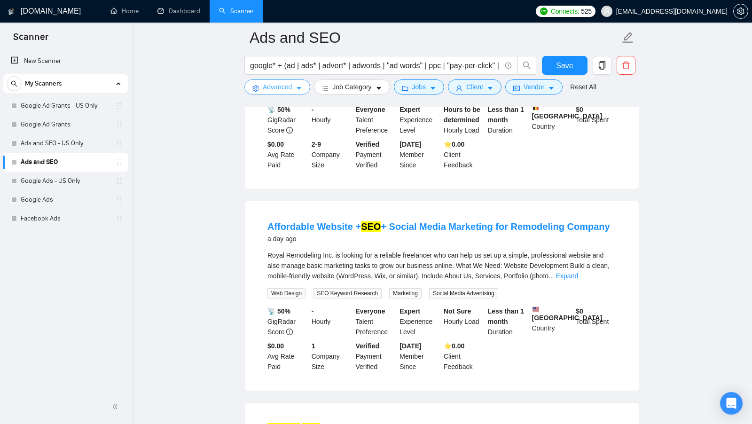
scroll to position [614, 0]
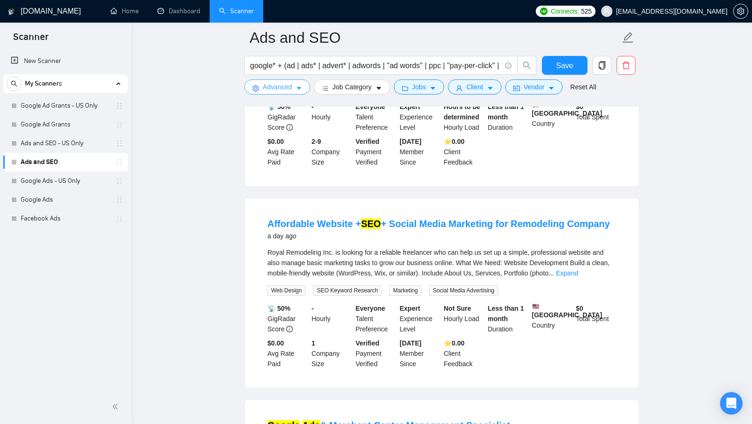
click at [293, 92] on button "Advanced" at bounding box center [277, 86] width 66 height 15
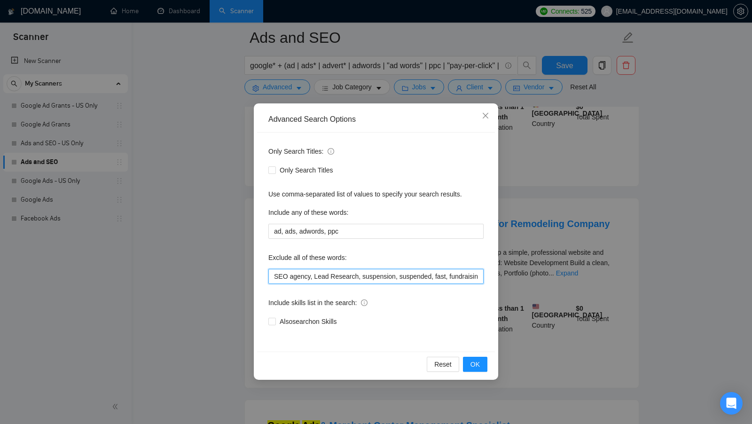
click at [302, 279] on input "SEO agency, Lead Research, suspension, suspended, fast, fundraising, crowdfundi…" at bounding box center [375, 276] width 215 height 15
click at [470, 358] on button "OK" at bounding box center [475, 364] width 24 height 15
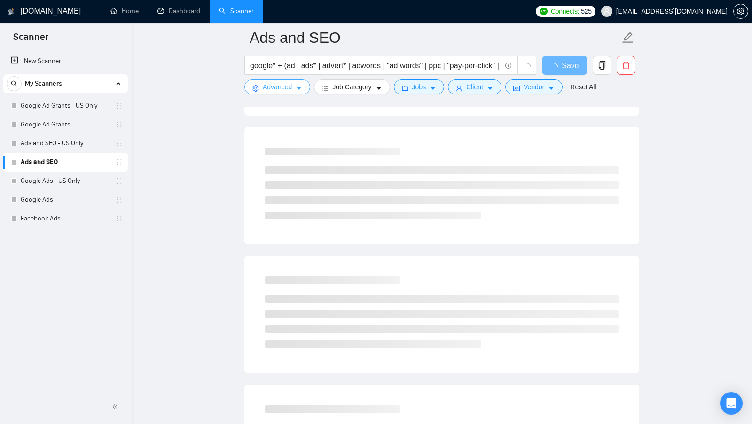
scroll to position [581, 0]
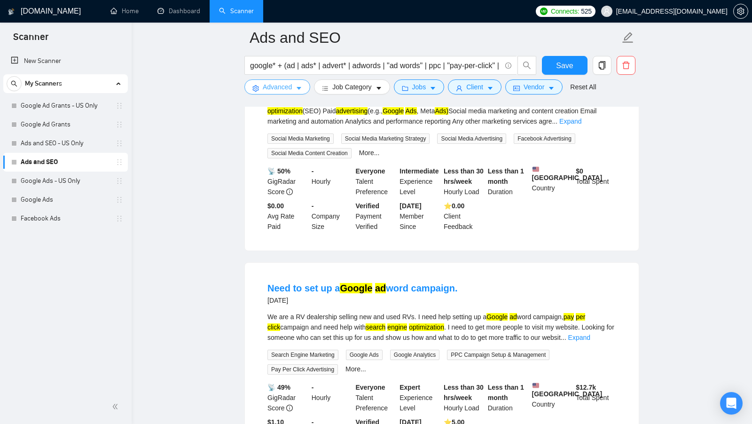
click at [291, 86] on span "Advanced" at bounding box center [277, 87] width 29 height 10
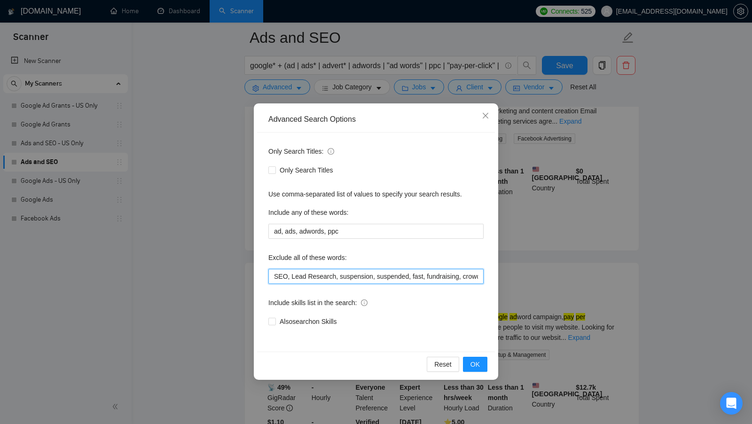
click at [284, 277] on input "SEO, Lead Research, suspension, suspended, fast, fundraising, crowdfunding, tik…" at bounding box center [375, 276] width 215 height 15
click at [489, 372] on div "Reset OK" at bounding box center [376, 364] width 238 height 25
click at [481, 367] on button "OK" at bounding box center [475, 364] width 24 height 15
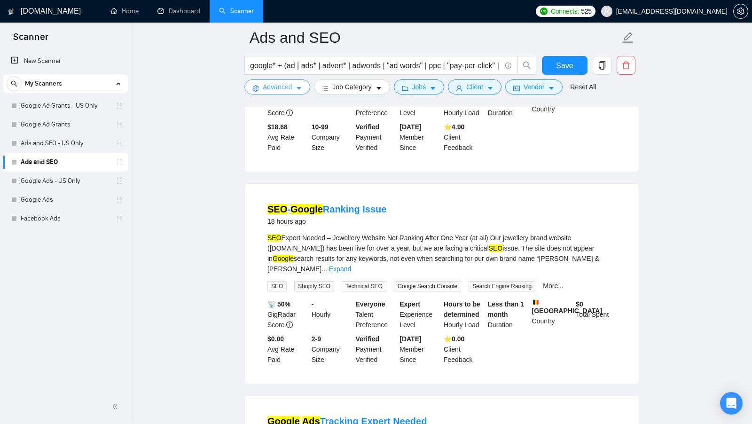
scroll to position [449, 0]
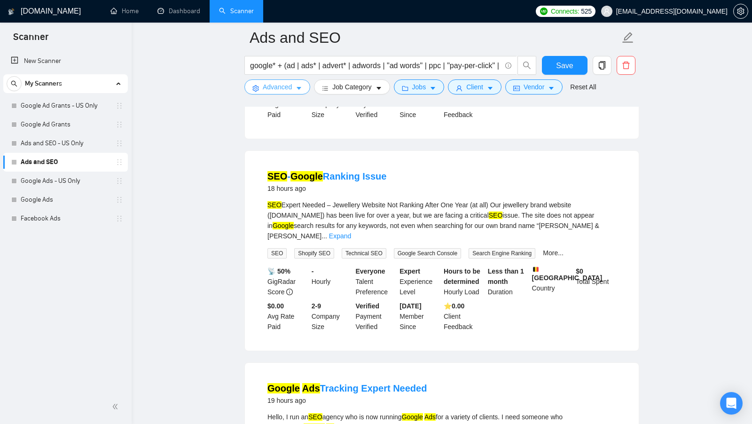
click at [297, 92] on button "Advanced" at bounding box center [277, 86] width 66 height 15
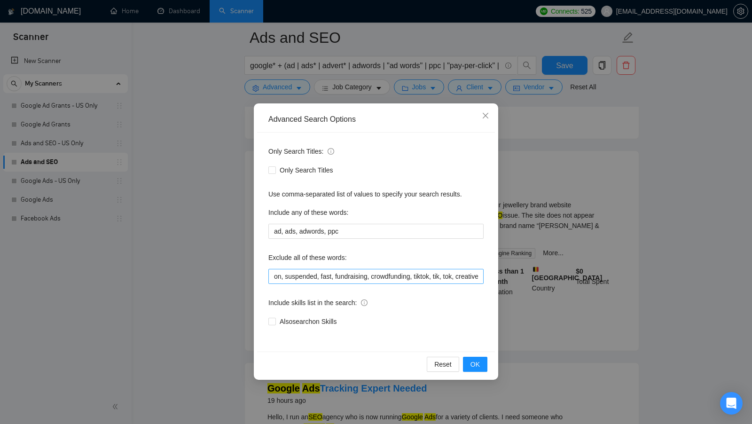
scroll to position [0, 0]
click at [318, 279] on input "Lead Research, suspension, suspended, fast, fundraising, crowdfunding, tiktok, …" at bounding box center [375, 276] width 215 height 15
click at [274, 274] on input "Lead Research", suspension, suspended, fast, fundraising, crowdfunding, tiktok,…" at bounding box center [375, 276] width 215 height 15
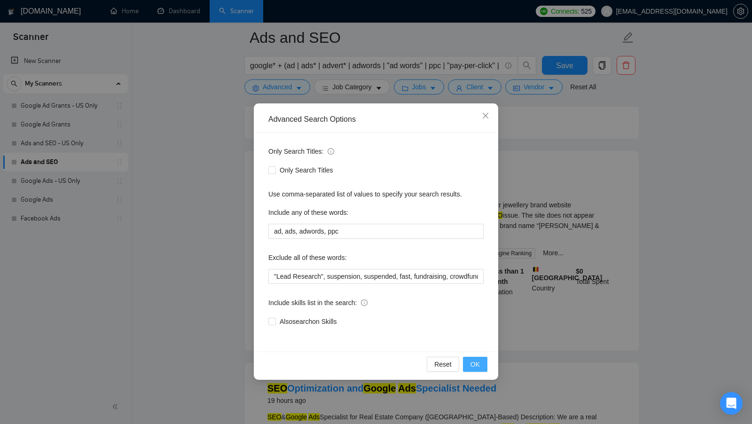
click at [476, 360] on span "OK" at bounding box center [474, 364] width 9 height 10
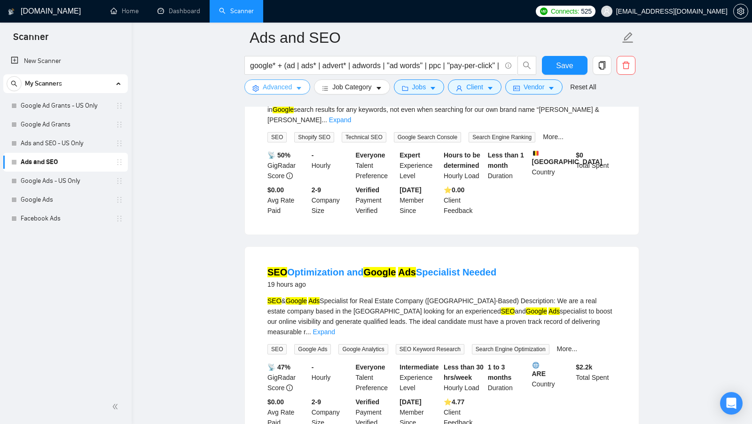
scroll to position [567, 0]
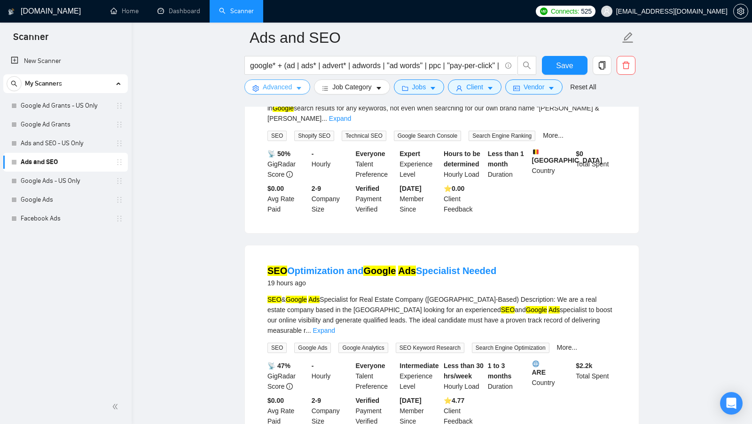
click at [298, 81] on button "Advanced" at bounding box center [277, 86] width 66 height 15
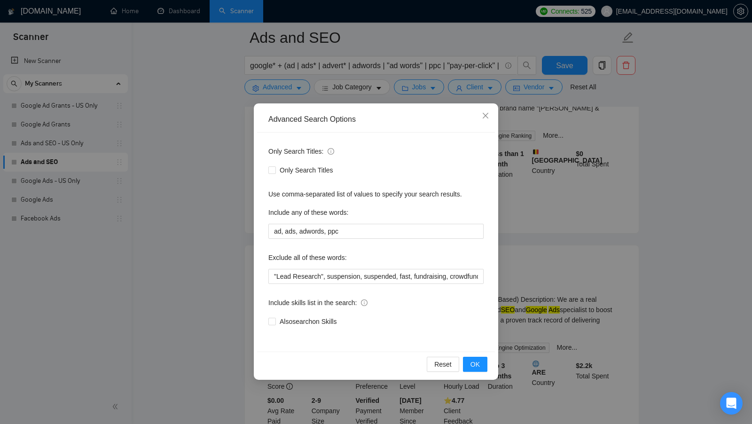
click at [485, 376] on div "Reset OK" at bounding box center [376, 364] width 238 height 25
click at [485, 368] on button "OK" at bounding box center [475, 364] width 24 height 15
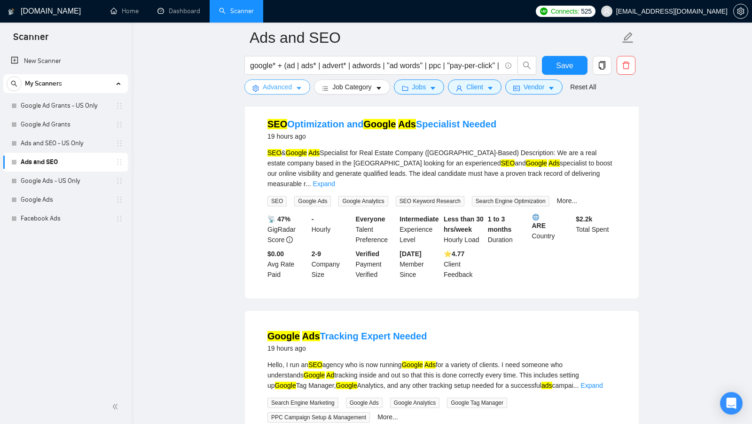
scroll to position [771, 0]
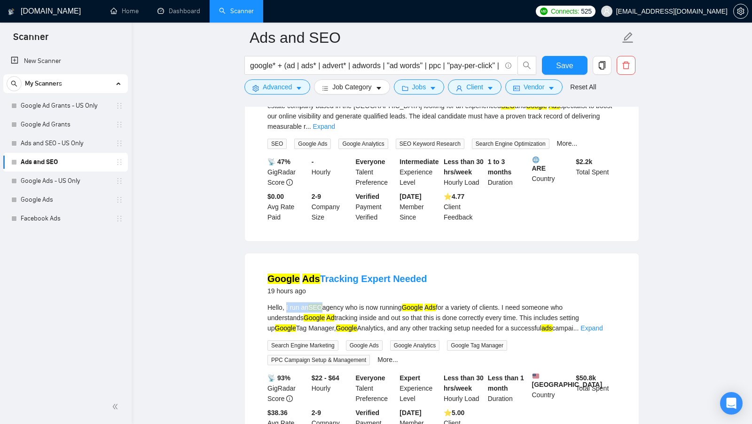
drag, startPoint x: 286, startPoint y: 294, endPoint x: 323, endPoint y: 294, distance: 37.6
click at [323, 302] on div "Hello, I run an SEO agency who is now running Google Ads for a variety of clien…" at bounding box center [441, 317] width 349 height 31
copy div "I run an SEO"
click at [296, 80] on button "Advanced" at bounding box center [277, 86] width 66 height 15
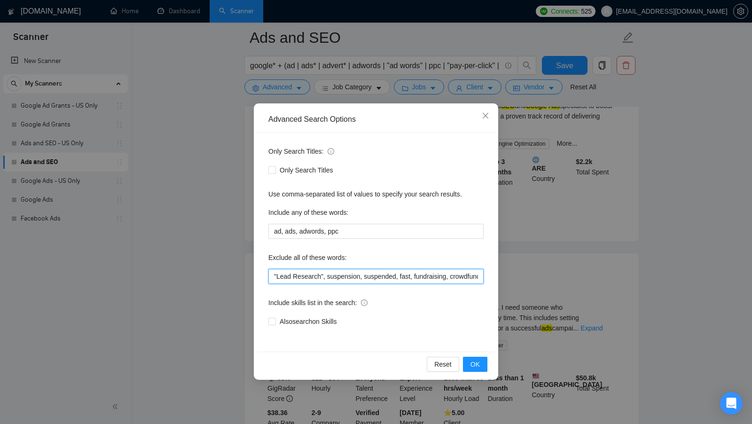
click at [273, 277] on input ""Lead Research", suspension, suspended, fast, fundraising, crowdfunding, tiktok…" at bounding box center [375, 276] width 215 height 15
paste input "I run an SEO"
click at [272, 278] on input "I run an SEO", "Lead Research", suspension, suspended, fast, fundraising, crowd…" at bounding box center [375, 276] width 215 height 15
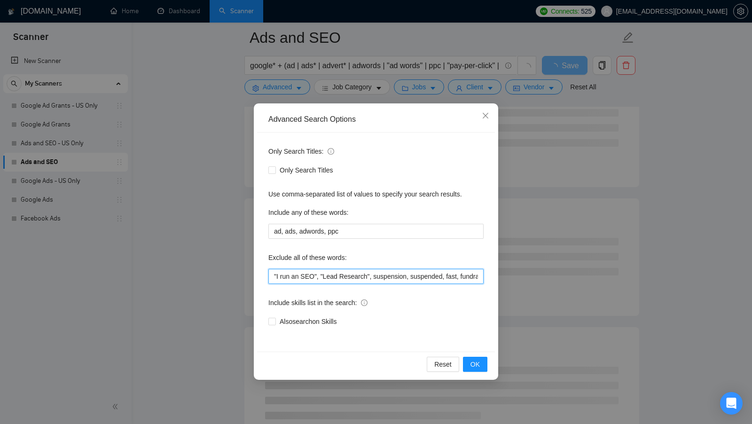
type input ""I run an SEO", "Lead Research", suspension, suspended, fast, fundraising, crow…"
click at [488, 357] on div "Reset OK" at bounding box center [376, 364] width 238 height 25
click at [480, 360] on button "OK" at bounding box center [475, 364] width 24 height 15
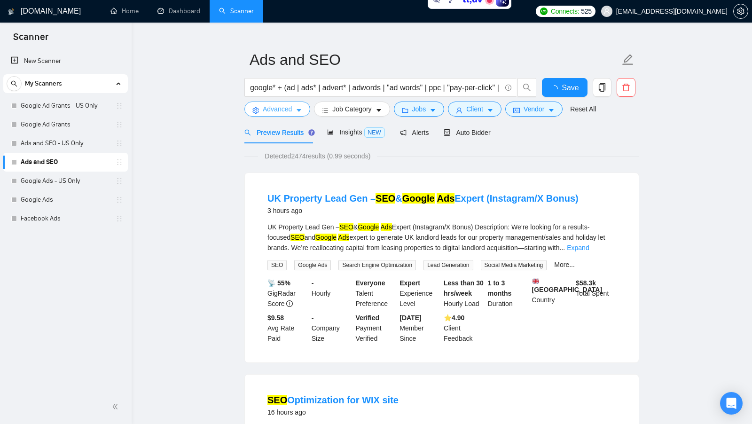
scroll to position [0, 0]
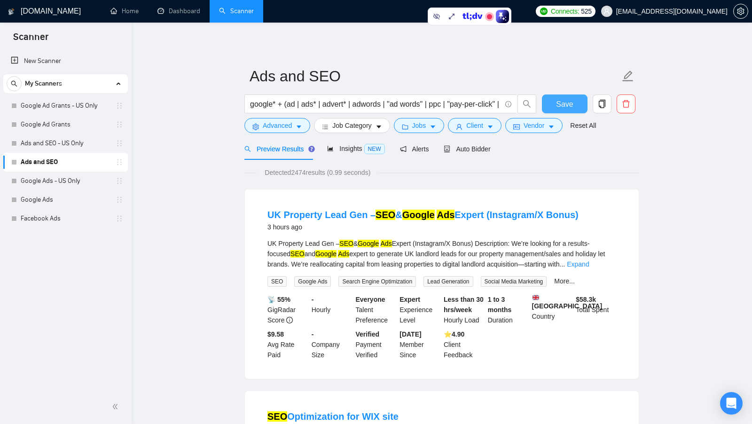
click at [577, 103] on button "Save" at bounding box center [565, 103] width 46 height 19
click at [52, 198] on link "Google Ads" at bounding box center [65, 199] width 89 height 19
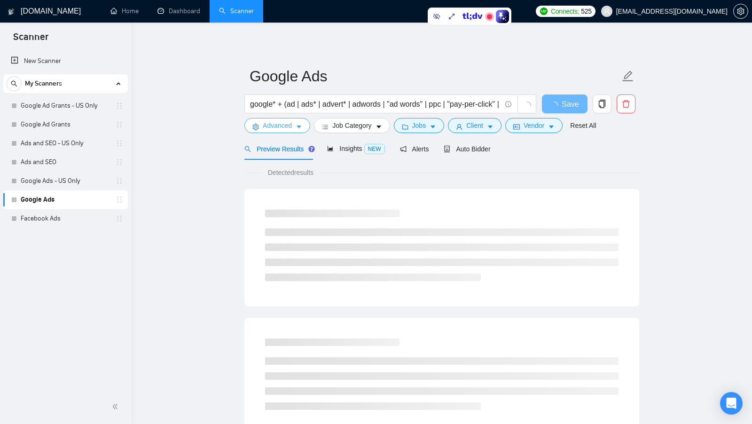
click at [284, 131] on button "Advanced" at bounding box center [277, 125] width 66 height 15
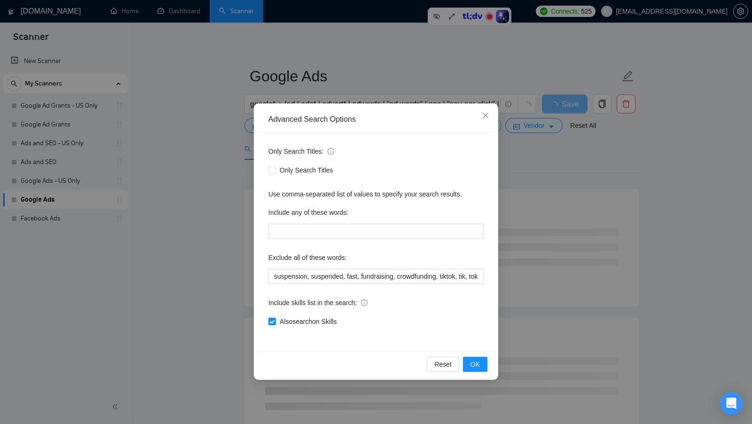
click at [243, 202] on div "Advanced Search Options Only Search Titles: Only Search Titles Use comma-separa…" at bounding box center [376, 212] width 752 height 424
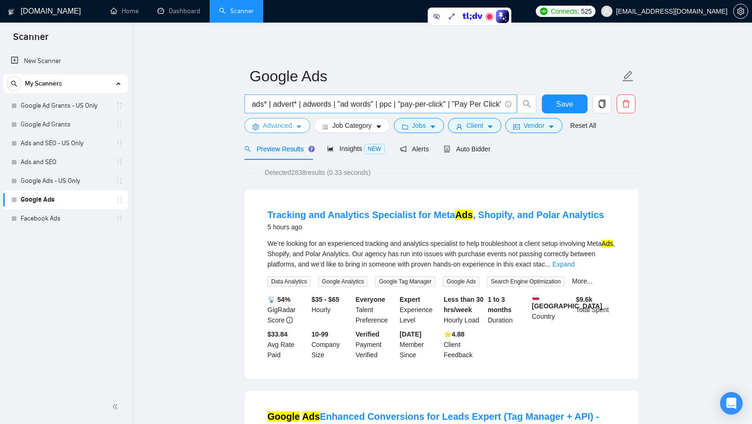
scroll to position [0, 62]
click at [69, 214] on link "Facebook Ads" at bounding box center [65, 218] width 89 height 19
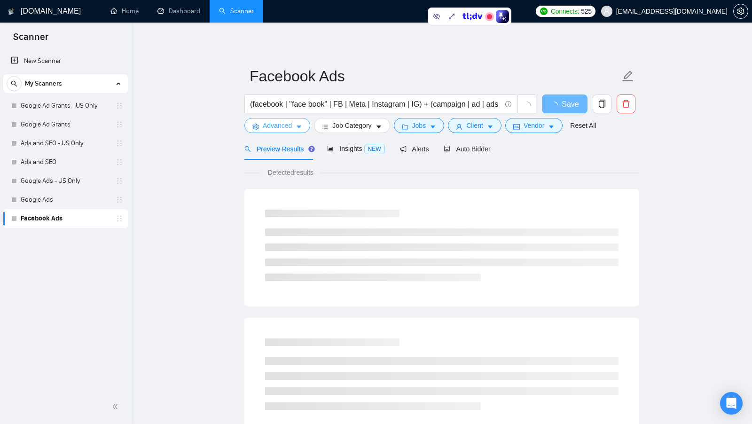
click at [263, 132] on button "Advanced" at bounding box center [277, 125] width 66 height 15
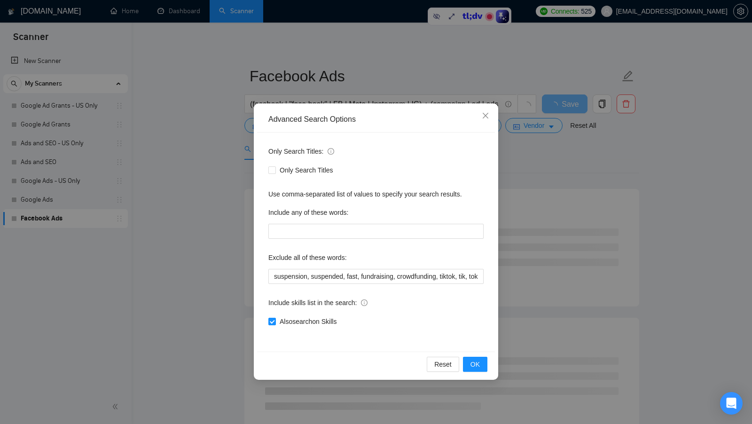
click at [220, 215] on div "Advanced Search Options Only Search Titles: Only Search Titles Use comma-separa…" at bounding box center [376, 212] width 752 height 424
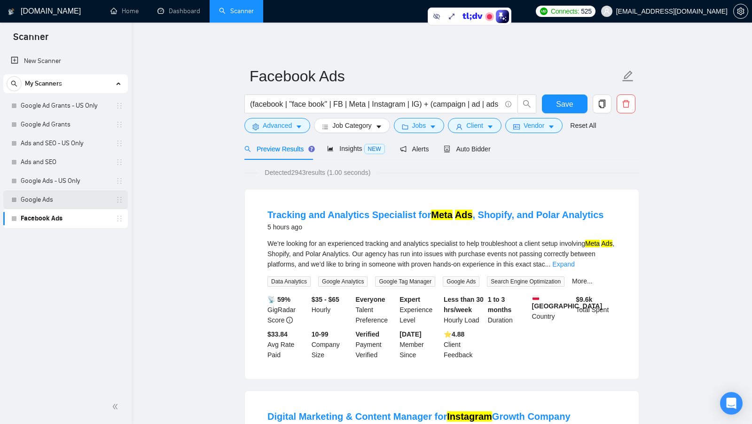
click at [39, 201] on link "Google Ads" at bounding box center [65, 199] width 89 height 19
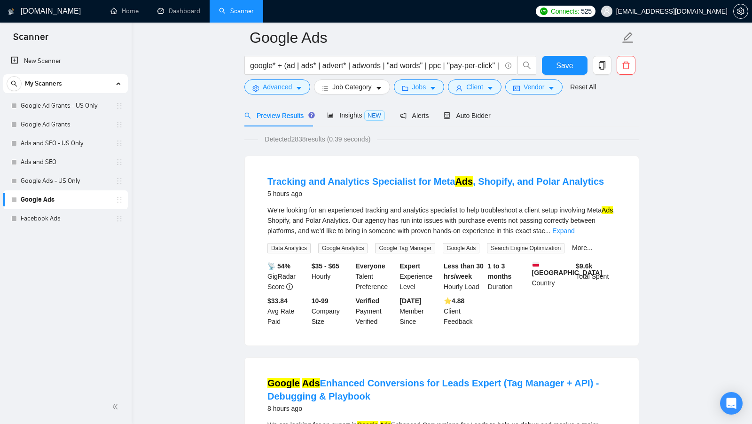
scroll to position [94, 0]
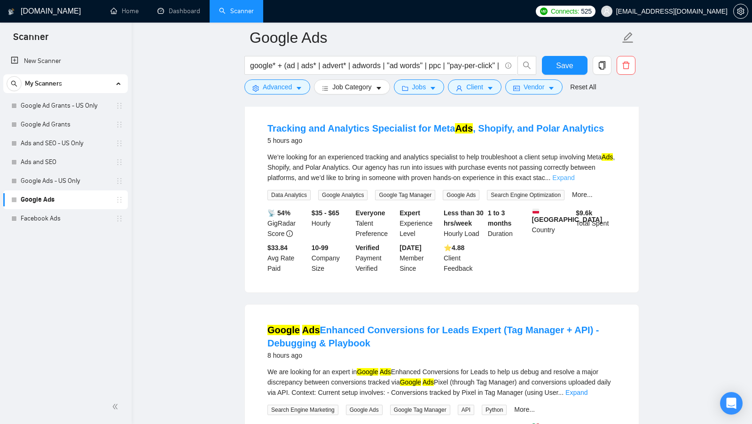
click at [574, 174] on link "Expand" at bounding box center [563, 178] width 22 height 8
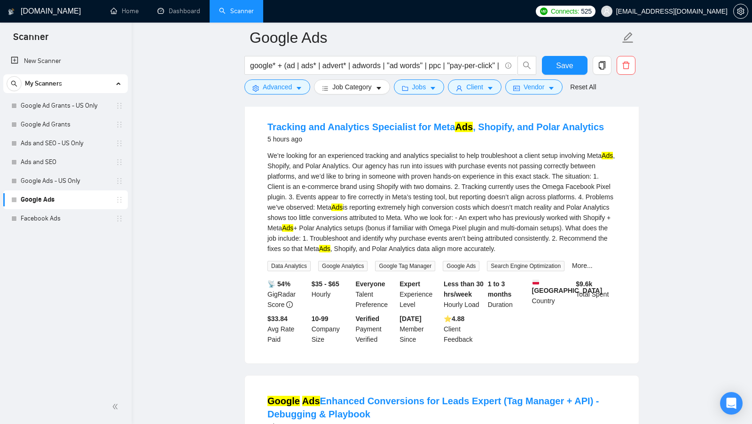
scroll to position [89, 0]
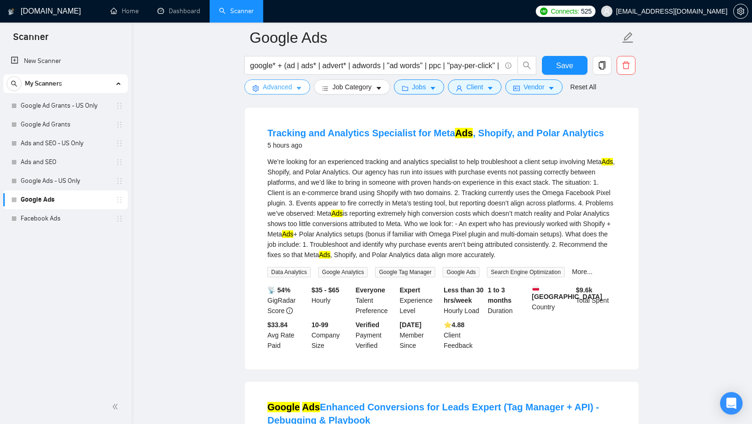
click at [294, 85] on button "Advanced" at bounding box center [277, 86] width 66 height 15
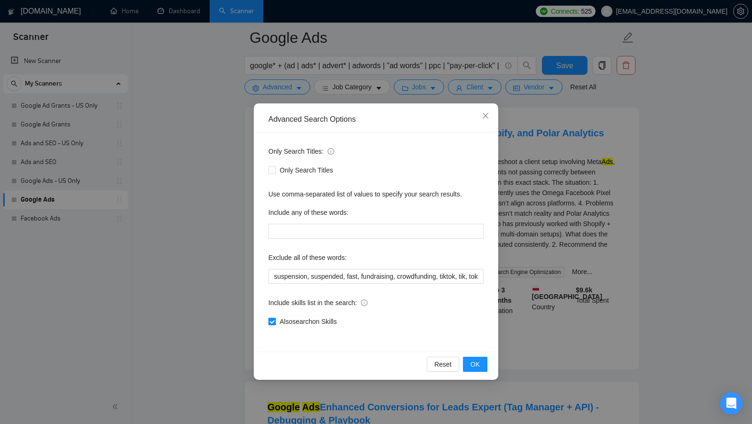
drag, startPoint x: 350, startPoint y: 321, endPoint x: 281, endPoint y: 320, distance: 69.6
click at [281, 320] on div "Also search on Skills" at bounding box center [375, 321] width 215 height 10
click at [472, 366] on span "OK" at bounding box center [474, 364] width 9 height 10
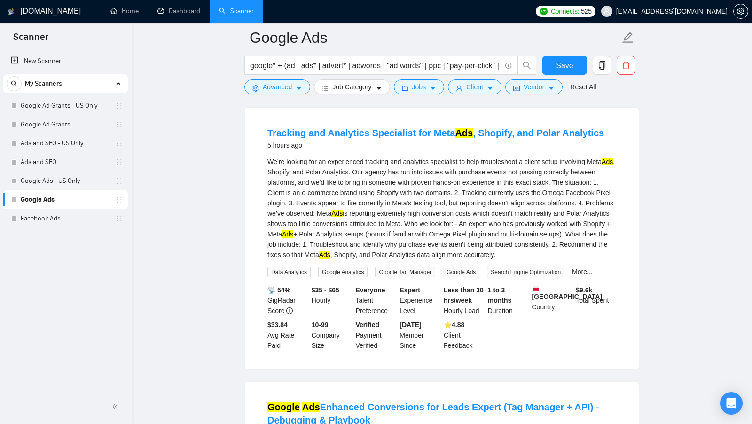
click at [465, 277] on span "Google Ads" at bounding box center [461, 272] width 37 height 10
click at [391, 277] on span "Google Tag Manager" at bounding box center [405, 272] width 60 height 10
click at [451, 276] on div "We’re looking for an experienced tracking and analytics specialist to help trou…" at bounding box center [441, 217] width 349 height 121
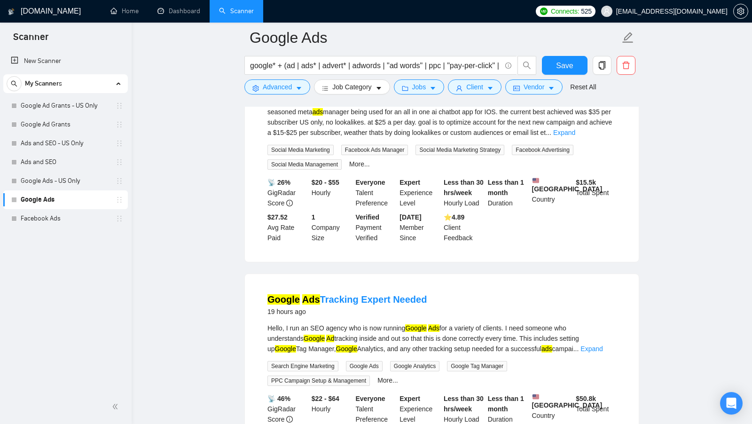
scroll to position [1012, 0]
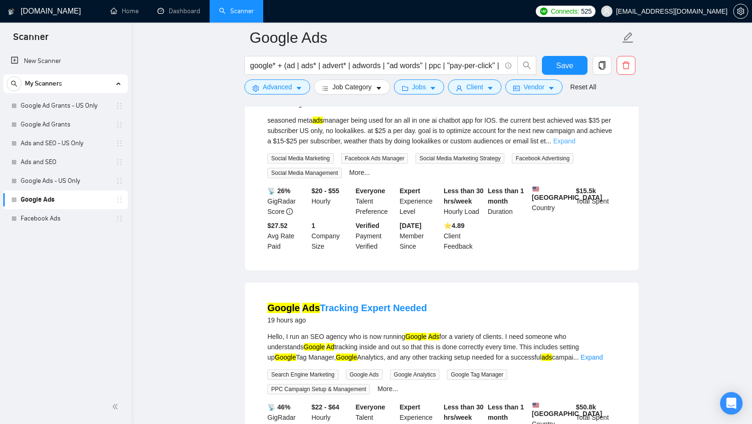
click at [575, 145] on link "Expand" at bounding box center [564, 141] width 22 height 8
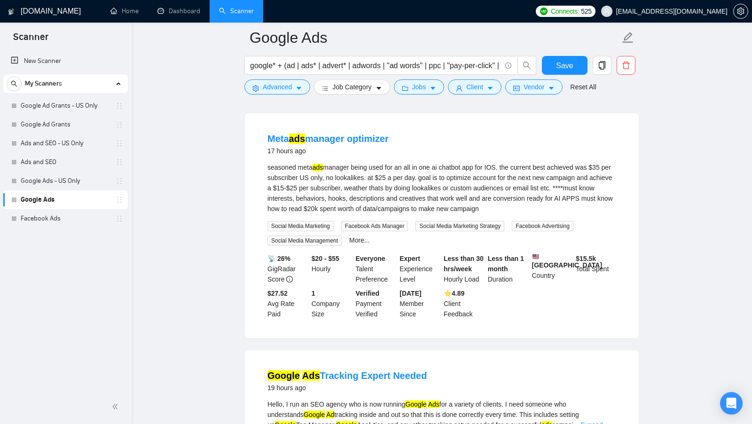
scroll to position [964, 0]
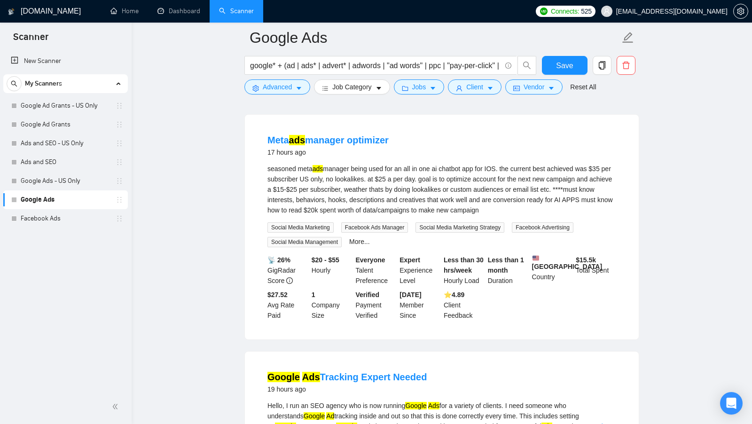
drag, startPoint x: 262, startPoint y: 151, endPoint x: 424, endPoint y: 154, distance: 162.6
click at [424, 154] on li "Meta ads manager optimizer 17 hours ago seasoned meta ads manager being used fo…" at bounding box center [441, 227] width 371 height 202
click at [361, 245] on link "More..." at bounding box center [359, 242] width 21 height 8
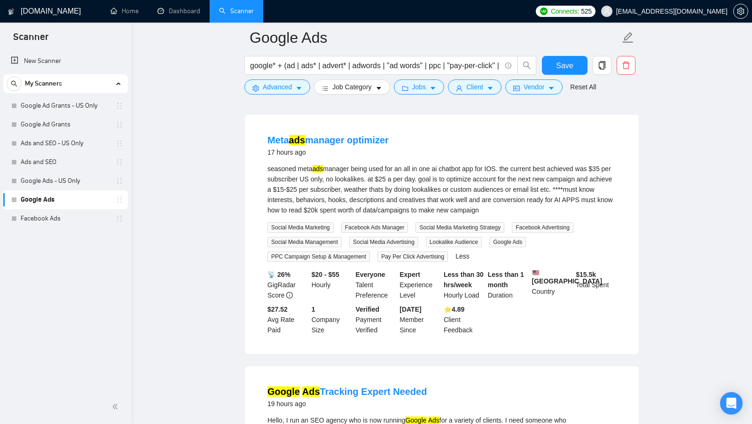
click at [509, 247] on span "Google Ads" at bounding box center [507, 242] width 37 height 10
click at [508, 204] on div "seasoned meta ads manager being used for an all in one ai chatbot app for IOS. …" at bounding box center [441, 190] width 349 height 52
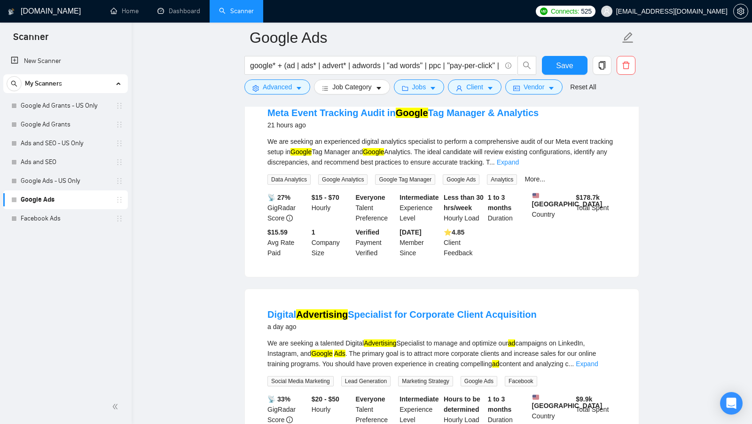
scroll to position [1460, 0]
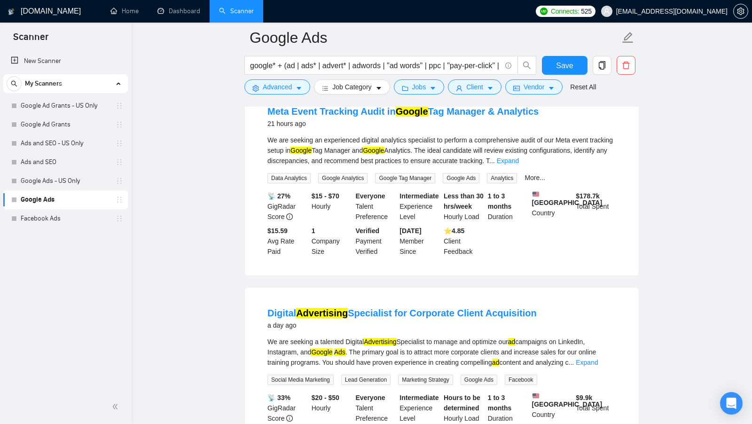
click at [519, 164] on link "Expand" at bounding box center [508, 161] width 22 height 8
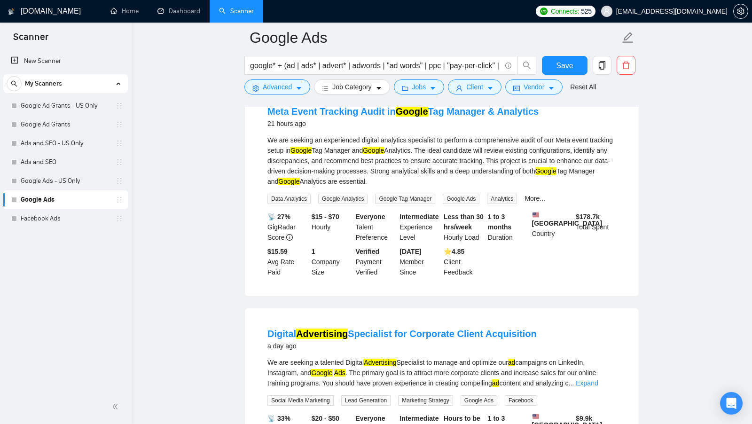
click at [465, 204] on span "Google Ads" at bounding box center [461, 199] width 37 height 10
click at [473, 204] on span "Google Ads" at bounding box center [461, 199] width 37 height 10
click at [296, 94] on form "Google Ads google* + (ad | ads* | advert* | adwords | "ad words" | ppc | "pay-p…" at bounding box center [441, 61] width 395 height 77
click at [289, 88] on span "Advanced" at bounding box center [277, 87] width 29 height 10
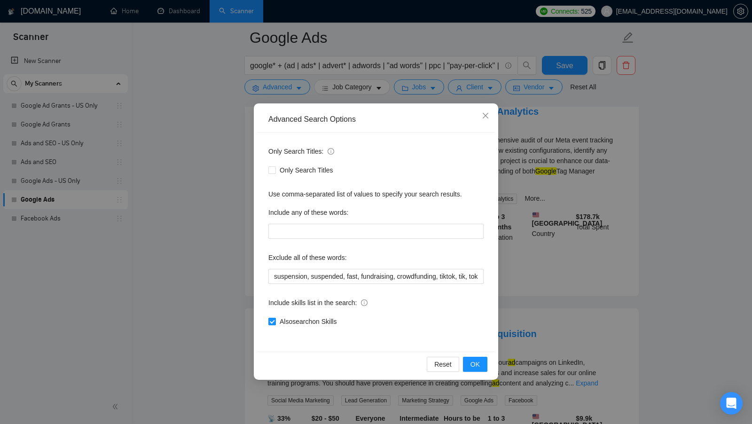
click at [271, 323] on input "Also search on Skills" at bounding box center [271, 321] width 7 height 7
checkbox input "false"
click at [480, 360] on button "OK" at bounding box center [475, 364] width 24 height 15
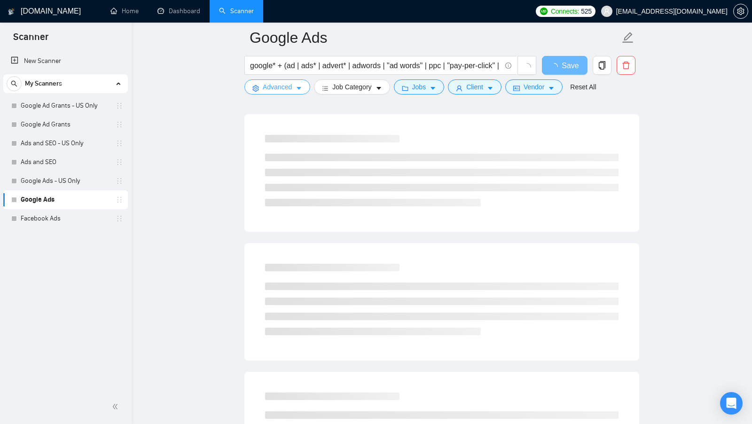
scroll to position [0, 0]
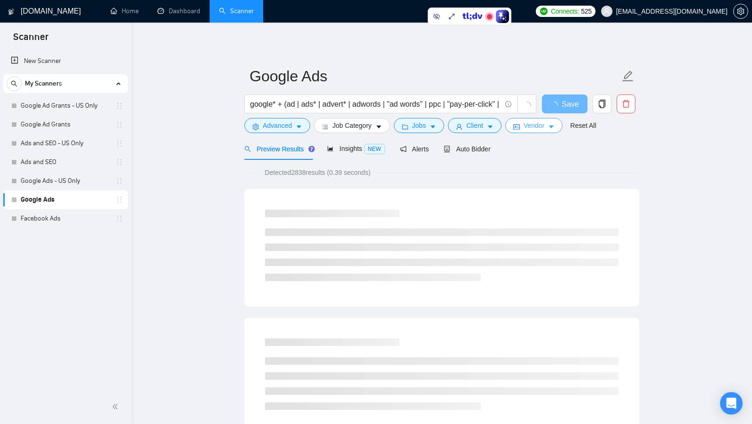
click at [534, 130] on span "Vendor" at bounding box center [534, 125] width 21 height 10
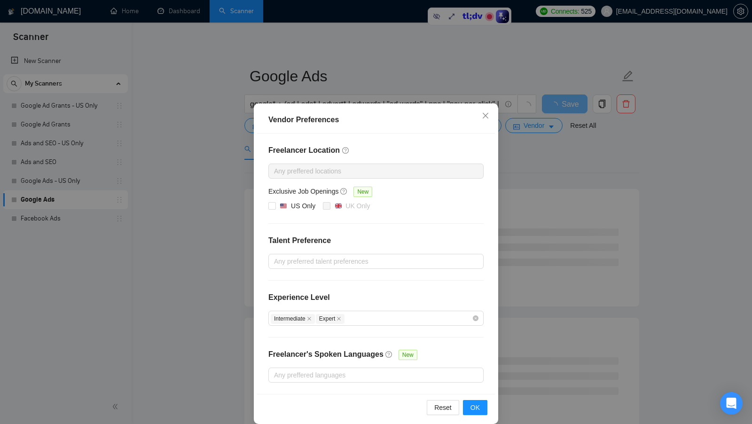
click at [546, 144] on div "Vendor Preferences Freelancer Location Any preffered locations Exclusive Job Op…" at bounding box center [376, 212] width 752 height 424
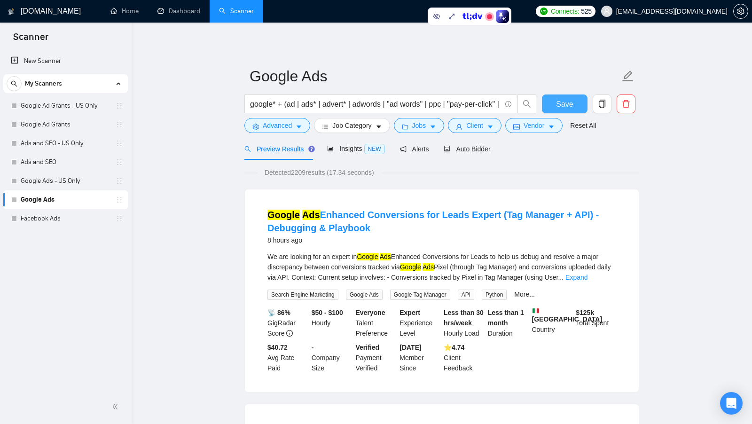
click at [562, 108] on span "Save" at bounding box center [564, 104] width 17 height 12
click at [55, 226] on link "Facebook Ads" at bounding box center [65, 218] width 89 height 19
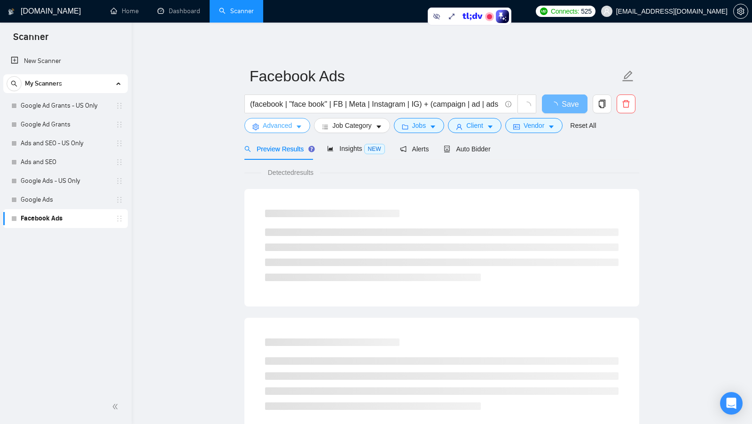
click at [285, 120] on span "Advanced" at bounding box center [277, 125] width 29 height 10
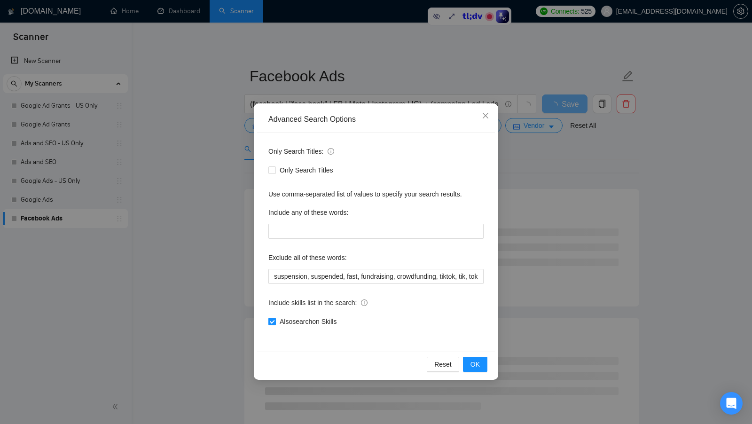
click at [546, 208] on div "Advanced Search Options Only Search Titles: Only Search Titles Use comma-separa…" at bounding box center [376, 212] width 752 height 424
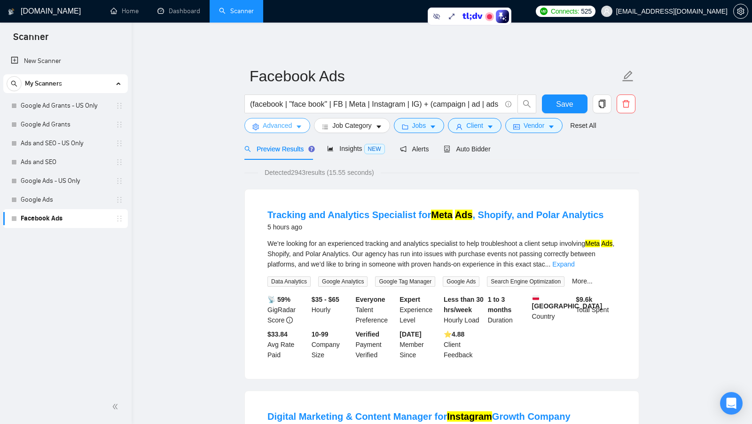
click at [293, 127] on button "Advanced" at bounding box center [277, 125] width 66 height 15
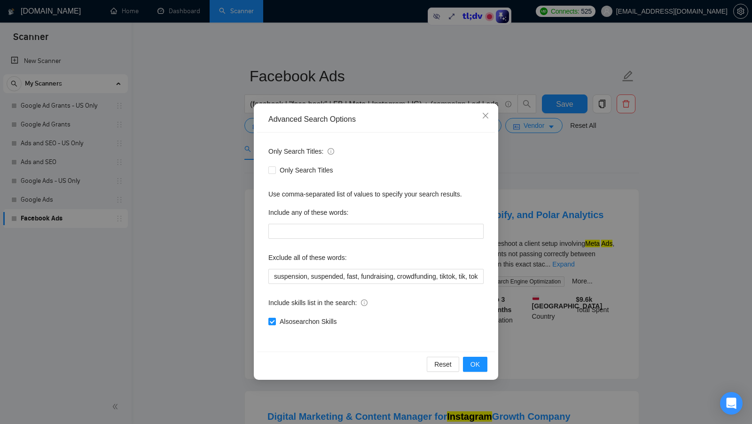
click at [271, 313] on div "Include skills list in the search:" at bounding box center [375, 304] width 215 height 19
click at [271, 326] on div "Also search on Skills" at bounding box center [375, 321] width 215 height 15
click at [271, 322] on input "Also search on Skills" at bounding box center [271, 321] width 7 height 7
checkbox input "false"
click at [468, 362] on button "OK" at bounding box center [475, 364] width 24 height 15
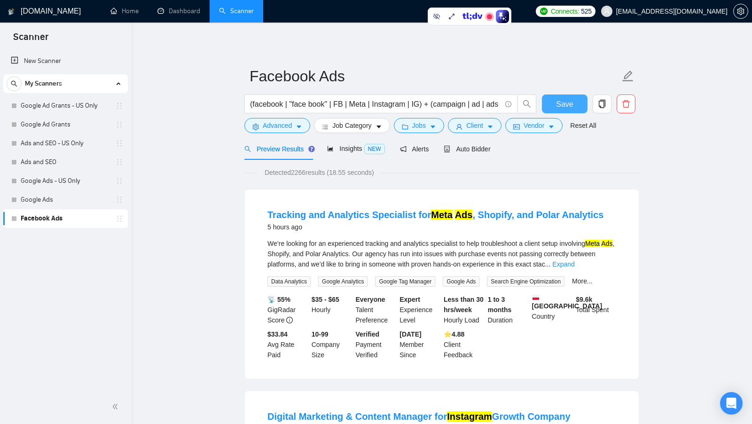
click at [558, 109] on span "Save" at bounding box center [564, 104] width 17 height 12
click at [473, 153] on div "Auto Bidder" at bounding box center [467, 149] width 47 height 10
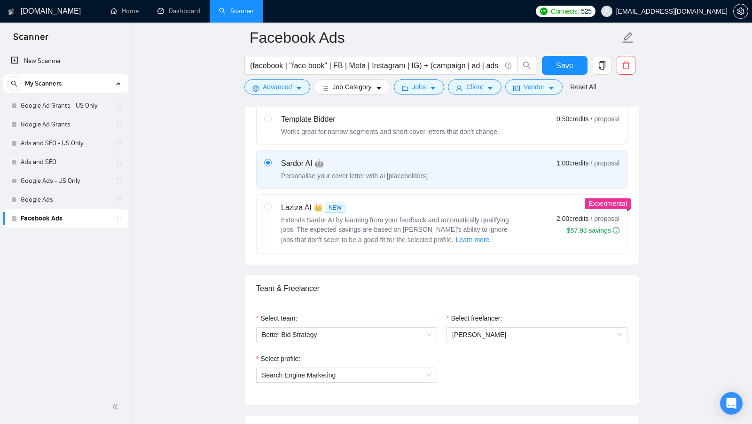
scroll to position [305, 0]
click at [280, 87] on span "Advanced" at bounding box center [277, 87] width 29 height 10
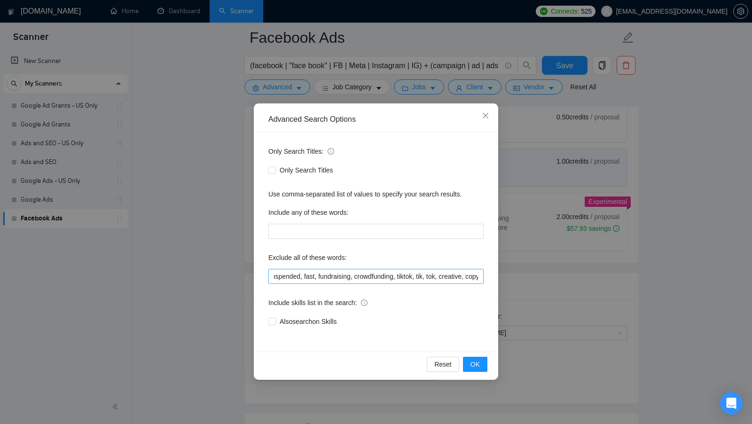
scroll to position [0, 56]
click at [478, 363] on span "OK" at bounding box center [474, 364] width 9 height 10
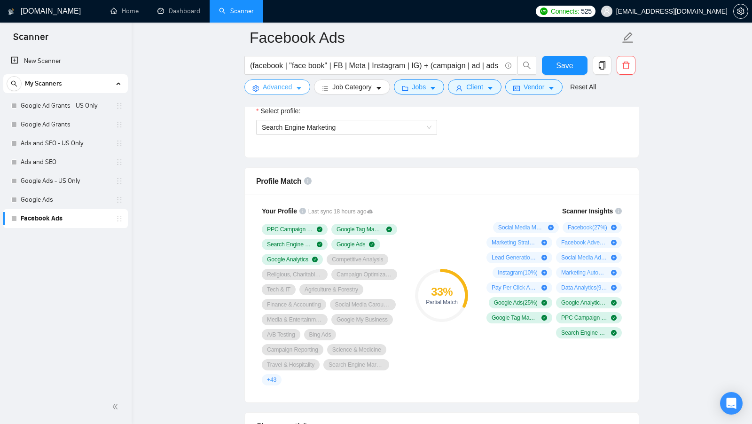
scroll to position [519, 0]
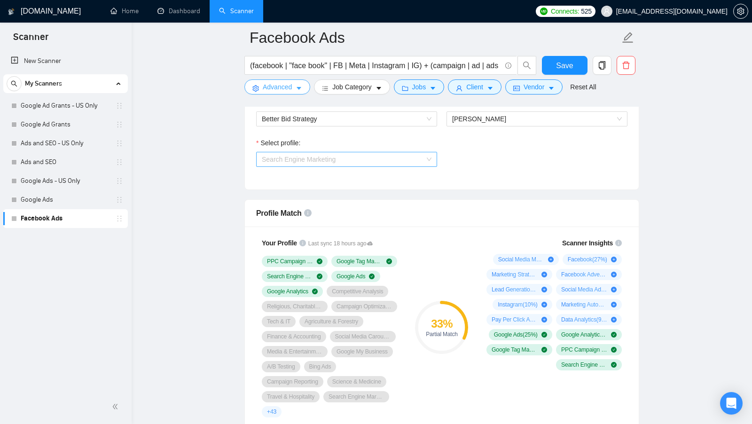
click at [286, 156] on span "Search Engine Marketing" at bounding box center [299, 160] width 74 height 8
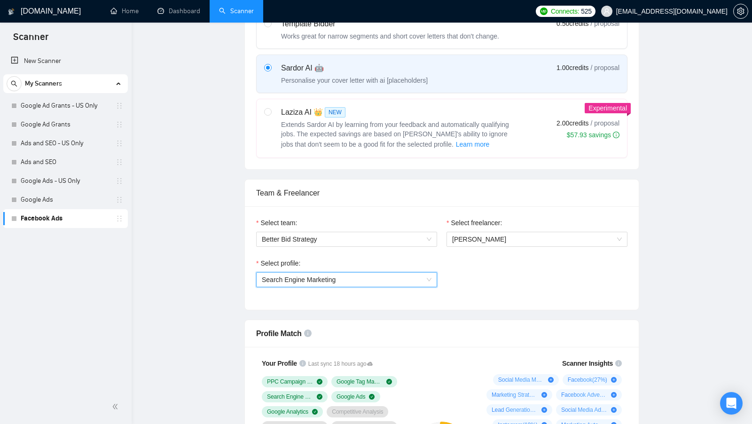
scroll to position [0, 0]
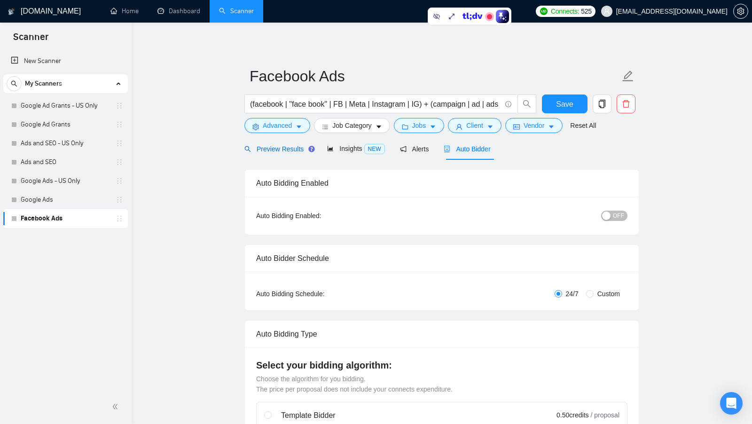
click at [290, 150] on span "Preview Results" at bounding box center [278, 149] width 68 height 8
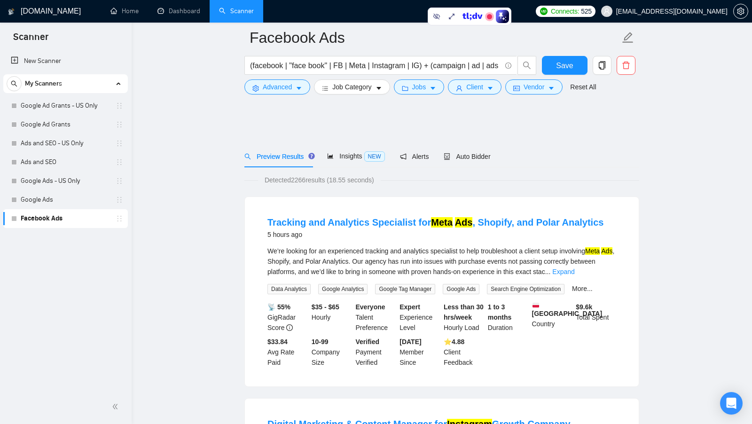
scroll to position [191, 0]
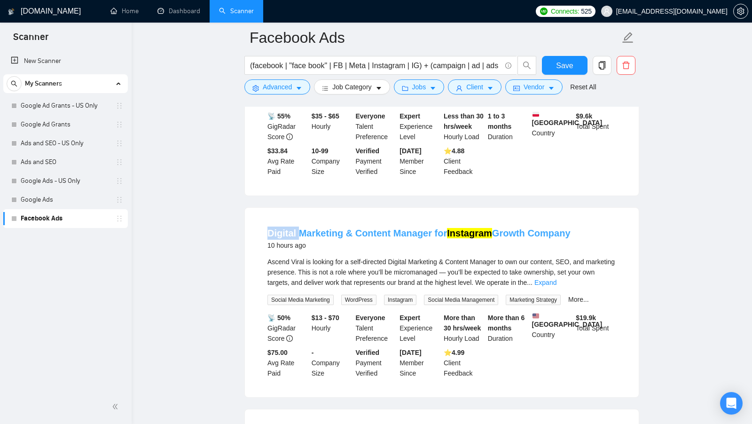
drag, startPoint x: 262, startPoint y: 229, endPoint x: 300, endPoint y: 229, distance: 37.6
click at [299, 229] on li "Digital Marketing & Content Manager for Instagram Growth Company 10 hours ago A…" at bounding box center [441, 302] width 371 height 167
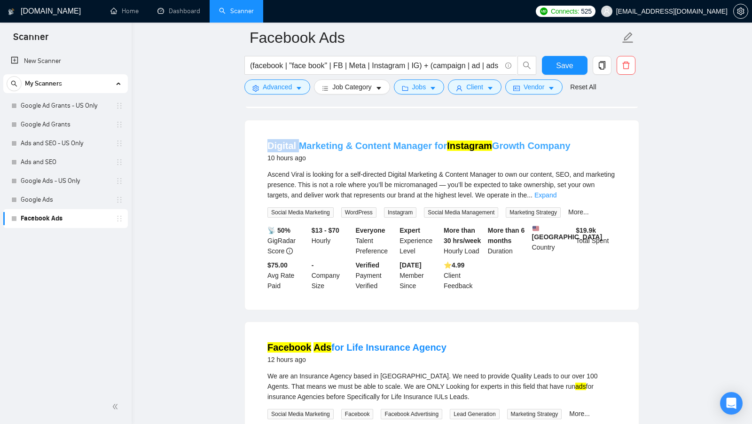
scroll to position [372, 0]
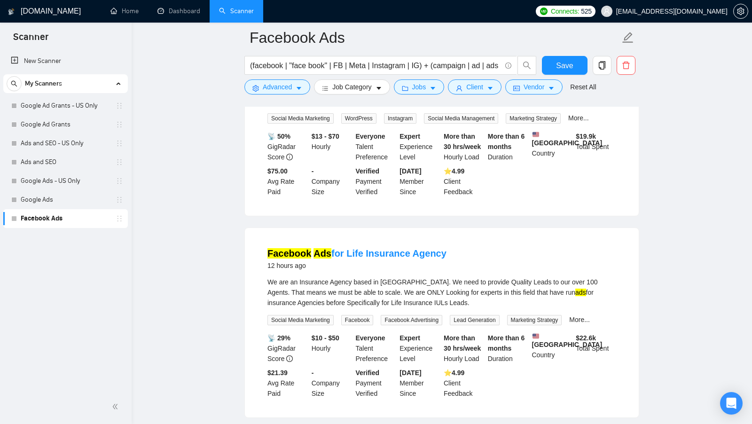
drag, startPoint x: 260, startPoint y: 260, endPoint x: 464, endPoint y: 260, distance: 204.0
click at [464, 260] on li "Facebook Ads for Life Insurance Agency 12 hours ago We are an Insurance Agency …" at bounding box center [441, 322] width 371 height 167
copy link "Facebook Ads for Life Insurance Agency"
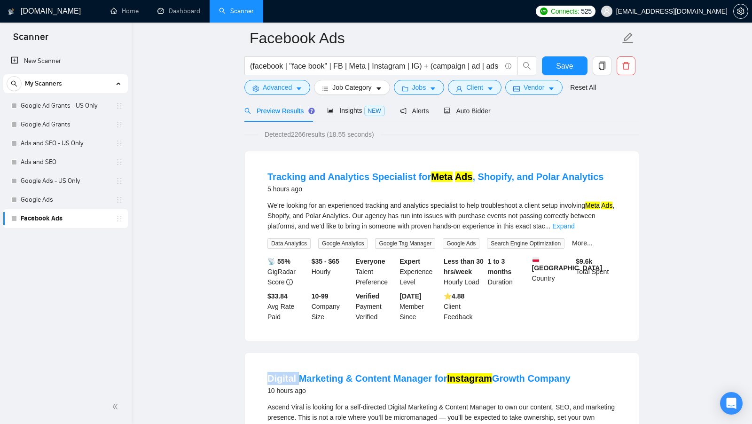
scroll to position [0, 0]
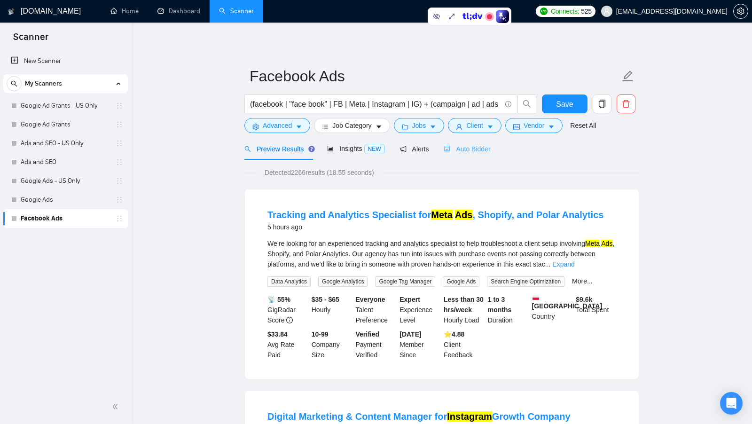
click at [480, 156] on div "Auto Bidder" at bounding box center [467, 149] width 47 height 22
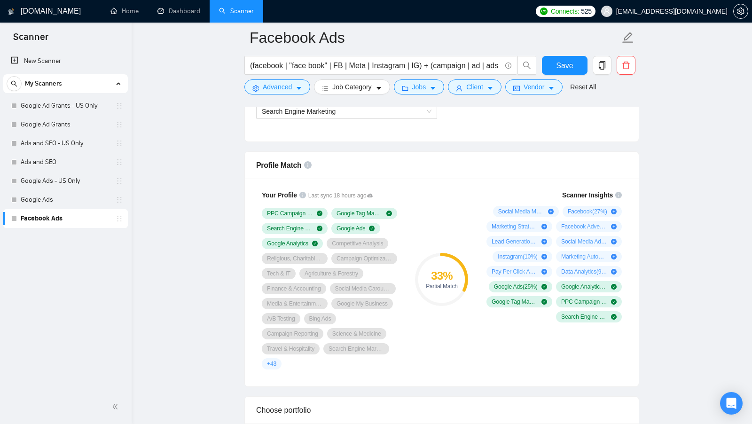
scroll to position [560, 0]
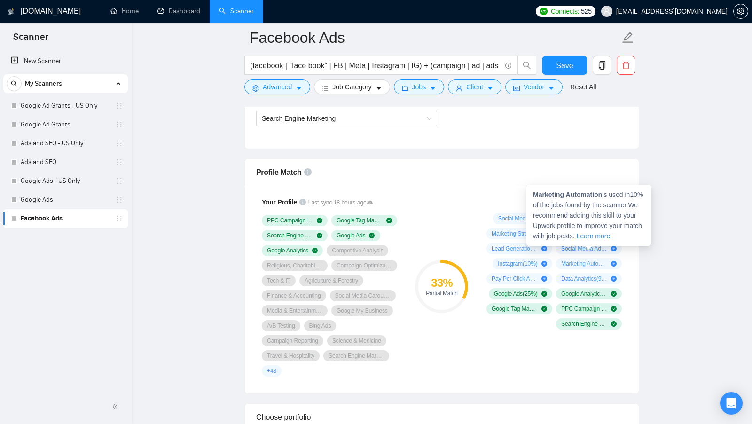
click at [454, 186] on div "Your Profile Last sync 18 hours ago PPC Campaign Setup & Management Google Tag …" at bounding box center [442, 290] width 394 height 208
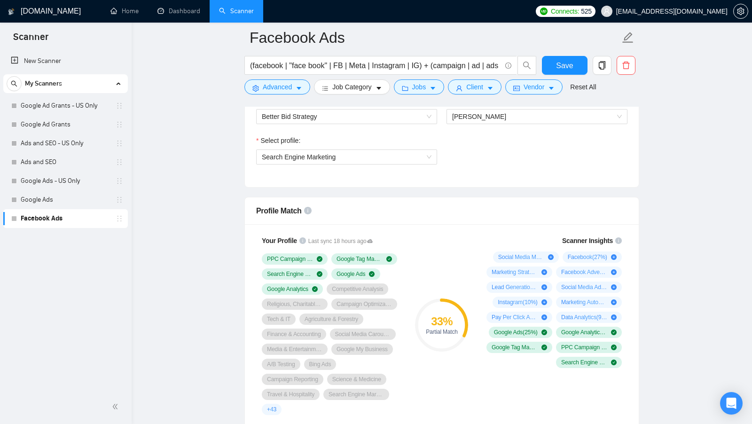
scroll to position [529, 0]
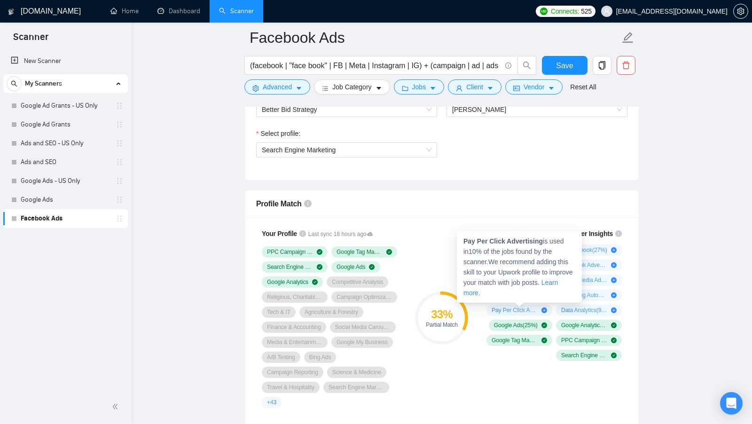
click at [441, 263] on div "33 % Partial Match" at bounding box center [441, 318] width 63 height 191
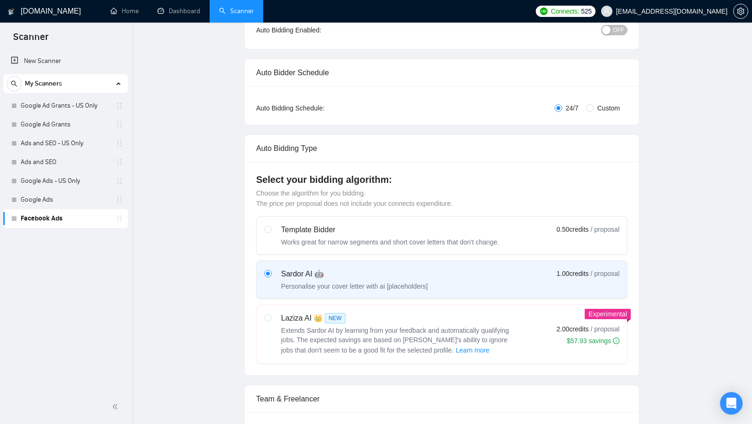
scroll to position [0, 0]
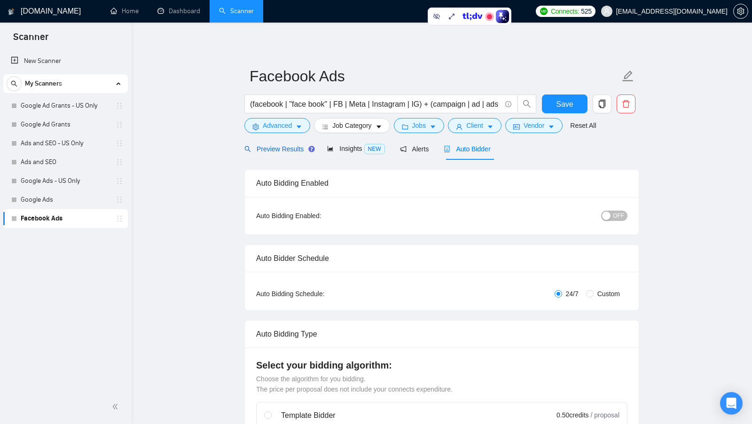
click at [279, 151] on span "Preview Results" at bounding box center [278, 149] width 68 height 8
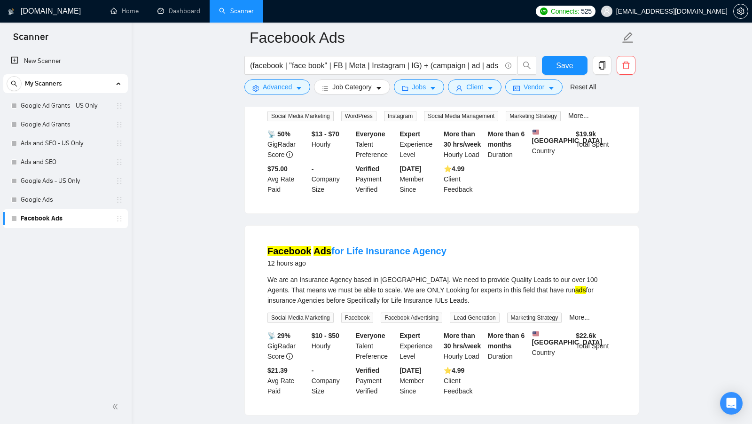
scroll to position [378, 0]
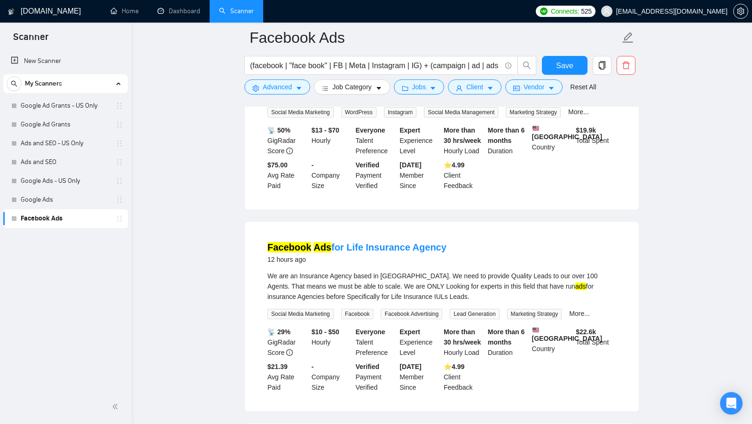
drag, startPoint x: 473, startPoint y: 299, endPoint x: 422, endPoint y: 299, distance: 50.8
click at [423, 299] on div "We are an Insurance Agency based in Miami FL. We need to provide Quality Leads …" at bounding box center [441, 286] width 349 height 31
click at [422, 299] on div "We are an Insurance Agency based in Miami FL. We need to provide Quality Leads …" at bounding box center [441, 286] width 349 height 31
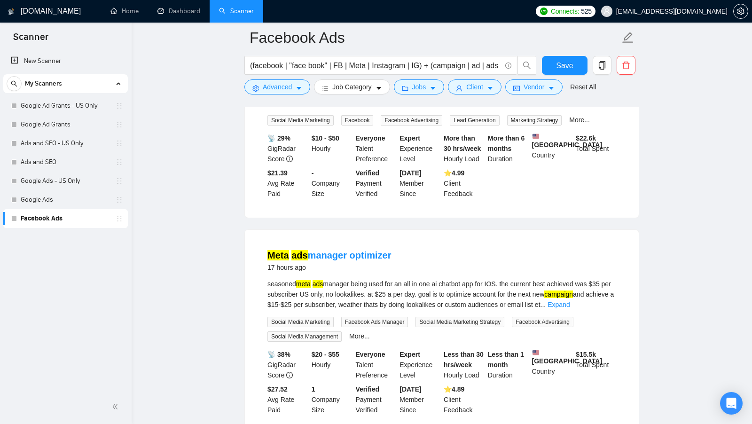
scroll to position [572, 0]
click at [354, 339] on link "More..." at bounding box center [359, 336] width 21 height 8
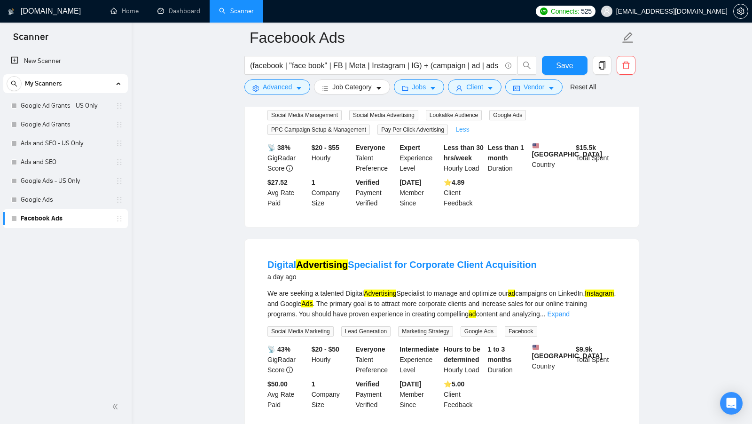
scroll to position [798, 0]
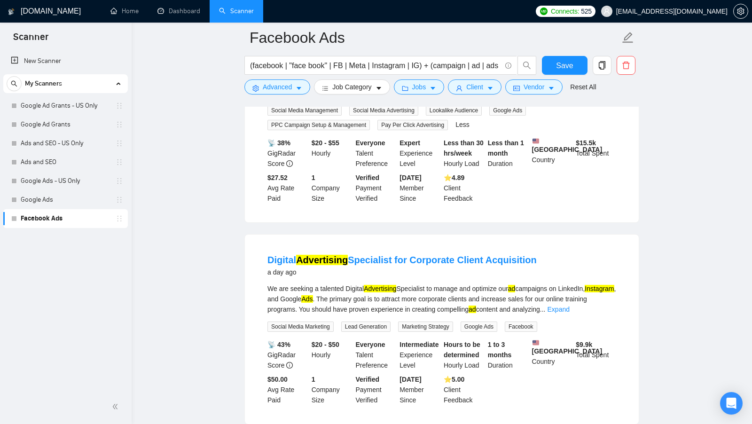
click at [597, 314] on div "We are seeking a talented Digital Advertising Specialist to manage and optimize…" at bounding box center [441, 298] width 349 height 31
click at [570, 313] on link "Expand" at bounding box center [559, 309] width 22 height 8
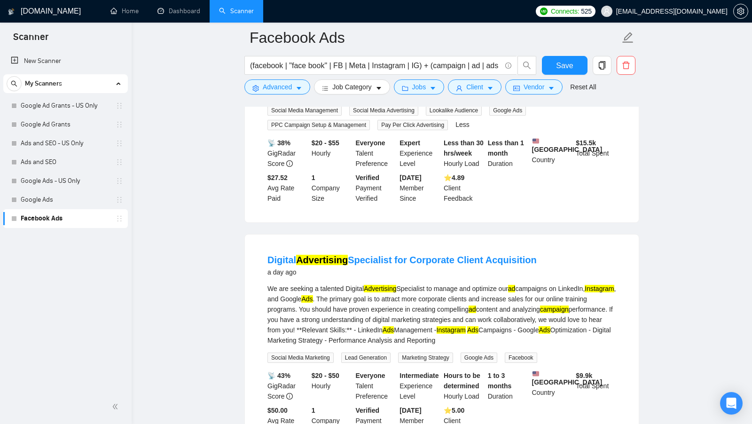
scroll to position [837, 0]
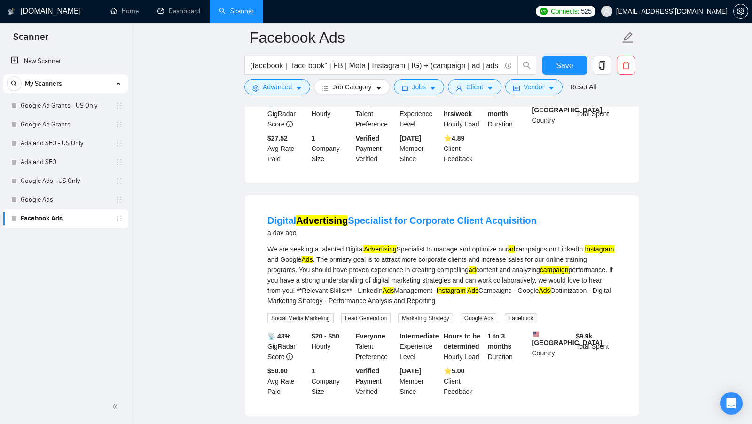
click at [384, 323] on span "Lead Generation" at bounding box center [365, 318] width 49 height 10
click at [383, 323] on span "Lead Generation" at bounding box center [365, 318] width 49 height 10
drag, startPoint x: 264, startPoint y: 236, endPoint x: 488, endPoint y: 223, distance: 224.6
click at [488, 223] on li "Digital Advertising Specialist for Corporate Client Acquisition a day ago We ar…" at bounding box center [441, 305] width 371 height 198
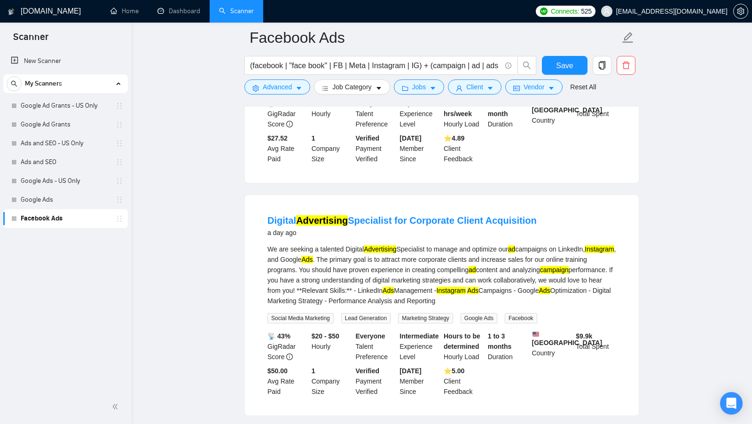
click at [373, 323] on span "Lead Generation" at bounding box center [365, 318] width 49 height 10
click at [374, 323] on span "Lead Generation" at bounding box center [365, 318] width 49 height 10
click at [375, 323] on span "Lead Generation" at bounding box center [365, 318] width 49 height 10
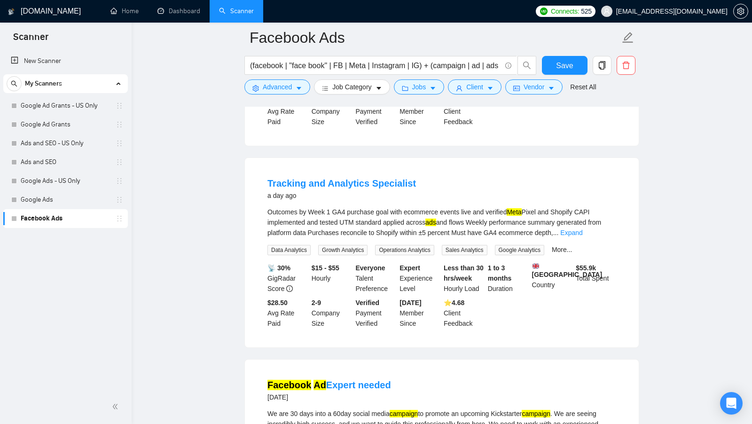
scroll to position [1309, 0]
click at [569, 253] on link "More..." at bounding box center [562, 249] width 21 height 8
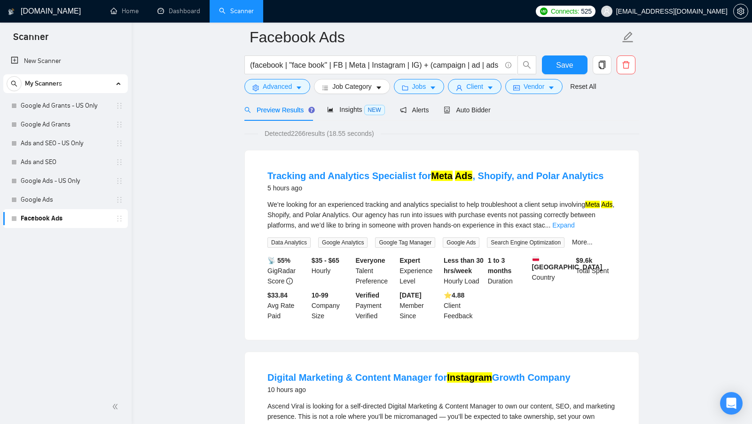
scroll to position [7, 0]
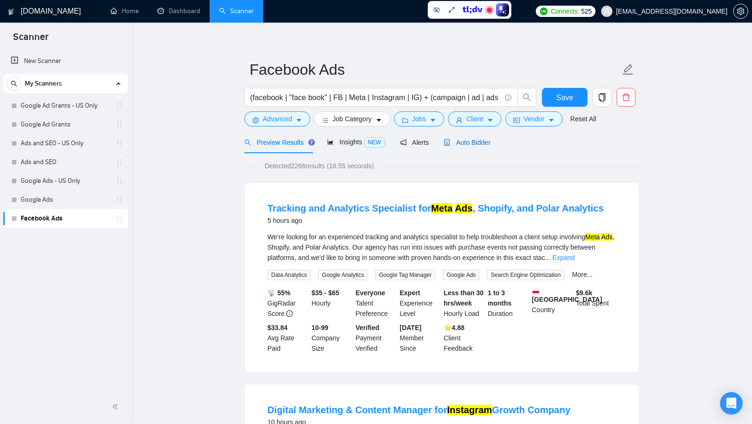
click at [477, 137] on div "Auto Bidder" at bounding box center [467, 142] width 47 height 10
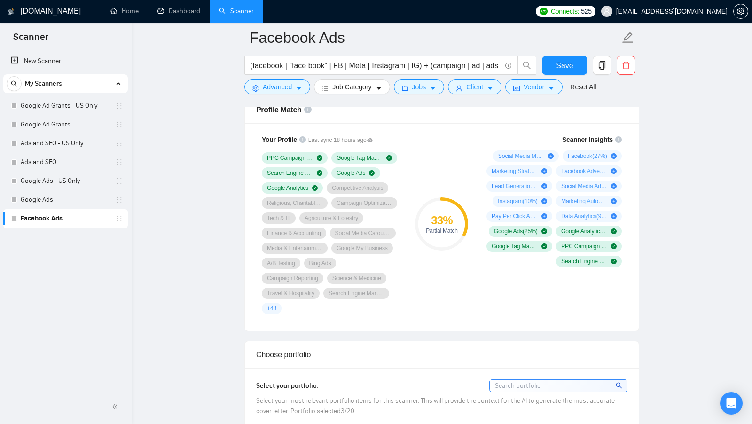
scroll to position [622, 0]
click at [34, 106] on div "Inactive - Bidding paused or not configured" at bounding box center [77, 114] width 125 height 30
drag, startPoint x: 87, startPoint y: 105, endPoint x: 217, endPoint y: 138, distance: 134.2
click at [86, 105] on link "Google Ad Grants - US Only" at bounding box center [65, 105] width 89 height 19
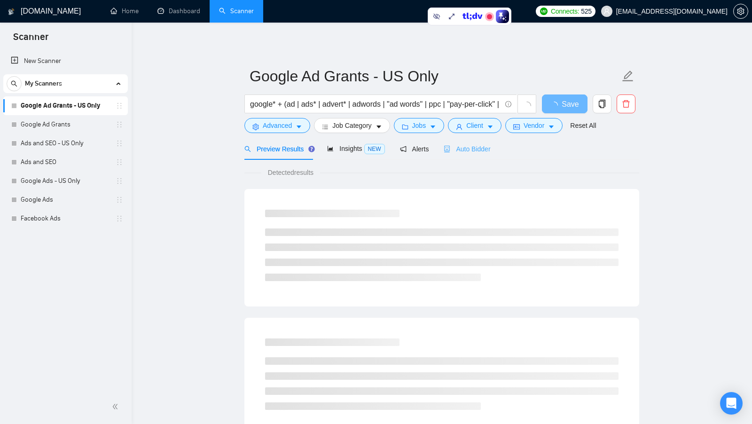
click at [474, 157] on div "Auto Bidder" at bounding box center [467, 149] width 47 height 22
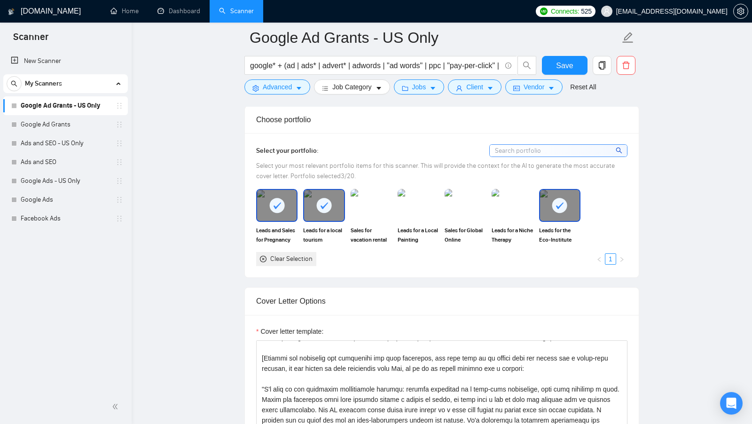
scroll to position [843, 0]
click at [184, 14] on link "Dashboard" at bounding box center [178, 11] width 43 height 8
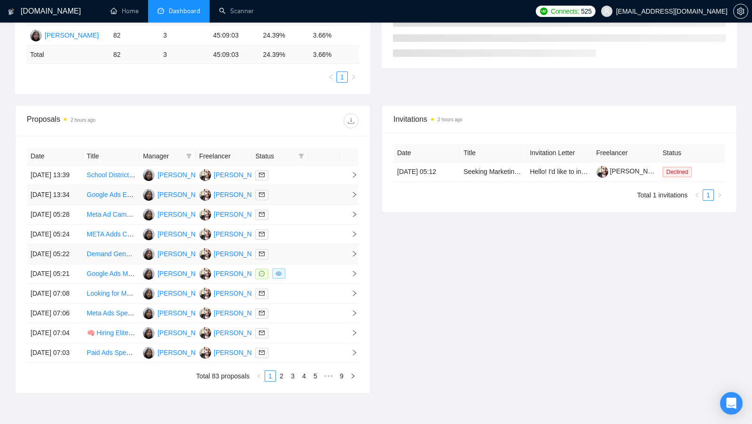
scroll to position [203, 0]
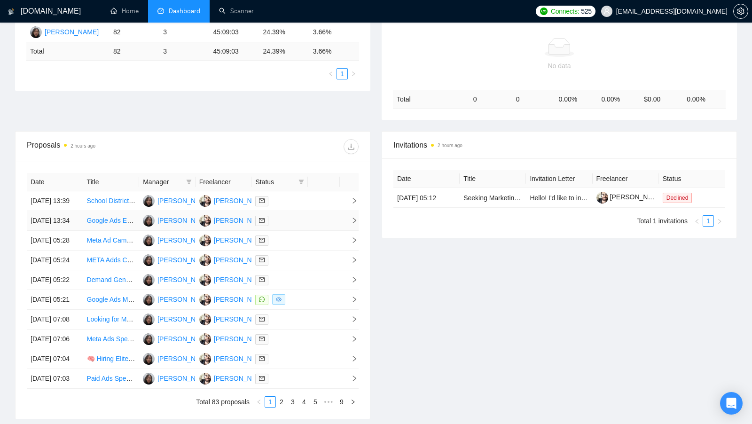
click at [313, 226] on td at bounding box center [324, 221] width 32 height 20
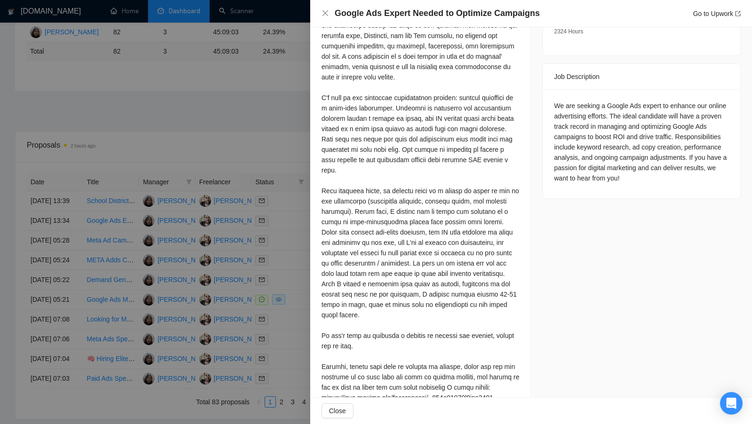
scroll to position [377, 0]
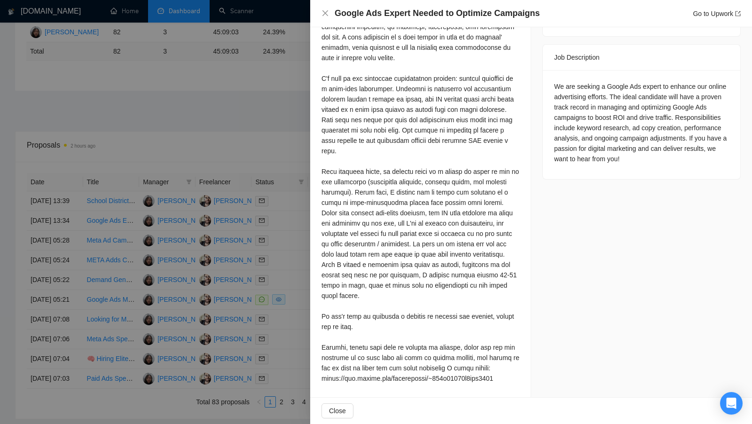
click at [289, 141] on div at bounding box center [376, 212] width 752 height 424
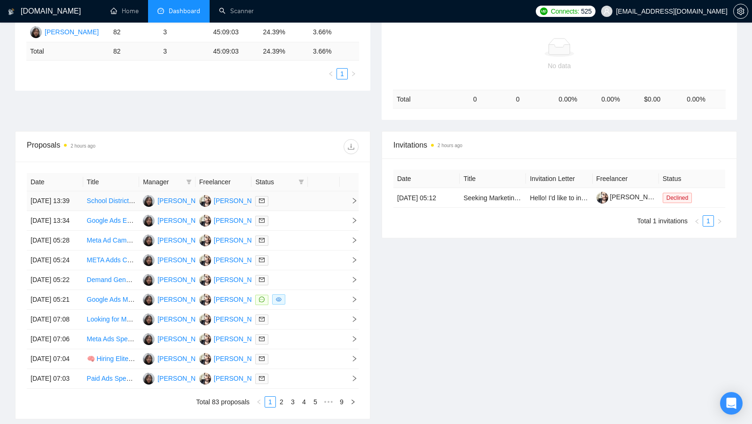
click at [292, 206] on div at bounding box center [279, 201] width 49 height 11
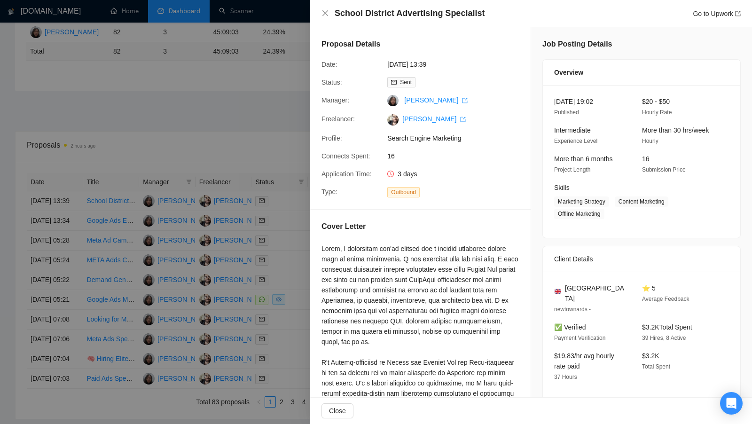
scroll to position [632, 0]
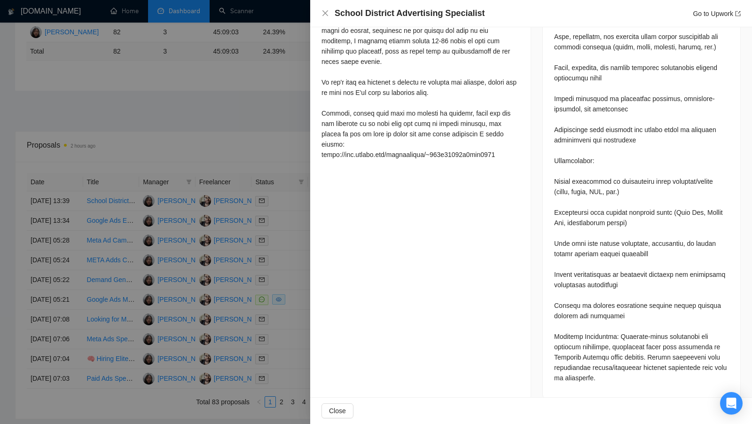
click at [299, 222] on div at bounding box center [376, 212] width 752 height 424
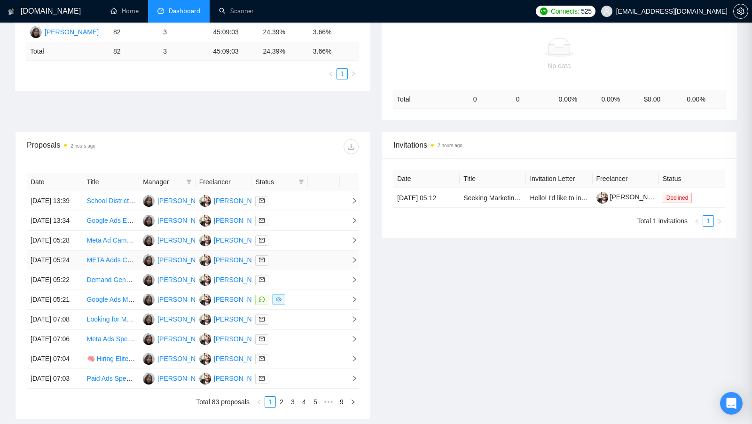
click at [298, 266] on div at bounding box center [279, 260] width 49 height 11
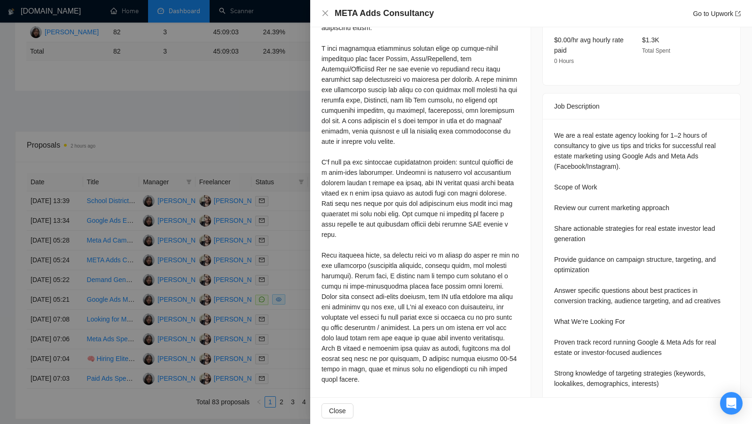
scroll to position [339, 0]
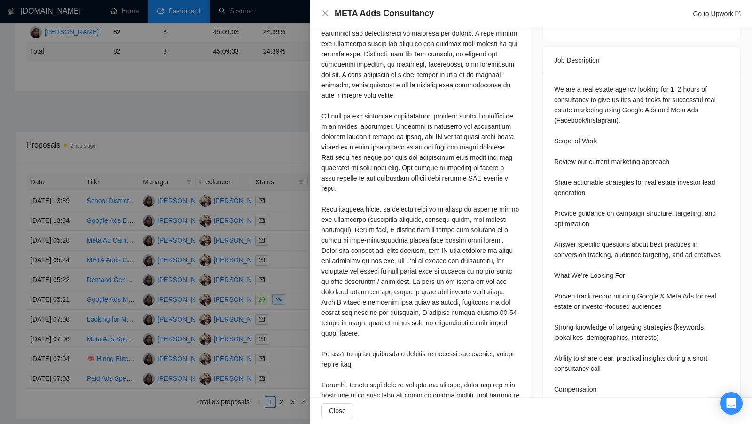
click at [313, 221] on div "Cover Letter" at bounding box center [420, 153] width 220 height 566
click at [300, 224] on div at bounding box center [376, 212] width 752 height 424
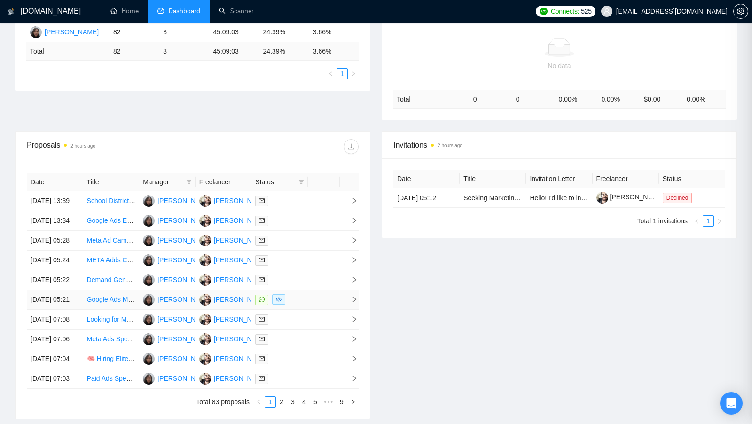
click at [298, 305] on div at bounding box center [279, 299] width 49 height 11
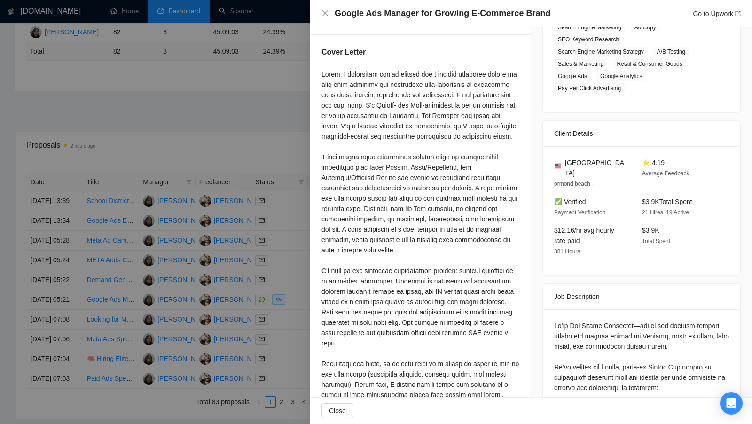
scroll to position [113, 0]
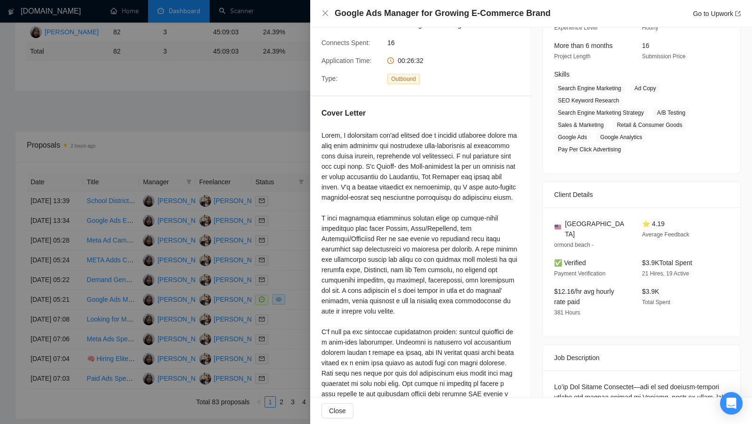
click at [293, 312] on div at bounding box center [376, 212] width 752 height 424
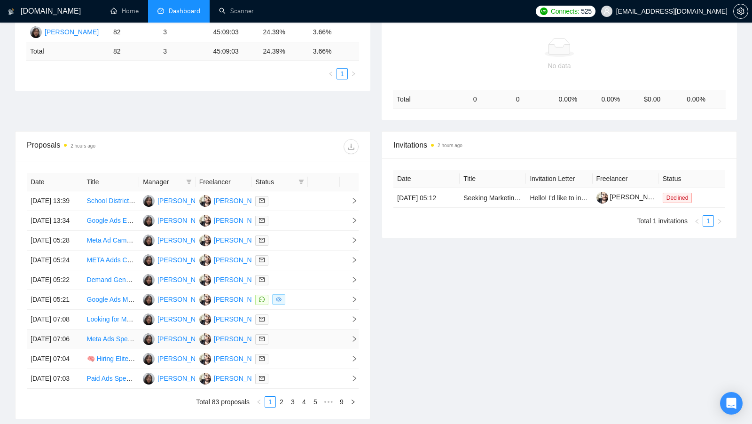
click at [293, 349] on td at bounding box center [279, 339] width 56 height 20
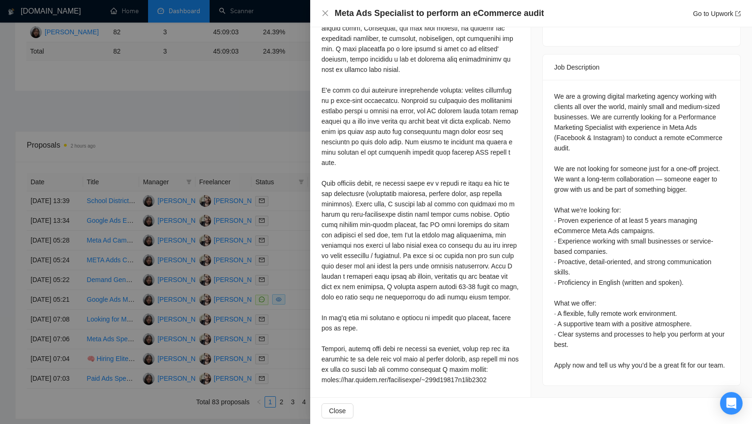
scroll to position [377, 0]
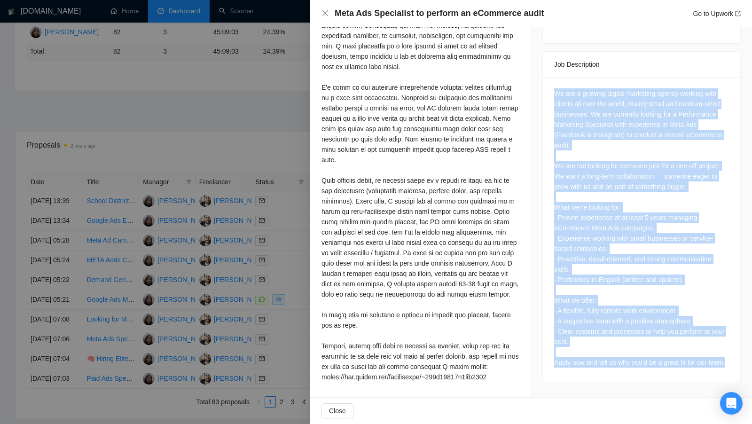
drag, startPoint x: 550, startPoint y: 62, endPoint x: 601, endPoint y: 352, distance: 294.3
click at [601, 352] on div "We are a growing digital marketing agency working with clients all over the wor…" at bounding box center [641, 229] width 197 height 305
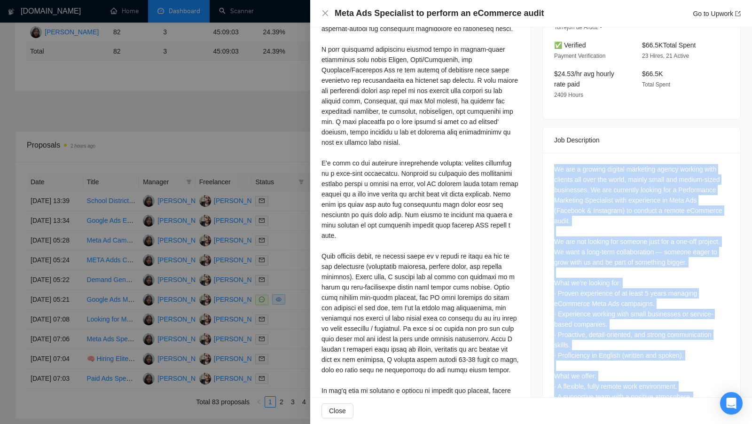
scroll to position [0, 0]
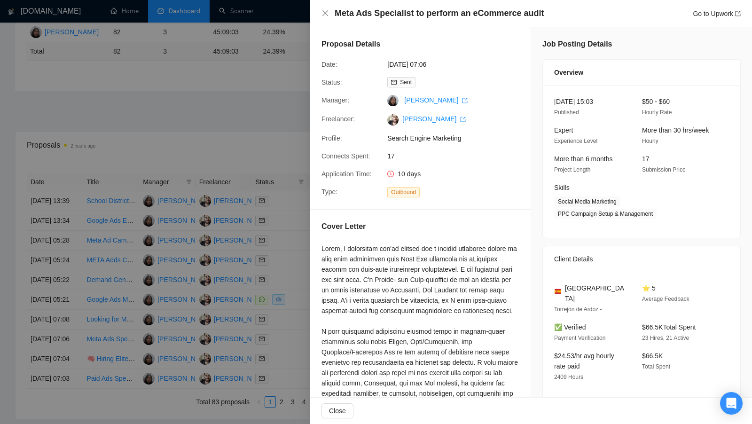
click at [297, 233] on div at bounding box center [376, 212] width 752 height 424
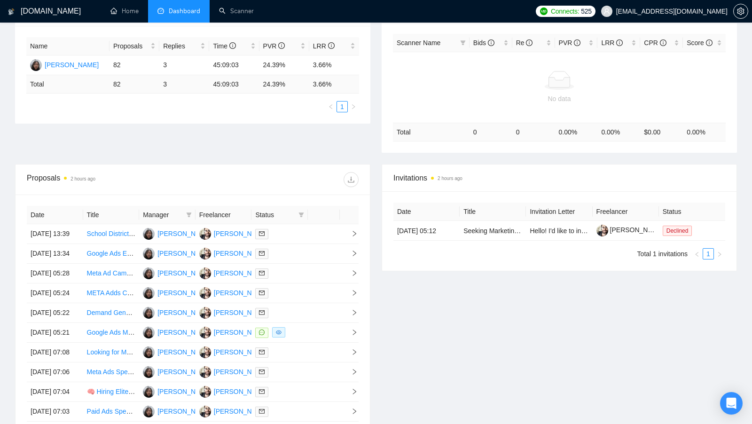
scroll to position [184, 0]
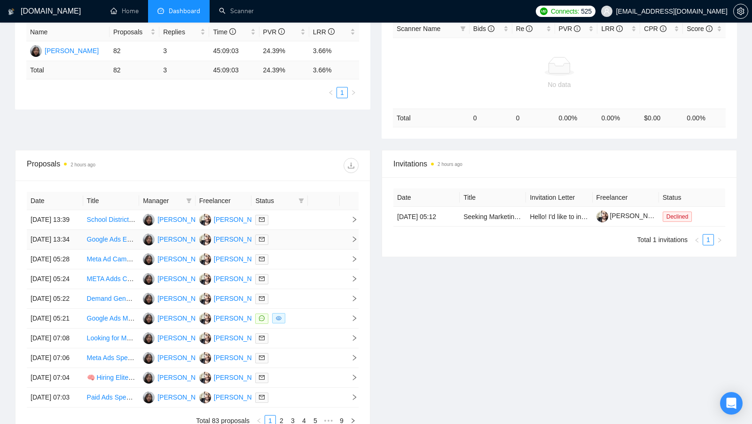
click at [297, 239] on td at bounding box center [279, 240] width 56 height 20
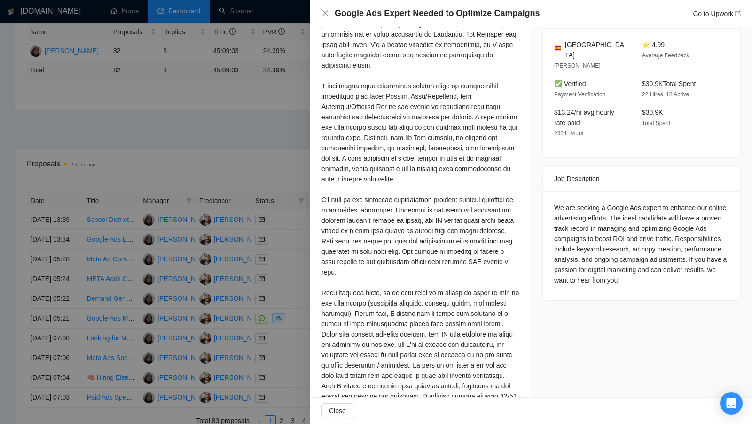
scroll to position [240, 0]
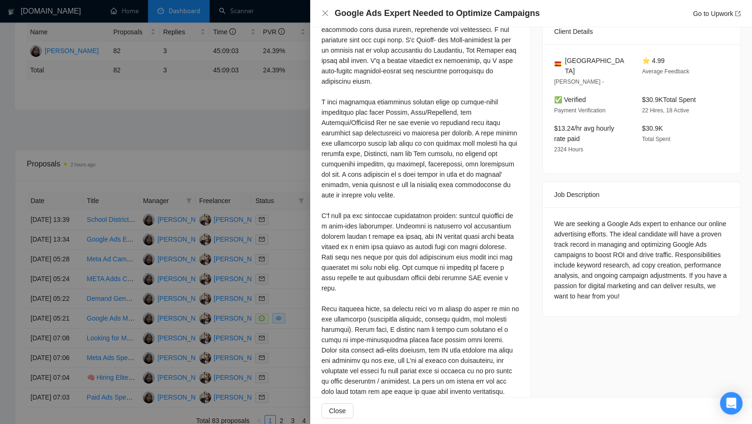
click at [628, 251] on div "We are seeking a Google Ads expert to enhance our online advertising efforts. T…" at bounding box center [641, 260] width 175 height 83
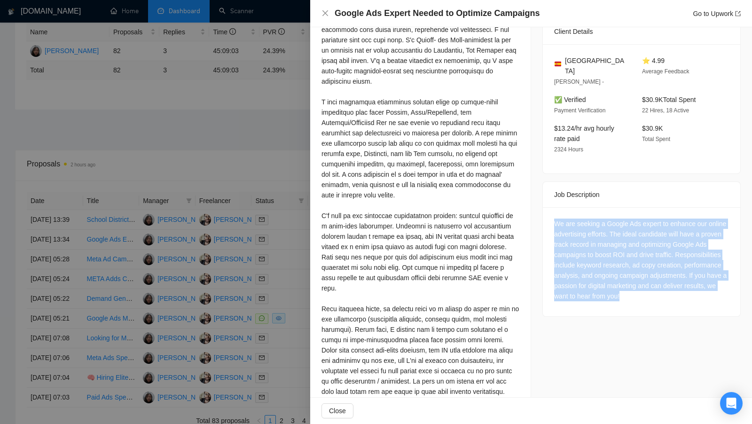
click at [628, 251] on div "We are seeking a Google Ads expert to enhance our online advertising efforts. T…" at bounding box center [641, 260] width 175 height 83
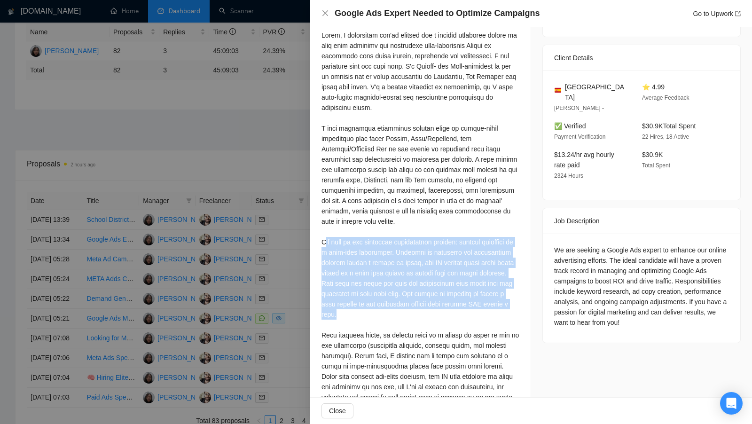
drag, startPoint x: 323, startPoint y: 240, endPoint x: 342, endPoint y: 310, distance: 72.2
click at [342, 310] on div at bounding box center [420, 288] width 198 height 517
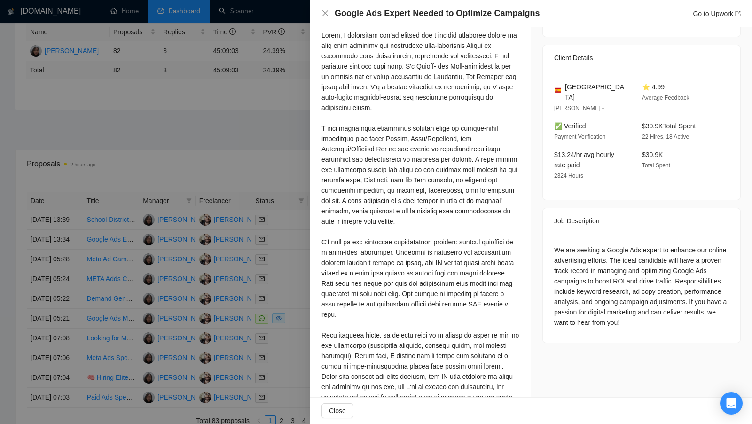
click at [589, 278] on div "We are seeking a Google Ads expert to enhance our online advertising efforts. T…" at bounding box center [641, 286] width 175 height 83
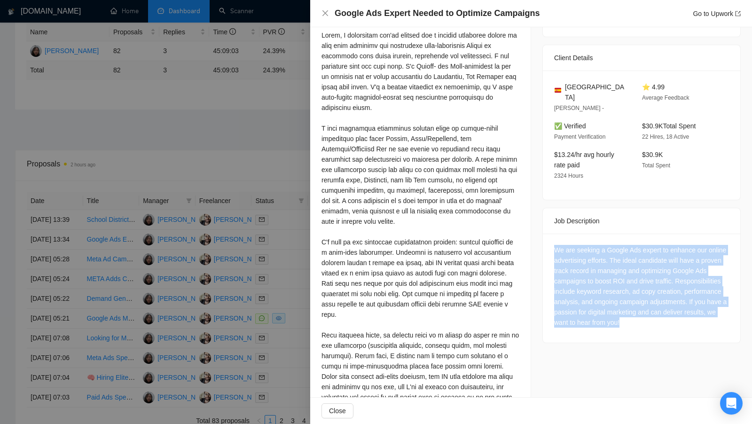
click at [589, 278] on div "We are seeking a Google Ads expert to enhance our online advertising efforts. T…" at bounding box center [641, 286] width 175 height 83
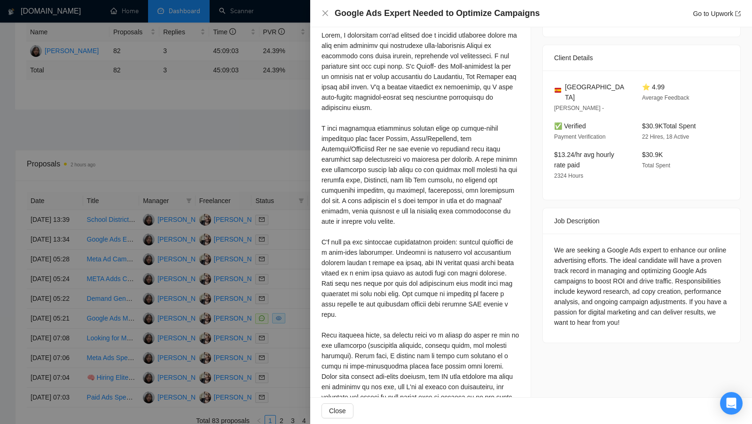
click at [453, 266] on div at bounding box center [420, 288] width 198 height 517
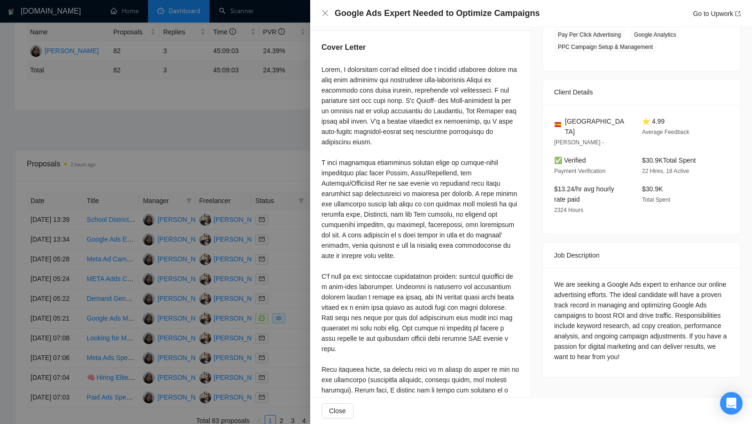
scroll to position [160, 0]
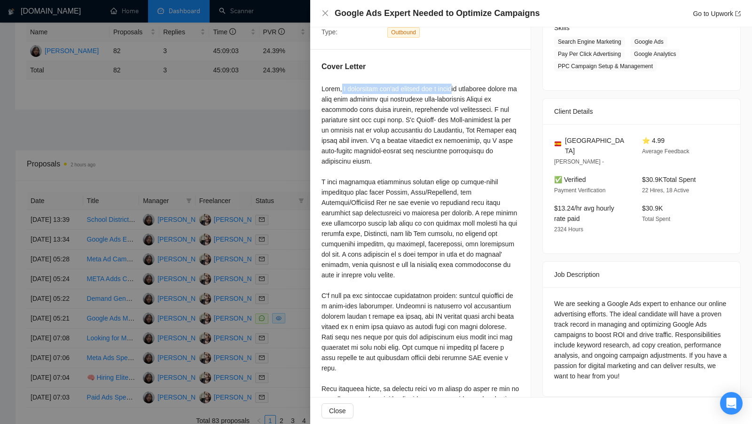
drag, startPoint x: 338, startPoint y: 89, endPoint x: 454, endPoint y: 90, distance: 115.6
click at [454, 90] on div at bounding box center [420, 342] width 198 height 517
click at [303, 115] on div at bounding box center [376, 212] width 752 height 424
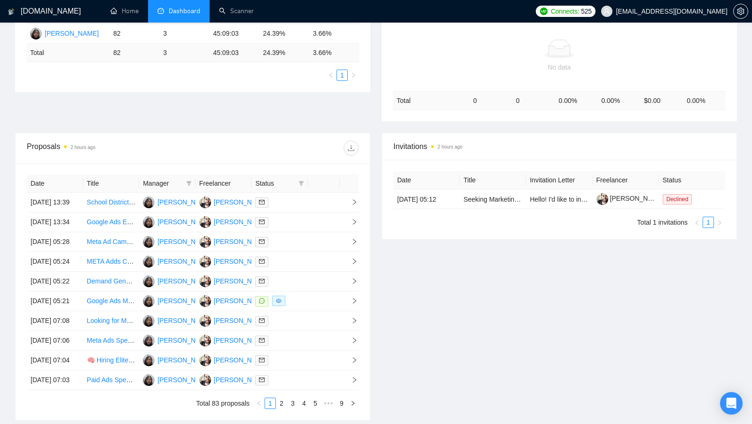
scroll to position [209, 0]
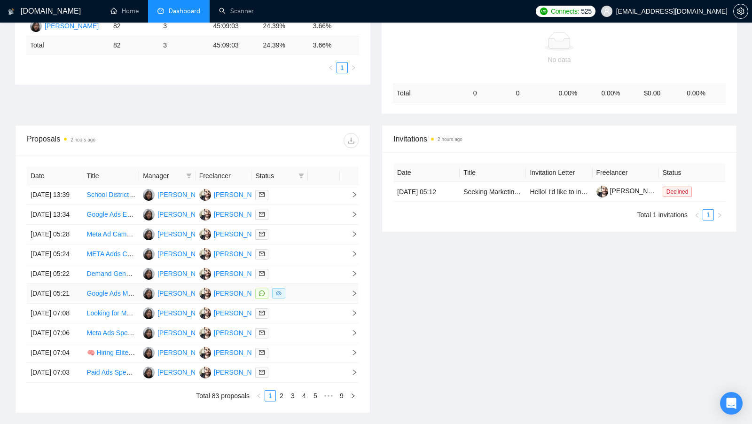
click at [312, 304] on td at bounding box center [324, 294] width 32 height 20
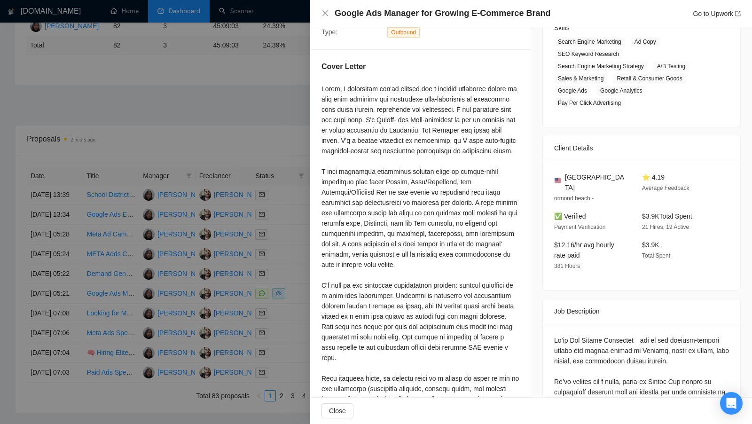
scroll to position [175, 0]
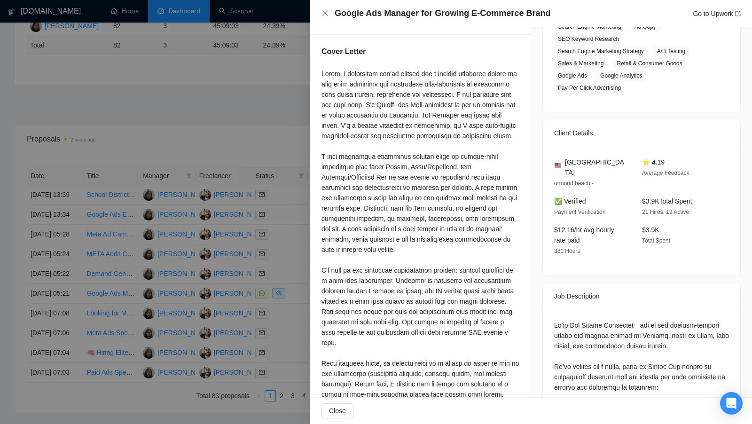
click at [290, 139] on div at bounding box center [376, 212] width 752 height 424
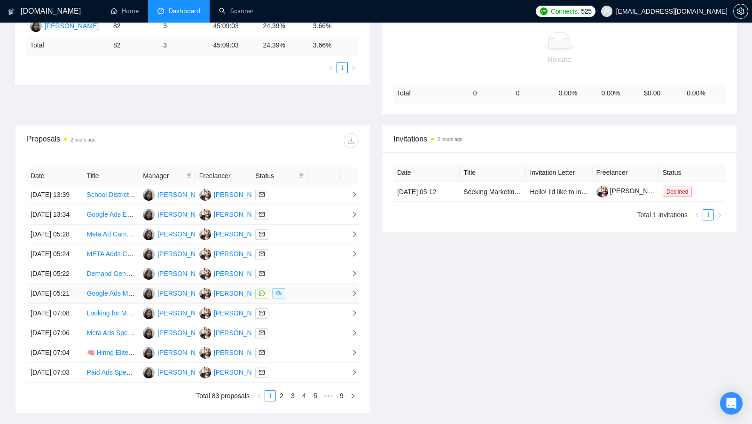
click at [316, 304] on td at bounding box center [324, 294] width 32 height 20
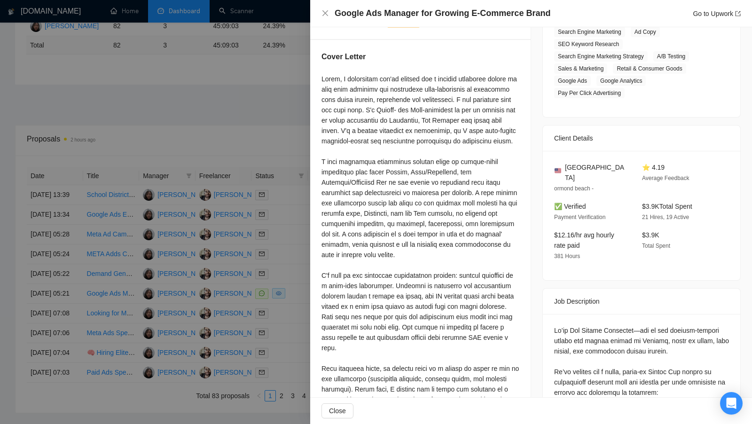
scroll to position [168, 0]
click at [284, 141] on div at bounding box center [376, 212] width 752 height 424
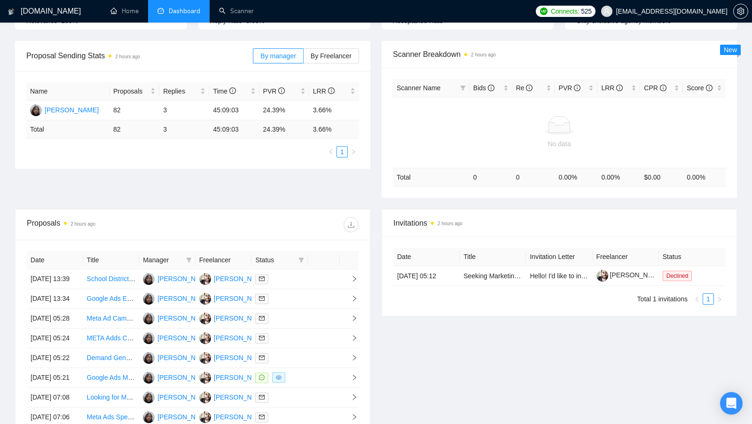
scroll to position [127, 0]
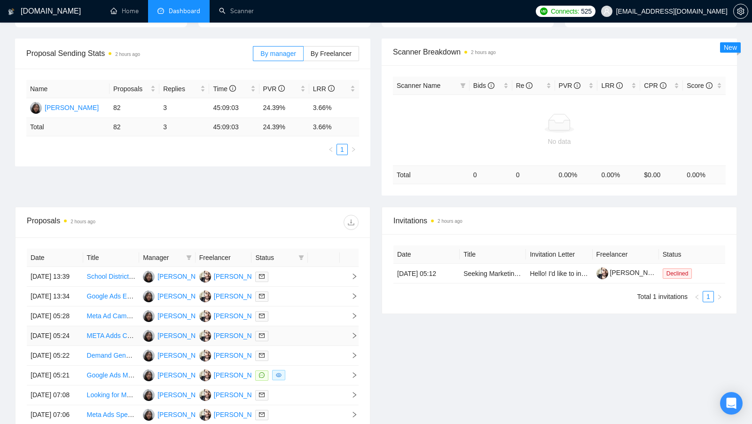
click at [295, 341] on div at bounding box center [279, 335] width 49 height 11
click at [308, 346] on td at bounding box center [324, 336] width 32 height 20
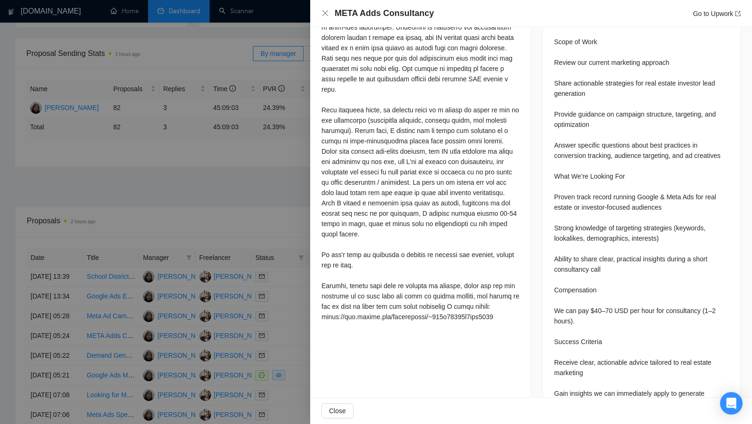
scroll to position [442, 0]
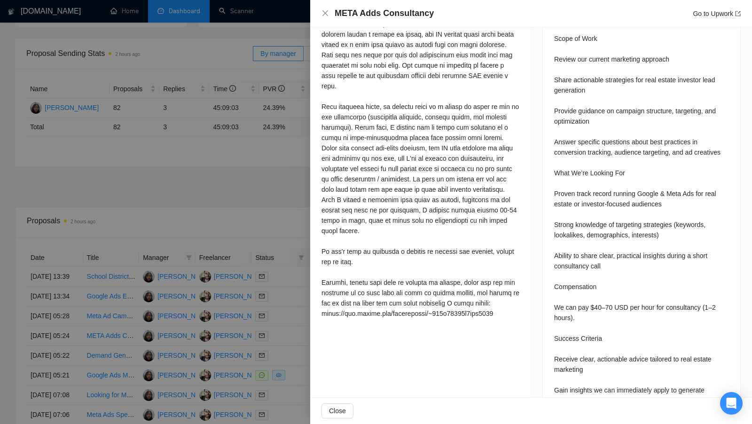
click at [242, 227] on div at bounding box center [376, 212] width 752 height 424
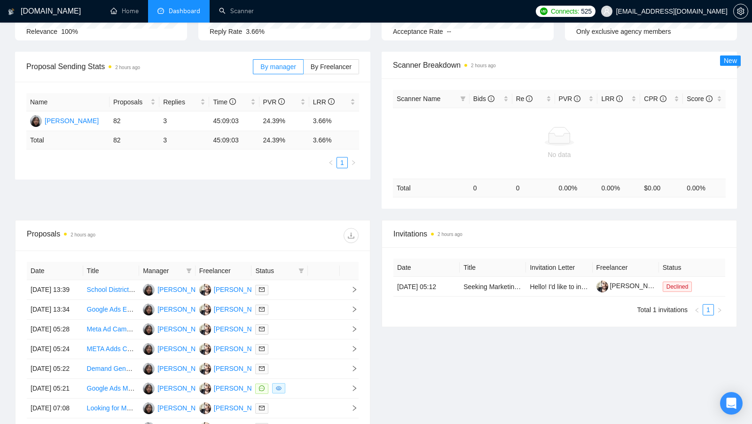
scroll to position [113, 0]
drag, startPoint x: 260, startPoint y: 121, endPoint x: 303, endPoint y: 122, distance: 42.3
click at [303, 122] on td "24.39%" at bounding box center [284, 122] width 50 height 20
drag, startPoint x: 310, startPoint y: 118, endPoint x: 342, endPoint y: 119, distance: 31.5
click at [342, 119] on td "3.66%" at bounding box center [334, 122] width 50 height 20
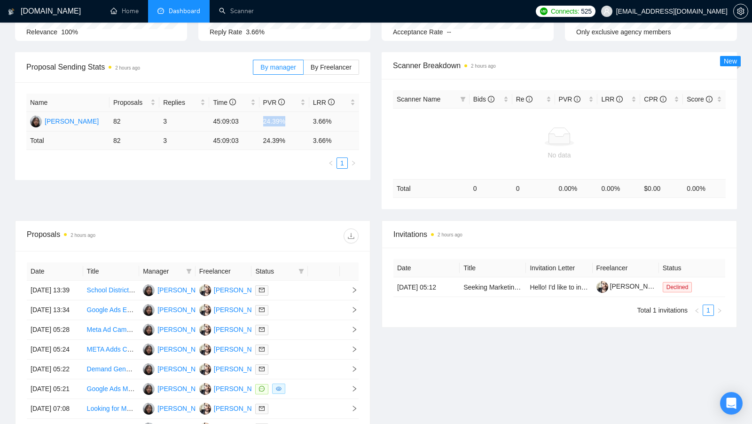
drag, startPoint x: 261, startPoint y: 118, endPoint x: 290, endPoint y: 119, distance: 29.2
click at [290, 119] on td "24.39%" at bounding box center [284, 122] width 50 height 20
drag, startPoint x: 312, startPoint y: 117, endPoint x: 347, endPoint y: 118, distance: 35.3
click at [347, 118] on td "3.66%" at bounding box center [334, 122] width 50 height 20
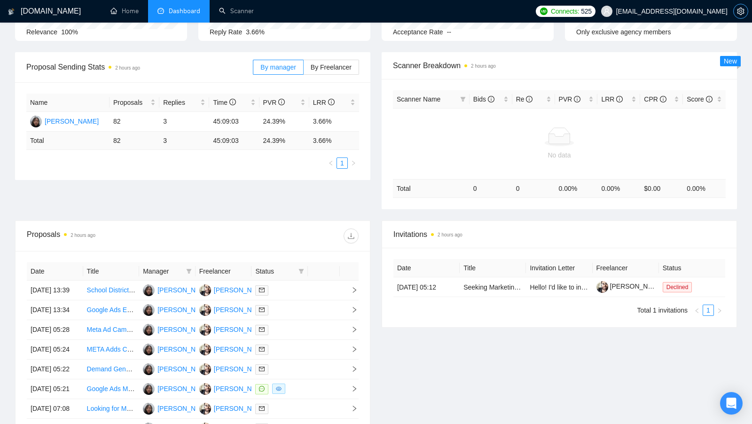
click at [738, 11] on icon "setting" at bounding box center [740, 12] width 7 height 8
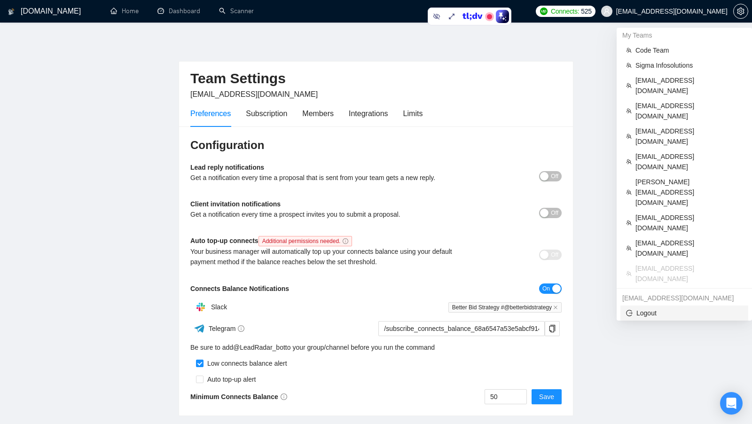
click at [661, 308] on span "Logout" at bounding box center [684, 313] width 117 height 10
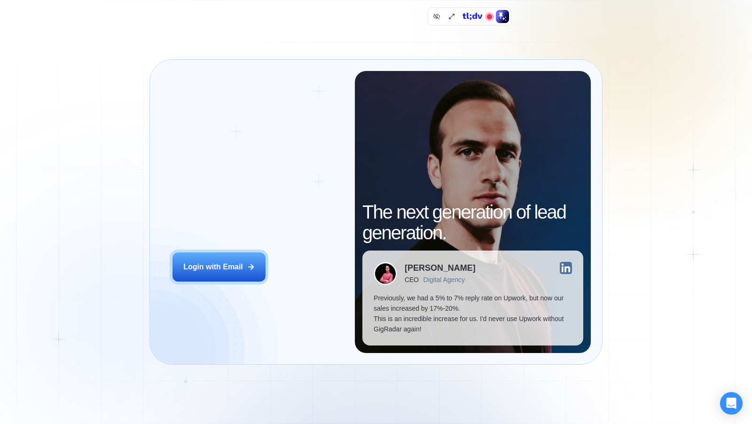
click at [246, 284] on div "Login ‍ Welcome to GigRadar. AI Business Manager for Agencies Login with Email" at bounding box center [258, 212] width 194 height 282
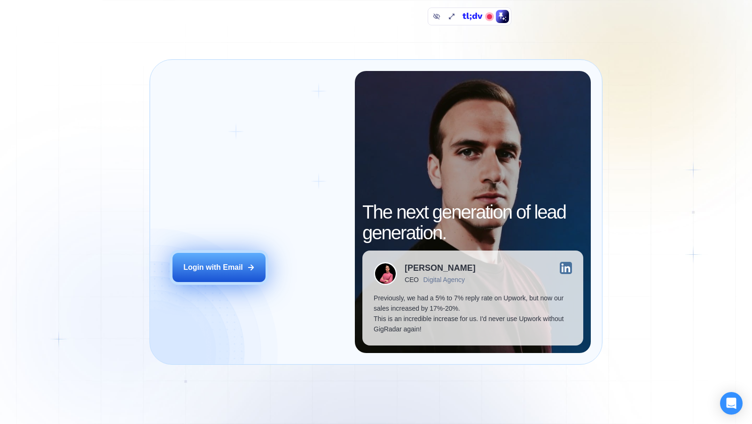
click at [244, 274] on button "Login with Email" at bounding box center [218, 267] width 93 height 29
